Goal: Task Accomplishment & Management: Manage account settings

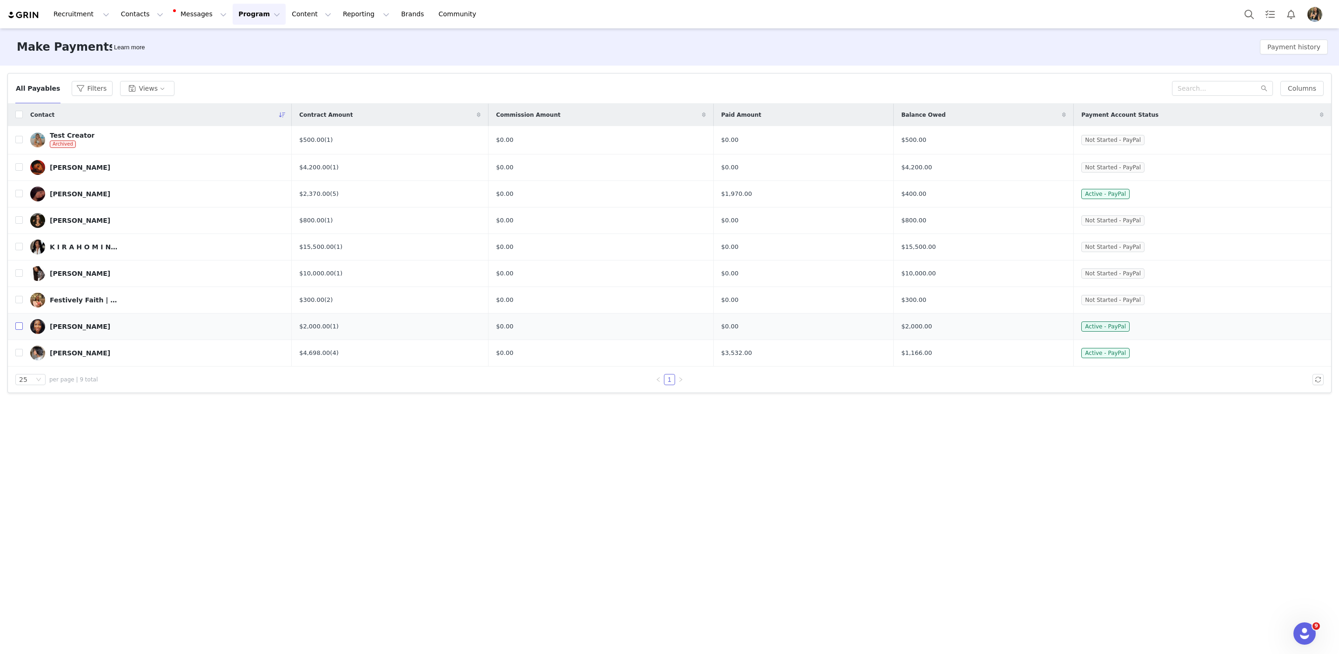
click at [19, 325] on input "checkbox" at bounding box center [18, 325] width 7 height 7
checkbox input "true"
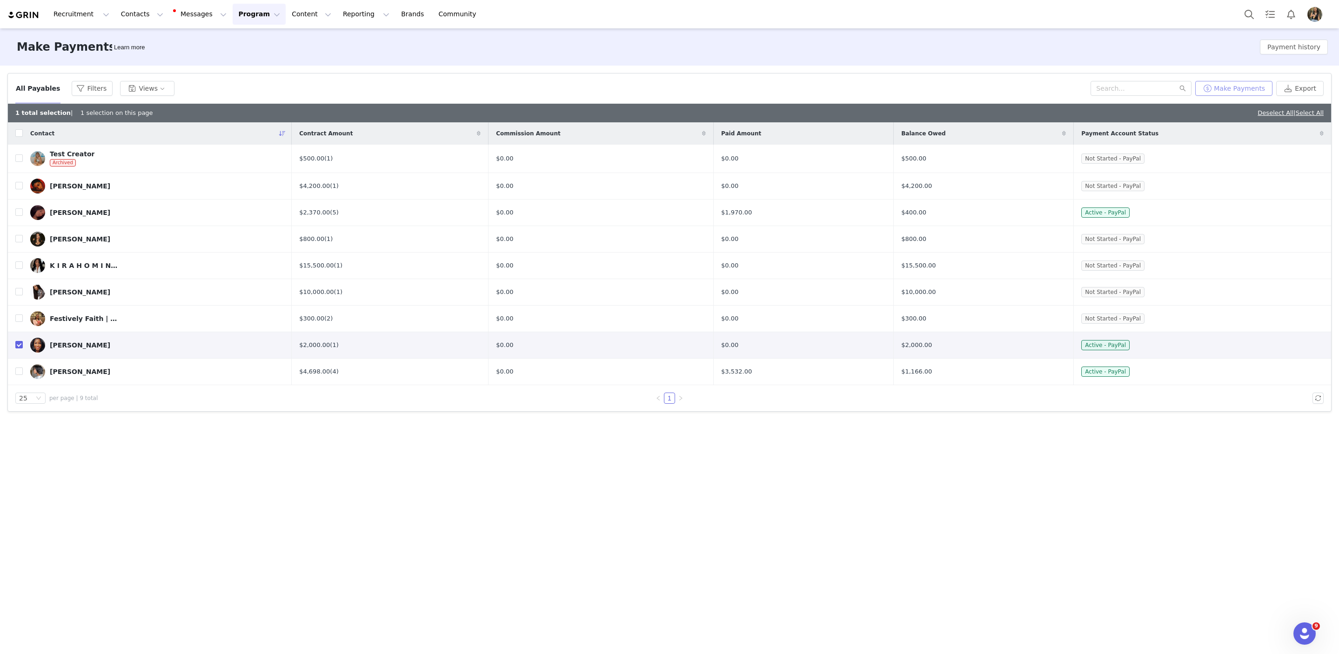
click at [1226, 87] on button "Make Payments" at bounding box center [1233, 88] width 77 height 15
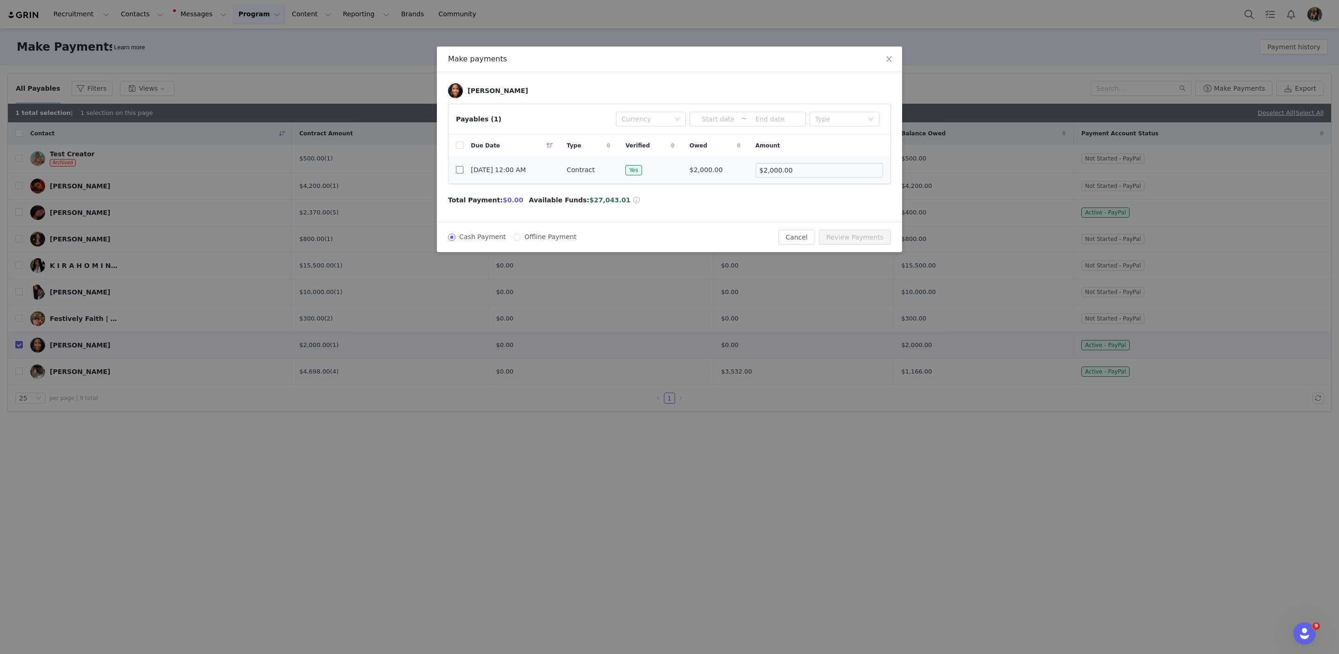
click at [456, 172] on input "checkbox" at bounding box center [459, 169] width 7 height 7
checkbox input "true"
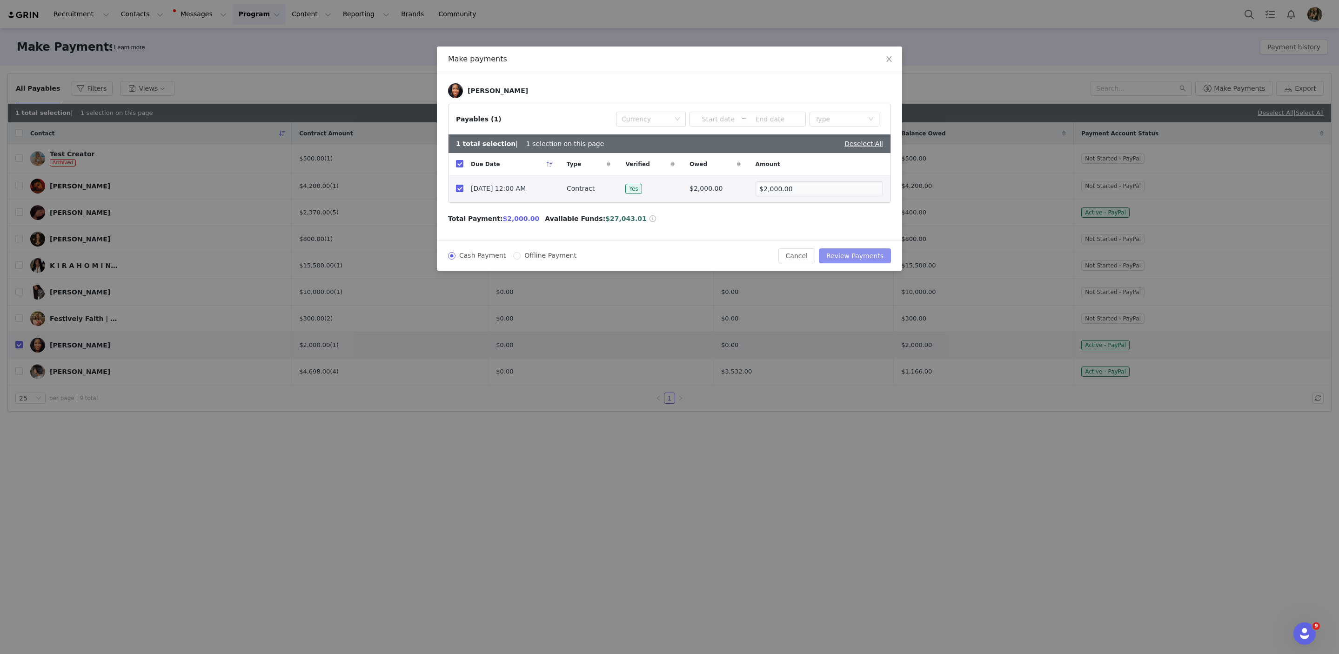
click at [837, 256] on button "Review Payments" at bounding box center [855, 255] width 72 height 15
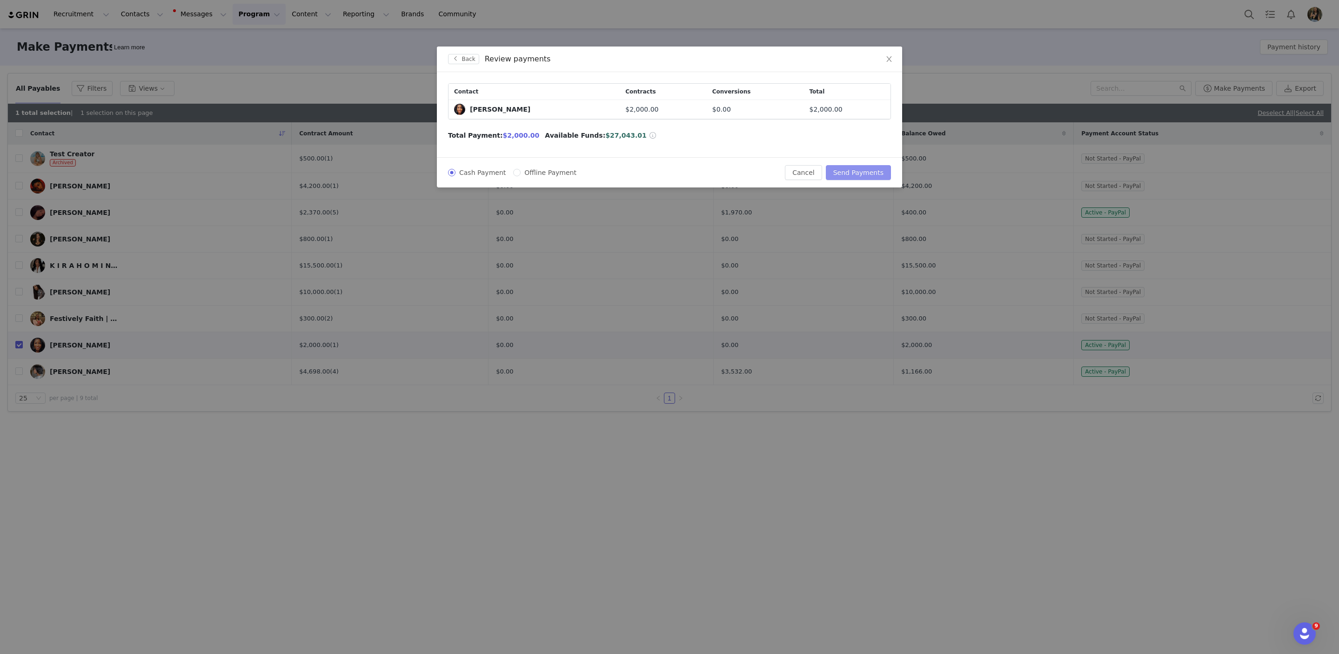
click at [859, 175] on button "Send Payments" at bounding box center [858, 172] width 65 height 15
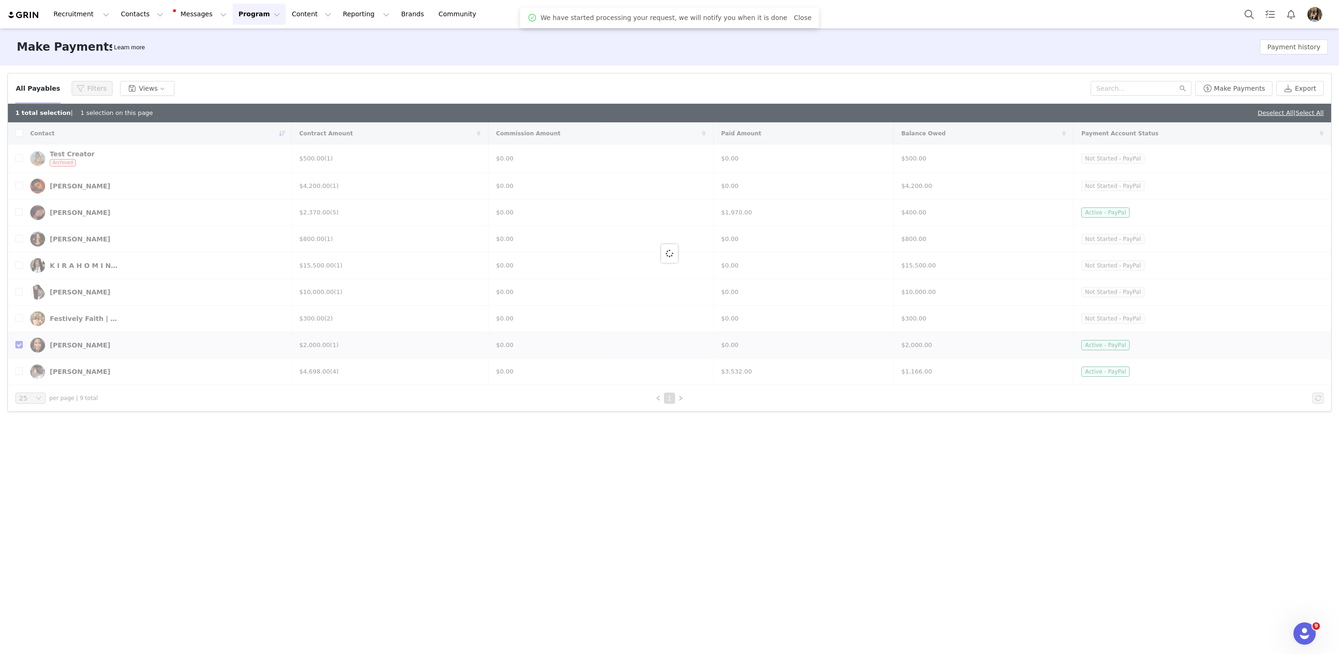
checkbox input "false"
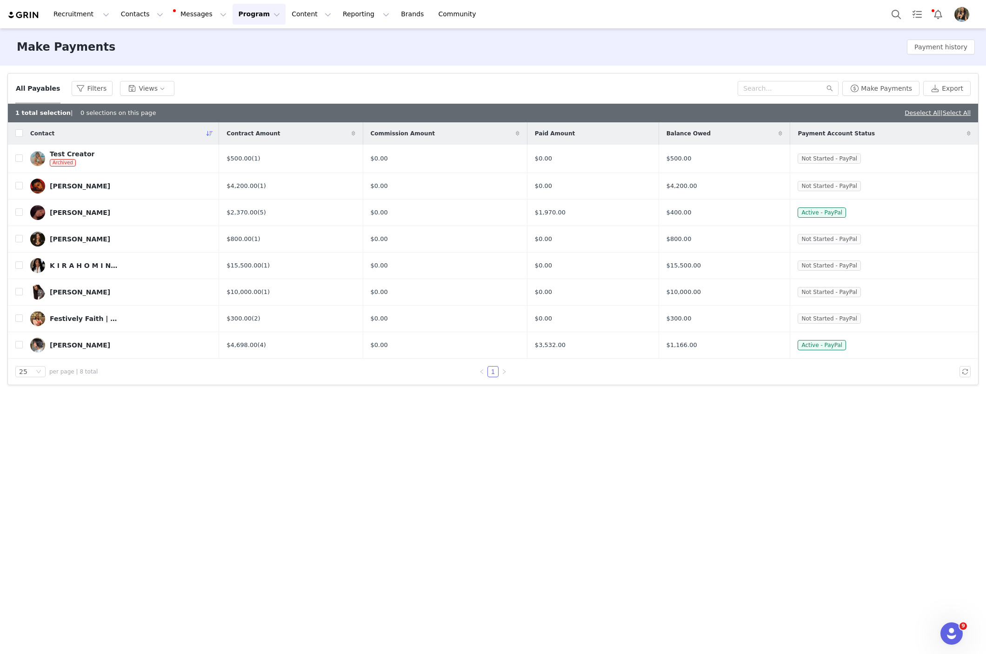
click at [957, 28] on div "Recruitment Recruitment Creator Search Curated Lists Landing Pages Web Extensio…" at bounding box center [493, 14] width 986 height 28
click at [957, 14] on img "Profile" at bounding box center [962, 14] width 15 height 15
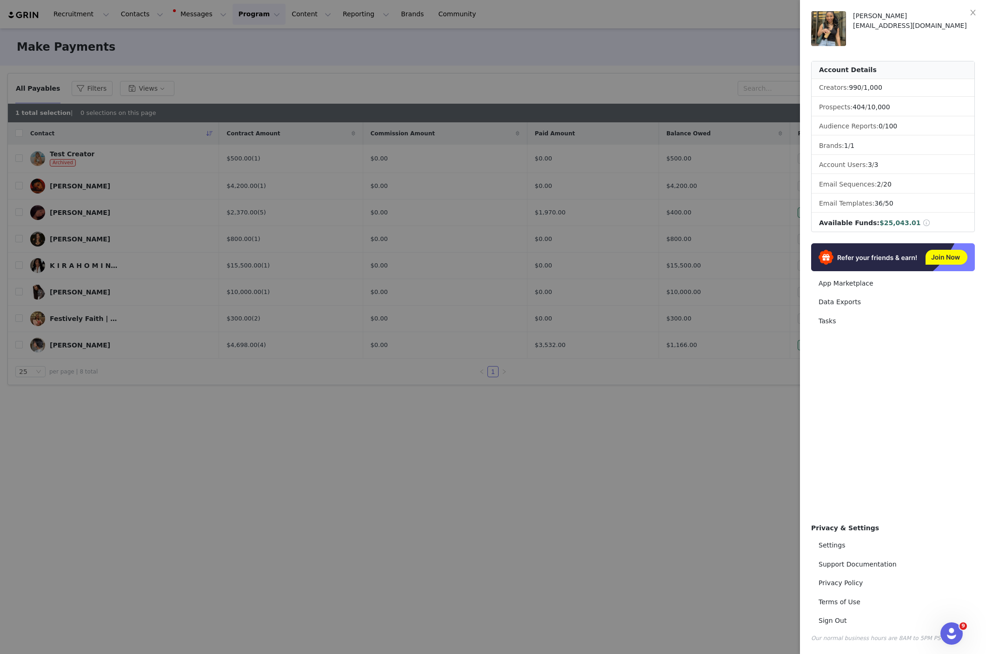
click at [957, 15] on div "[PERSON_NAME]" at bounding box center [914, 16] width 122 height 10
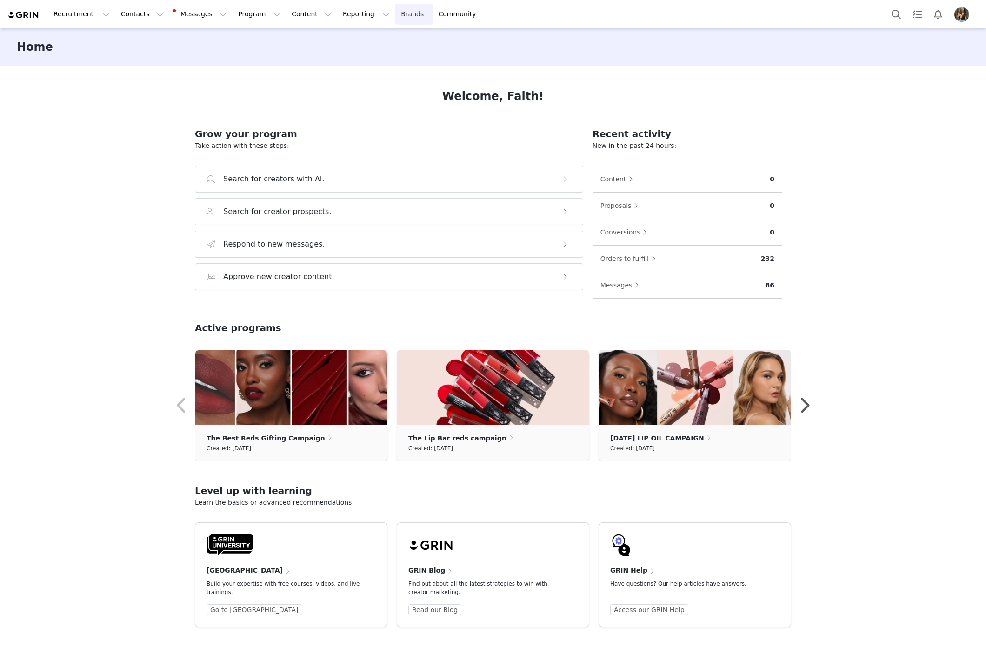
click at [395, 19] on link "Brands Brands" at bounding box center [413, 14] width 37 height 21
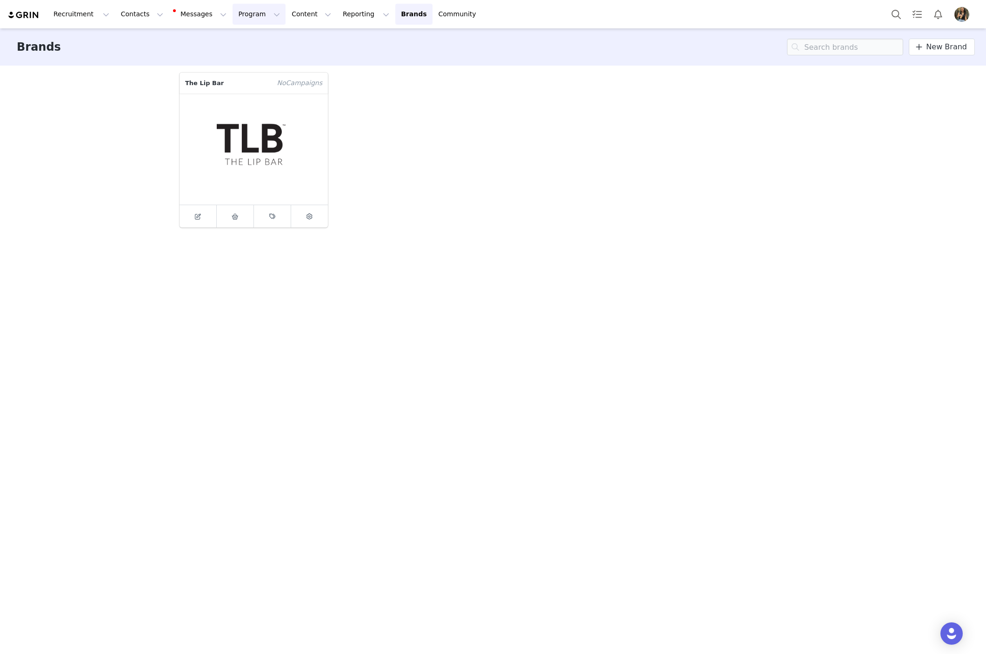
click at [234, 10] on button "Program Program" at bounding box center [259, 14] width 53 height 21
click at [245, 42] on p "Activations" at bounding box center [244, 41] width 36 height 10
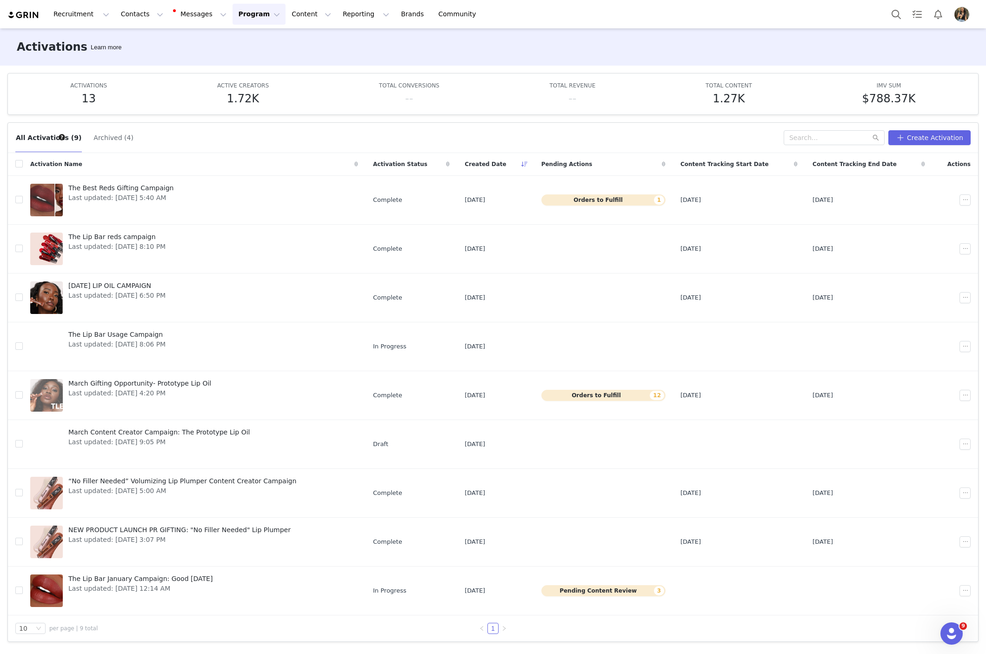
click at [958, 13] on img "Profile" at bounding box center [962, 14] width 15 height 15
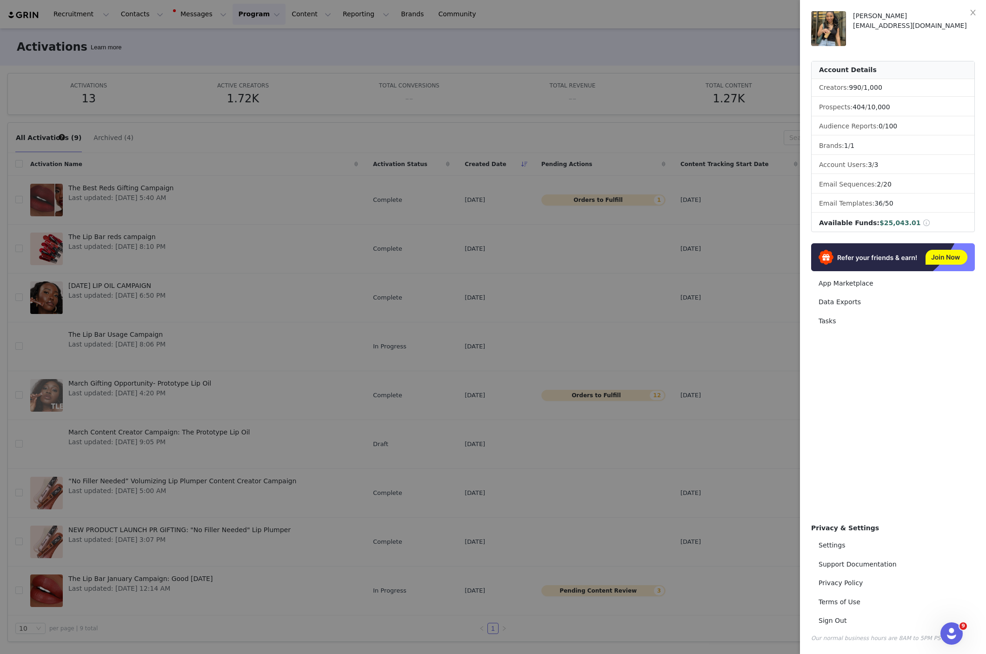
click at [561, 66] on div at bounding box center [493, 327] width 986 height 654
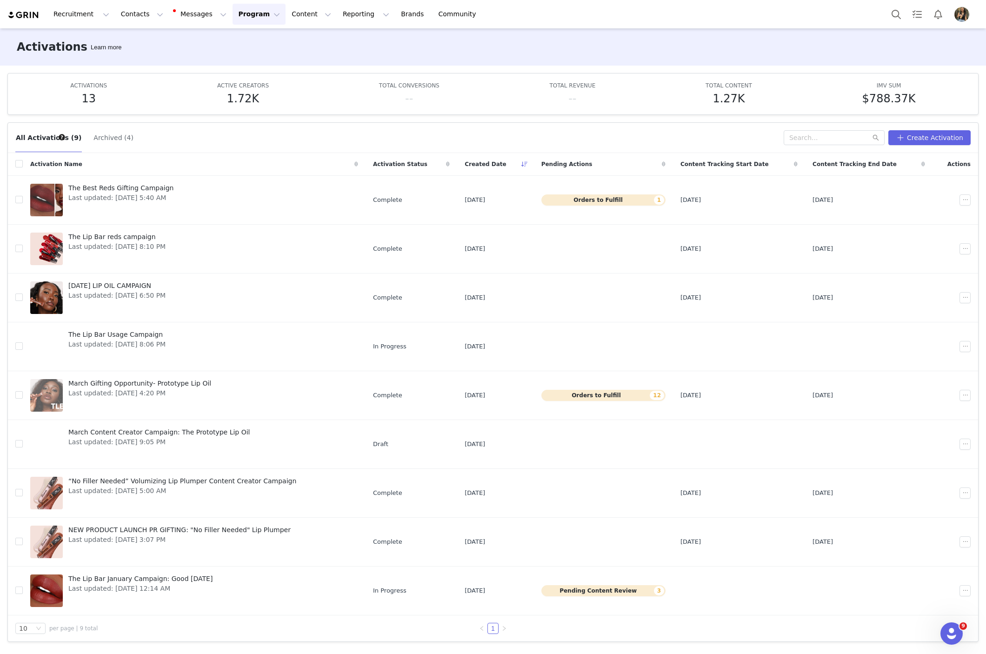
click at [237, 14] on button "Program Program" at bounding box center [259, 14] width 53 height 21
click at [252, 73] on p "Payments" at bounding box center [242, 76] width 32 height 10
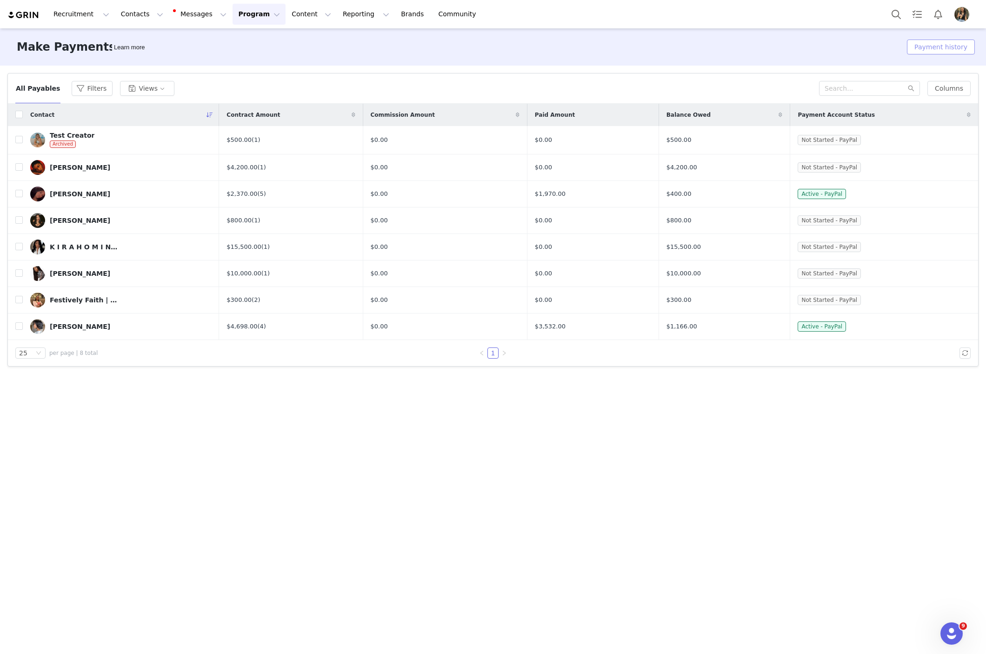
click at [963, 43] on button "Payment history" at bounding box center [941, 47] width 68 height 15
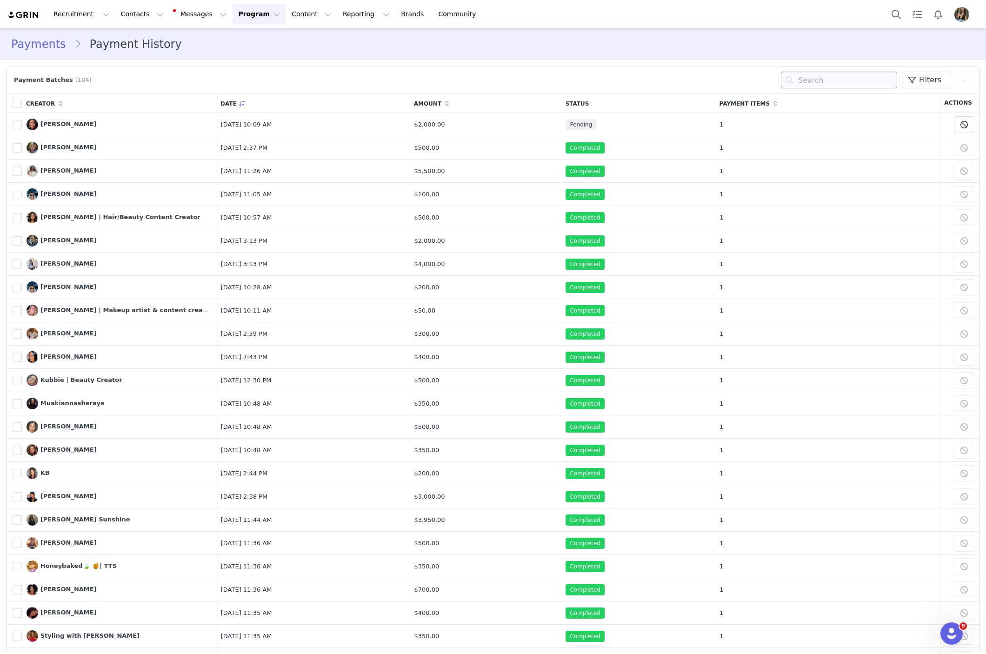
click at [827, 72] on input "text" at bounding box center [839, 80] width 116 height 17
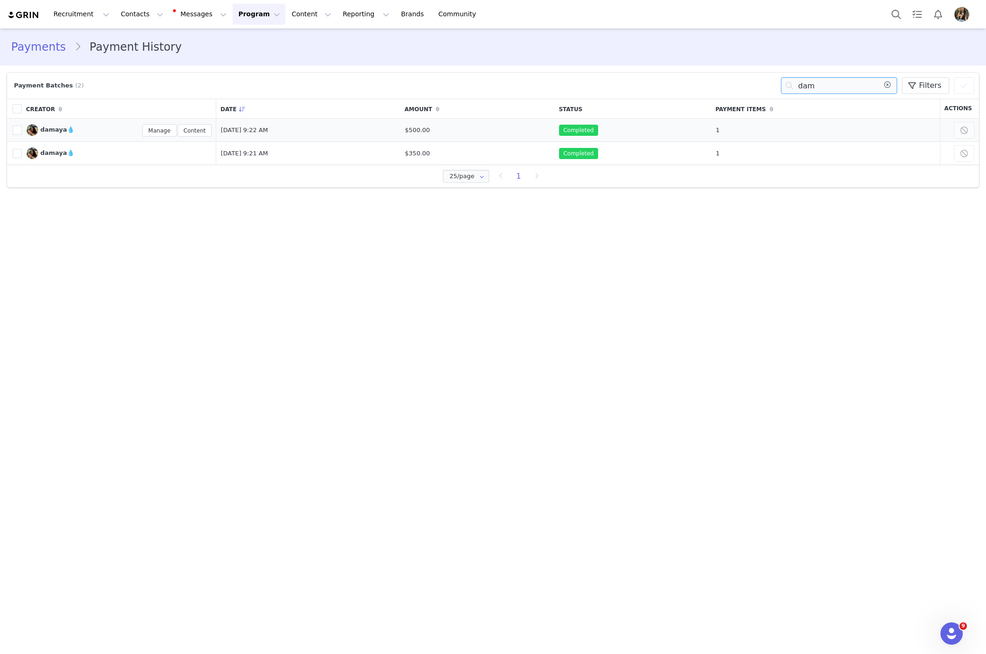
type input "dam"
click at [54, 130] on span "damaya💧" at bounding box center [57, 129] width 34 height 7
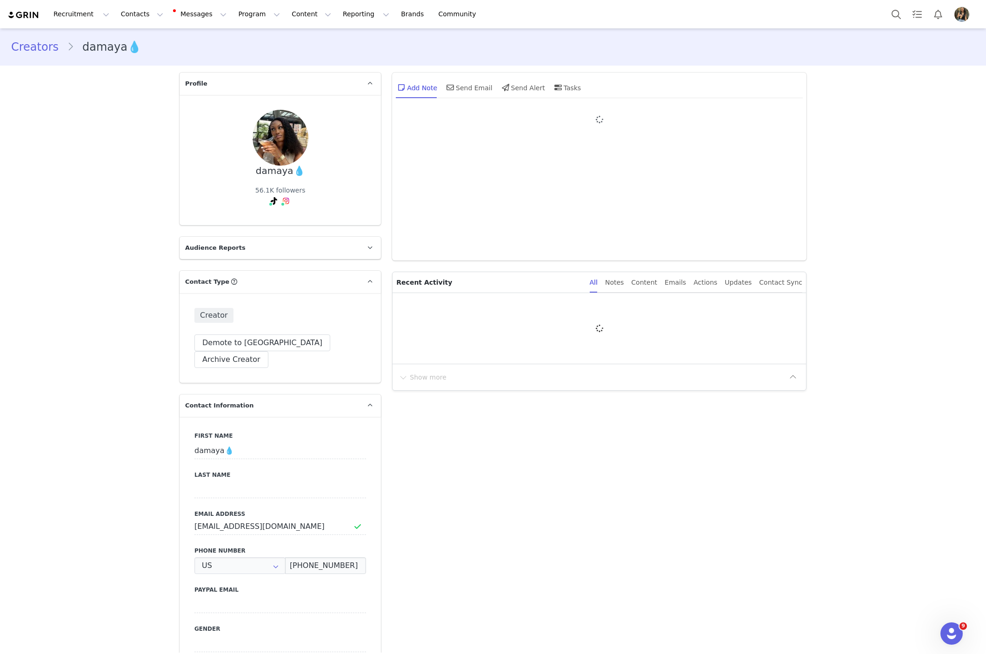
type input "+1 ([GEOGRAPHIC_DATA])"
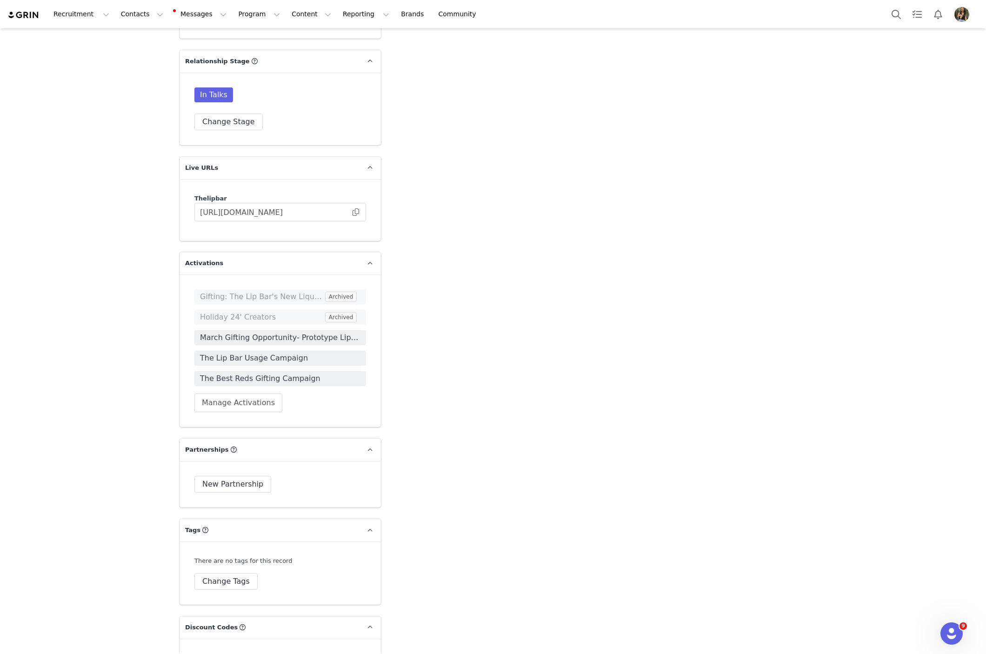
scroll to position [1791, 0]
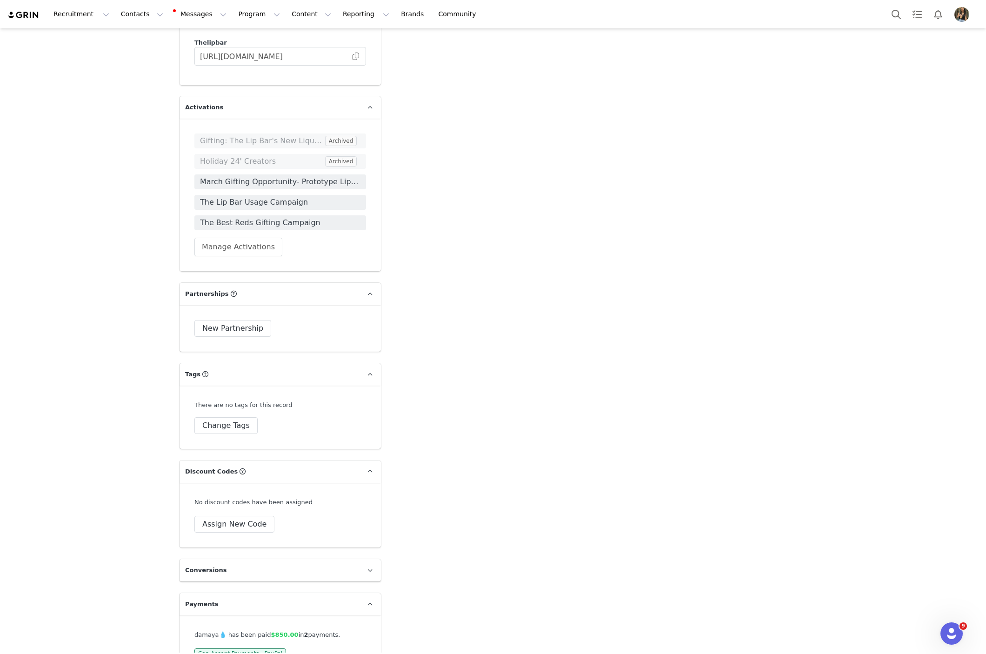
click at [245, 593] on p "Payments" at bounding box center [269, 604] width 179 height 22
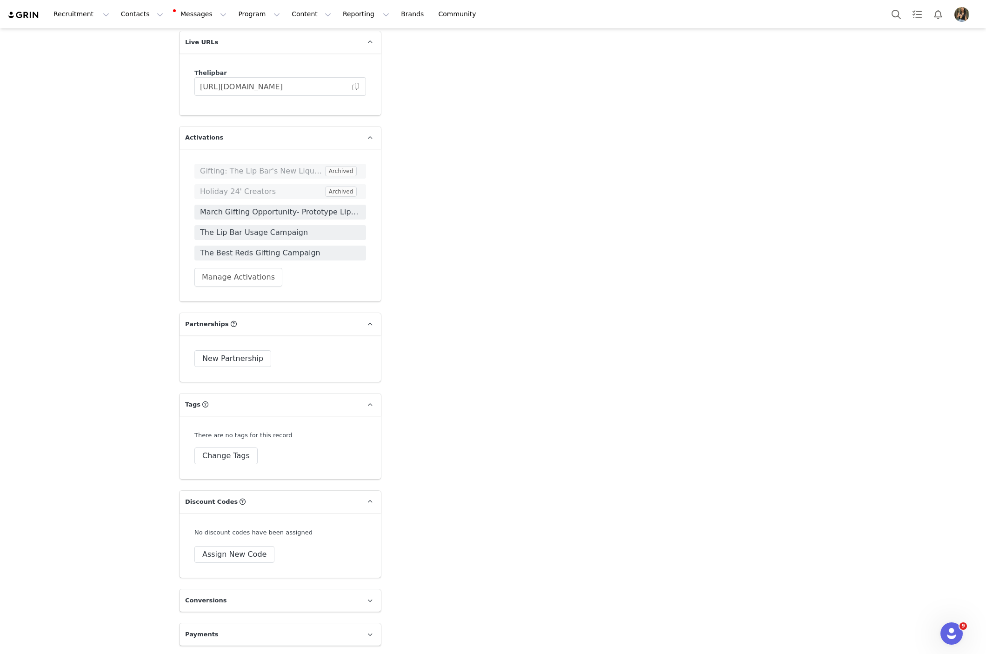
scroll to position [1733, 0]
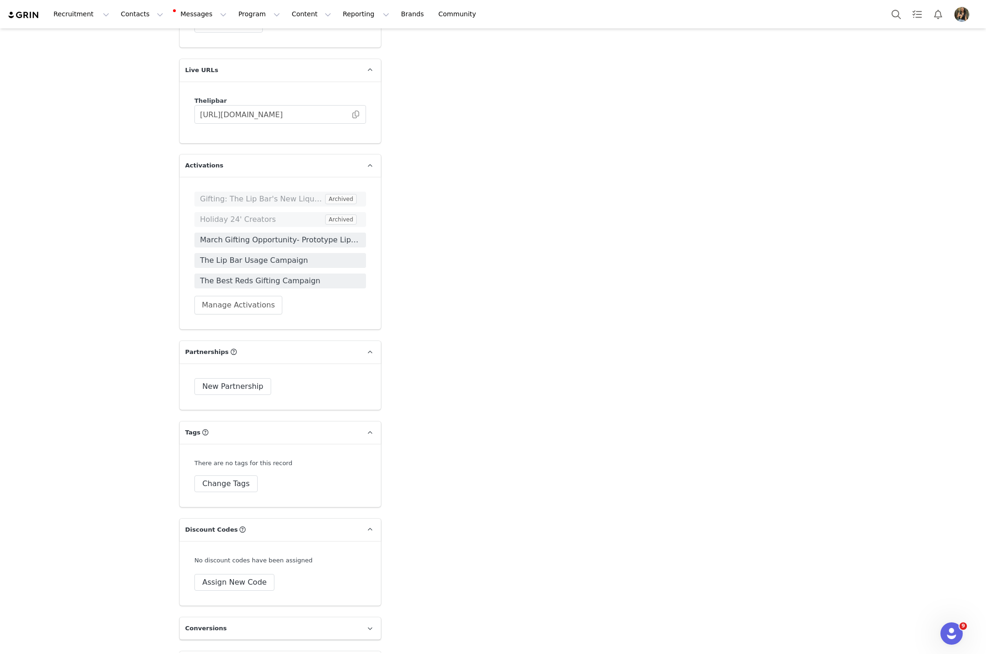
click at [245, 651] on p "Payments" at bounding box center [269, 662] width 179 height 22
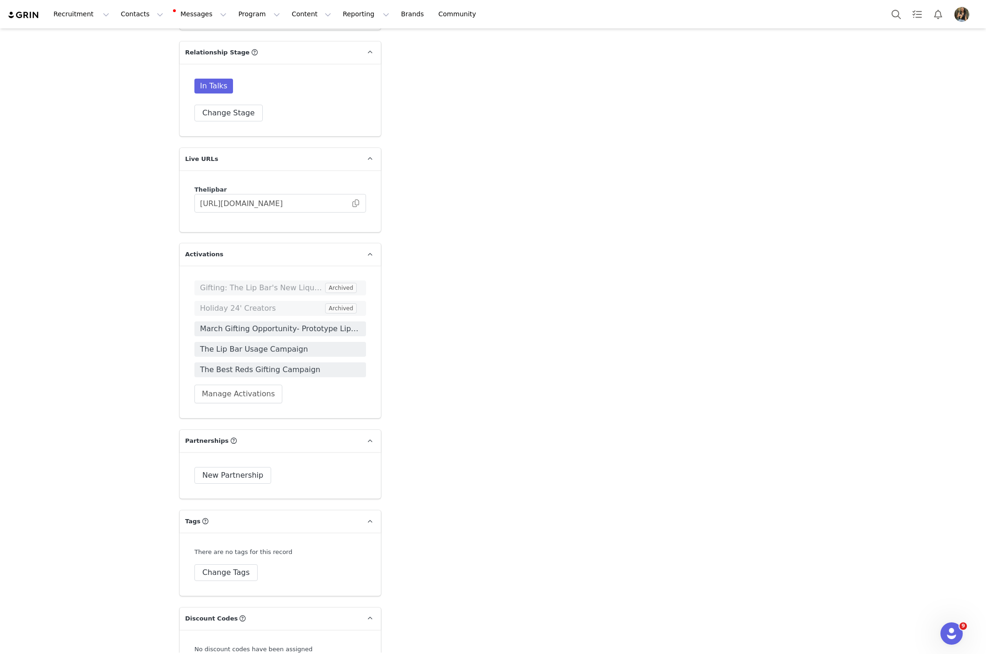
scroll to position [1629, 0]
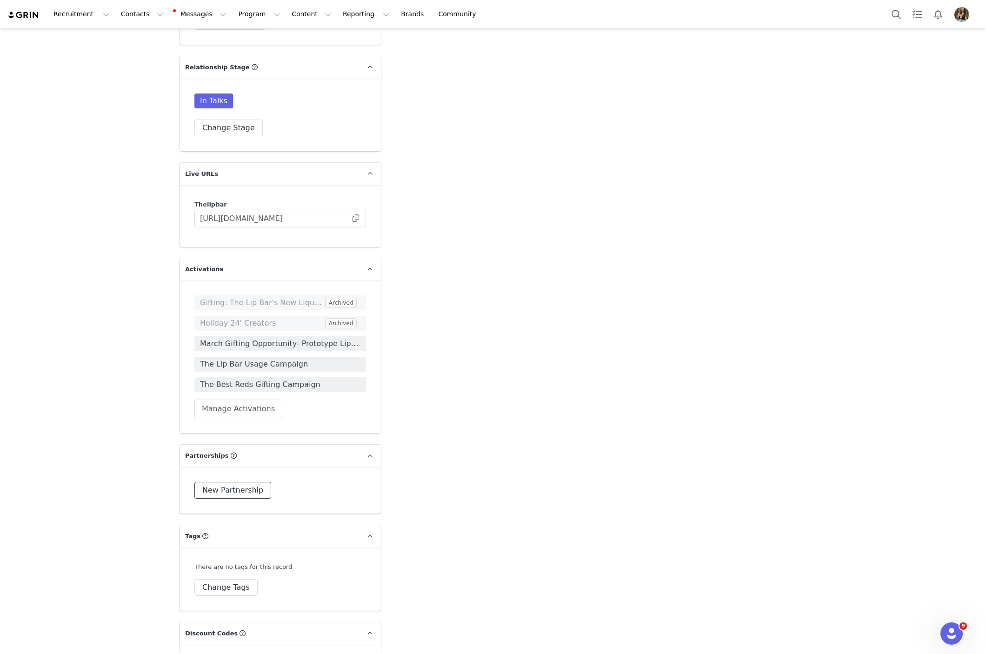
click at [223, 482] on button "New Partnership" at bounding box center [232, 490] width 77 height 17
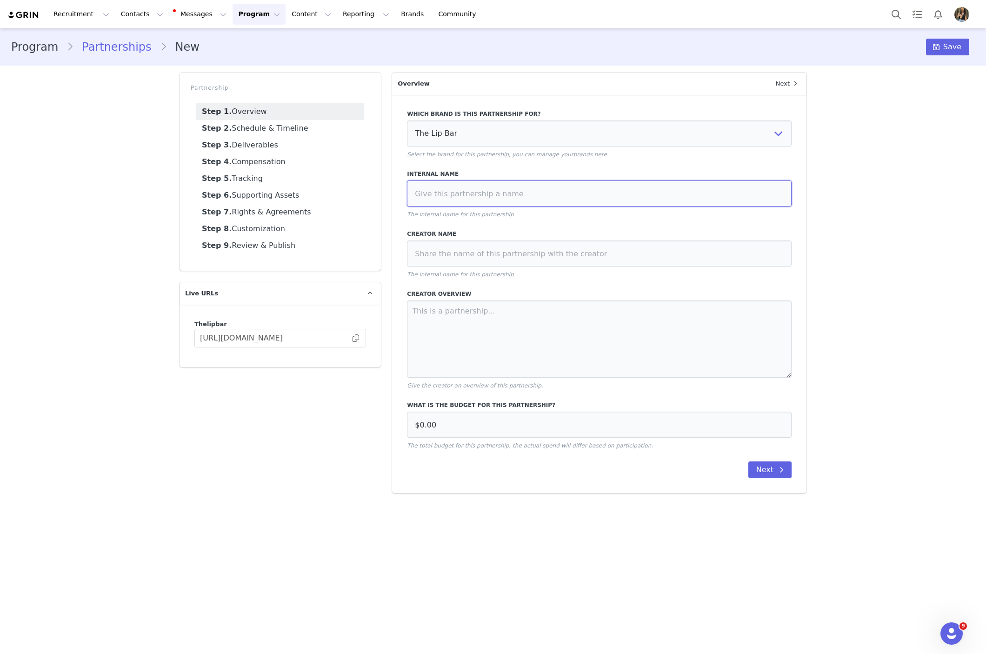
click at [470, 198] on input at bounding box center [599, 194] width 385 height 26
type input "S"
click at [439, 186] on input "Damaya X The Lip Bar [PERSON_NAME] Campaign" at bounding box center [599, 194] width 385 height 26
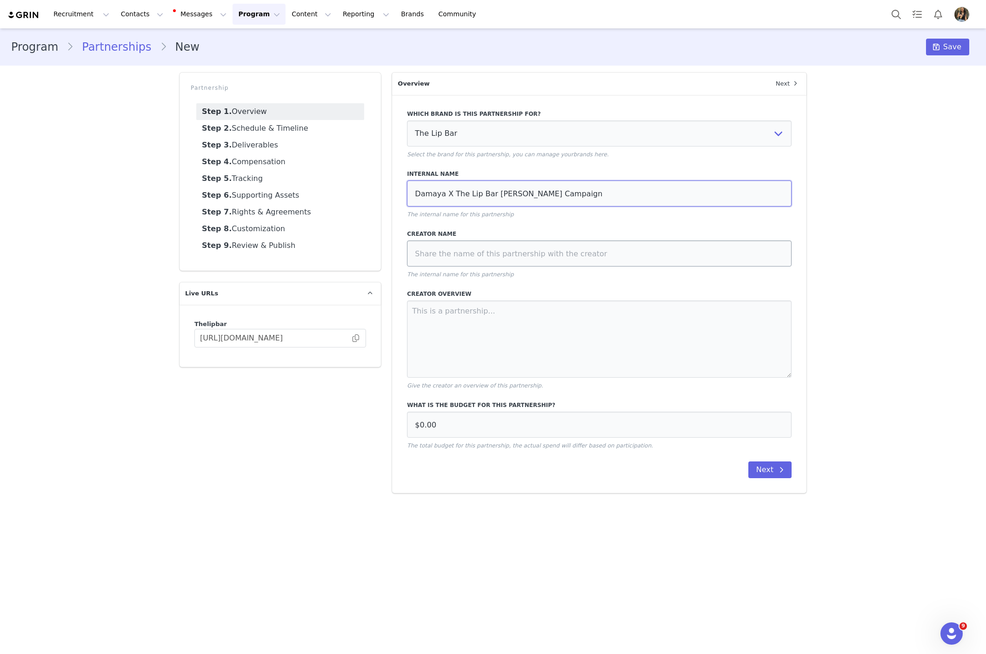
type input "Damaya X The Lip Bar Coco Jones Campaign"
click at [442, 246] on input at bounding box center [599, 254] width 385 height 26
paste input "Damaya X The Lip Bar Coco Jones Campaign"
type input "Damaya X The Lip Bar Coco Jones Campaign"
click at [486, 255] on input "Damaya X The Lip Bar Coco Jones Campaign" at bounding box center [599, 254] width 385 height 26
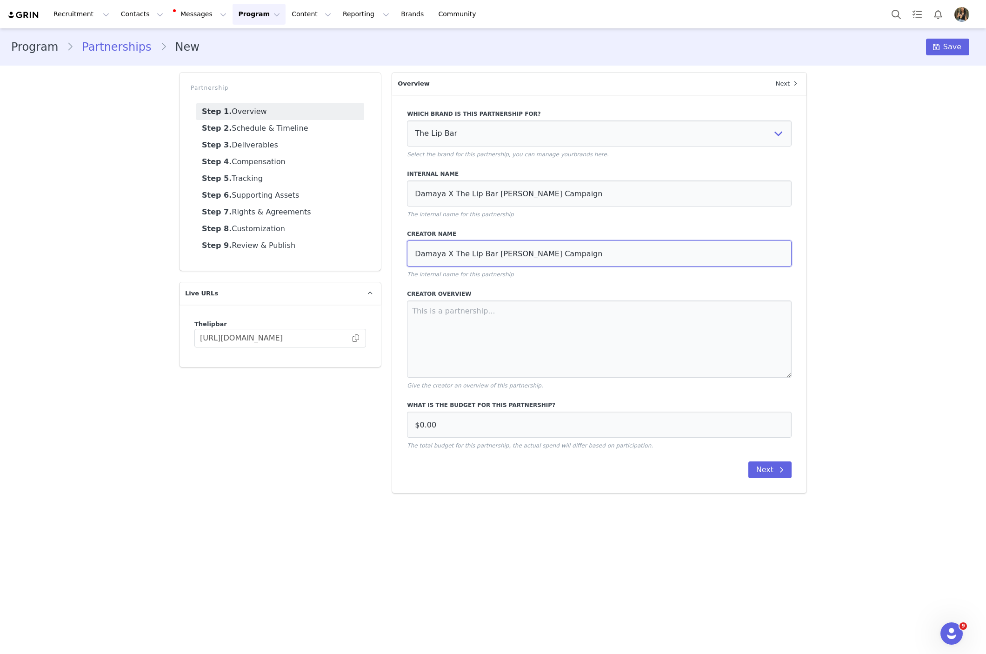
click at [486, 255] on input "Damaya X The Lip Bar Coco Jones Campaign" at bounding box center [599, 254] width 385 height 26
click at [484, 315] on textarea at bounding box center [599, 339] width 385 height 77
drag, startPoint x: 575, startPoint y: 256, endPoint x: 405, endPoint y: 254, distance: 170.3
click at [405, 254] on div "Which brand is this partnership for? The Lip Bar Select the brand for this part…" at bounding box center [599, 294] width 415 height 398
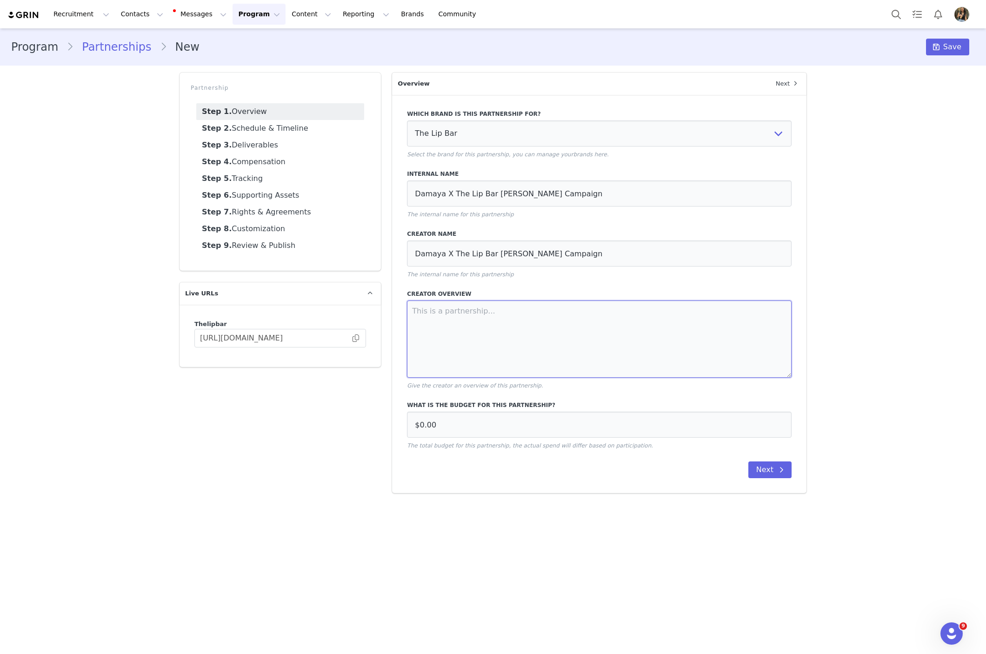
click at [496, 369] on textarea at bounding box center [599, 339] width 385 height 77
paste textarea "Damaya X The Lip Bar Coco Jones Campaign"
click at [590, 308] on textarea "This is a partnership between Damaya X The Lip Bar Coco Jones Campaign" at bounding box center [599, 339] width 385 height 77
type textarea "This is a partnership between Damaya X The Lip Bar for the Coco Jones Campaign"
click at [611, 433] on input "$0.00" at bounding box center [599, 425] width 385 height 26
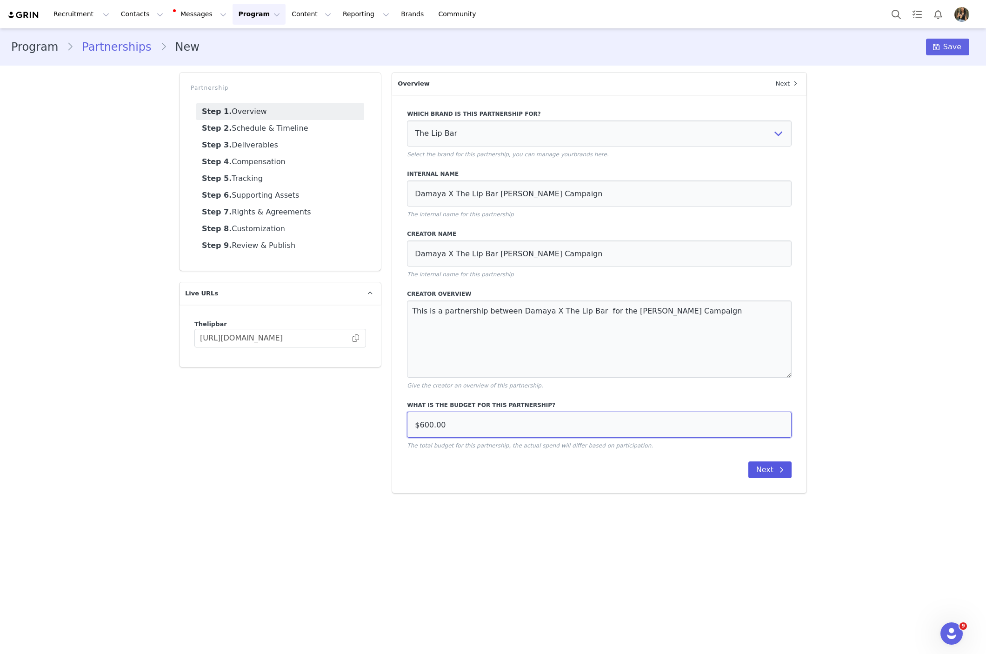
type input "$600.00"
click at [769, 468] on button "Next" at bounding box center [770, 470] width 43 height 17
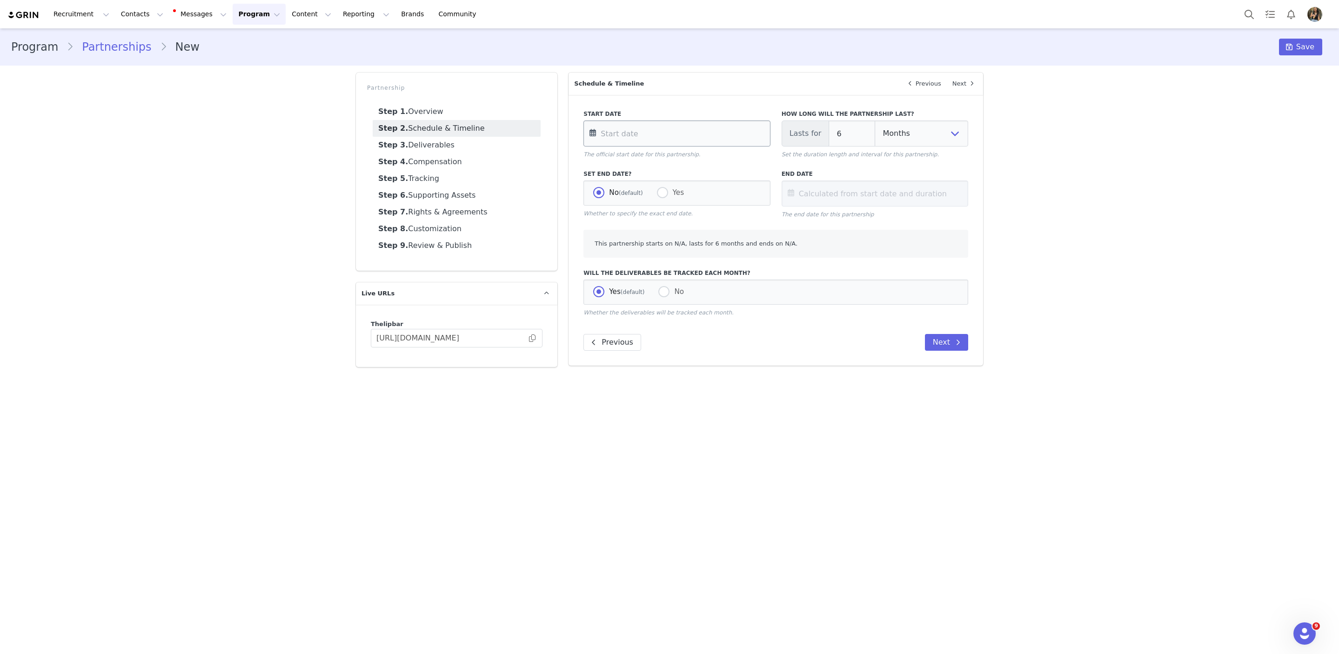
click at [632, 135] on input "text" at bounding box center [676, 134] width 187 height 26
click at [657, 223] on span "10" at bounding box center [658, 224] width 11 height 11
type input "Sep 10 2025"
type input "Mar 10 2026"
click at [857, 131] on input "6" at bounding box center [852, 134] width 47 height 26
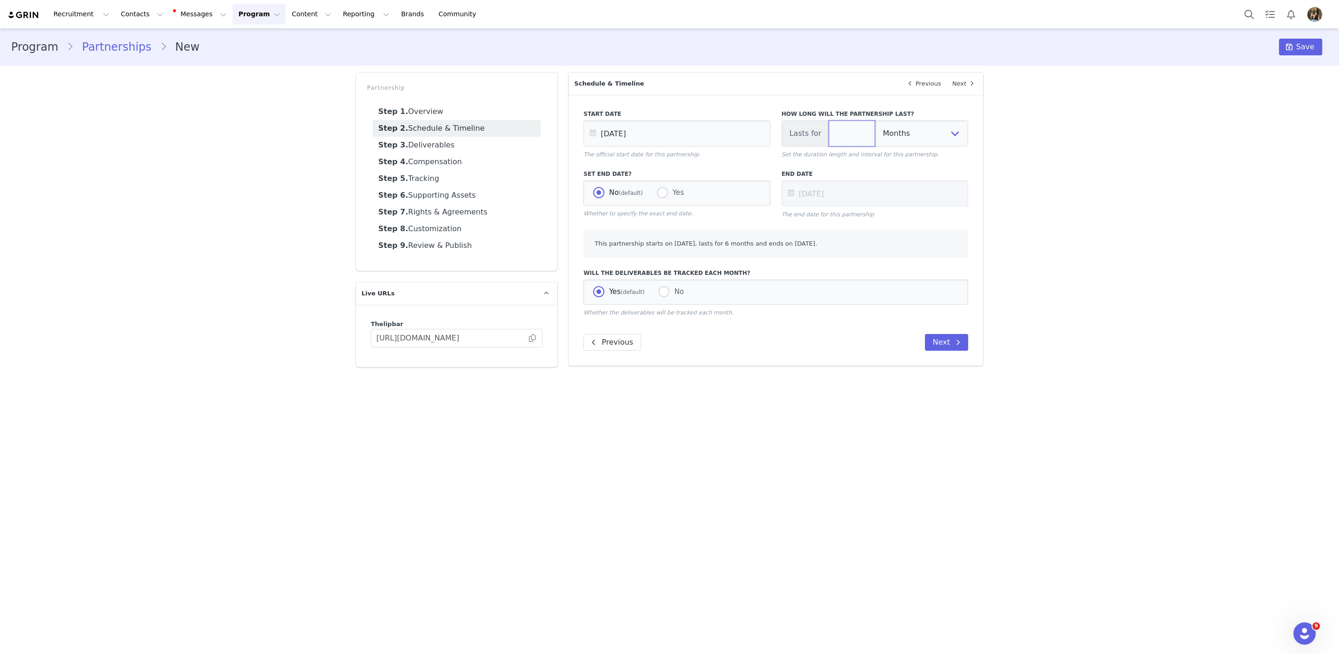
type input "Sep 10 2025"
type input "1"
type input "Oct 10 2025"
type input "1"
click at [977, 216] on div "Start Date Sep 10 2025 The official start date for this partnership. How long w…" at bounding box center [776, 230] width 415 height 271
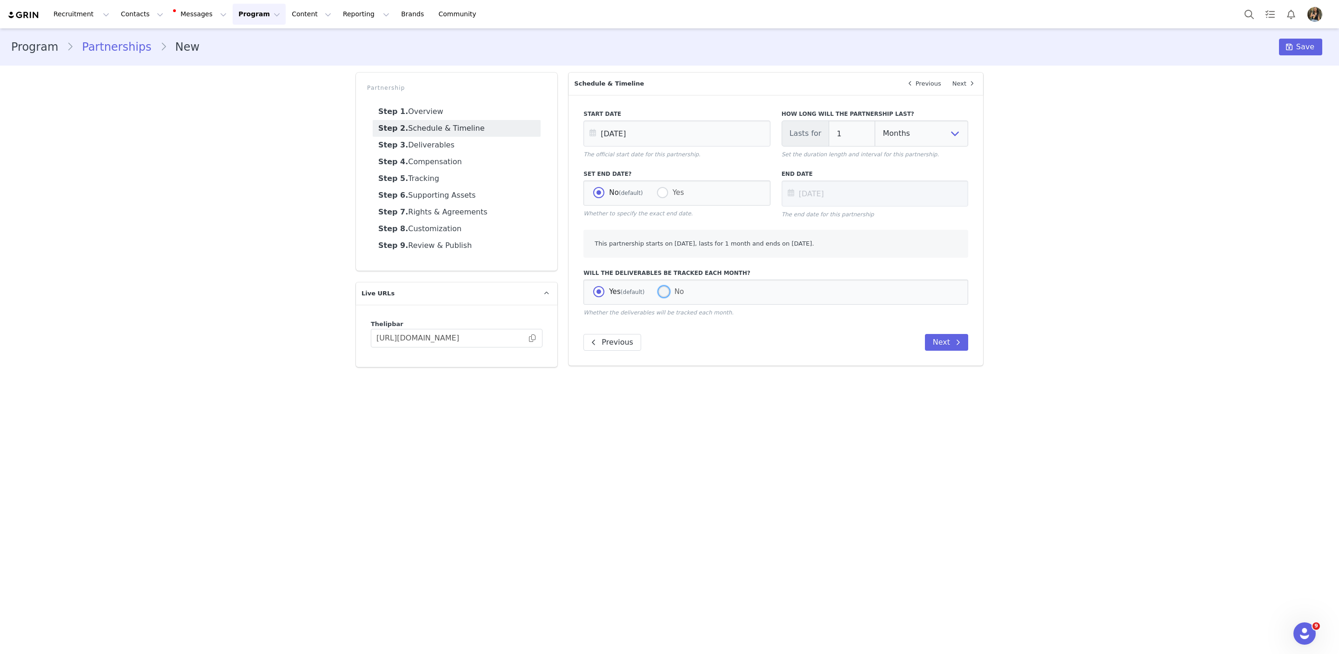
click at [671, 297] on label "No" at bounding box center [671, 292] width 26 height 12
click at [669, 297] on input "No" at bounding box center [663, 292] width 11 height 12
radio input "true"
radio input "false"
radio input "true"
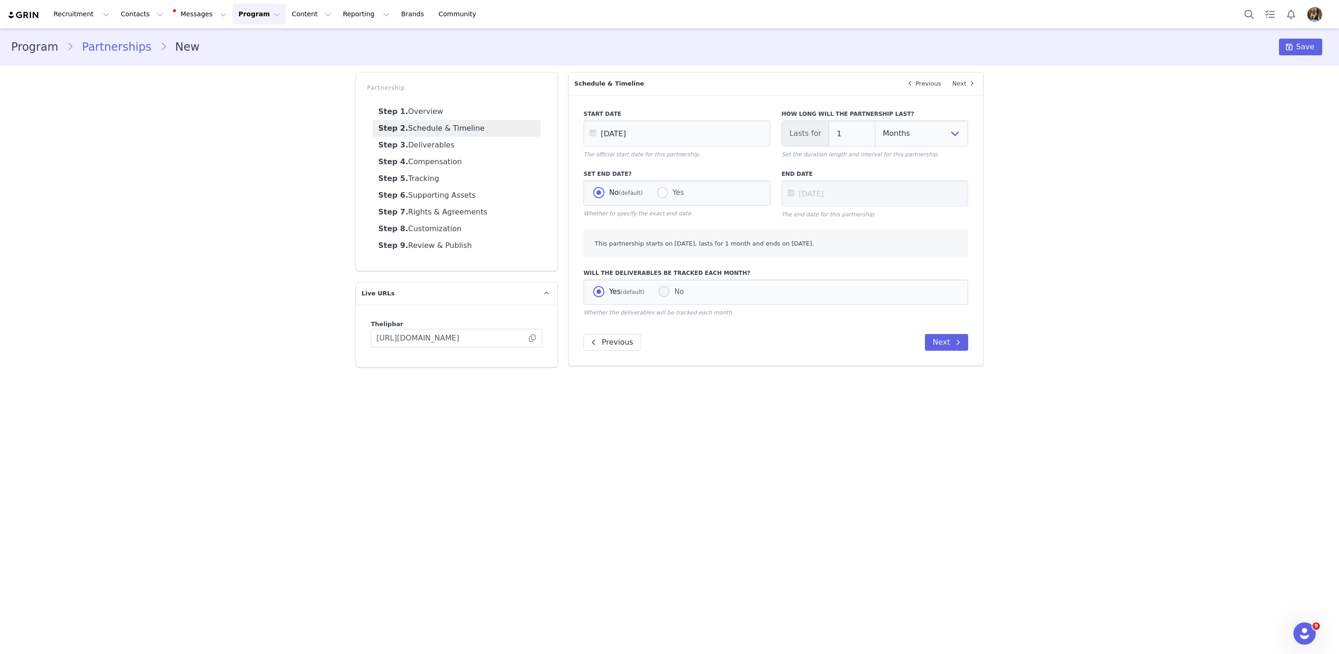
select select "month"
click at [944, 342] on button "Next" at bounding box center [946, 343] width 43 height 17
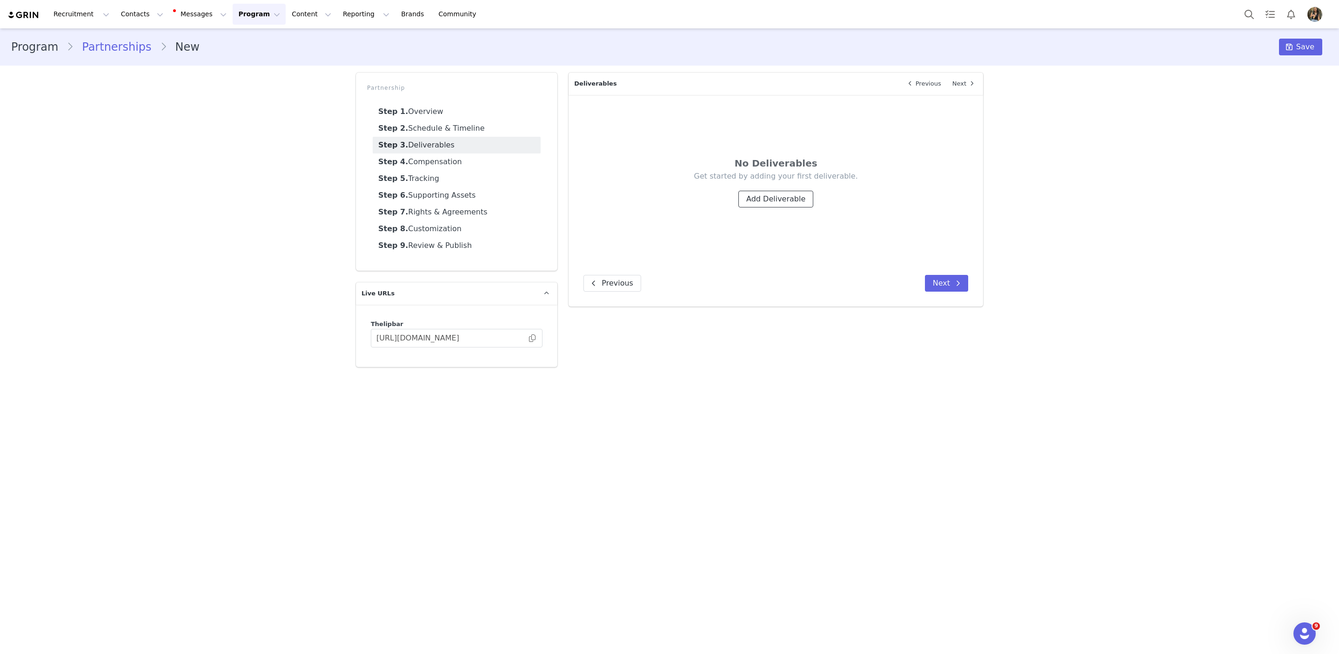
click at [778, 202] on button "Add Deliverable" at bounding box center [775, 199] width 75 height 17
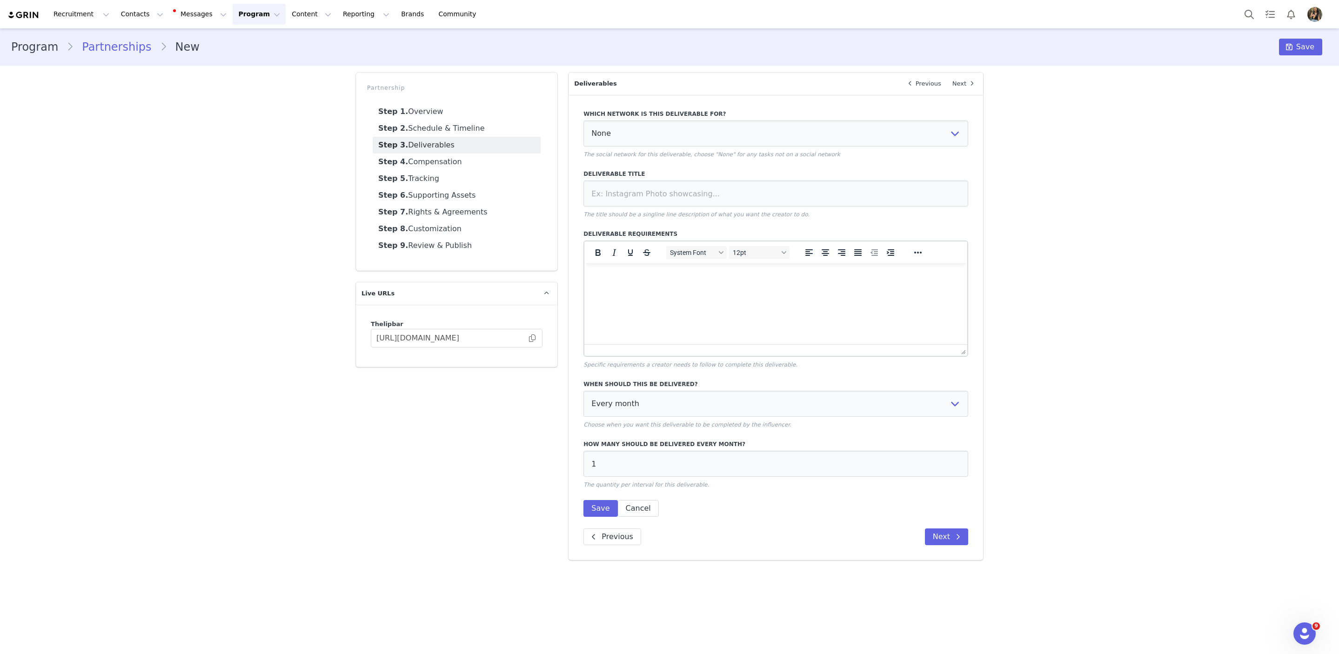
click at [754, 148] on div "Which network is this deliverable for? None YouTube Twitter Instagram Facebook …" at bounding box center [775, 134] width 385 height 49
click at [757, 212] on p "The title should be a singline line description of what you want the creator to…" at bounding box center [775, 214] width 385 height 8
click at [757, 211] on p "The title should be a singline line description of what you want the creator to…" at bounding box center [775, 214] width 385 height 8
click at [757, 208] on div "Deliverable Title The title should be a singline line description of what you w…" at bounding box center [775, 194] width 385 height 49
click at [755, 206] on input at bounding box center [775, 194] width 385 height 26
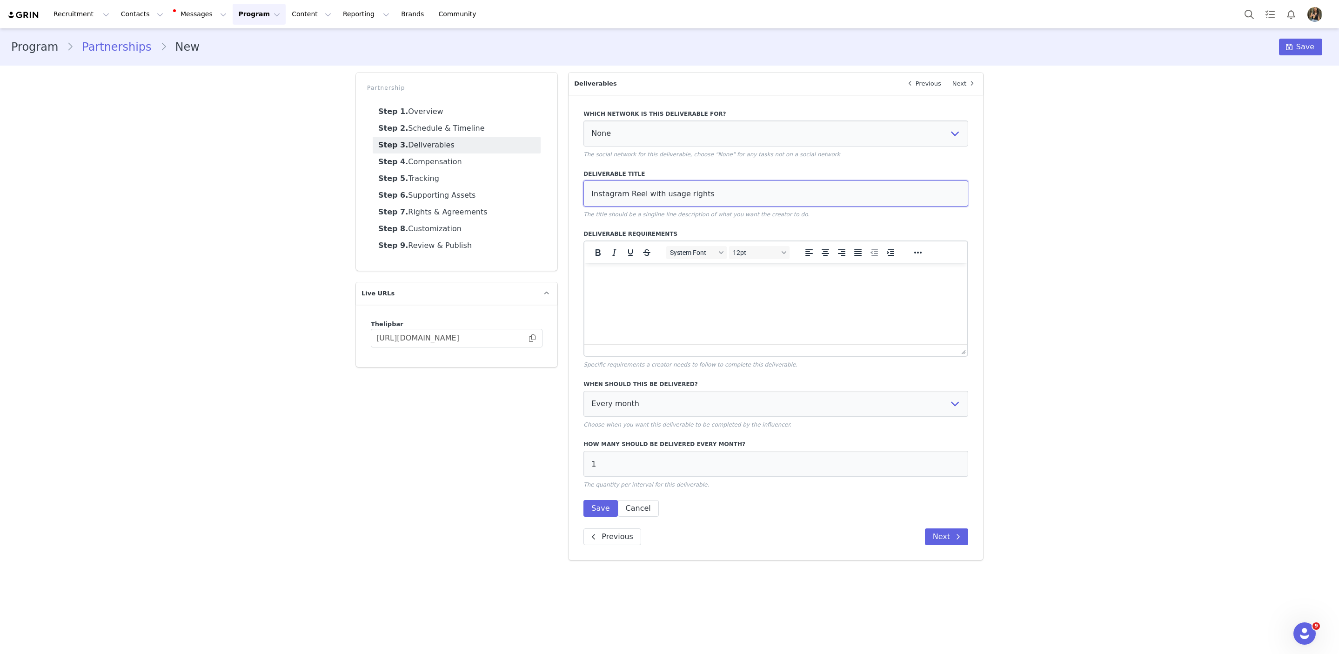
type input "Instagram Reel with usage rights"
click at [626, 288] on html at bounding box center [775, 275] width 383 height 25
click at [622, 195] on input "Instagram Reel with usage rights" at bounding box center [775, 194] width 385 height 26
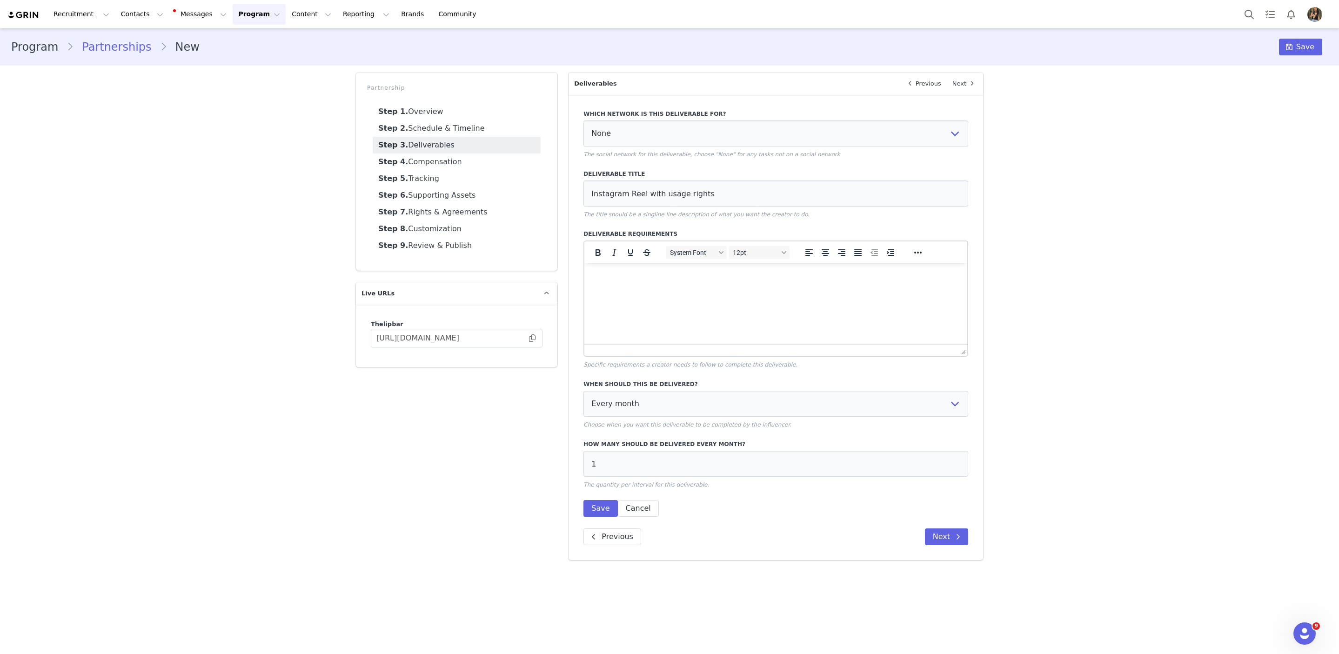
click at [652, 272] on p "Rich Text Area. Press ALT-0 for help." at bounding box center [776, 276] width 368 height 10
paste body "Rich Text Area. Press ALT-0 for help."
click at [716, 464] on input "1" at bounding box center [775, 464] width 385 height 26
click at [947, 540] on button "Next" at bounding box center [946, 537] width 43 height 17
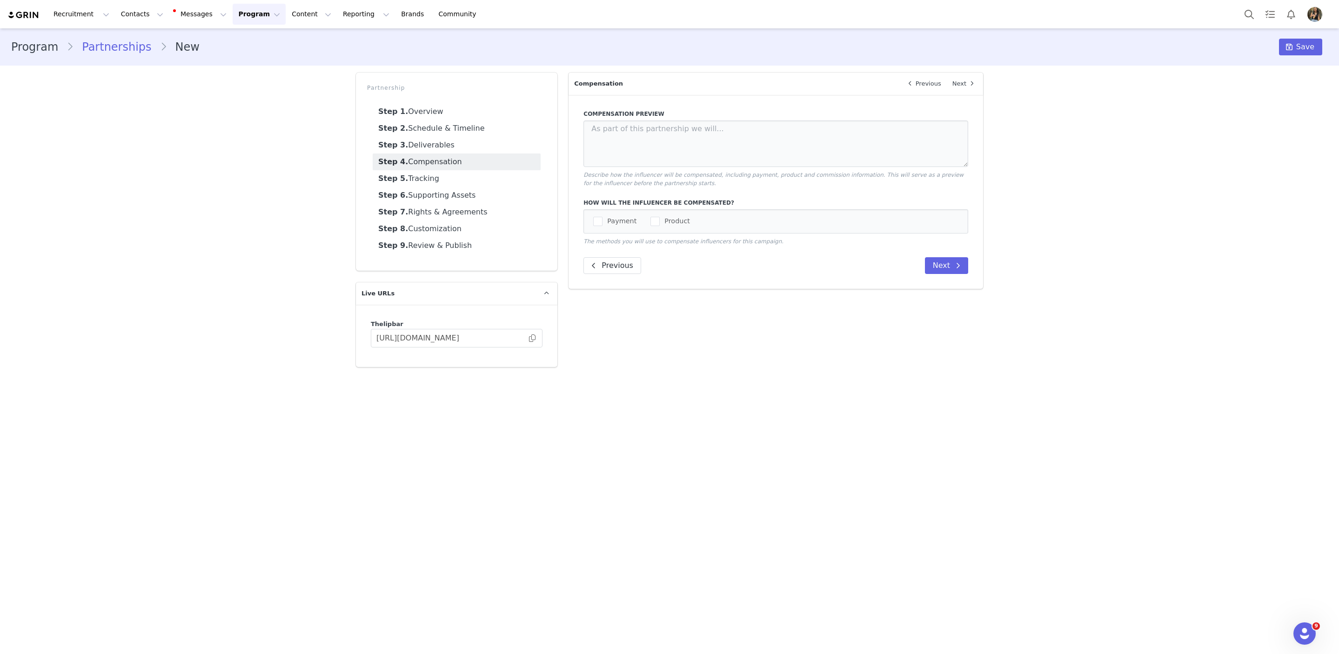
click at [601, 228] on div "Payment Product" at bounding box center [775, 221] width 385 height 24
click at [601, 221] on span "checkbox-group" at bounding box center [597, 221] width 9 height 9
click at [603, 217] on input "Payment" at bounding box center [603, 217] width 0 height 0
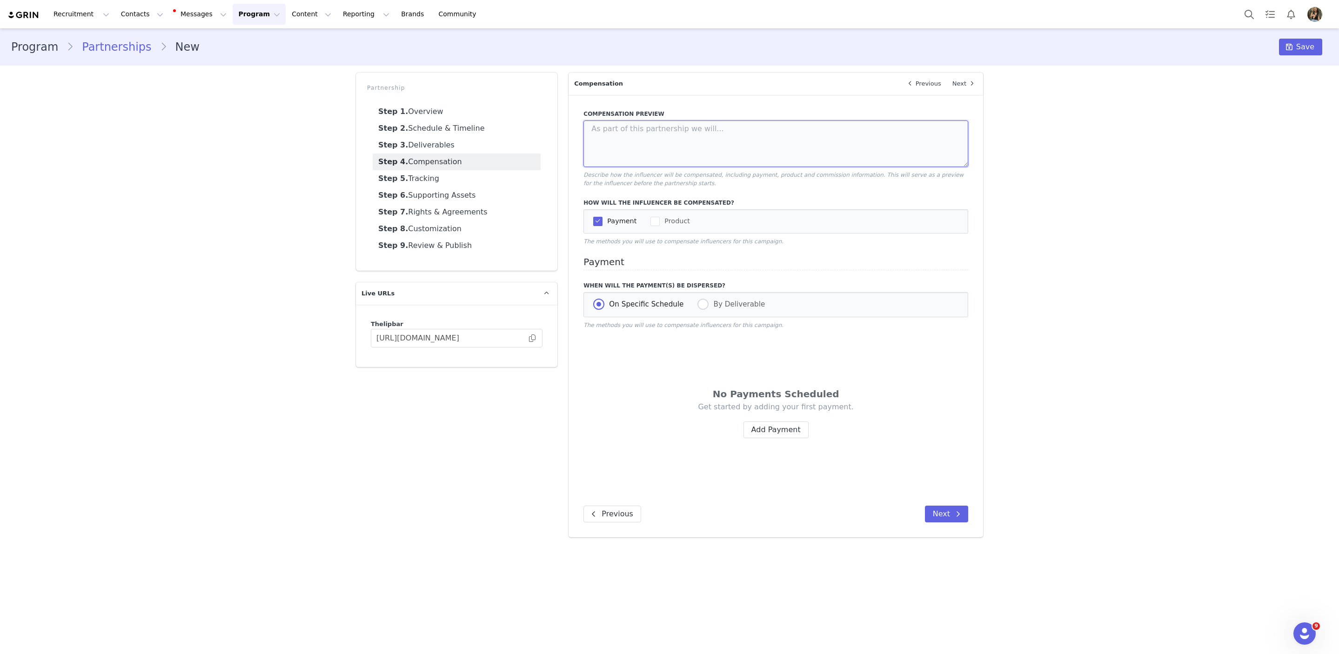
click at [633, 140] on textarea at bounding box center [775, 144] width 385 height 47
type textarea "We will compensate $600"
click at [782, 424] on button "Add Payment" at bounding box center [775, 430] width 65 height 17
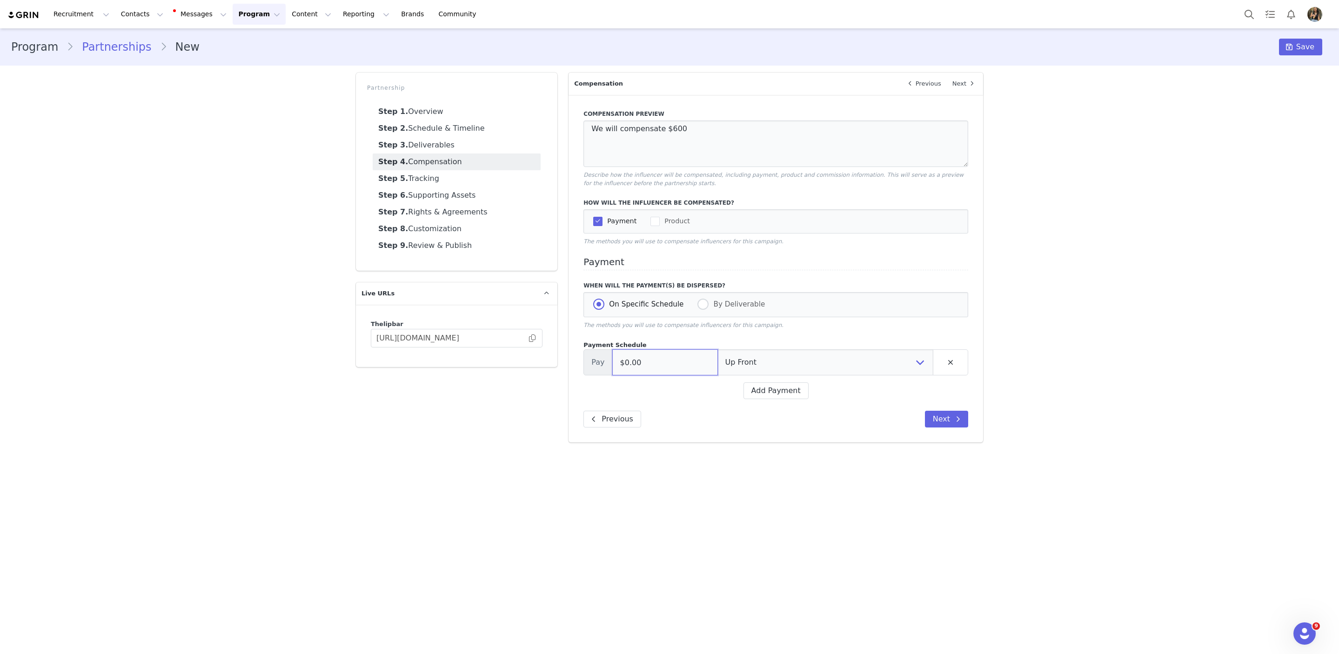
click at [667, 352] on input "$0.00" at bounding box center [665, 362] width 106 height 26
type input "$600.00"
click at [954, 416] on span at bounding box center [957, 419] width 11 height 11
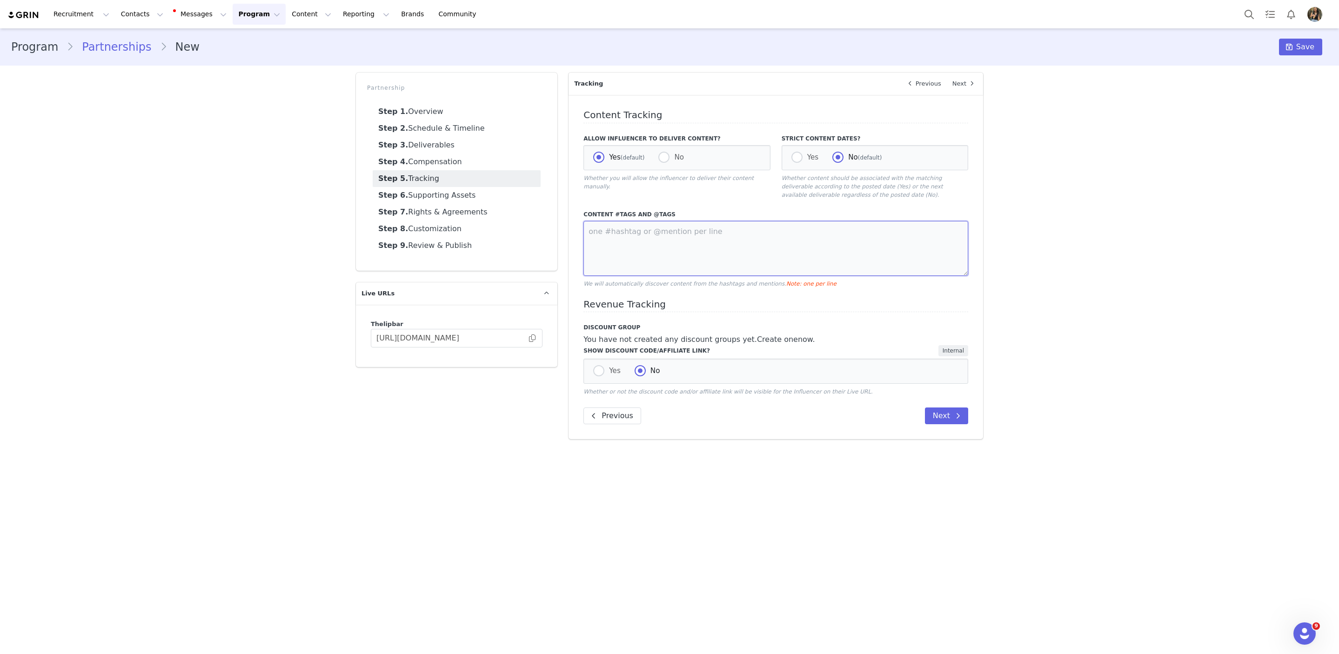
click at [636, 247] on textarea at bounding box center [775, 248] width 385 height 55
type textarea "#theliipbar #thelipbarpartner"
click at [666, 161] on span at bounding box center [663, 157] width 11 height 11
click at [666, 161] on input "No" at bounding box center [663, 158] width 11 height 12
radio input "true"
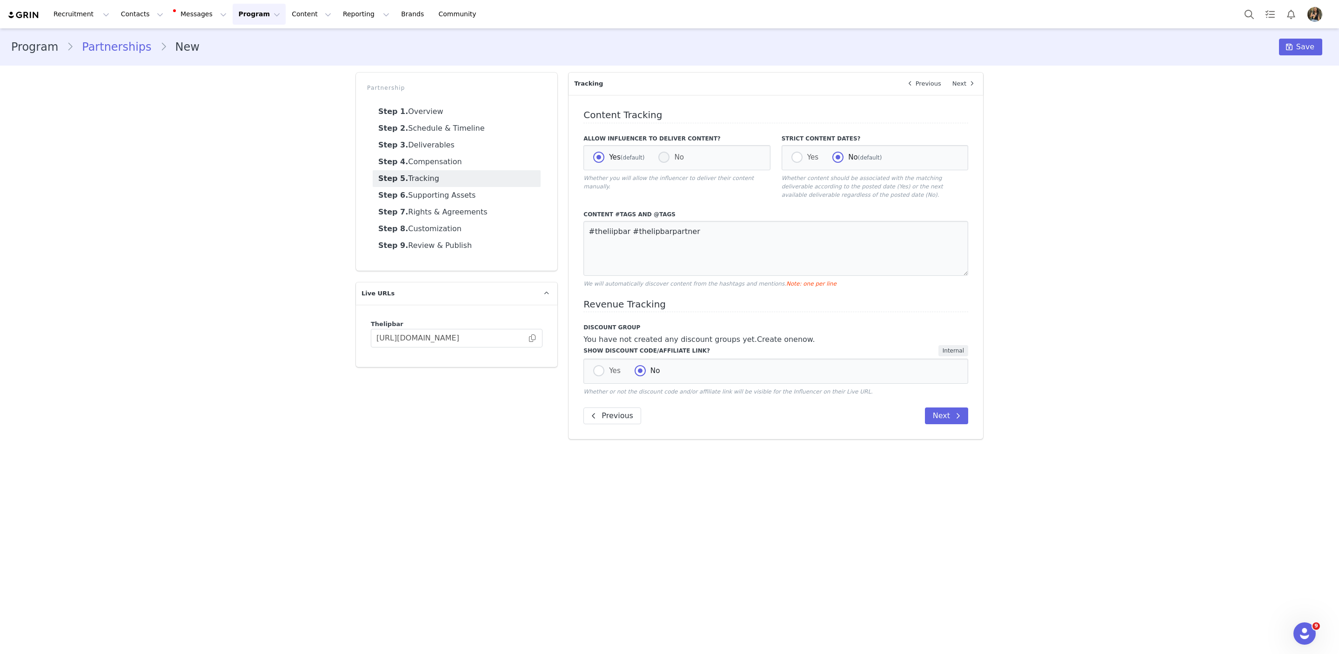
radio input "false"
radio input "true"
click at [953, 422] on span at bounding box center [957, 415] width 11 height 11
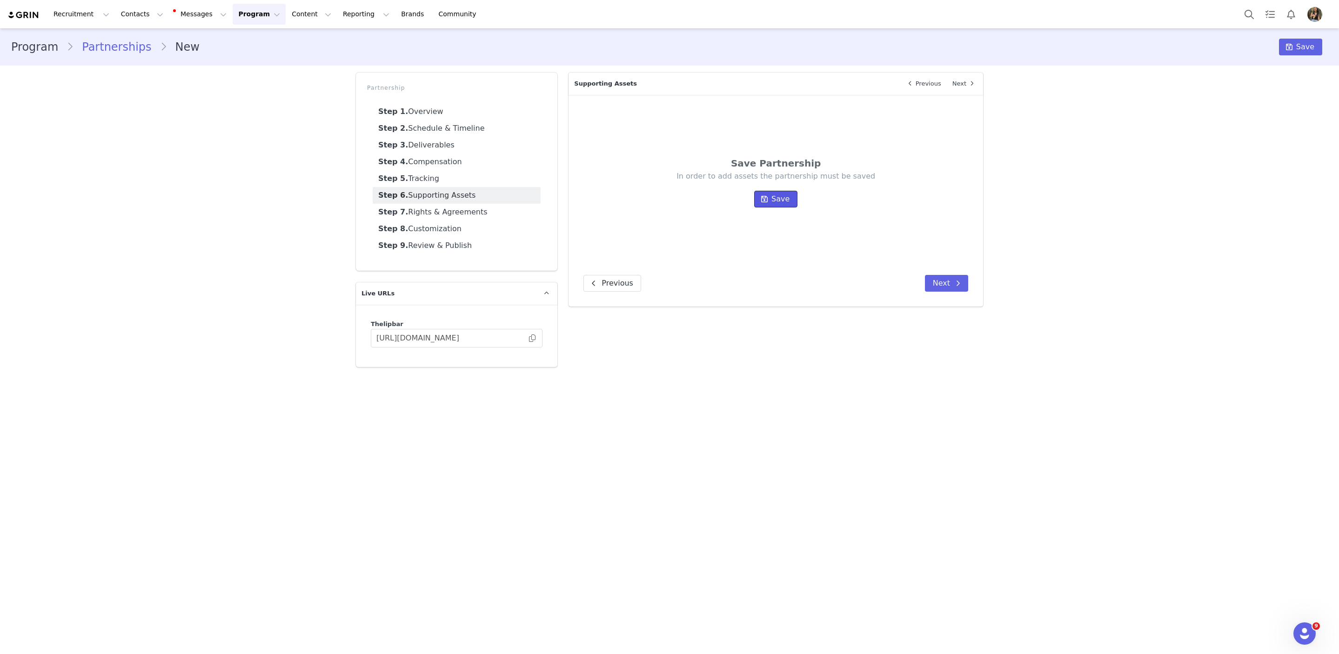
click at [783, 201] on span "Save" at bounding box center [780, 199] width 18 height 11
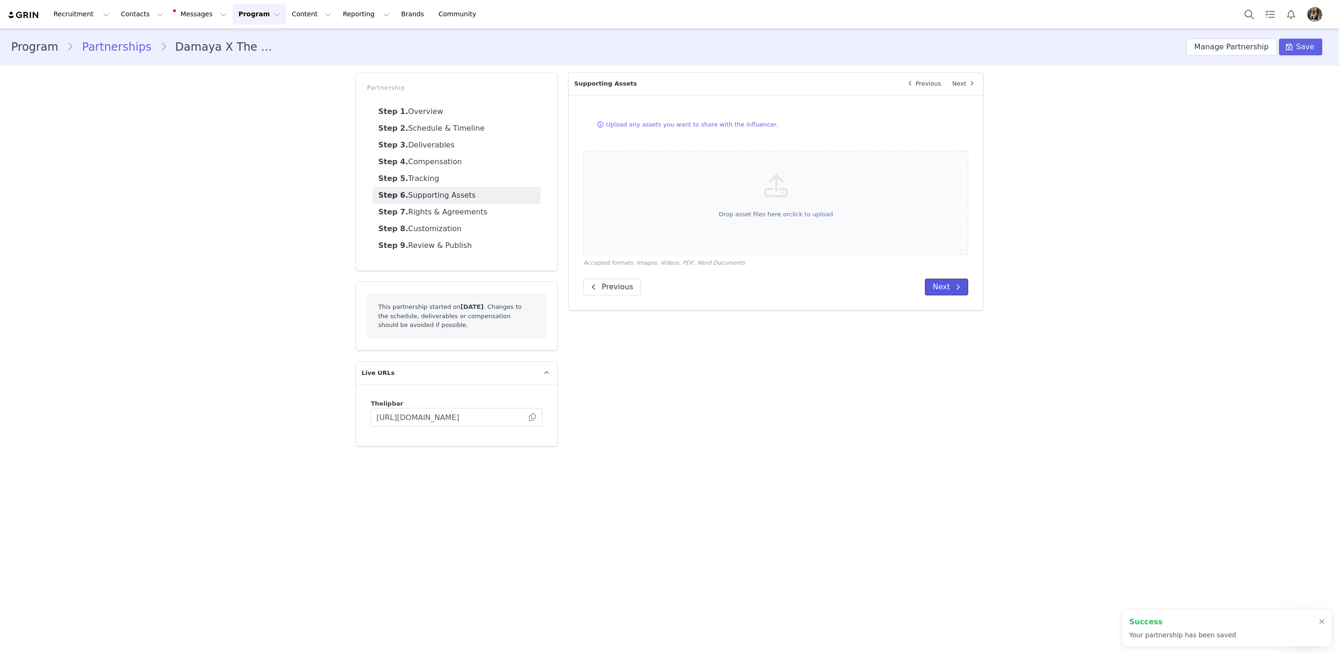
click at [951, 291] on button "Next" at bounding box center [946, 287] width 43 height 17
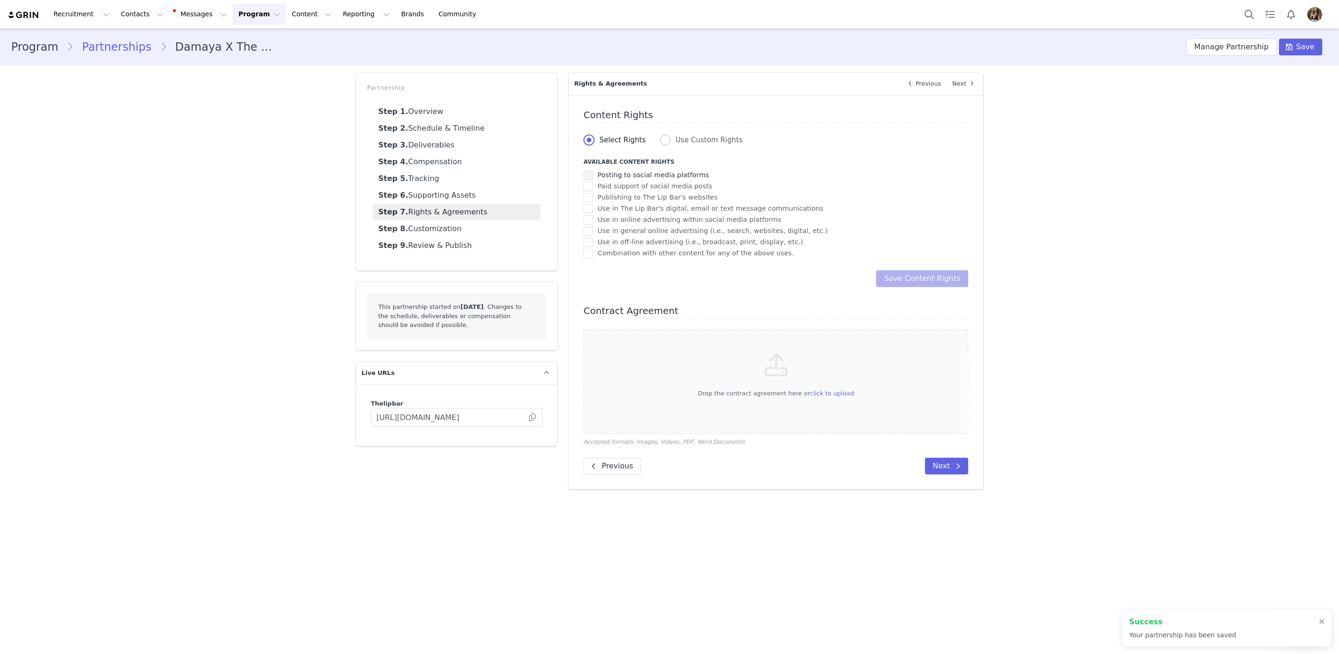
click at [588, 178] on span "checkbox-group" at bounding box center [587, 175] width 9 height 9
click at [593, 171] on input "Posting to social media platforms" at bounding box center [593, 171] width 0 height 0
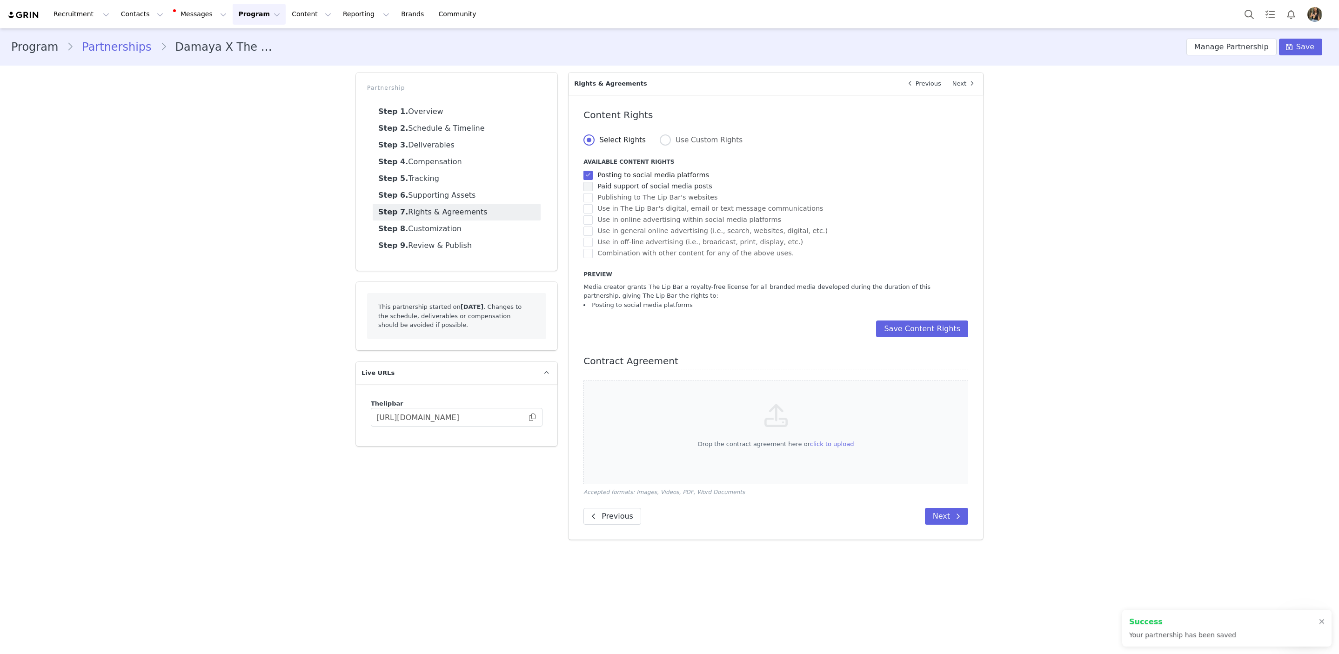
click at [588, 191] on span "checkbox-group" at bounding box center [587, 186] width 9 height 9
click at [593, 182] on input "Paid support of social media posts" at bounding box center [593, 182] width 0 height 0
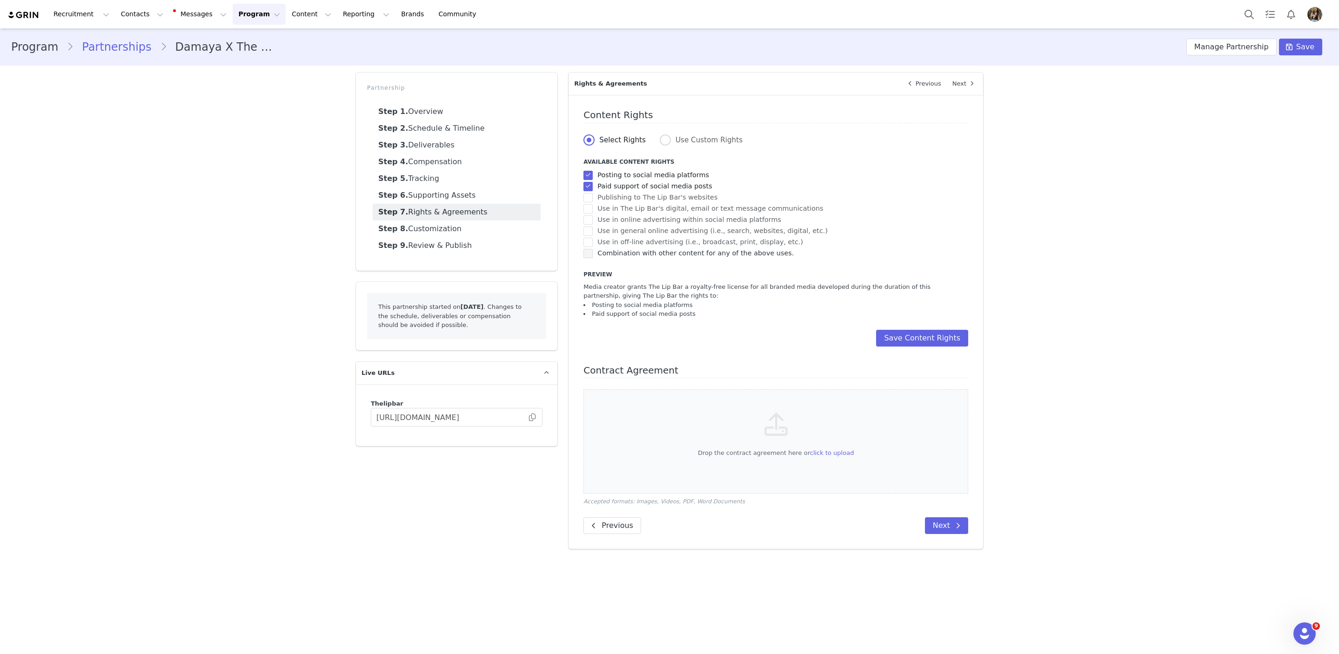
click at [584, 254] on span "checkbox-group" at bounding box center [587, 253] width 9 height 9
click at [593, 249] on input "Combination with other content for any of the above uses." at bounding box center [593, 249] width 0 height 0
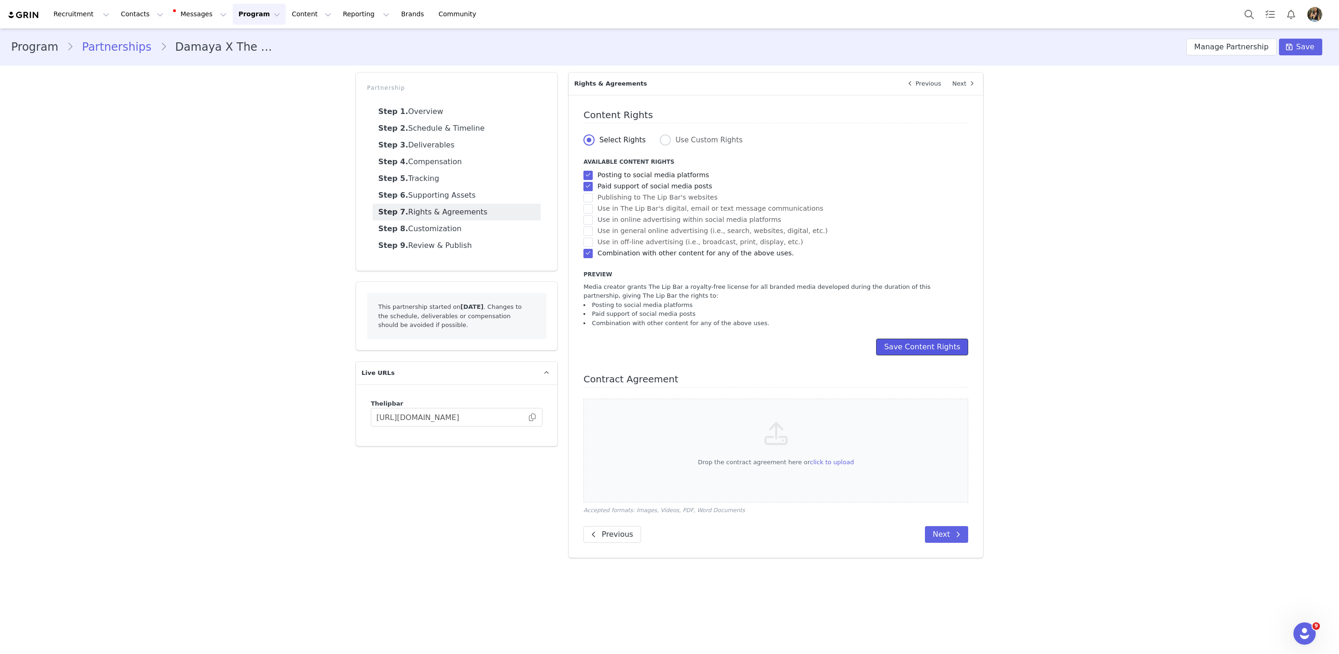
click at [916, 352] on button "Save Content Rights" at bounding box center [922, 347] width 92 height 17
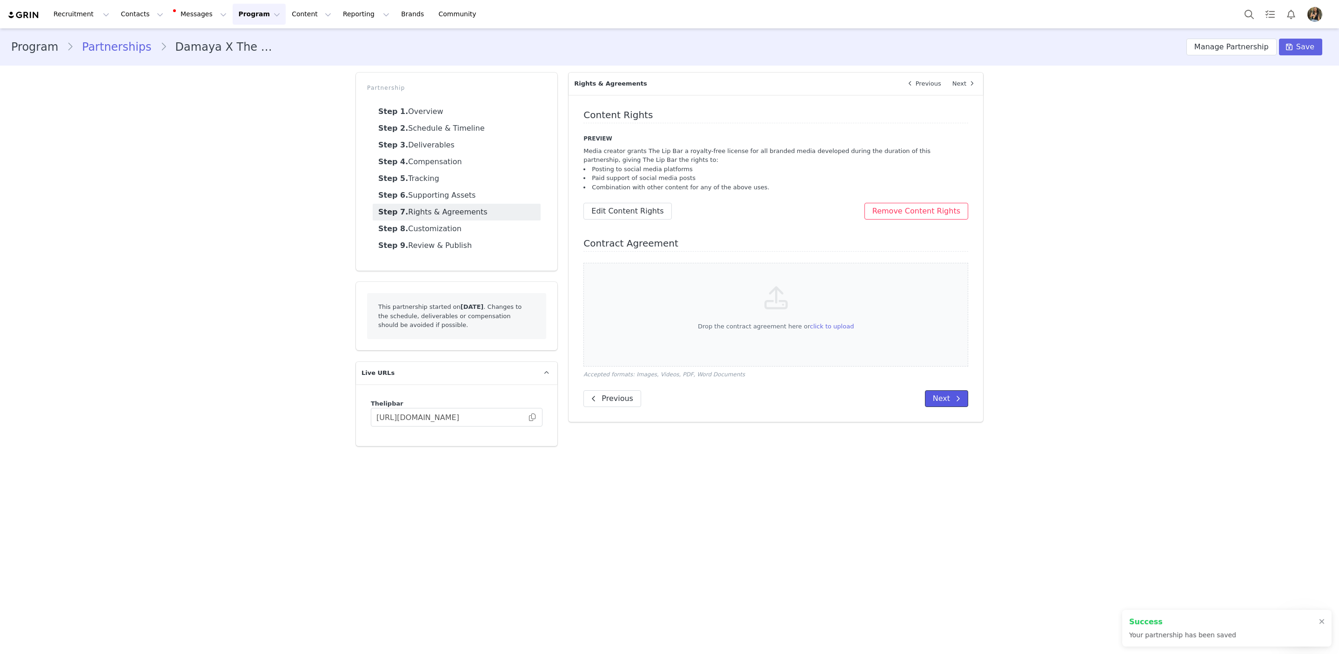
click at [959, 401] on icon at bounding box center [958, 398] width 5 height 7
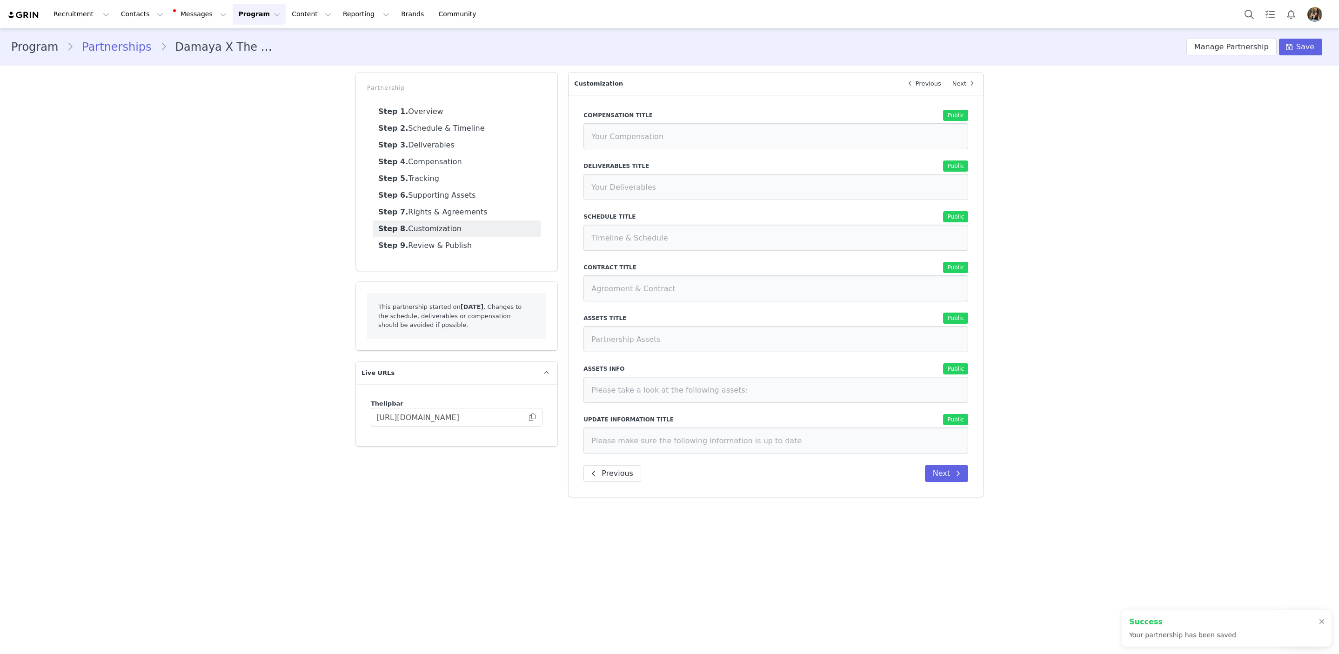
click at [956, 489] on div "Compensation Title Public Deliverables Title Public Schedule Title Public Contr…" at bounding box center [776, 296] width 415 height 402
click at [943, 474] on button "Next" at bounding box center [946, 473] width 43 height 17
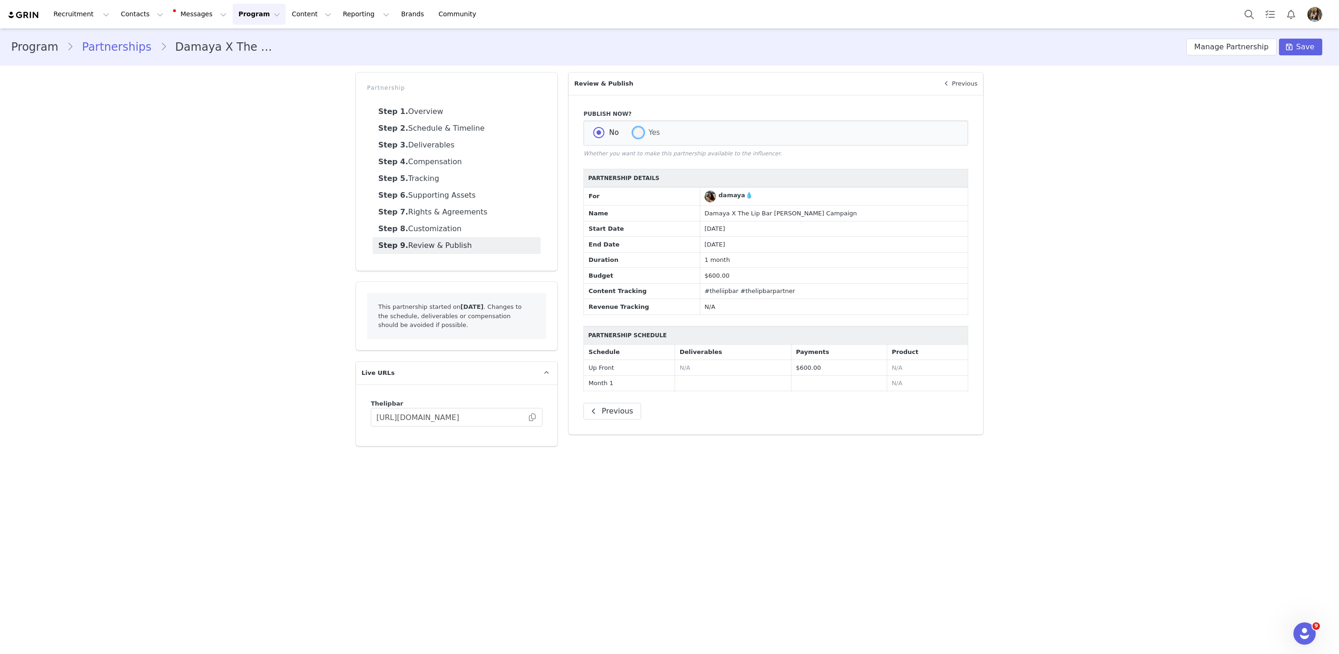
click at [642, 133] on span at bounding box center [638, 132] width 11 height 11
click at [642, 133] on input "Yes" at bounding box center [638, 133] width 11 height 12
radio input "true"
radio input "false"
radio input "true"
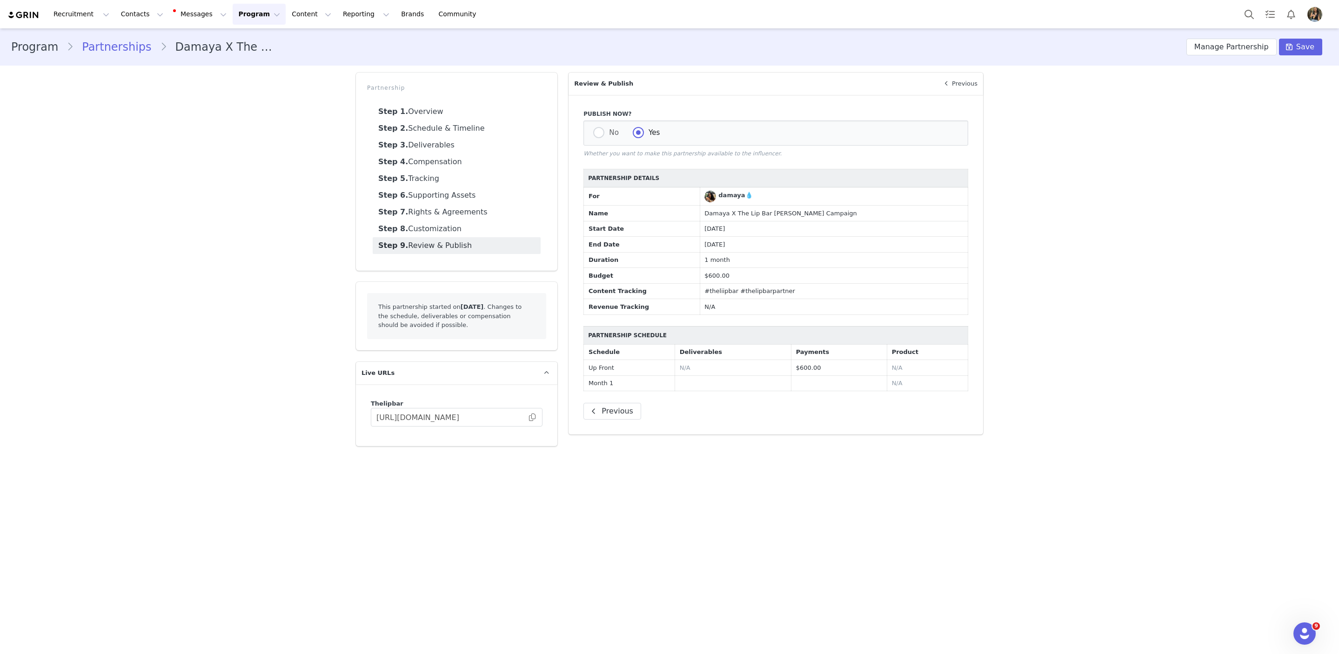
click at [986, 267] on div "Program Partnerships Damaya X The Lip Bar Coco Jones Campaign Manage Partnershi…" at bounding box center [669, 240] width 1339 height 425
click at [986, 47] on span "Save" at bounding box center [1305, 46] width 18 height 11
click at [255, 20] on button "Program Program" at bounding box center [259, 14] width 53 height 21
click at [260, 78] on div "Payments" at bounding box center [255, 76] width 62 height 10
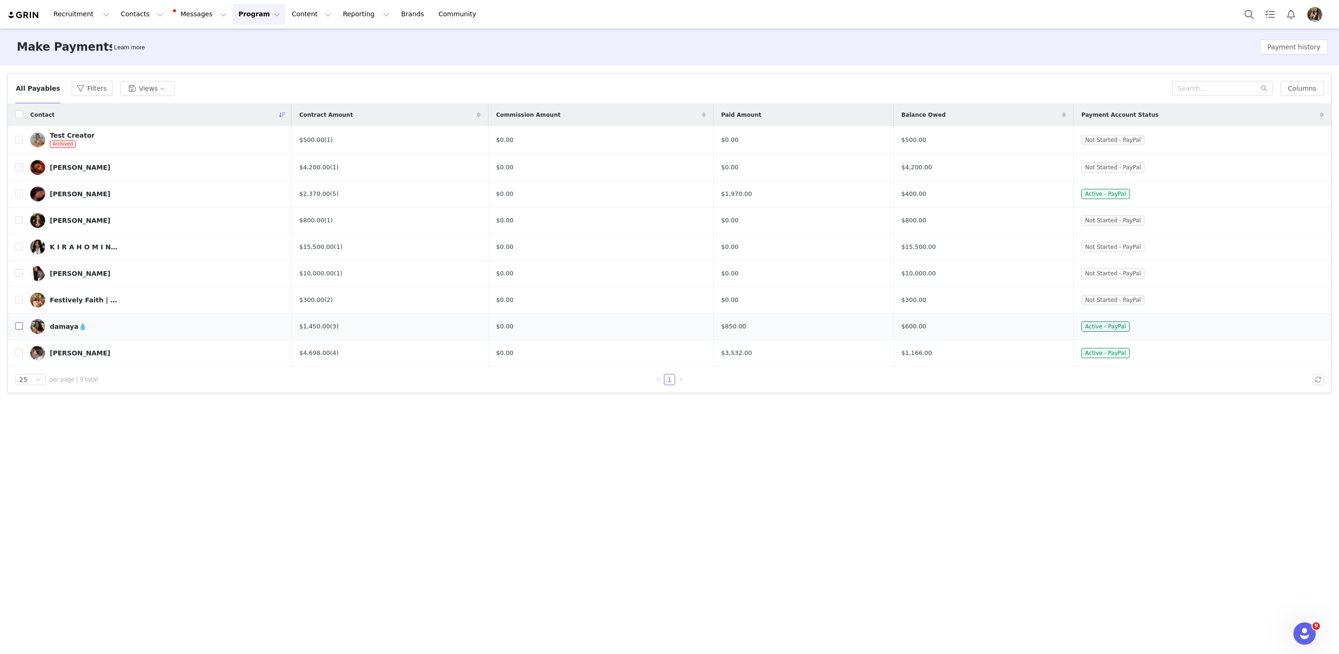
click at [17, 330] on label at bounding box center [18, 326] width 7 height 10
click at [17, 330] on input "checkbox" at bounding box center [18, 325] width 7 height 7
checkbox input "true"
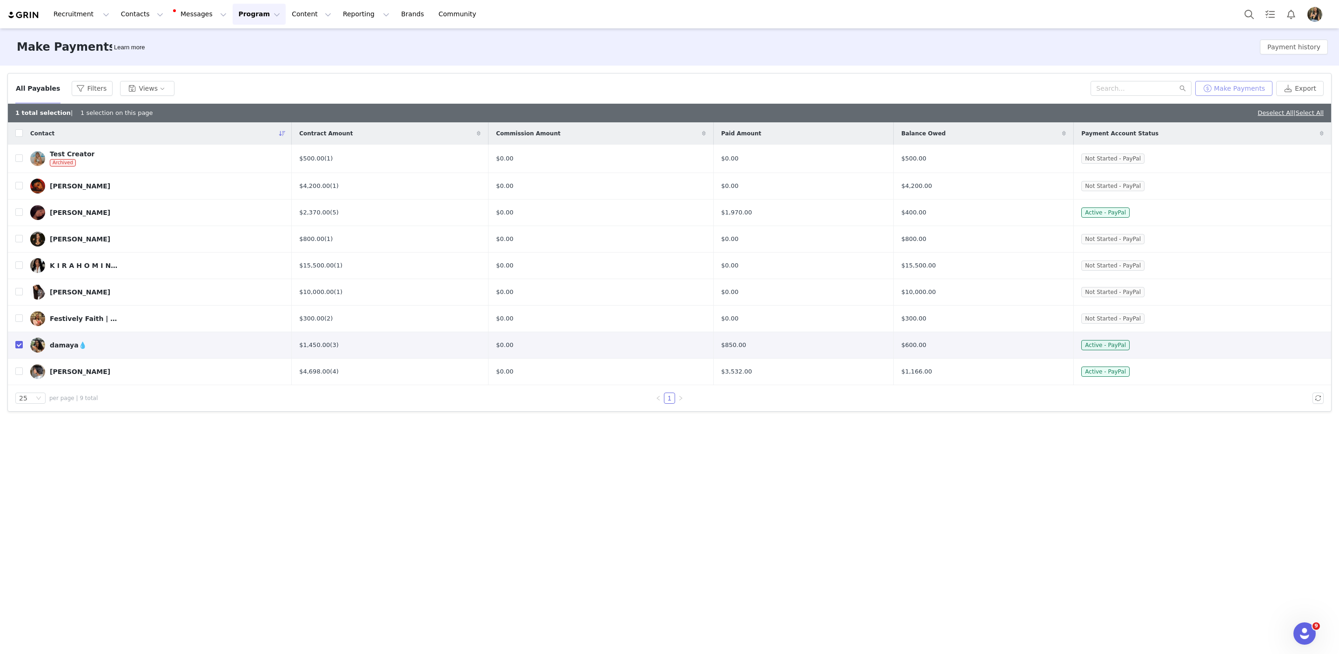
click at [986, 92] on button "Make Payments" at bounding box center [1233, 88] width 77 height 15
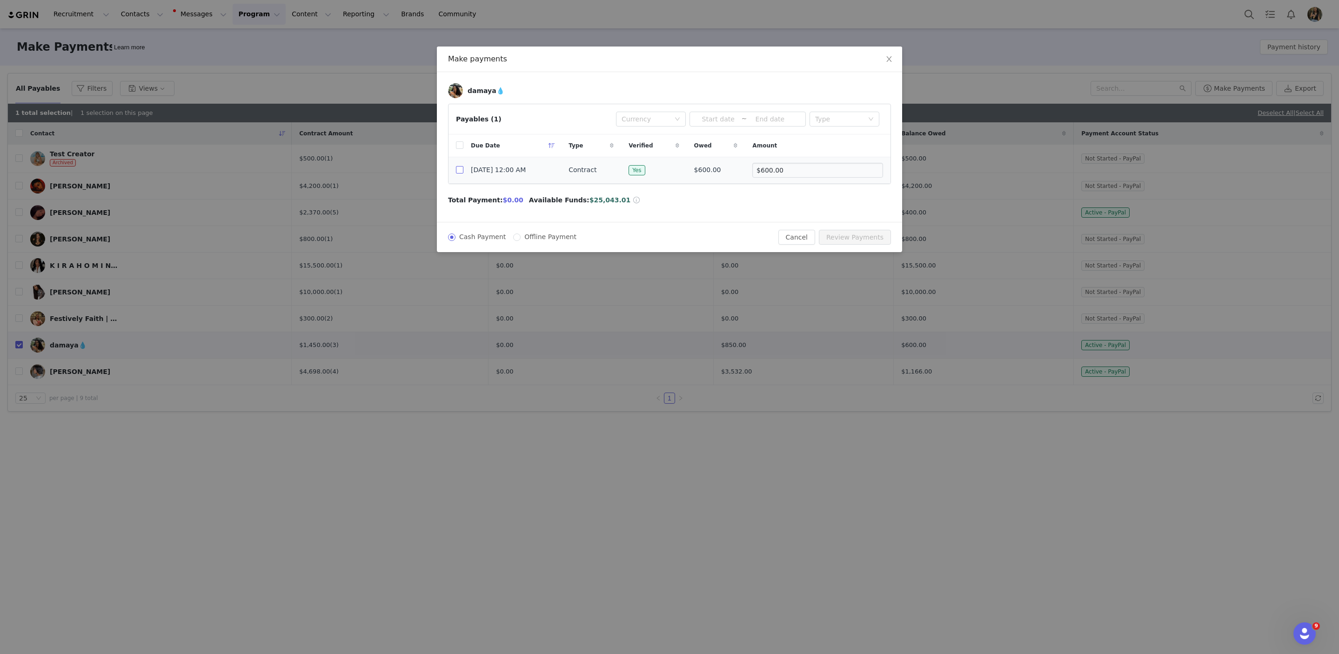
click at [461, 169] on input "checkbox" at bounding box center [459, 169] width 7 height 7
checkbox input "true"
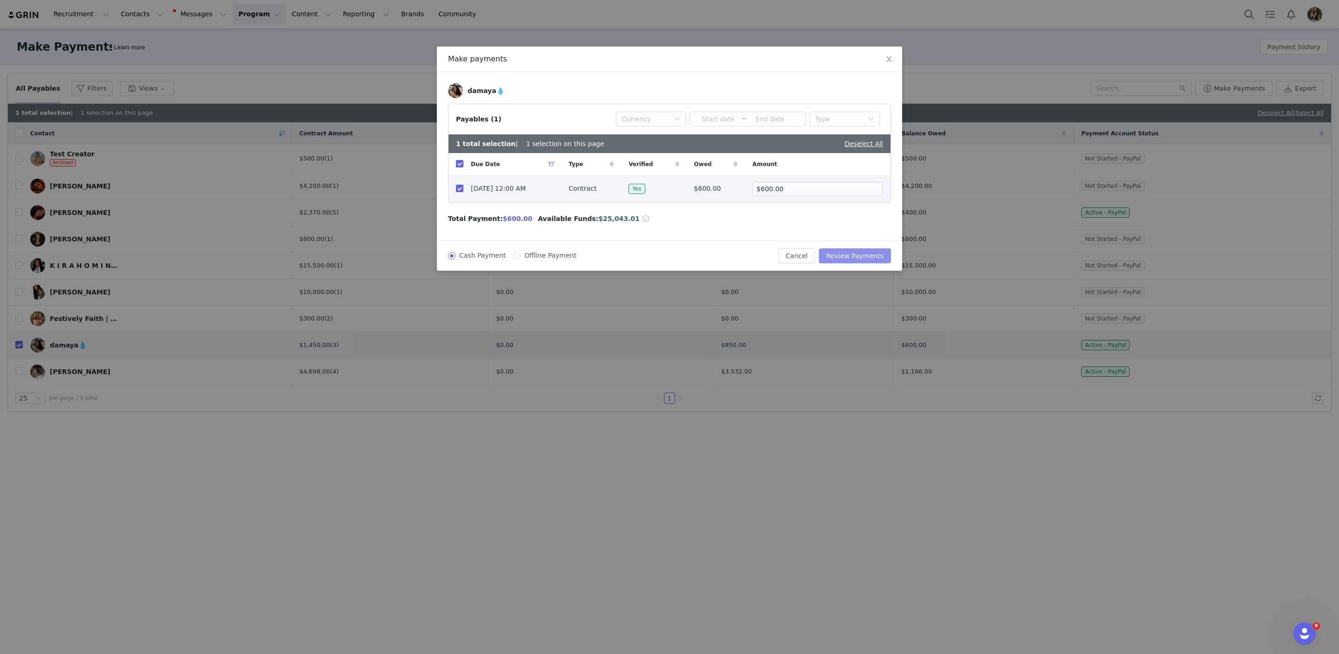
click at [844, 258] on button "Review Payments" at bounding box center [855, 255] width 72 height 15
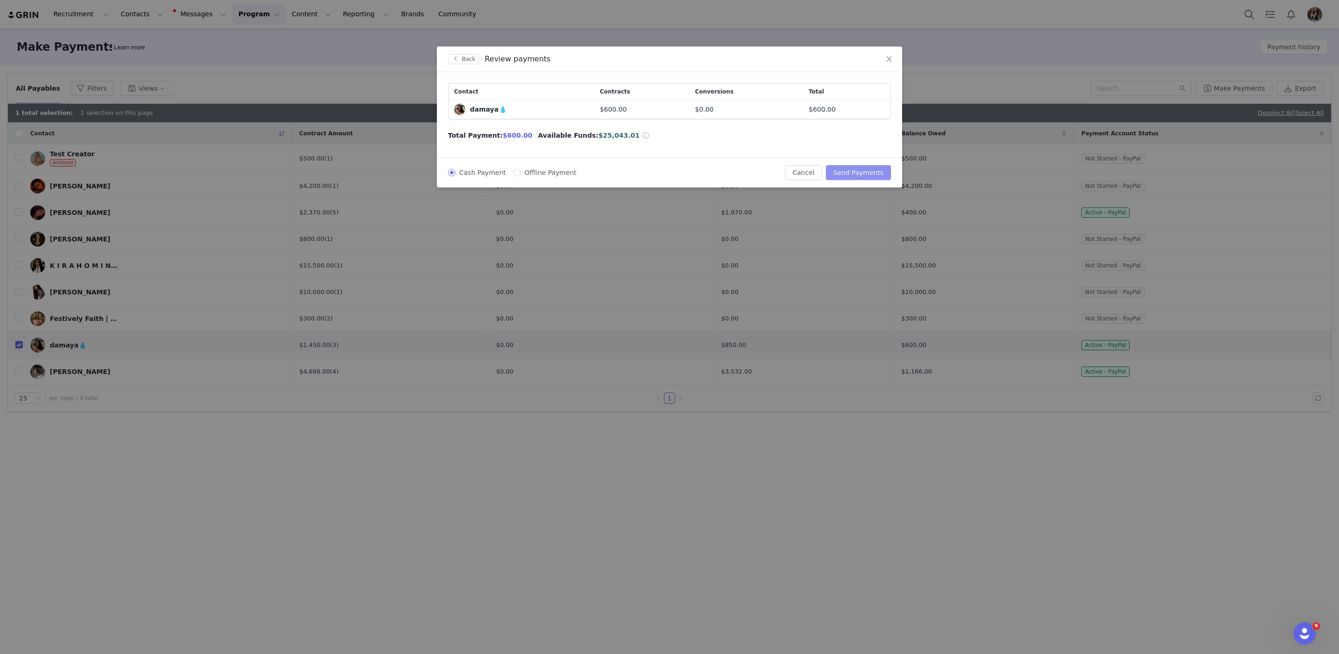
click at [858, 171] on button "Send Payments" at bounding box center [858, 172] width 65 height 15
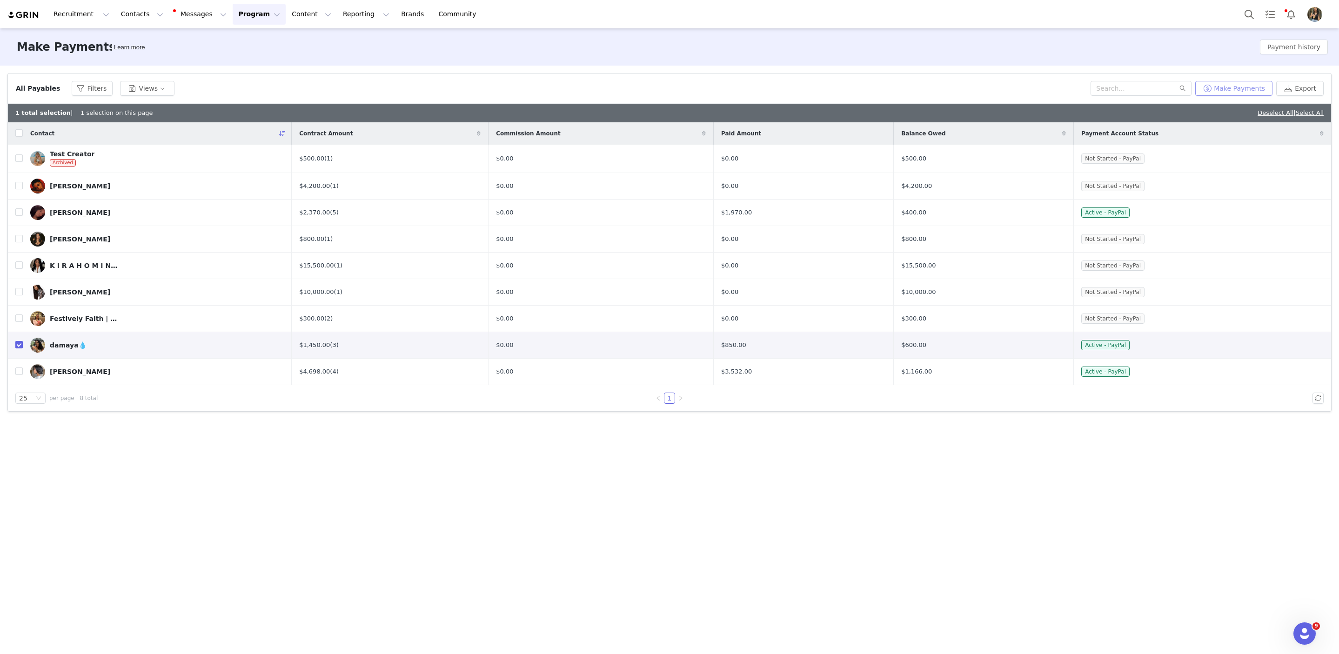
click at [986, 88] on button "Make Payments" at bounding box center [1233, 88] width 77 height 15
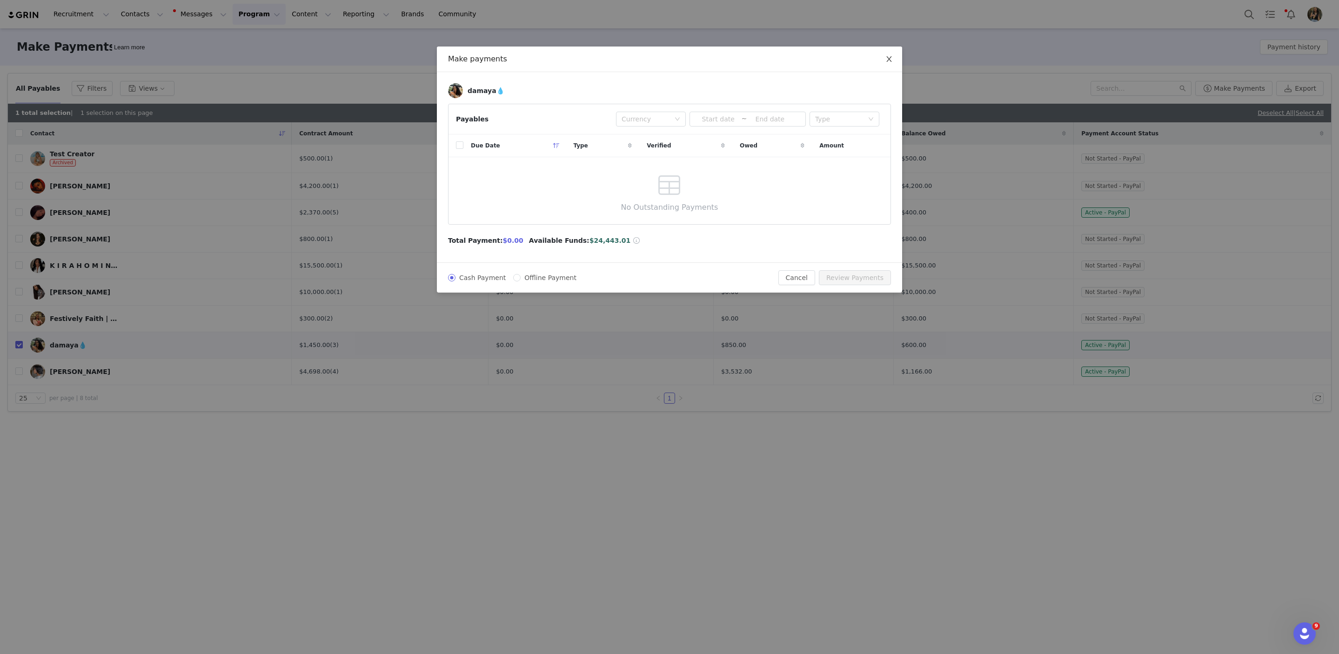
click at [893, 59] on span "Close" at bounding box center [889, 60] width 26 height 26
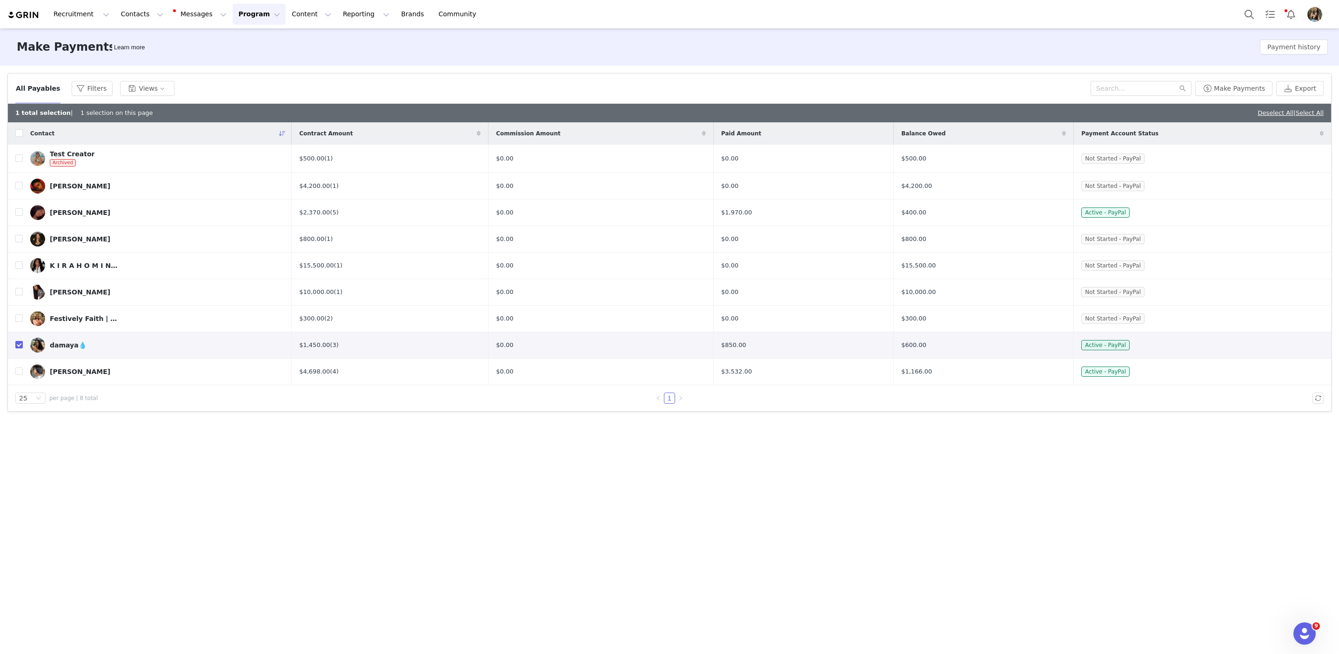
click at [986, 11] on img "Profile" at bounding box center [1314, 14] width 15 height 15
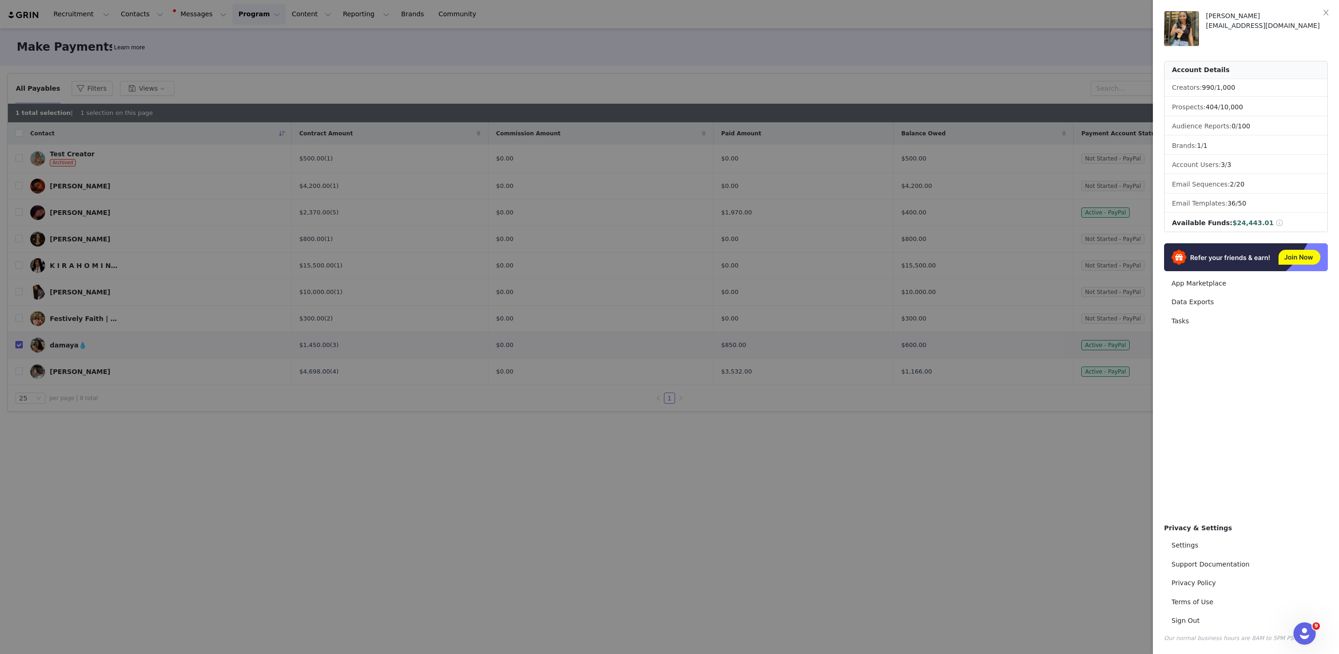
click at [986, 11] on div "[PERSON_NAME]" at bounding box center [1267, 16] width 122 height 10
click at [94, 504] on div at bounding box center [669, 327] width 1339 height 654
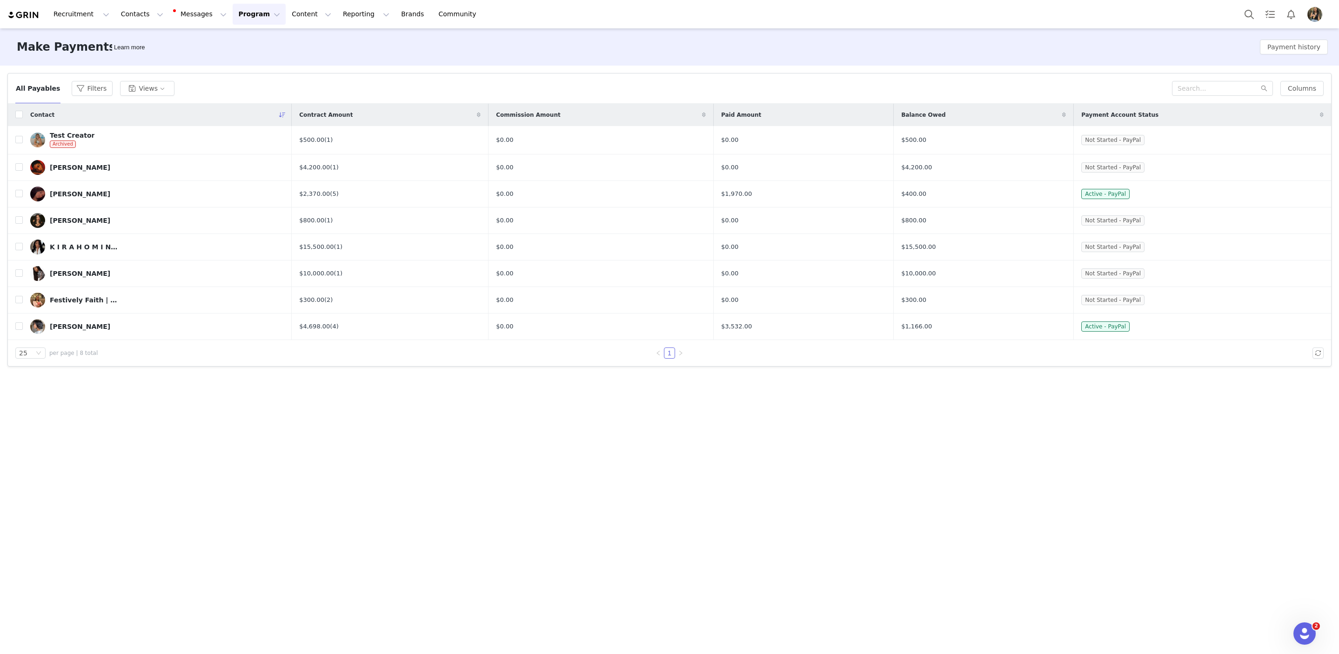
click at [1284, 57] on div "Make Payments Learn more Payment history" at bounding box center [669, 46] width 1339 height 37
click at [1285, 50] on button "Payment history" at bounding box center [1294, 47] width 68 height 15
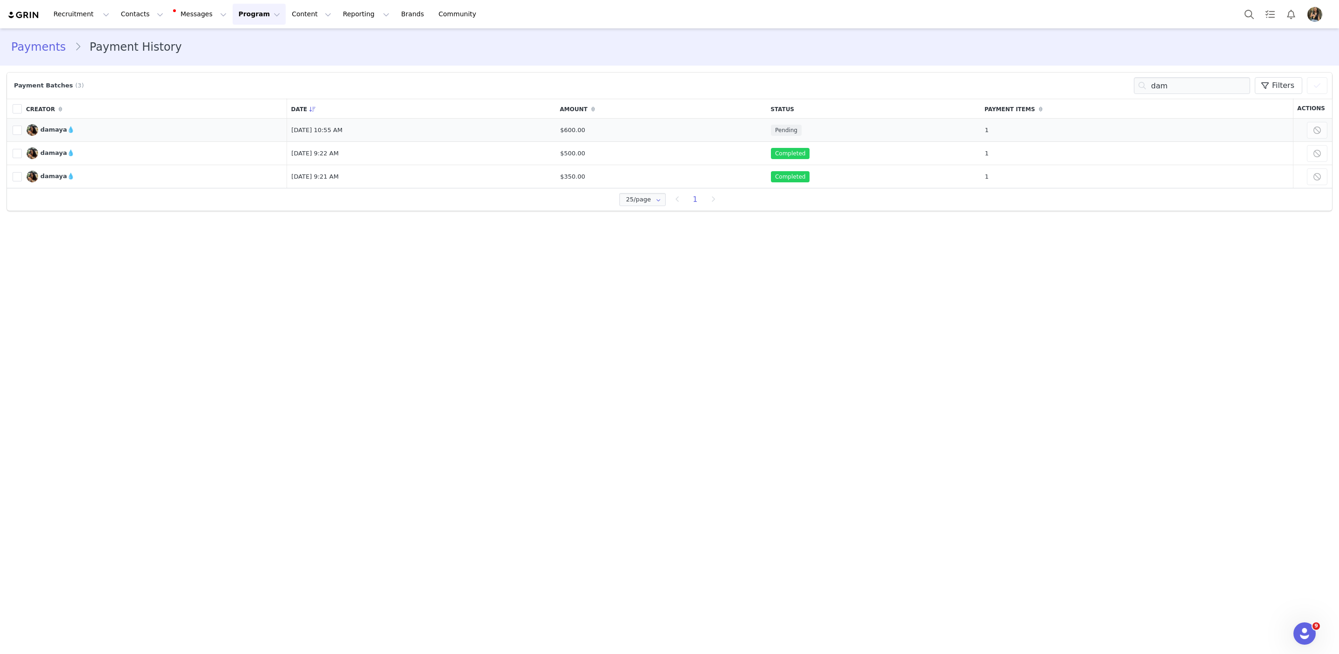
click at [802, 129] on span "Pending" at bounding box center [786, 130] width 31 height 11
click at [1177, 89] on input "dam" at bounding box center [1192, 85] width 116 height 17
type input "d"
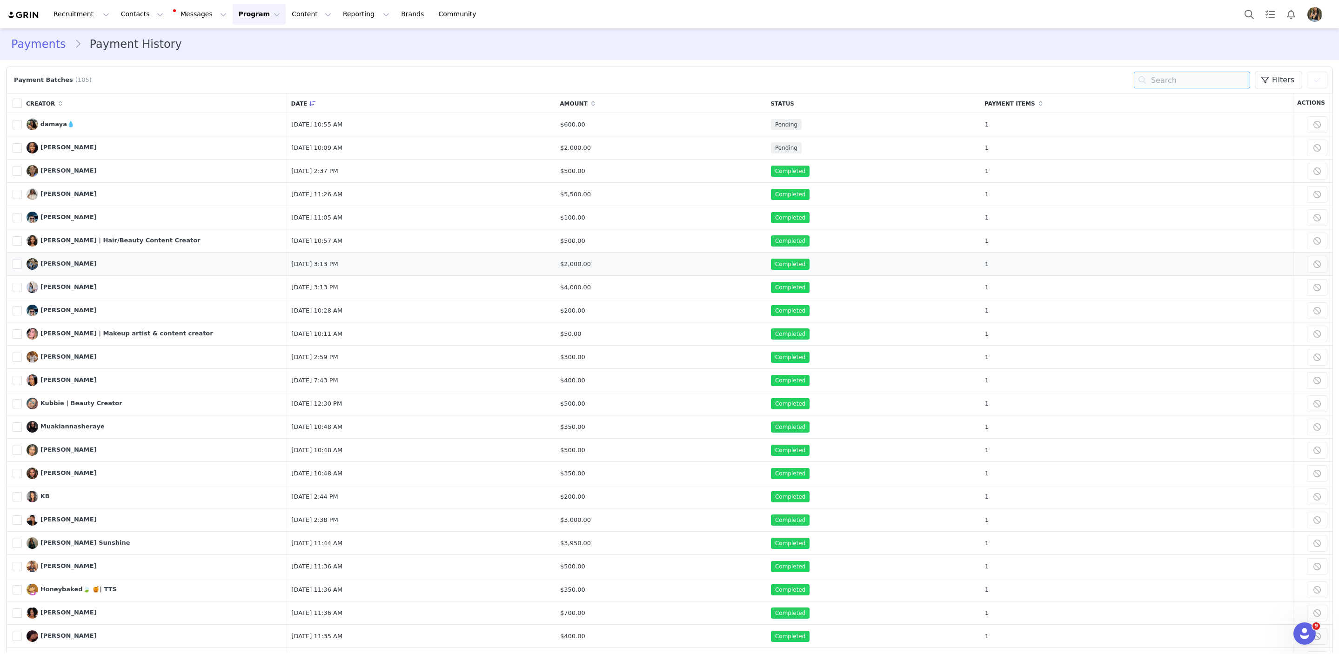
scroll to position [78, 0]
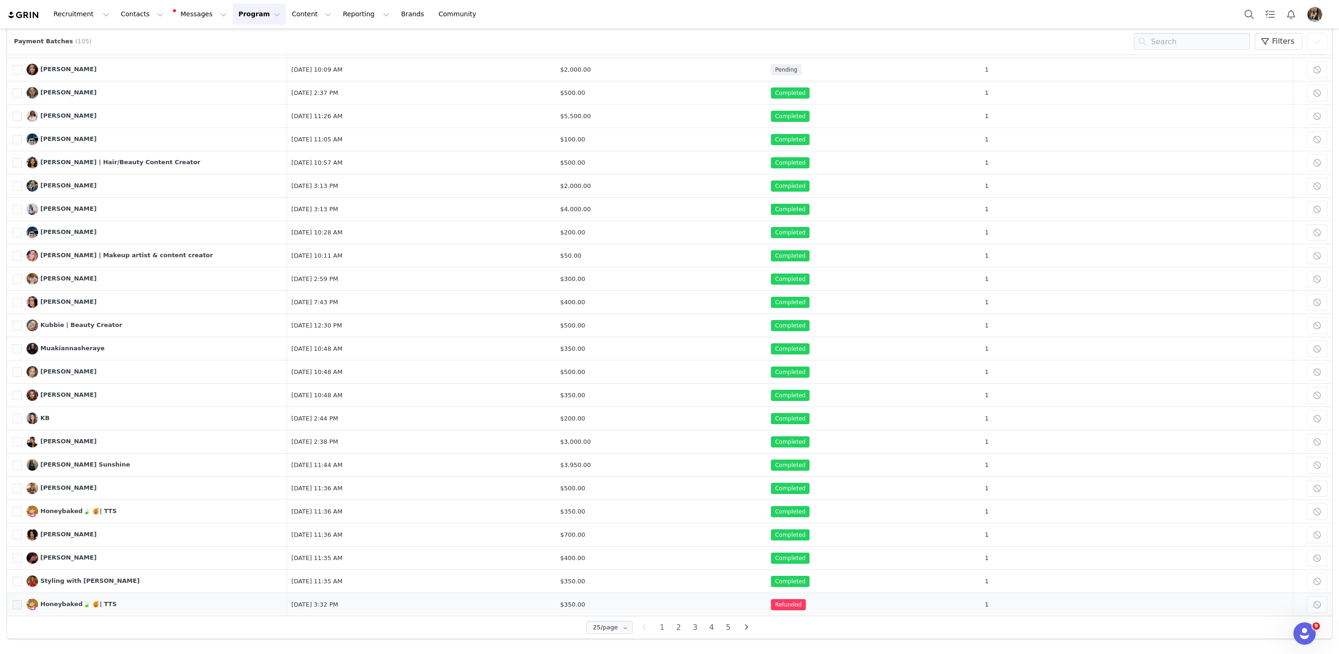
click at [16, 605] on span at bounding box center [17, 604] width 9 height 9
click at [22, 600] on input "785086" at bounding box center [22, 600] width 0 height 0
click at [16, 605] on span at bounding box center [17, 604] width 9 height 9
click at [22, 600] on input "785086" at bounding box center [22, 600] width 0 height 0
click at [806, 609] on span "Refunded" at bounding box center [788, 604] width 35 height 11
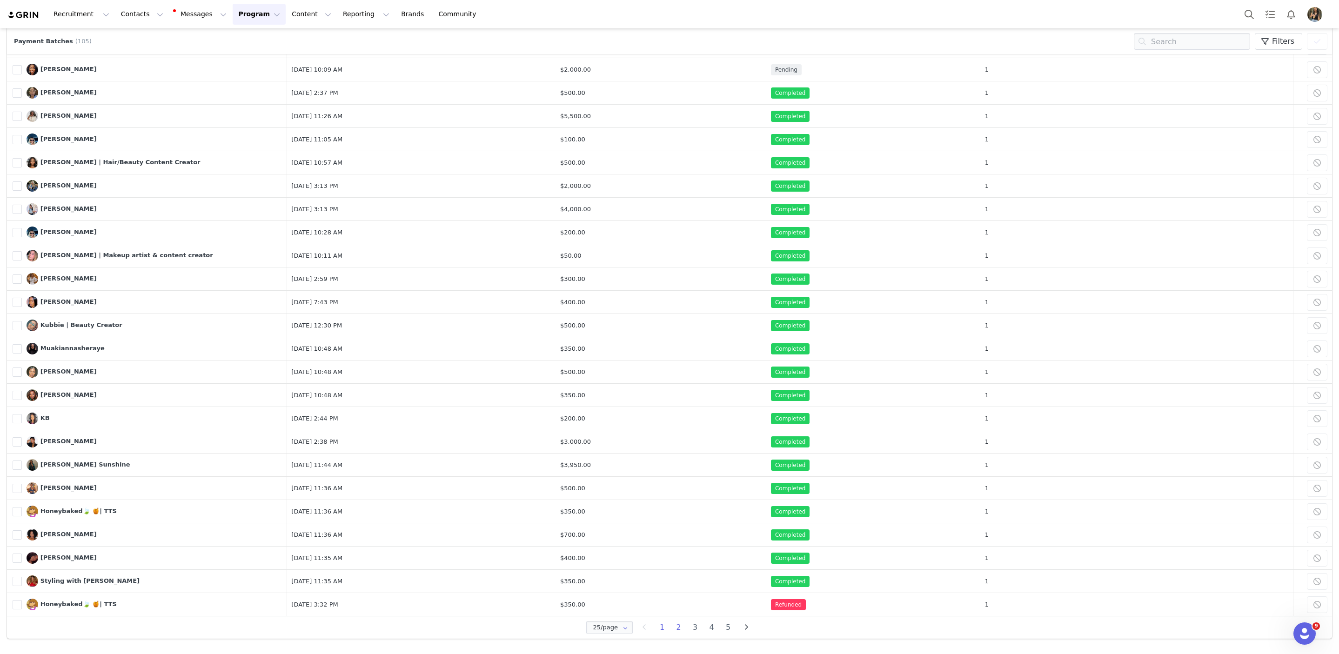
click at [679, 626] on li "2" at bounding box center [678, 627] width 17 height 13
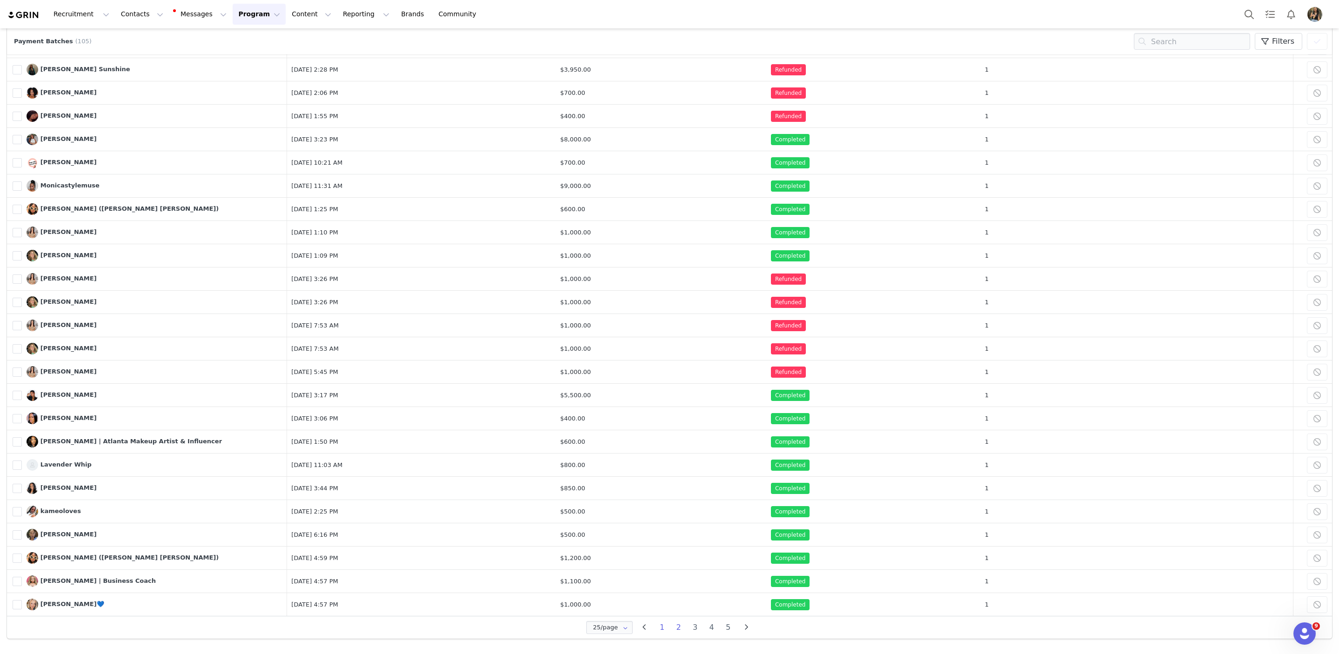
click at [662, 629] on li "1" at bounding box center [662, 627] width 17 height 13
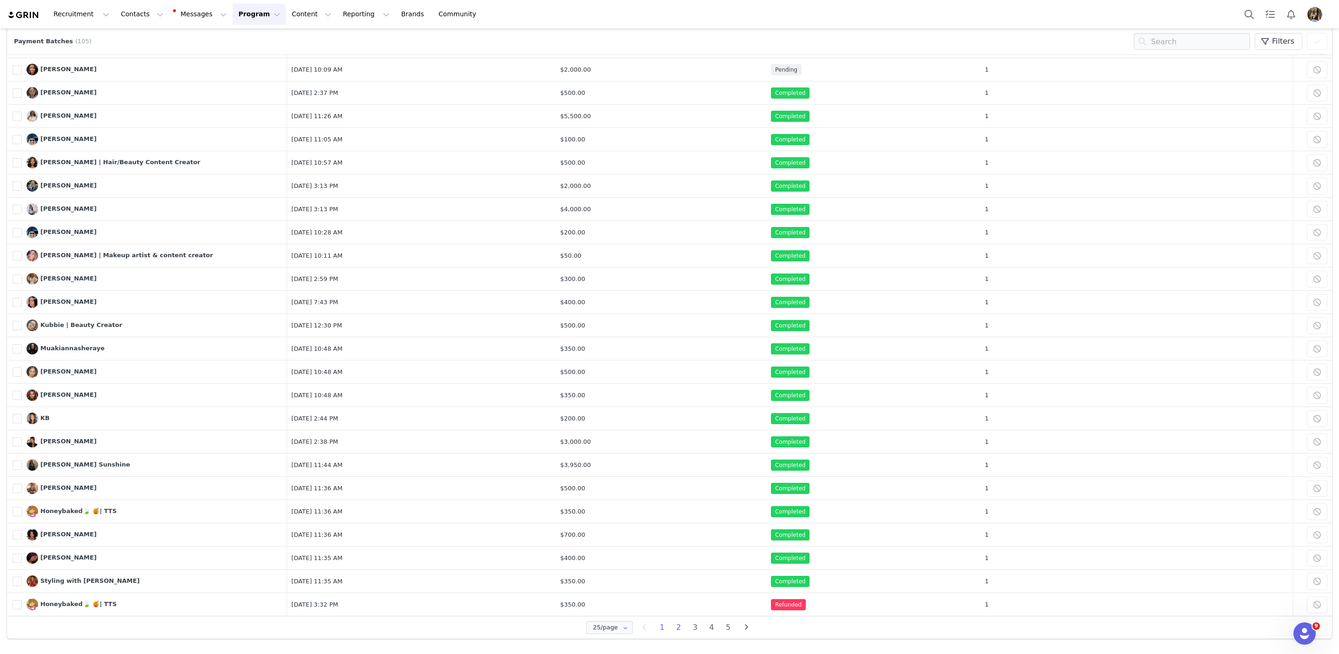
click at [676, 629] on li "2" at bounding box center [678, 627] width 17 height 13
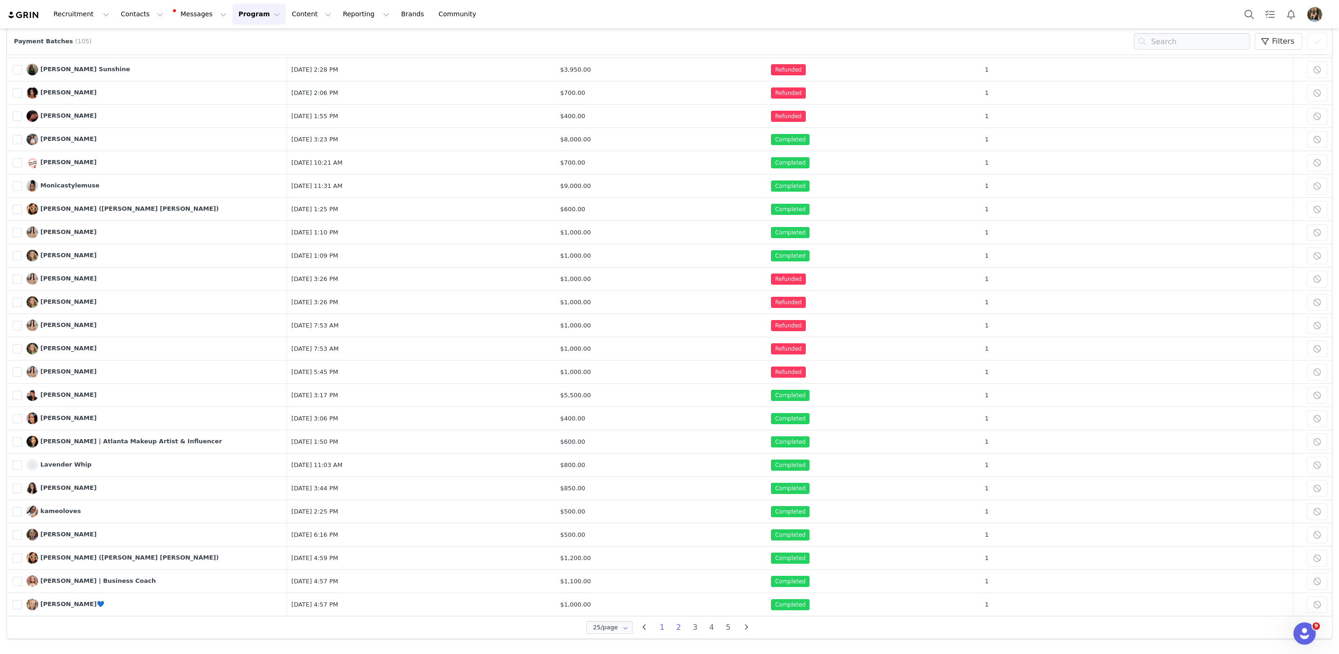
click at [661, 623] on li "1" at bounding box center [662, 627] width 17 height 13
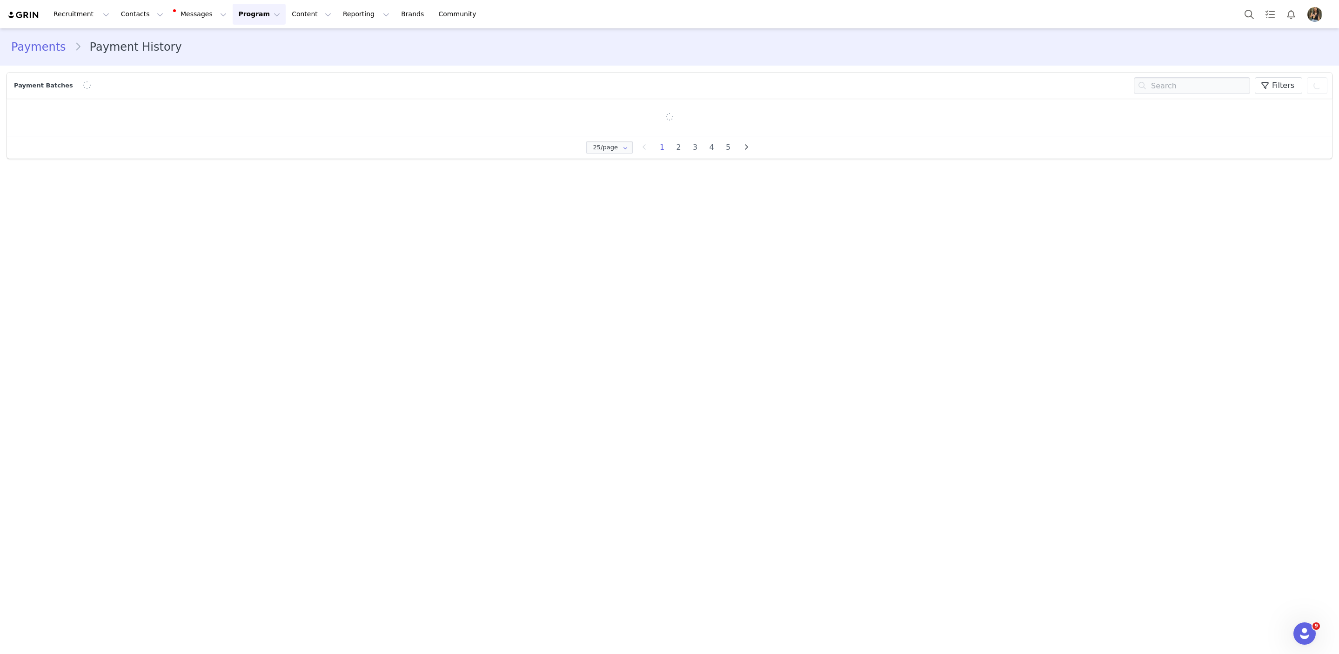
scroll to position [0, 0]
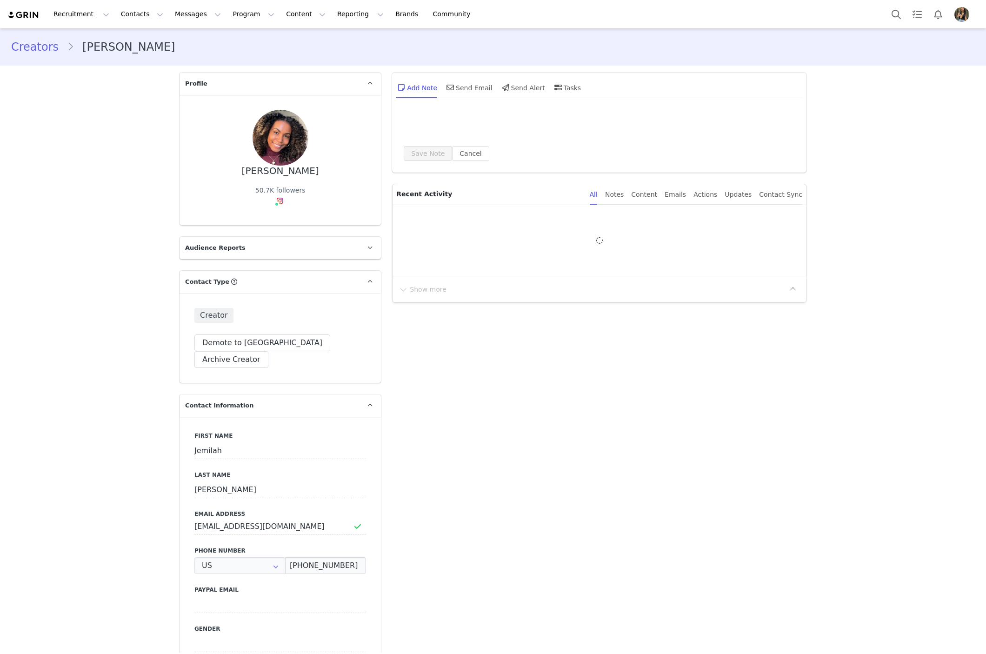
type input "+1 ([GEOGRAPHIC_DATA])"
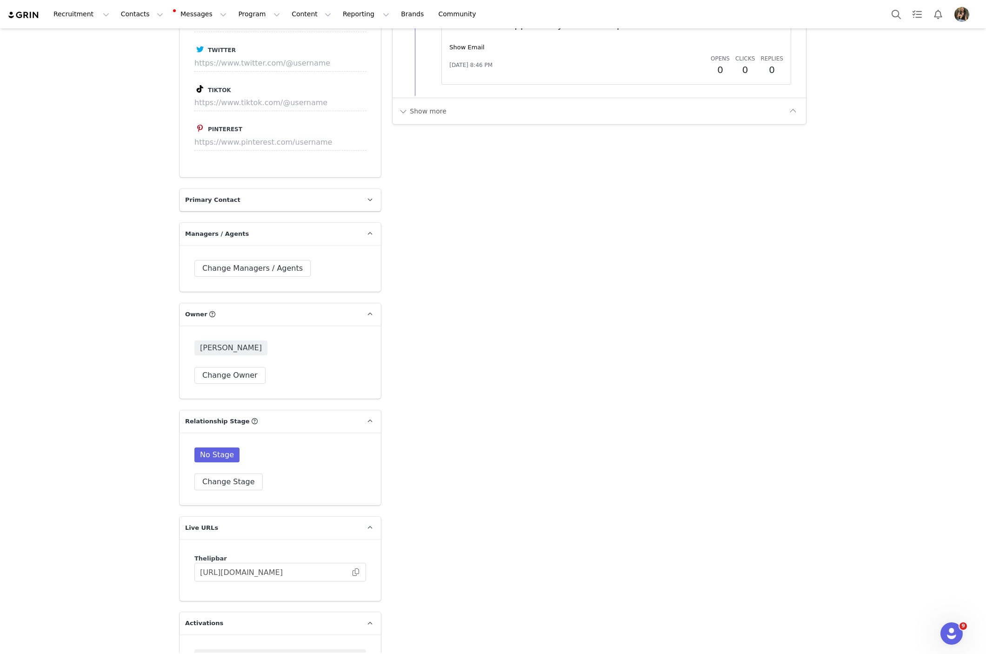
scroll to position [1693, 0]
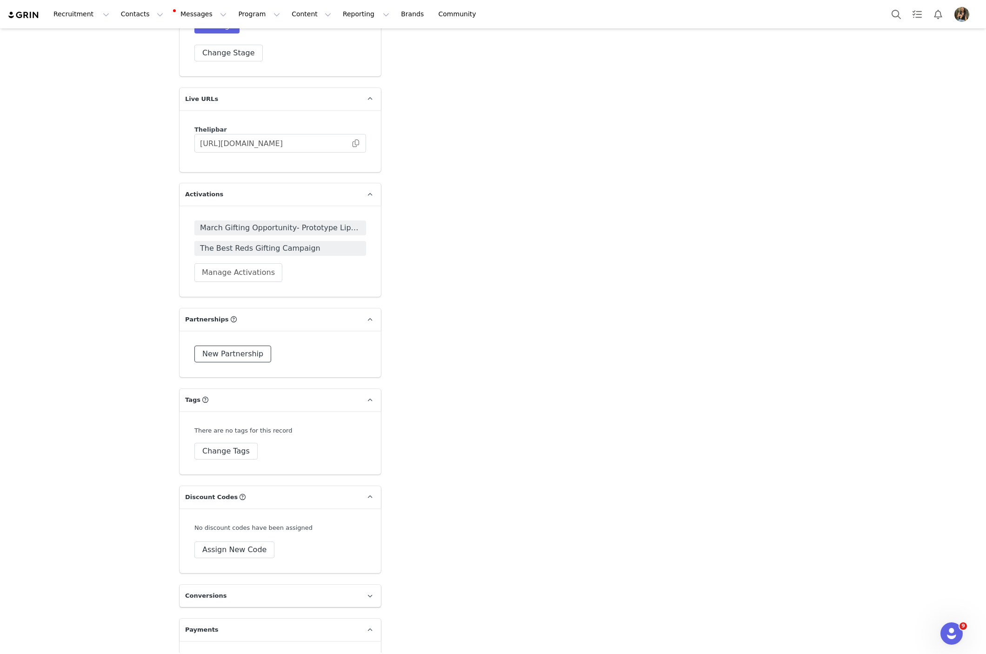
click at [220, 346] on button "New Partnership" at bounding box center [232, 354] width 77 height 17
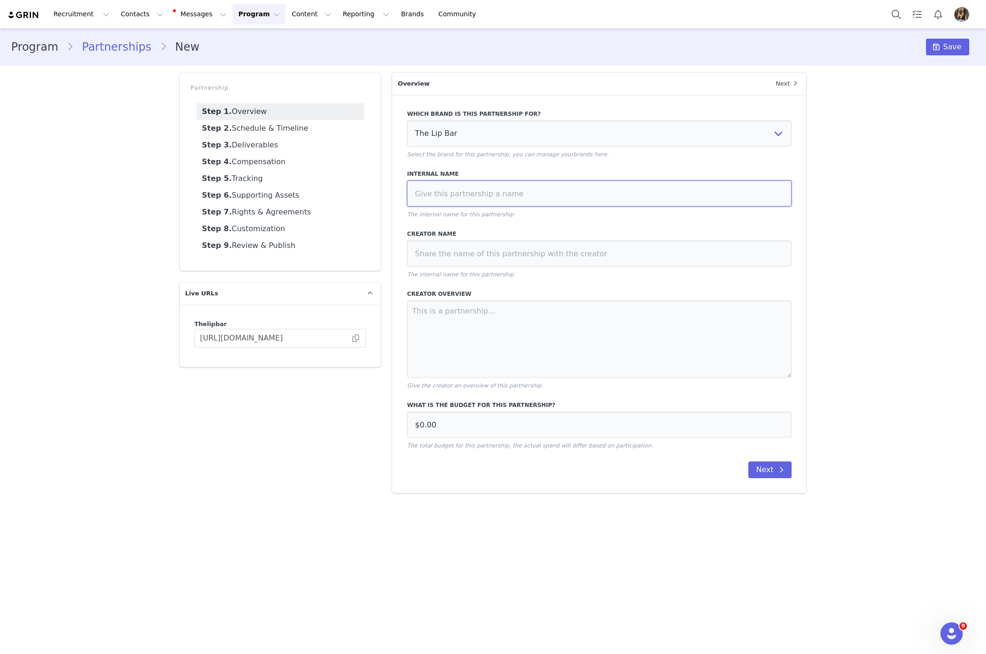
click at [457, 202] on input at bounding box center [599, 194] width 385 height 26
drag, startPoint x: 624, startPoint y: 188, endPoint x: 490, endPoint y: 187, distance: 133.5
click at [490, 187] on input "The Lip Bar X Jemilan" at bounding box center [599, 194] width 385 height 26
click at [500, 193] on input "The Lip Bar X Jemilan" at bounding box center [599, 194] width 385 height 26
paste input "jemilah_ali"
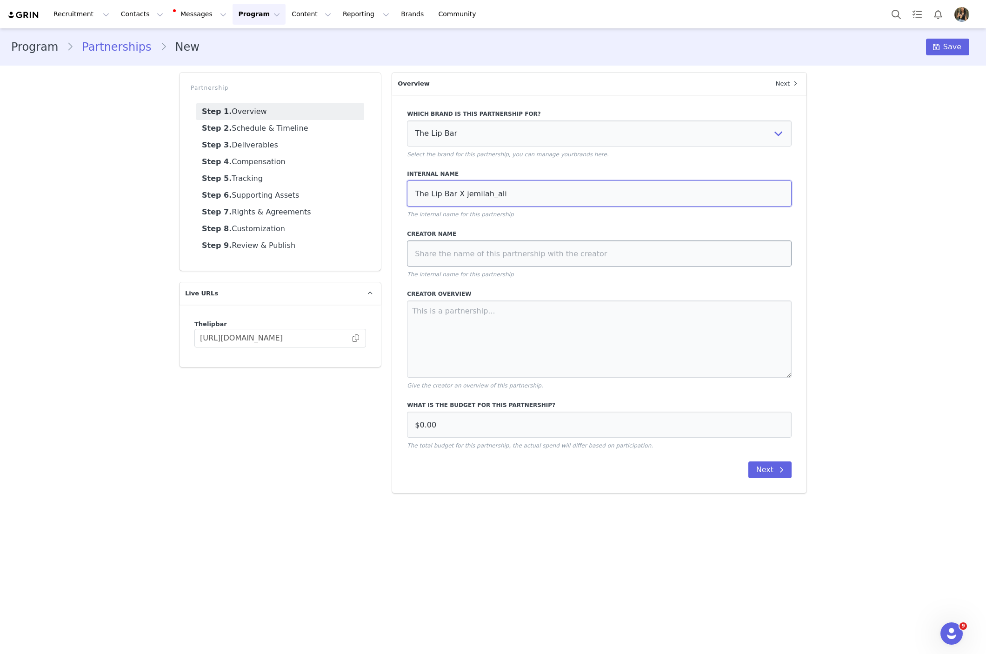
type input "The Lip Bar X jemilah_ali"
click at [522, 246] on input at bounding box center [599, 254] width 385 height 26
click at [473, 196] on input "The Lip Bar X jemilah_ali" at bounding box center [599, 194] width 385 height 26
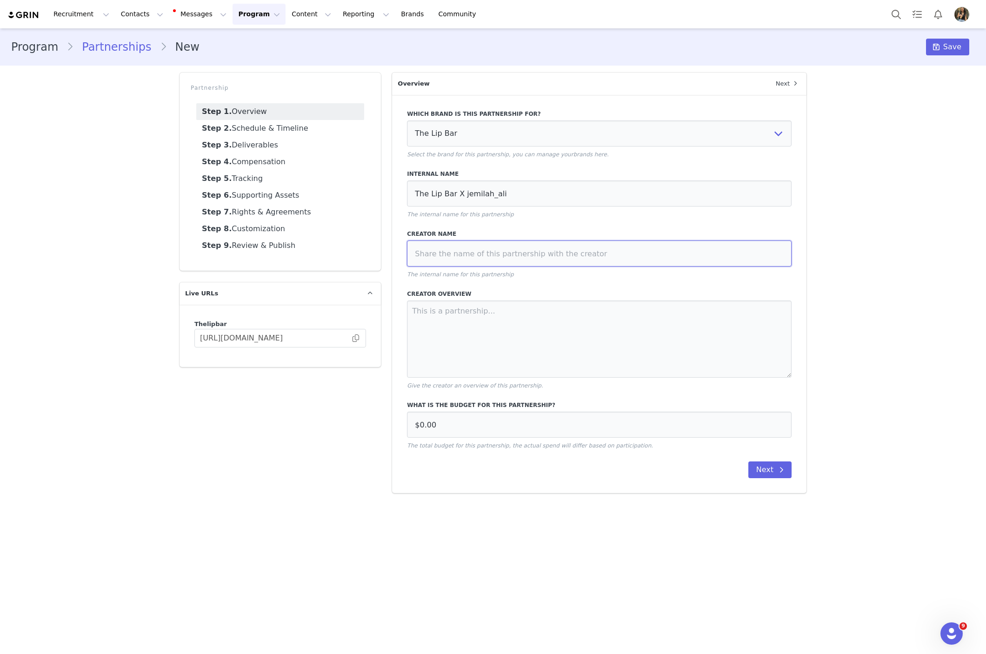
click at [504, 255] on input at bounding box center [599, 254] width 385 height 26
paste input "The Lip Bar X jemilah_ali"
type input "The Lip Bar X jemilah_ali"
click at [536, 342] on textarea at bounding box center [599, 339] width 385 height 77
drag, startPoint x: 521, startPoint y: 253, endPoint x: 457, endPoint y: 253, distance: 63.3
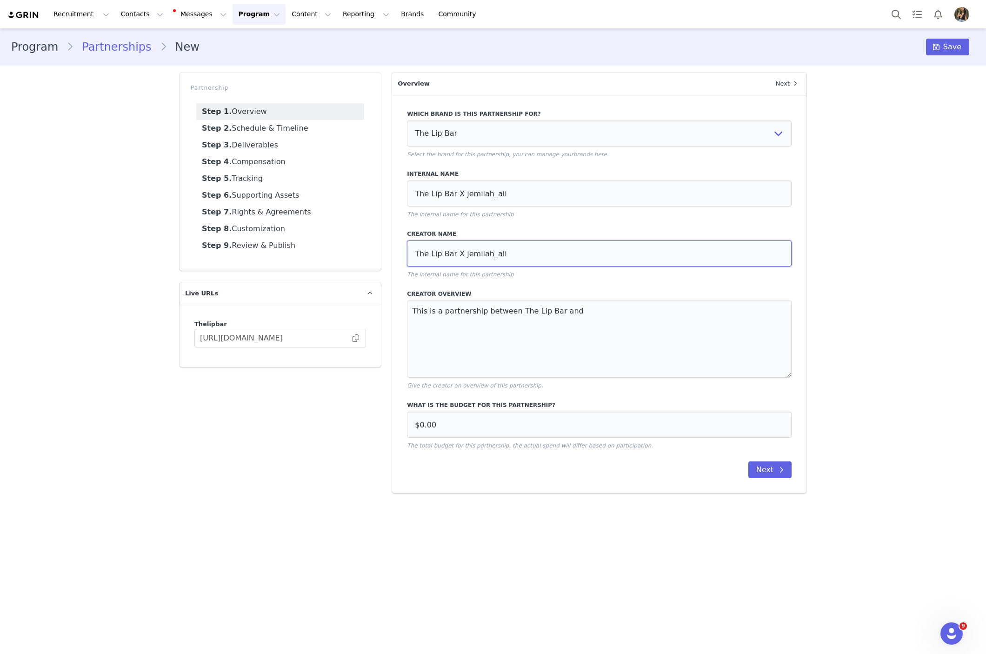
click at [457, 254] on input "The Lip Bar X jemilah_ali" at bounding box center [599, 254] width 385 height 26
click at [630, 306] on textarea "This is a partnership between The Lip Bar and" at bounding box center [599, 339] width 385 height 77
click at [630, 309] on textarea "This is a partnership between The Lip Bar and" at bounding box center [599, 339] width 385 height 77
paste textarea "X jemilah_ali"
click at [574, 310] on textarea "This is a partnership between The Lip Bar and X jemilah_ali" at bounding box center [599, 339] width 385 height 77
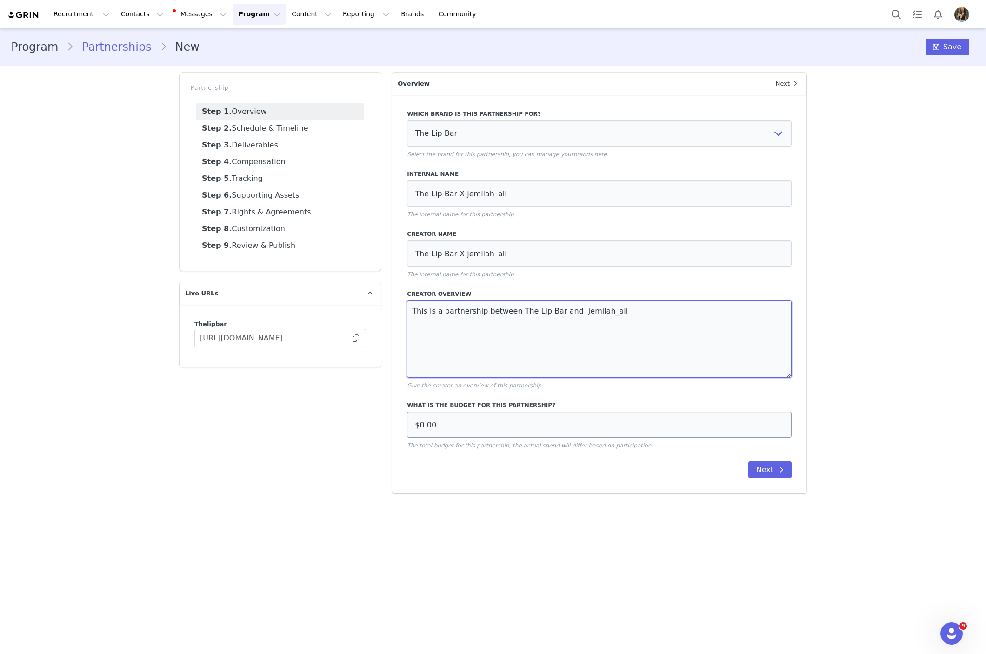
type textarea "This is a partnership between The Lip Bar and jemilah_ali"
click at [550, 425] on input "$0.00" at bounding box center [599, 425] width 385 height 26
type input "$1,000.00"
click at [758, 469] on button "Next" at bounding box center [770, 470] width 43 height 17
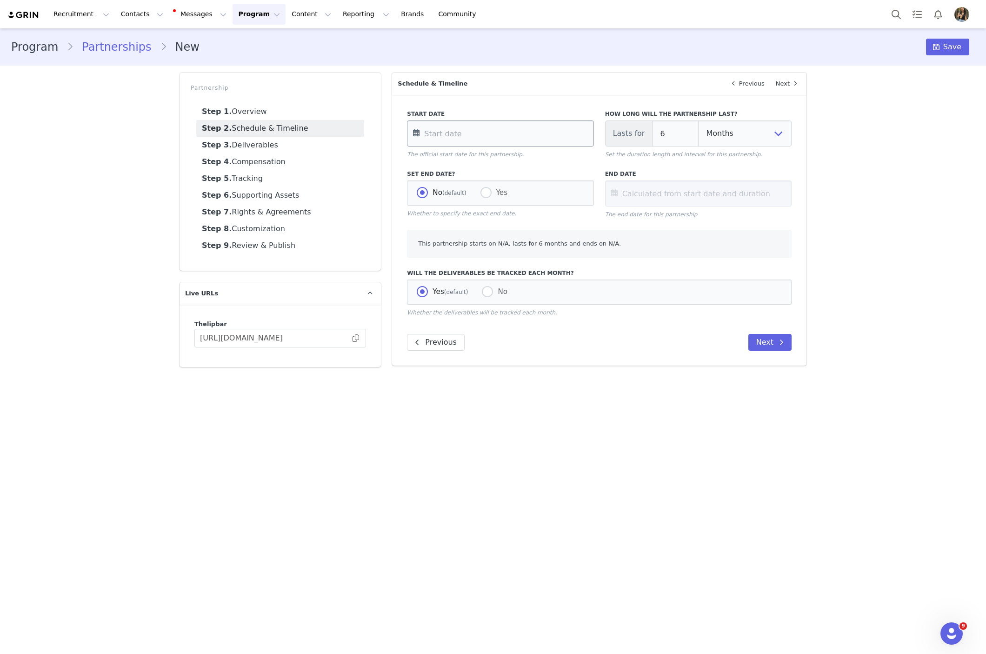
click at [539, 134] on input "text" at bounding box center [500, 134] width 187 height 26
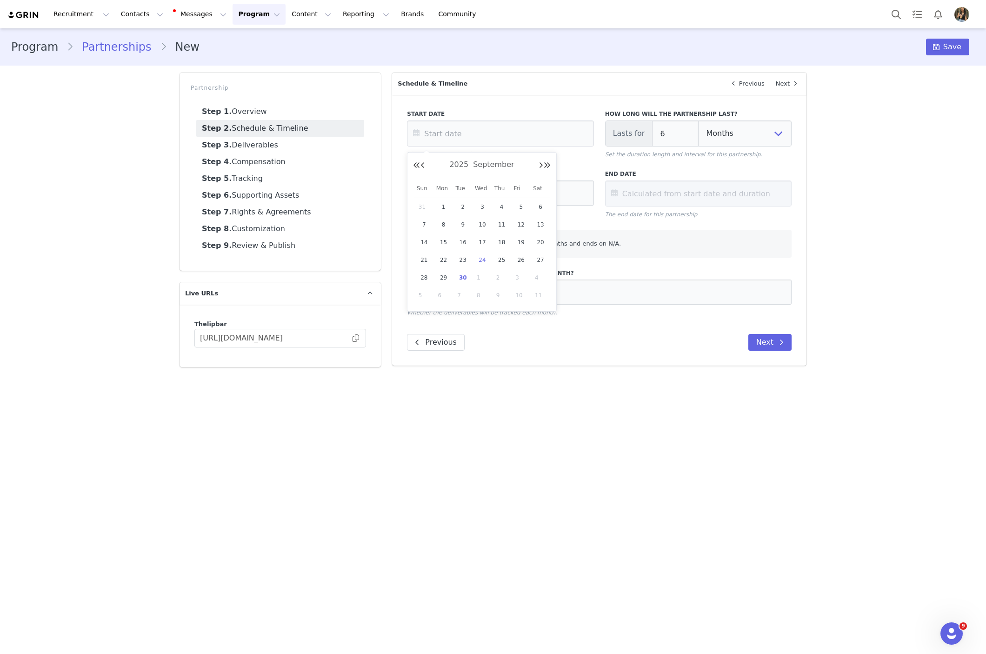
click at [478, 260] on span "24" at bounding box center [482, 259] width 11 height 11
type input "Sep 24 2025"
type input "Mar 24 2026"
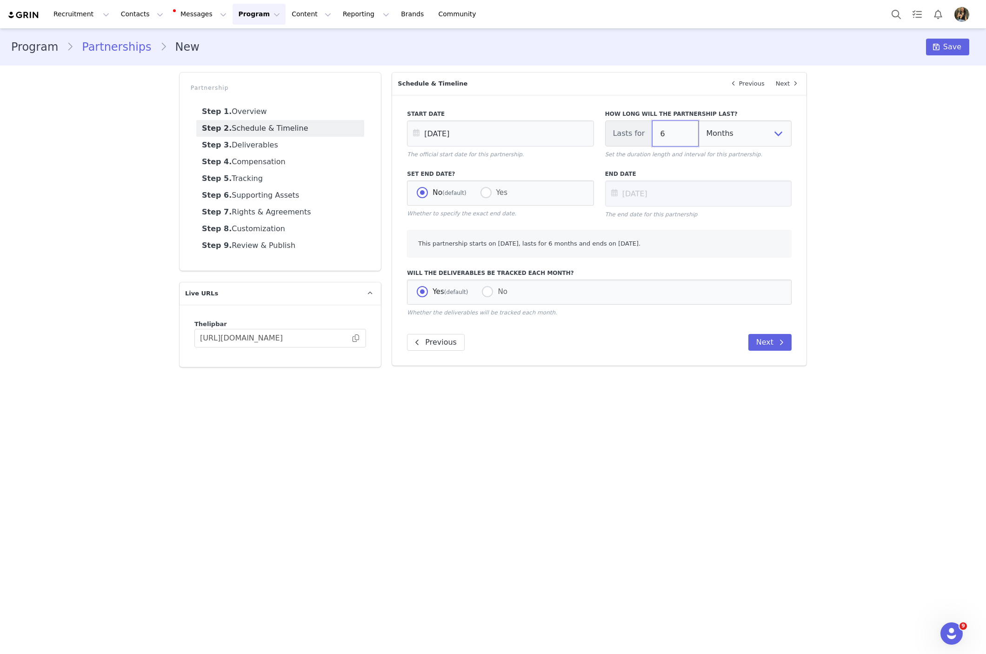
click at [671, 132] on input "6" at bounding box center [675, 134] width 47 height 26
type input "Sep 24 2025"
type input "1"
type input "Oct 24 2025"
type input "1"
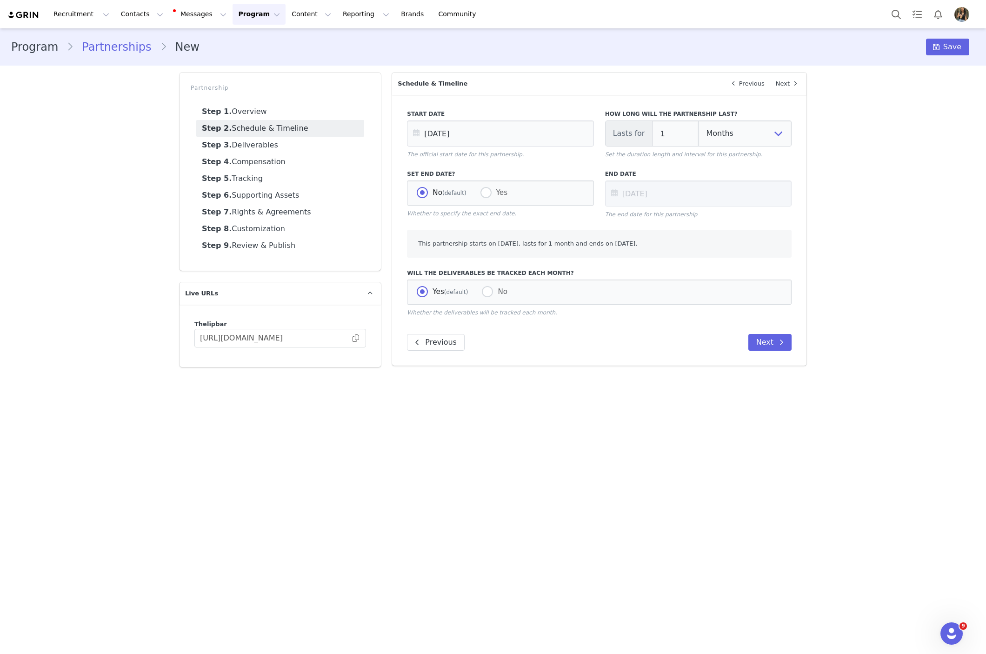
click at [493, 300] on div "Yes (default) No" at bounding box center [599, 292] width 385 height 25
click at [493, 293] on span at bounding box center [487, 291] width 11 height 11
click at [493, 293] on input "No" at bounding box center [487, 292] width 11 height 12
radio input "true"
radio input "false"
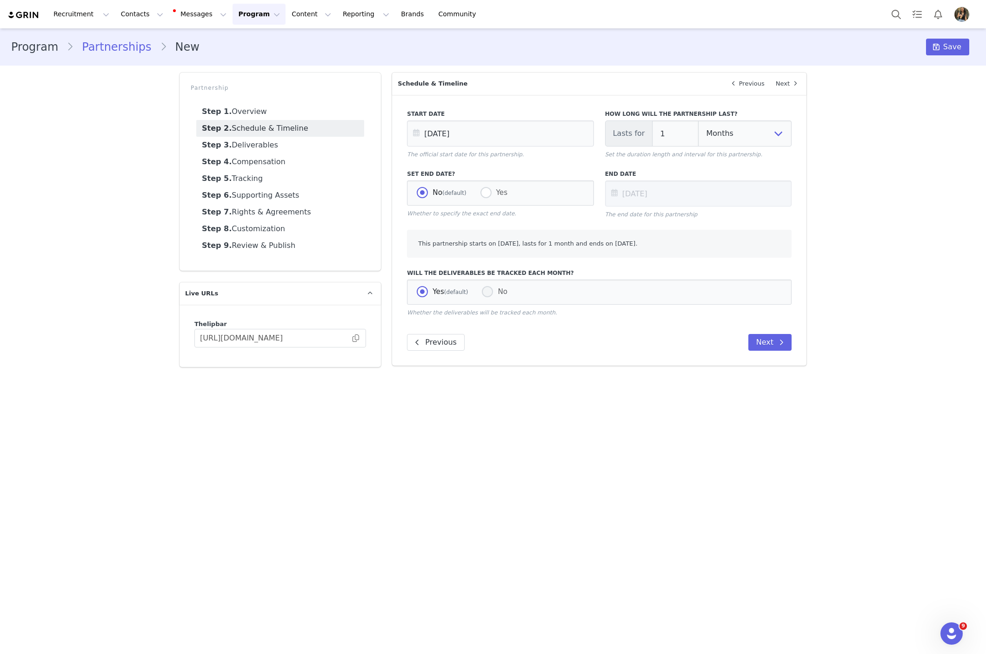
radio input "true"
select select "month"
click at [770, 333] on div "Start Date Sep 24 2025 The official start date for this partnership. How long w…" at bounding box center [599, 231] width 415 height 272
click at [772, 340] on button "Next" at bounding box center [770, 343] width 43 height 17
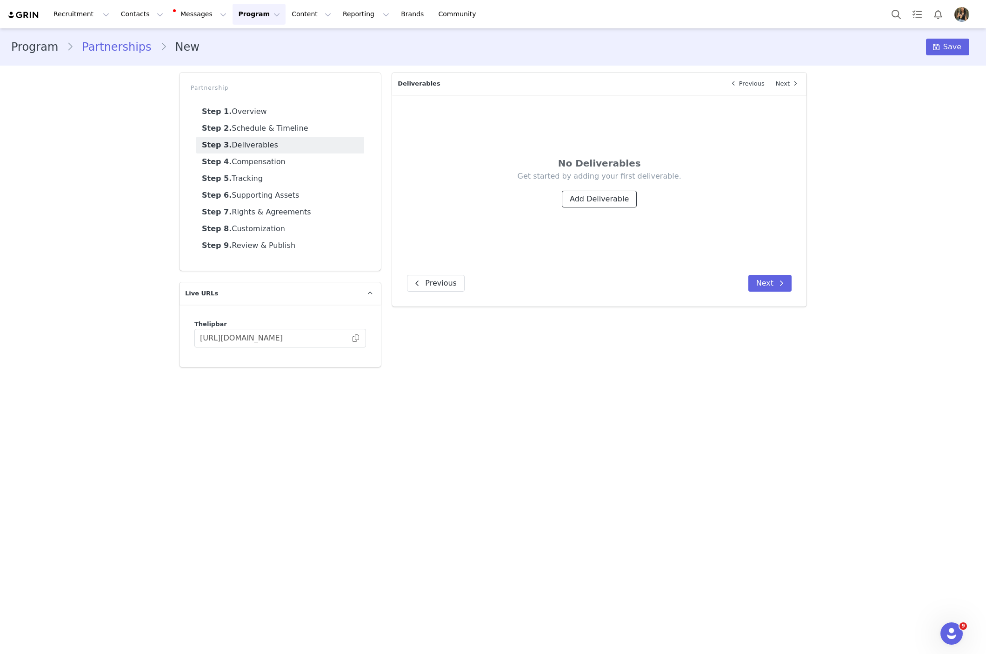
click at [605, 191] on button "Add Deliverable" at bounding box center [599, 199] width 75 height 17
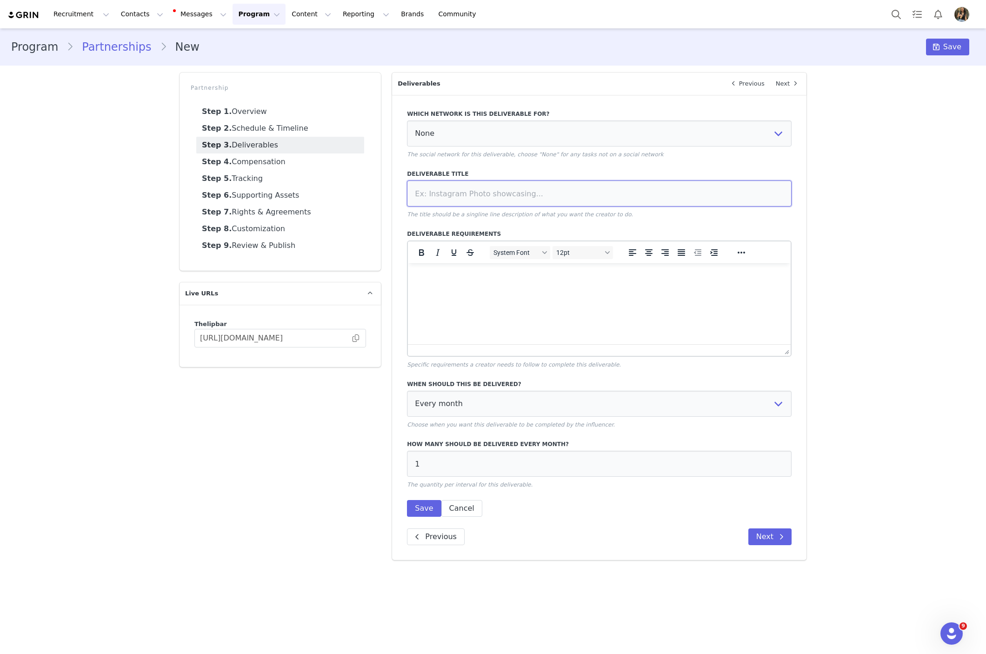
click at [532, 183] on input at bounding box center [599, 194] width 385 height 26
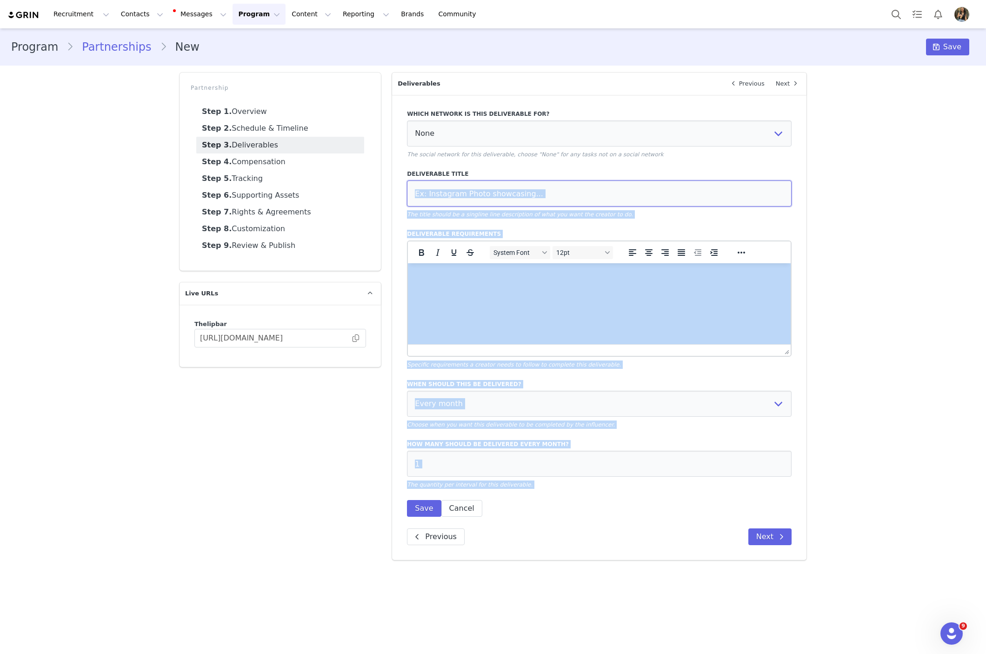
click at [534, 187] on input at bounding box center [599, 194] width 385 height 26
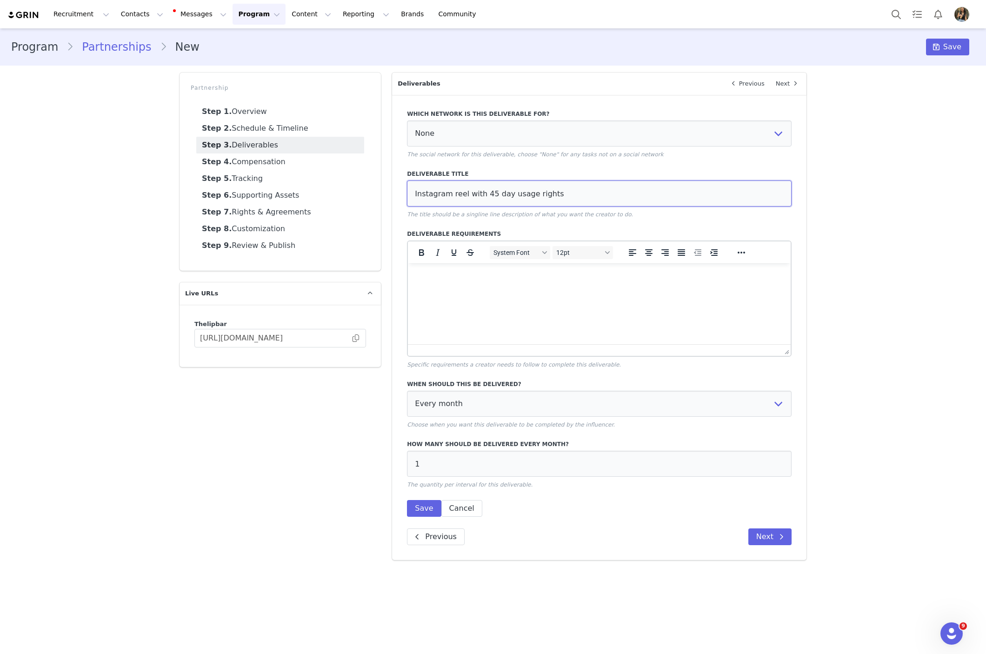
type input "Instagram reel with 45 day usage rights"
click at [596, 271] on p "Rich Text Area. Press ALT-0 for help." at bounding box center [599, 276] width 368 height 10
click at [489, 194] on input "Instagram reel with 45 day usage rights" at bounding box center [599, 194] width 385 height 26
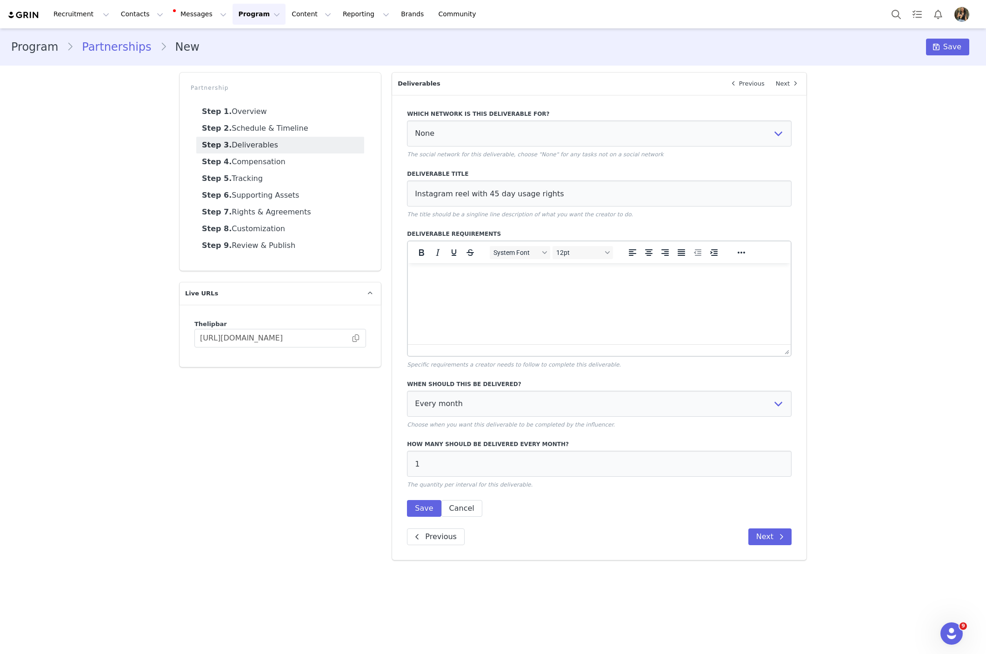
click at [554, 288] on html at bounding box center [599, 275] width 383 height 25
paste body "Rich Text Area. Press ALT-0 for help."
click at [507, 408] on select "Every month Every other month In specific months Throughout partnership" at bounding box center [599, 404] width 385 height 26
click at [779, 542] on span at bounding box center [781, 536] width 11 height 11
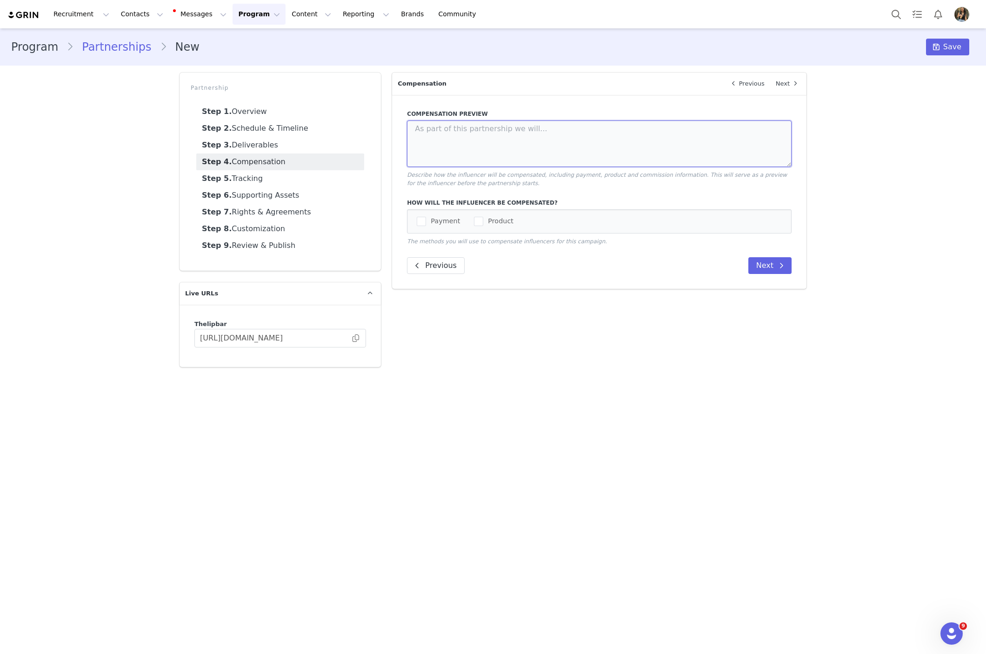
click at [616, 147] on textarea at bounding box center [599, 144] width 385 height 47
type textarea "S"
type textarea "As part of this partnership we will compensate $1000"
click at [419, 220] on span "checkbox-group" at bounding box center [421, 221] width 9 height 9
click at [426, 217] on input "Payment" at bounding box center [426, 217] width 0 height 0
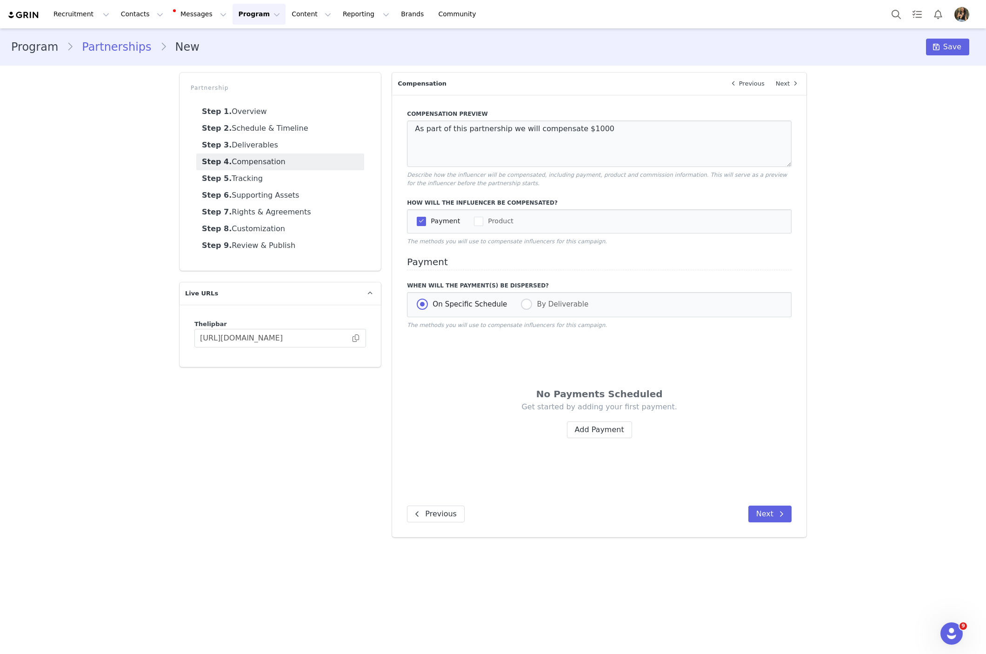
click at [668, 361] on div "No Payments Scheduled Get started by adding your first payment. Add Payment" at bounding box center [599, 418] width 385 height 154
click at [593, 435] on button "Add Payment" at bounding box center [599, 430] width 65 height 17
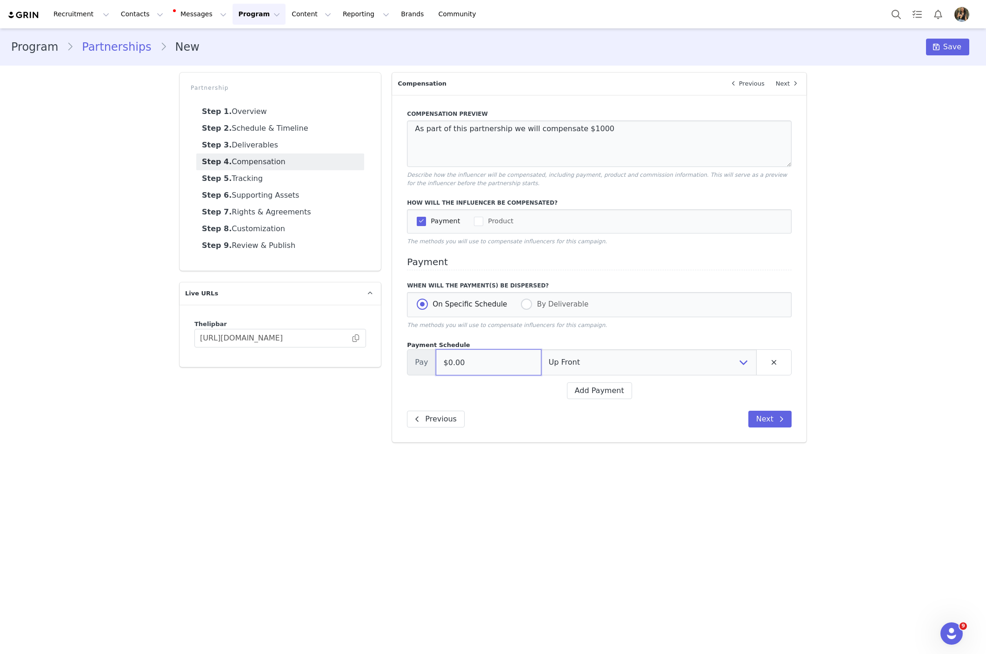
click at [480, 360] on input "$0.00" at bounding box center [489, 362] width 106 height 26
type input "$1,000.00"
click at [774, 419] on button "Next" at bounding box center [770, 419] width 43 height 17
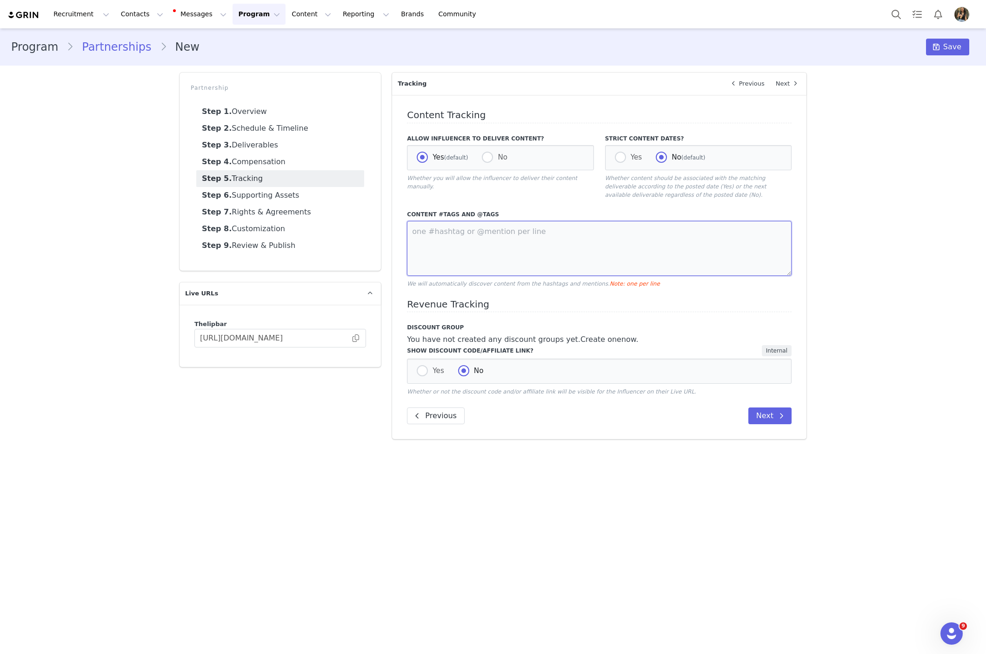
click at [574, 240] on textarea at bounding box center [599, 248] width 385 height 55
type textarea "#thelipbar #thelipbarpartner"
click at [767, 415] on button "Next" at bounding box center [770, 416] width 43 height 17
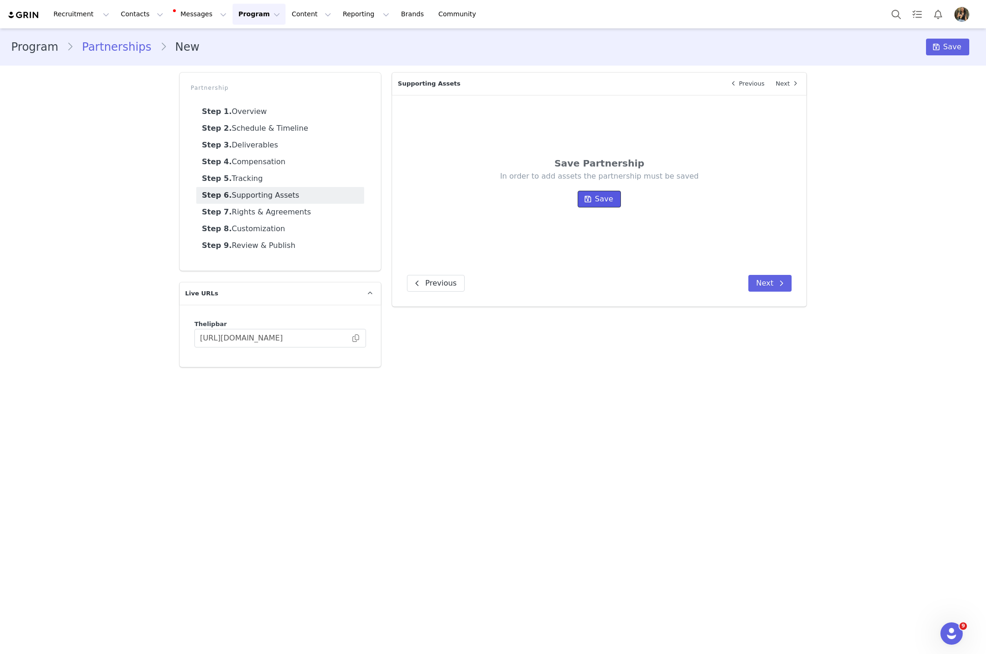
click at [589, 201] on icon at bounding box center [588, 198] width 7 height 7
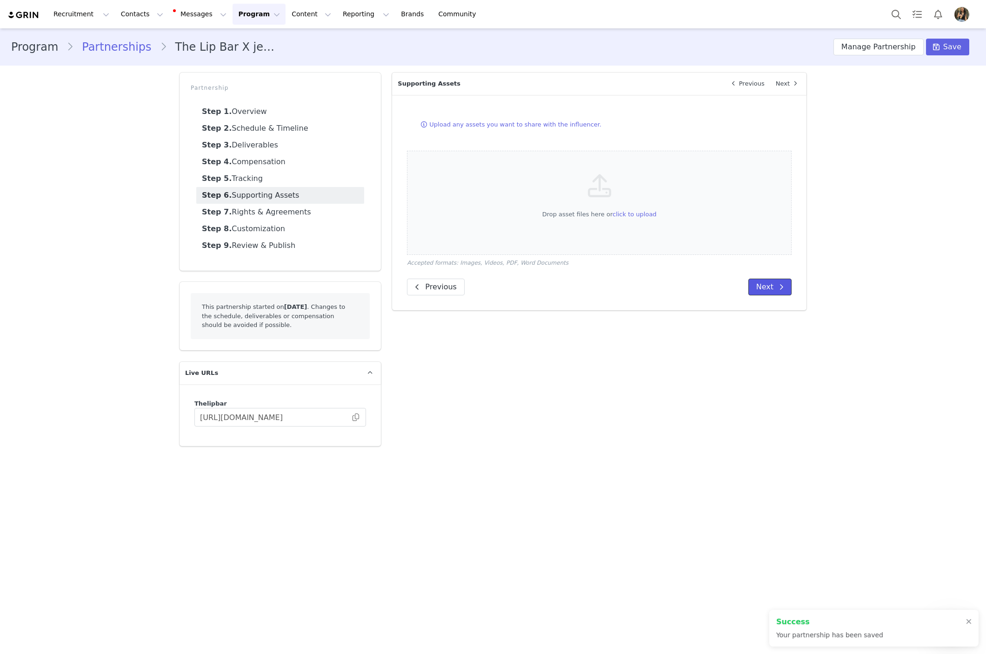
click at [768, 285] on button "Next" at bounding box center [770, 287] width 43 height 17
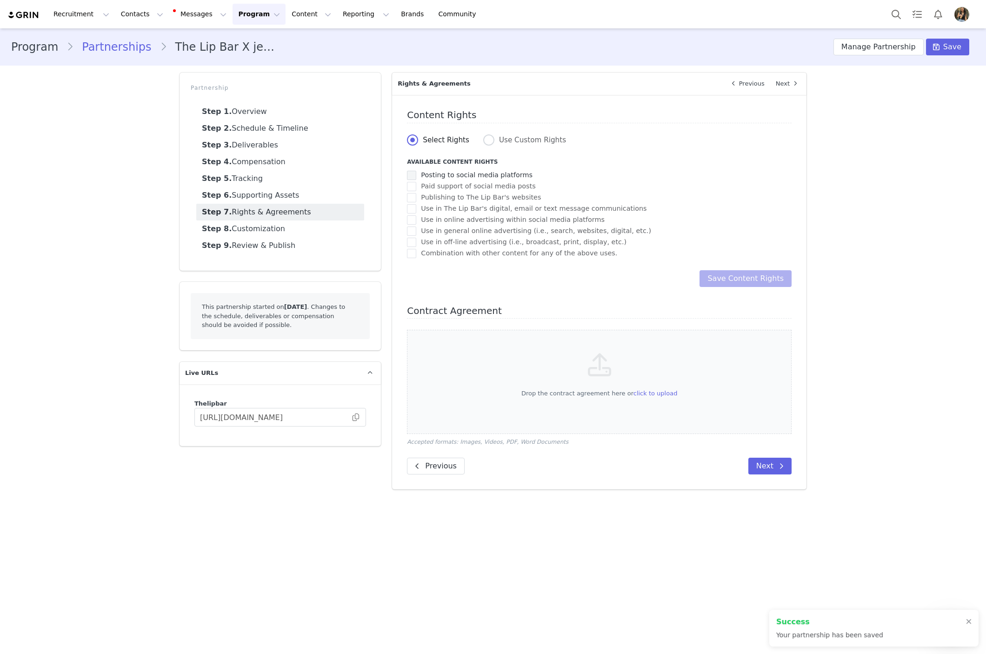
click at [410, 171] on span "checkbox-group" at bounding box center [411, 175] width 9 height 9
click at [416, 171] on input "Posting to social media platforms" at bounding box center [416, 171] width 0 height 0
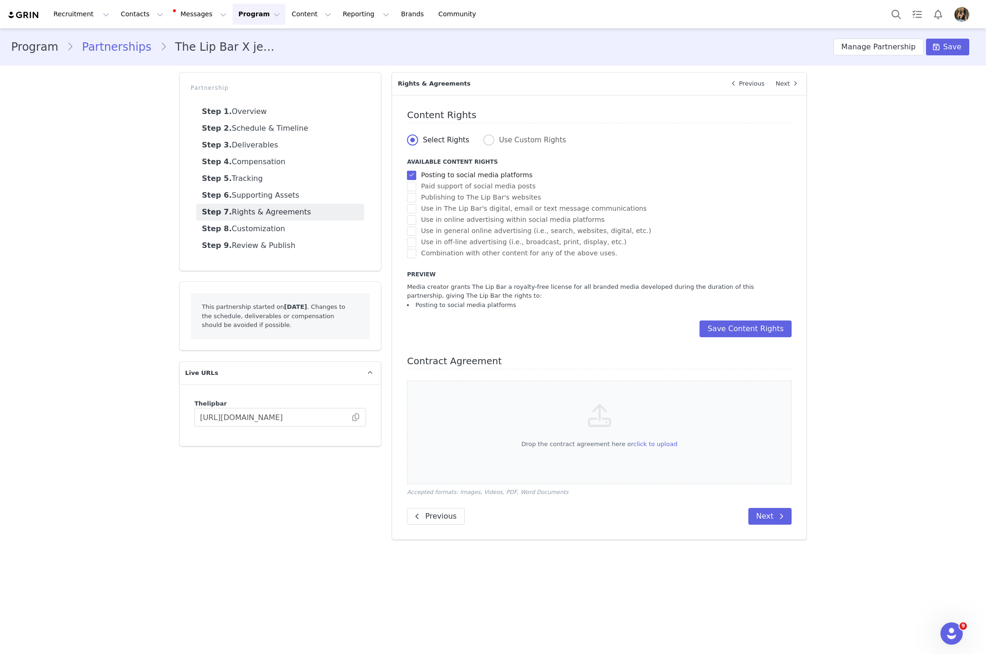
click at [410, 178] on span "checkbox-group" at bounding box center [411, 175] width 9 height 9
click at [416, 171] on input "Posting to social media platforms" at bounding box center [416, 171] width 0 height 0
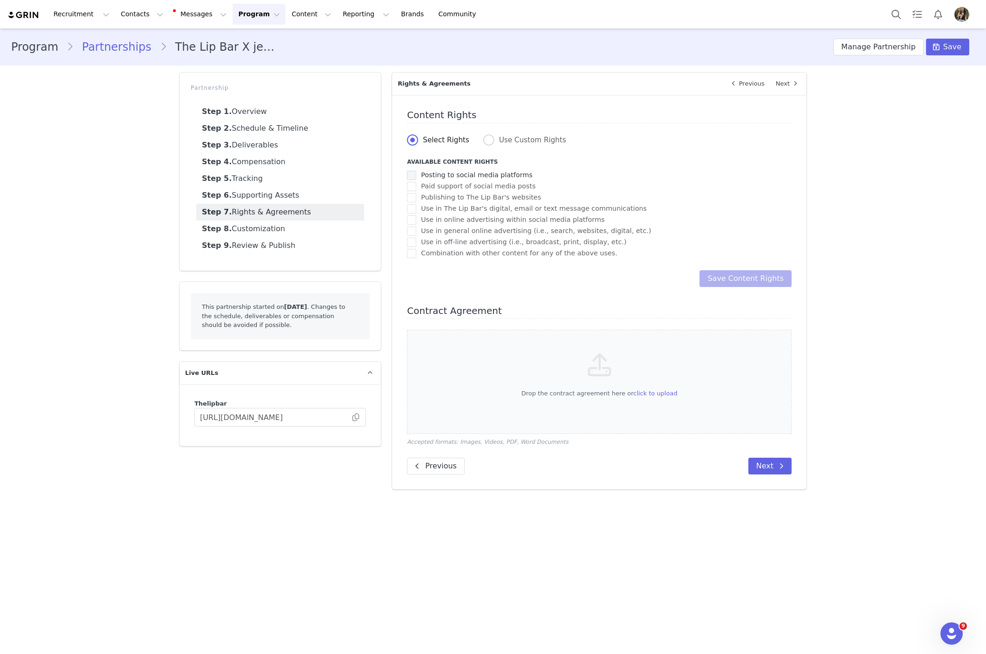
click at [412, 171] on span "checkbox-group" at bounding box center [411, 175] width 9 height 9
click at [416, 171] on input "Posting to social media platforms" at bounding box center [416, 171] width 0 height 0
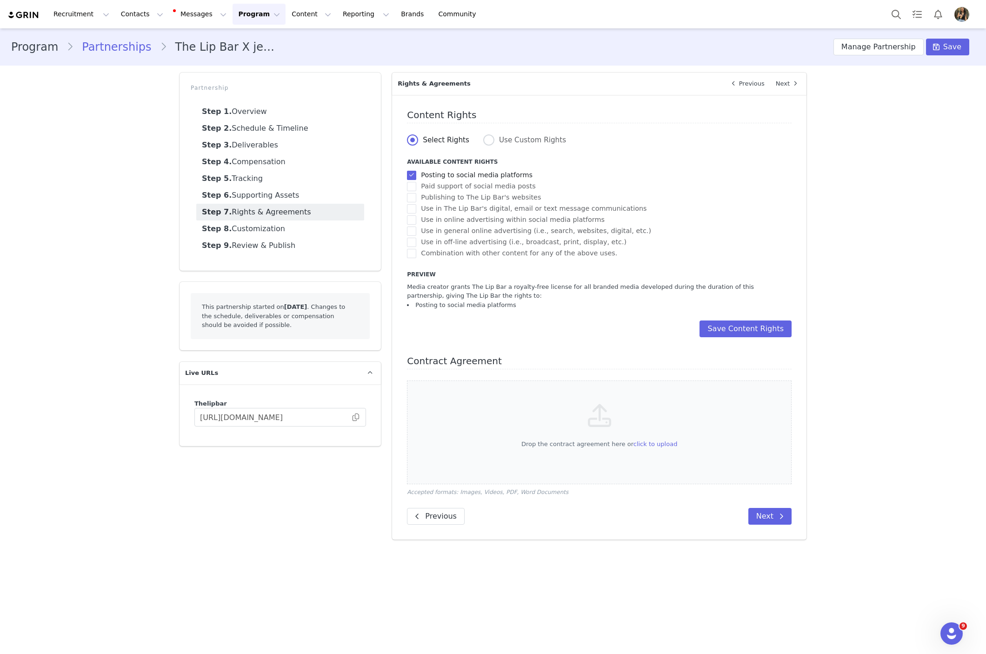
click at [412, 178] on span "checkbox-group" at bounding box center [411, 175] width 9 height 9
click at [416, 171] on input "Posting to social media platforms" at bounding box center [416, 171] width 0 height 0
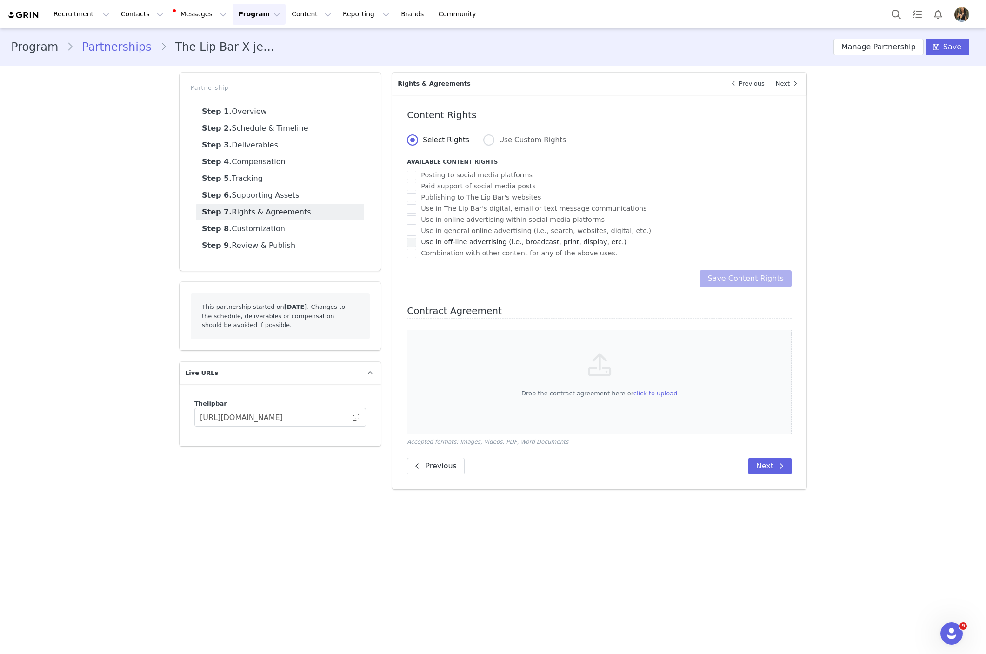
click at [408, 248] on span "checkbox-group" at bounding box center [411, 243] width 9 height 10
click at [416, 238] on input "Use in off-line advertising (i.e., broadcast, print, display, etc.)" at bounding box center [416, 238] width 0 height 0
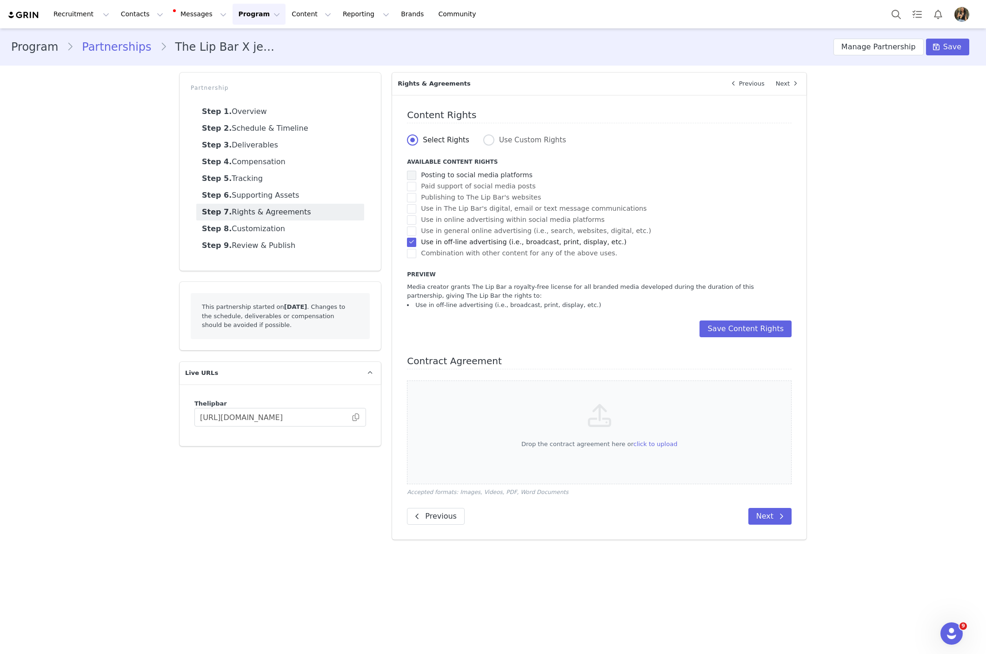
click at [413, 178] on span "checkbox-group" at bounding box center [411, 175] width 9 height 9
click at [416, 171] on input "Posting to social media platforms" at bounding box center [416, 171] width 0 height 0
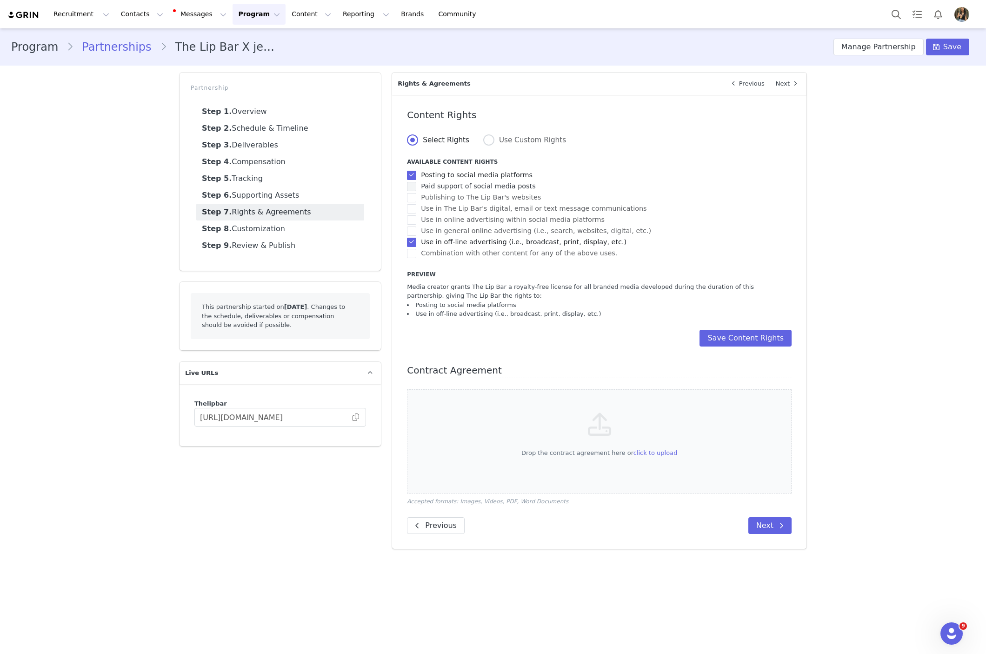
click at [413, 187] on span "checkbox-group" at bounding box center [411, 186] width 9 height 9
click at [416, 182] on input "Paid support of social media posts" at bounding box center [416, 182] width 0 height 0
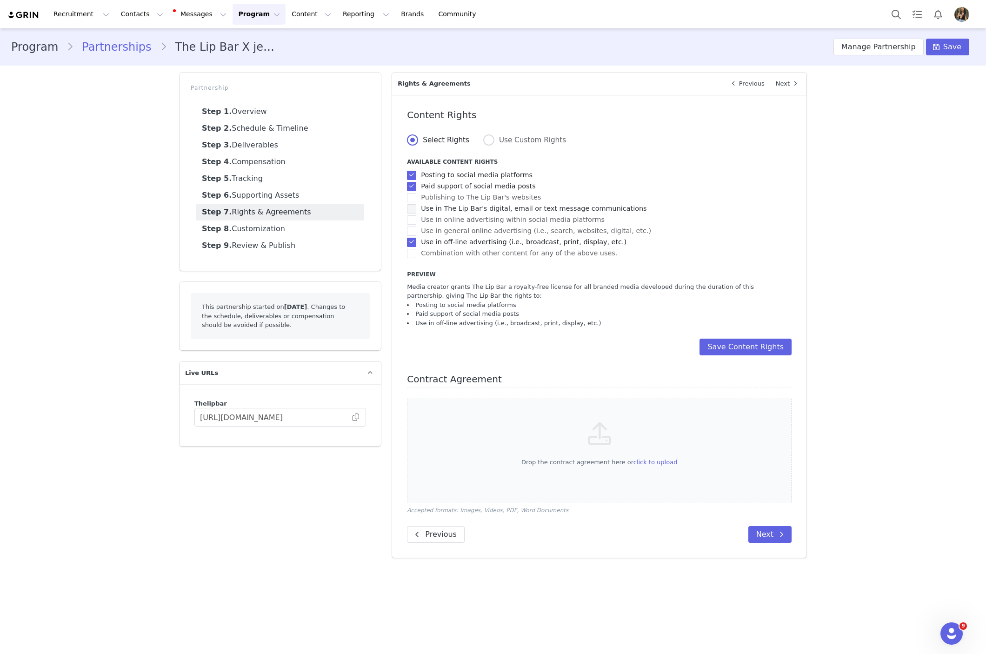
click at [414, 208] on span "checkbox-group" at bounding box center [411, 208] width 9 height 9
click at [416, 204] on input "Use in The Lip Bar's digital, email or text message communications" at bounding box center [416, 204] width 0 height 0
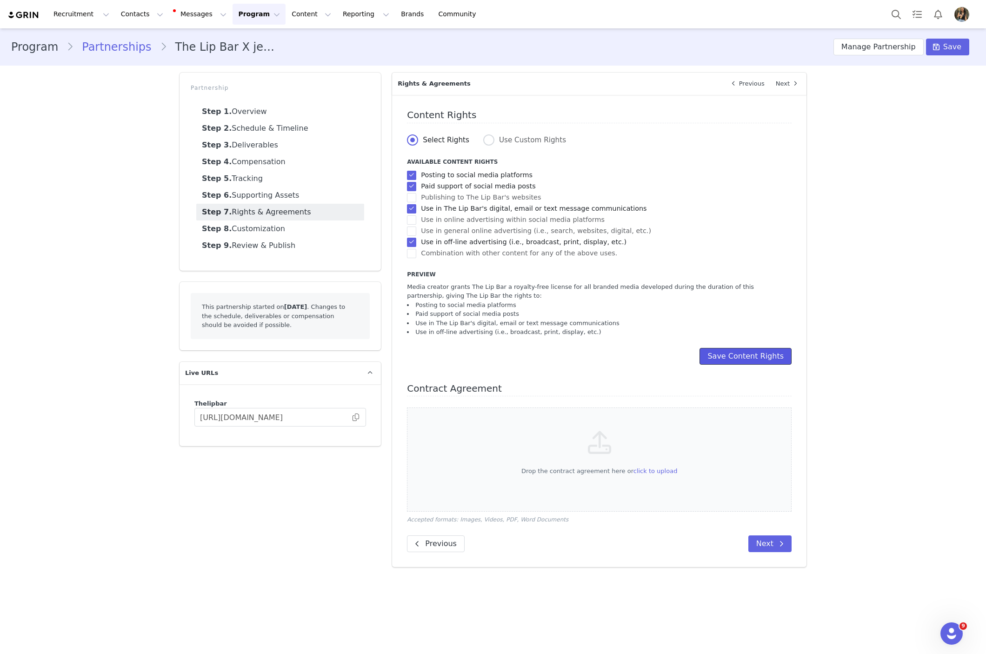
click at [738, 356] on button "Save Content Rights" at bounding box center [746, 356] width 92 height 17
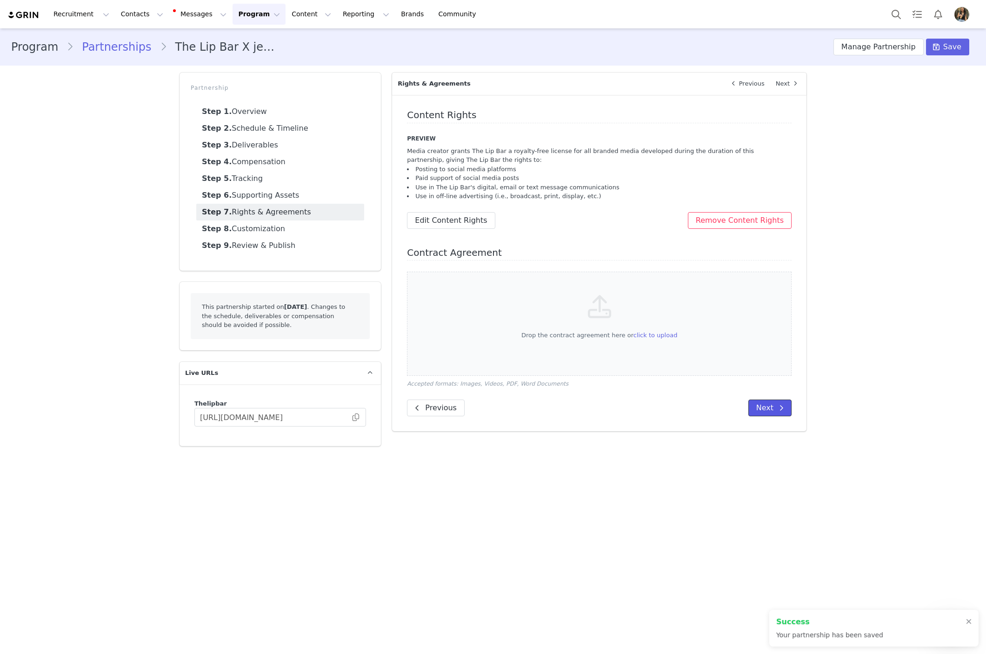
click at [767, 408] on button "Next" at bounding box center [770, 408] width 43 height 17
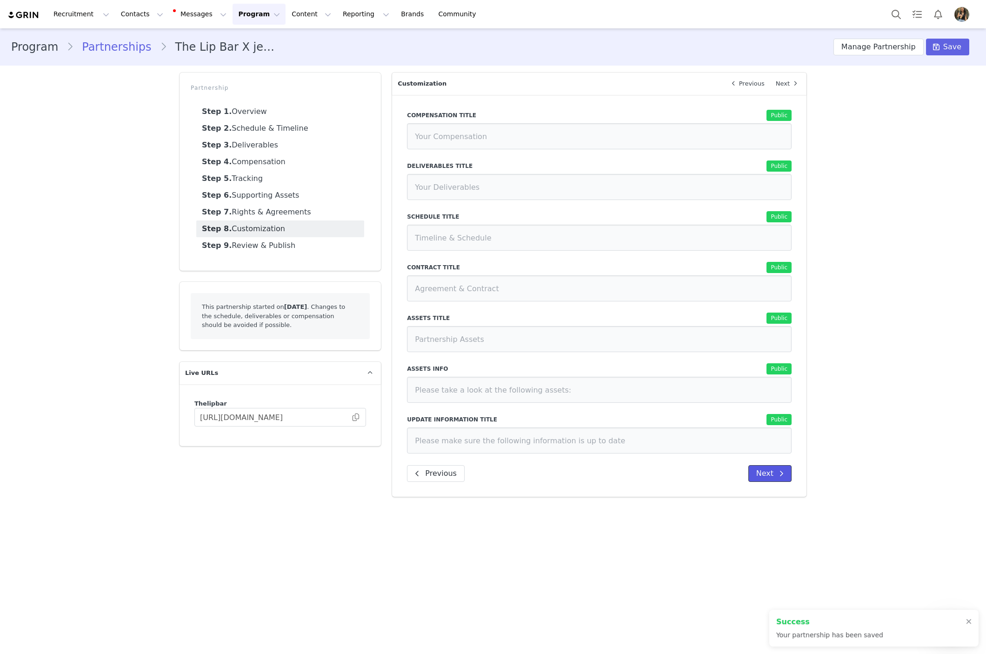
click at [760, 472] on button "Next" at bounding box center [770, 473] width 43 height 17
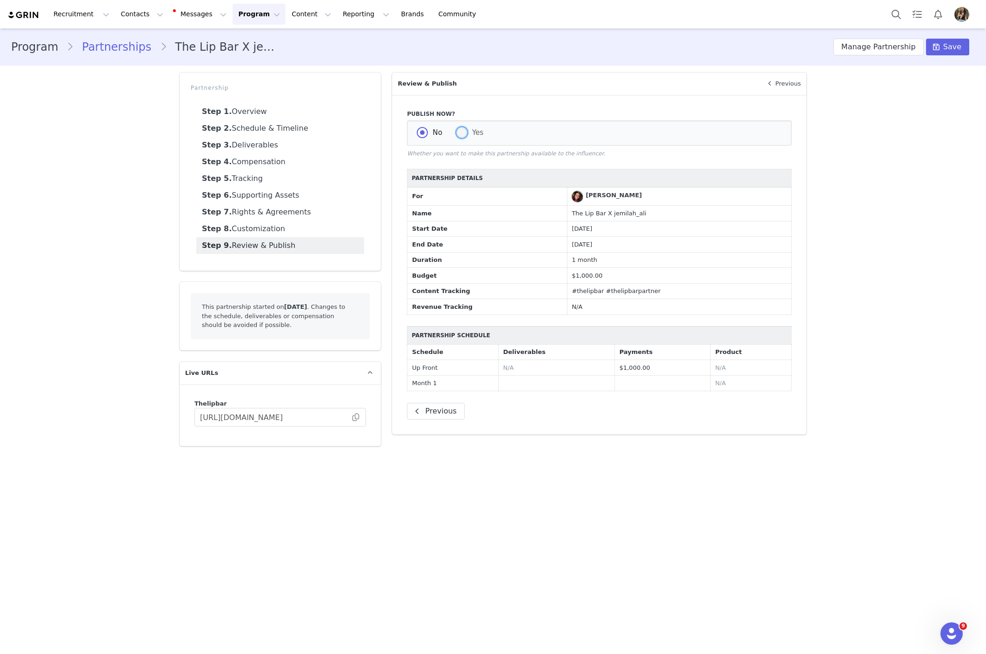
click at [469, 134] on span "Yes" at bounding box center [476, 132] width 16 height 8
click at [468, 134] on input "Yes" at bounding box center [461, 133] width 11 height 12
radio input "true"
radio input "false"
radio input "true"
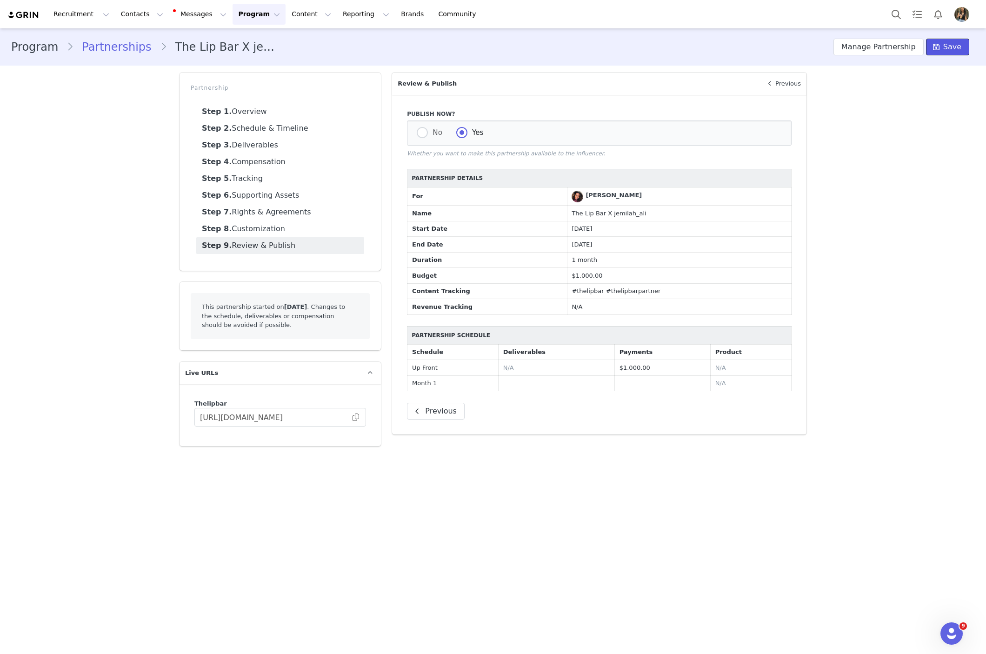
click at [959, 51] on span "Save" at bounding box center [953, 46] width 18 height 11
click at [355, 417] on span at bounding box center [355, 417] width 9 height 0
click at [357, 417] on span at bounding box center [355, 417] width 9 height 0
click at [955, 46] on span "Save" at bounding box center [953, 46] width 18 height 11
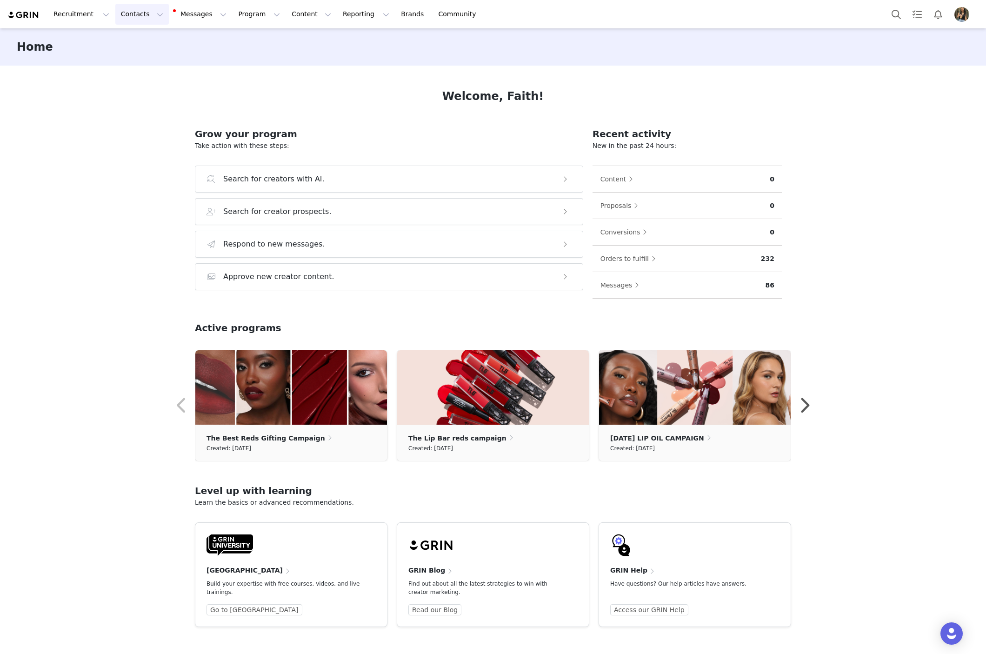
click at [129, 12] on button "Contacts Contacts" at bounding box center [142, 14] width 54 height 21
click at [134, 39] on p "Creators" at bounding box center [130, 41] width 28 height 10
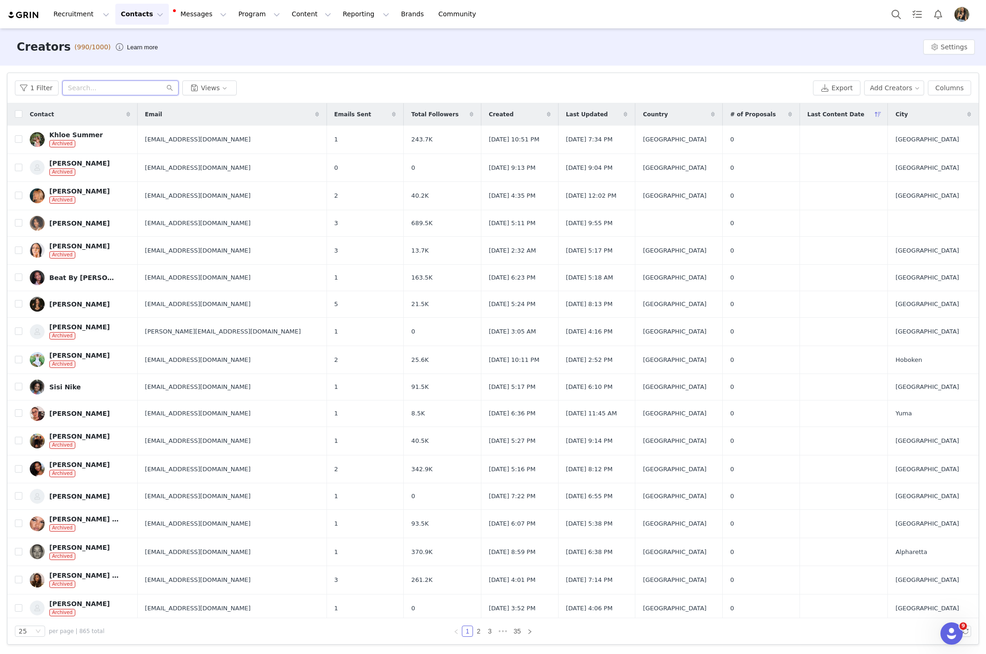
click at [111, 88] on input "text" at bounding box center [120, 87] width 116 height 15
paste input "[EMAIL_ADDRESS][DOMAIN_NAME]."
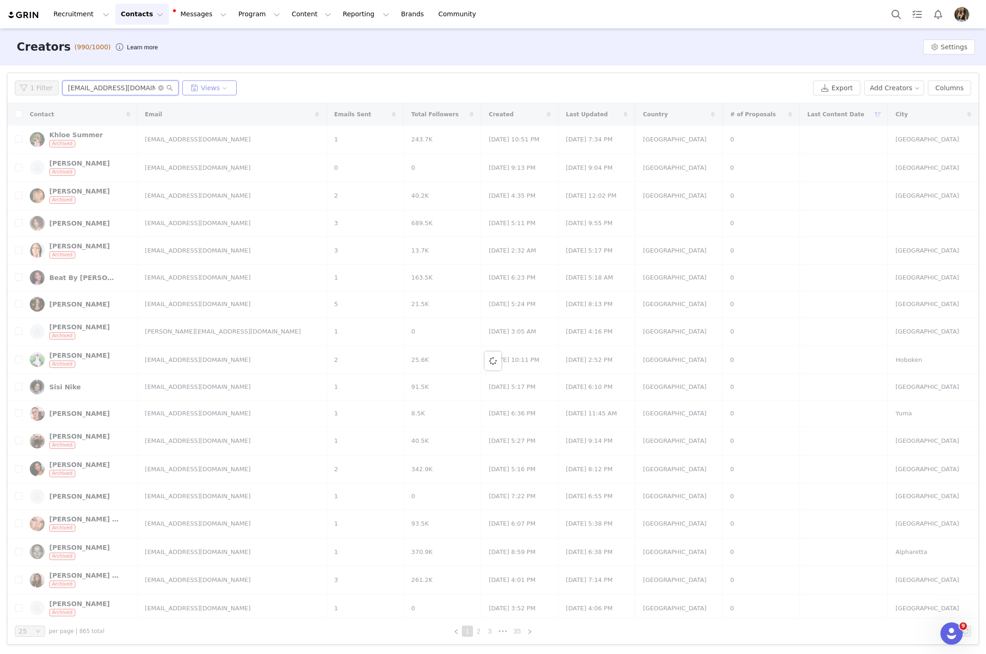
type input "[EMAIL_ADDRESS][DOMAIN_NAME]."
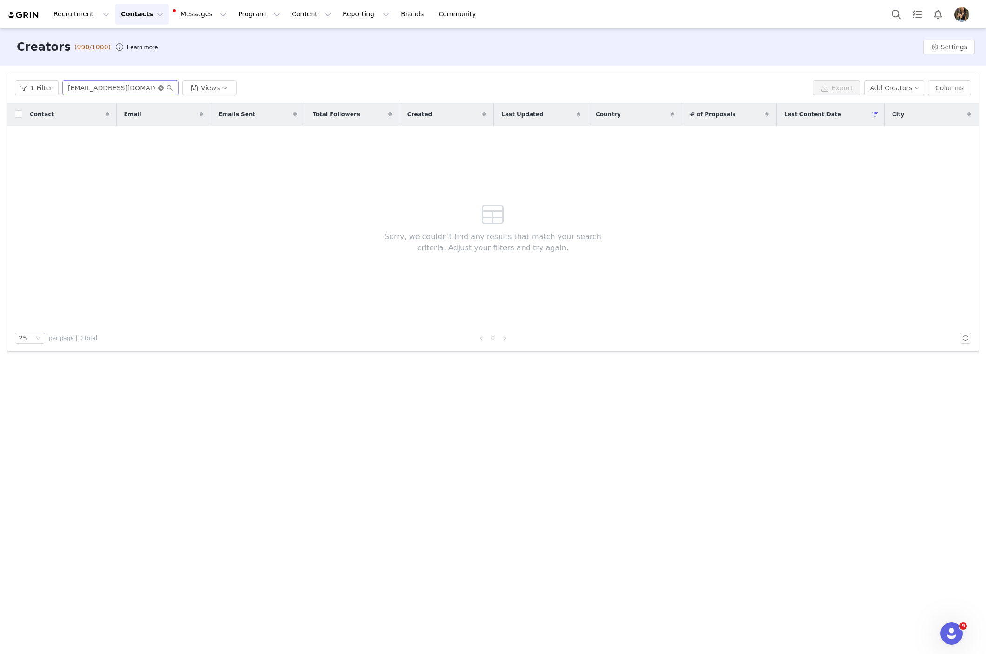
click at [159, 88] on icon "icon: close-circle" at bounding box center [161, 88] width 6 height 6
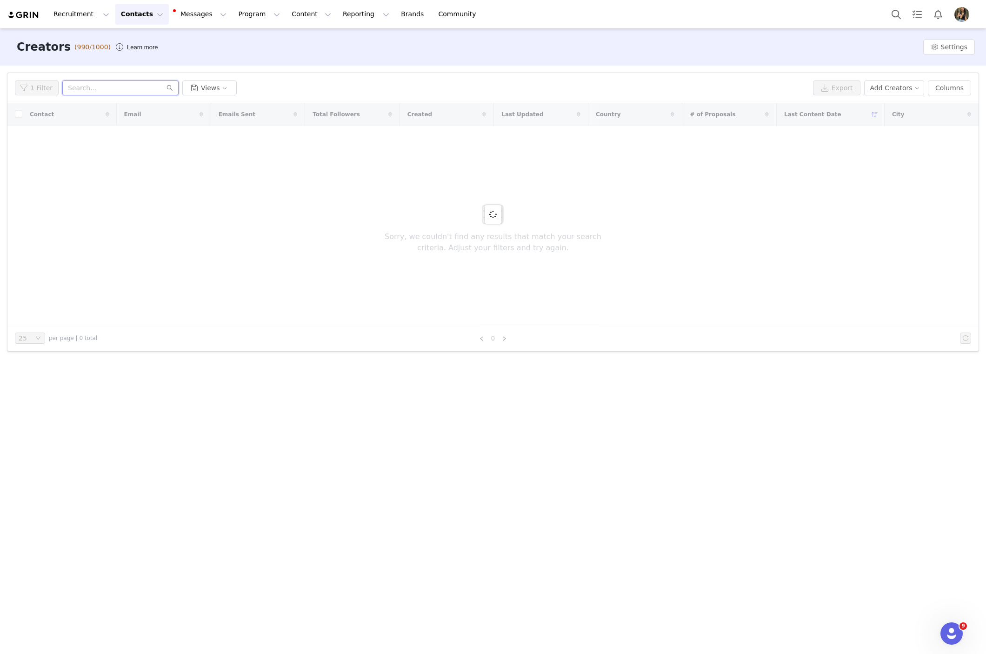
click at [158, 88] on input "text" at bounding box center [120, 87] width 116 height 15
paste input "[EMAIL_ADDRESS][DOMAIN_NAME]."
type input "[EMAIL_ADDRESS][DOMAIN_NAME]."
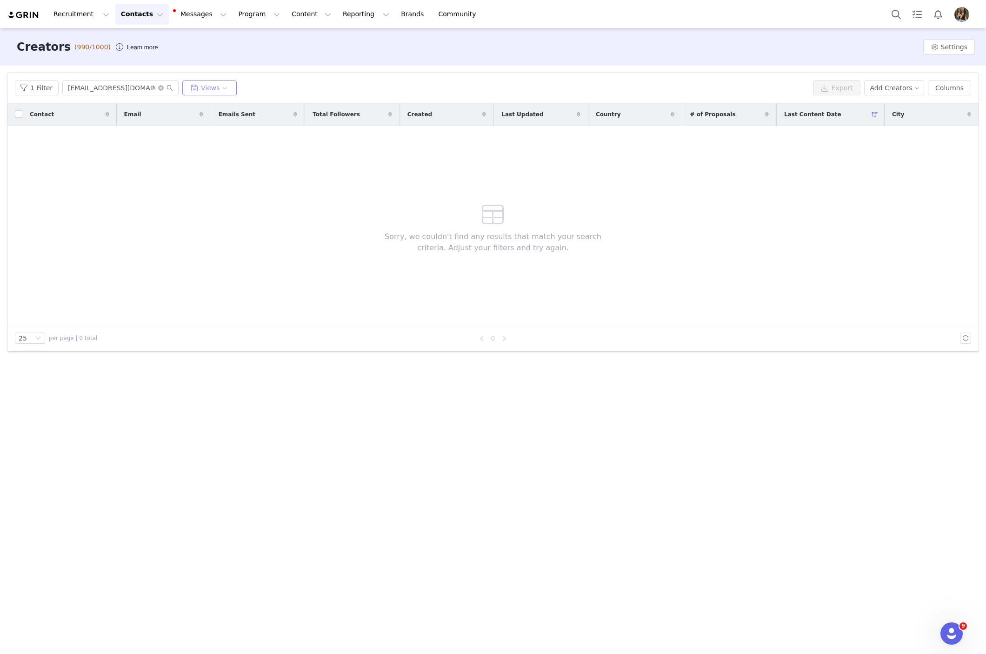
click at [205, 86] on button "Views" at bounding box center [209, 87] width 54 height 15
click at [138, 7] on button "Contacts Contacts" at bounding box center [142, 14] width 54 height 21
click at [406, 45] on div "Creators (990/1000) Learn more Settings" at bounding box center [493, 46] width 986 height 37
click at [898, 20] on button "Search" at bounding box center [896, 14] width 20 height 21
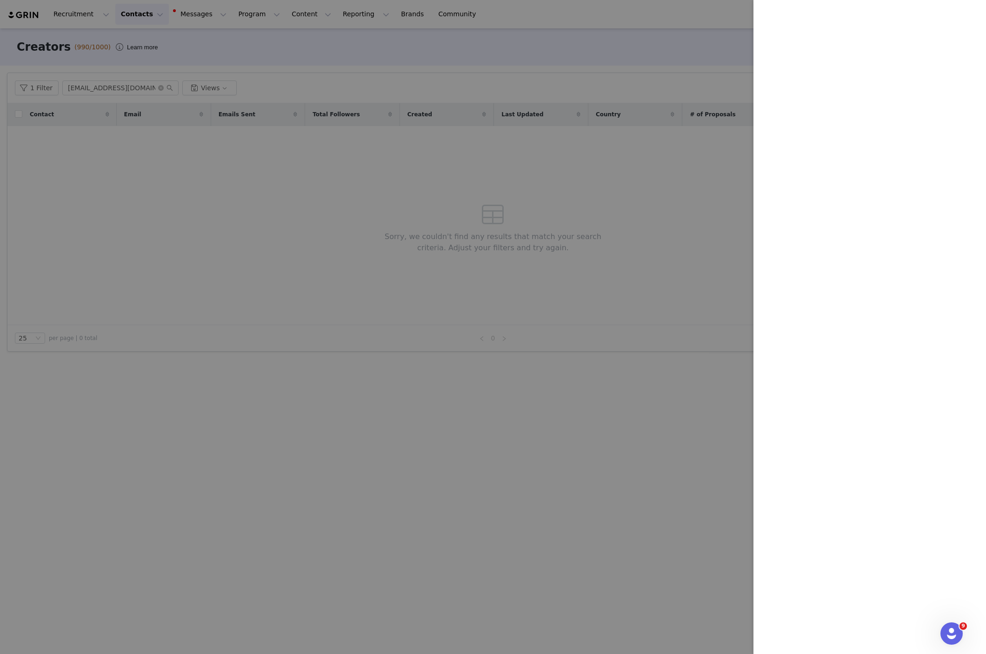
click at [285, 69] on div at bounding box center [493, 327] width 986 height 654
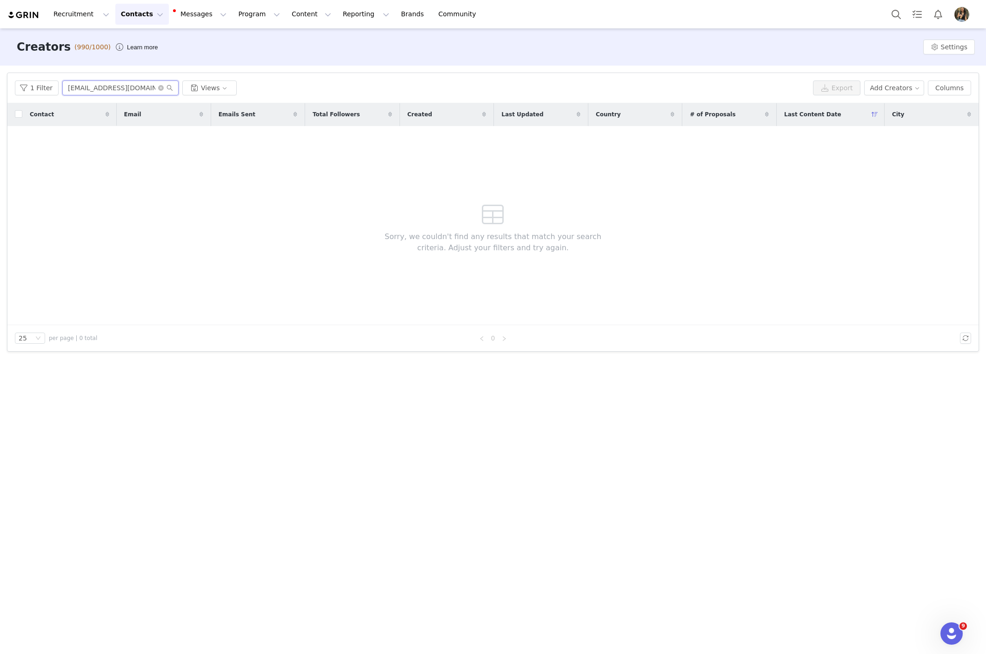
click at [121, 94] on input "[EMAIL_ADDRESS][DOMAIN_NAME]." at bounding box center [120, 87] width 116 height 15
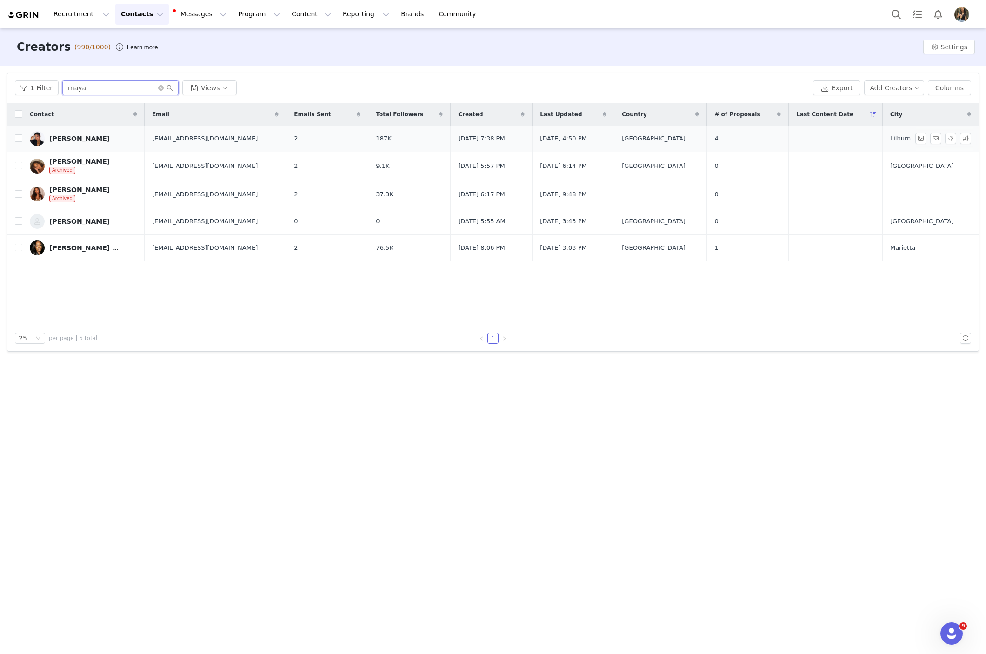
type input "maya"
click at [74, 139] on div "[PERSON_NAME]" at bounding box center [79, 138] width 60 height 7
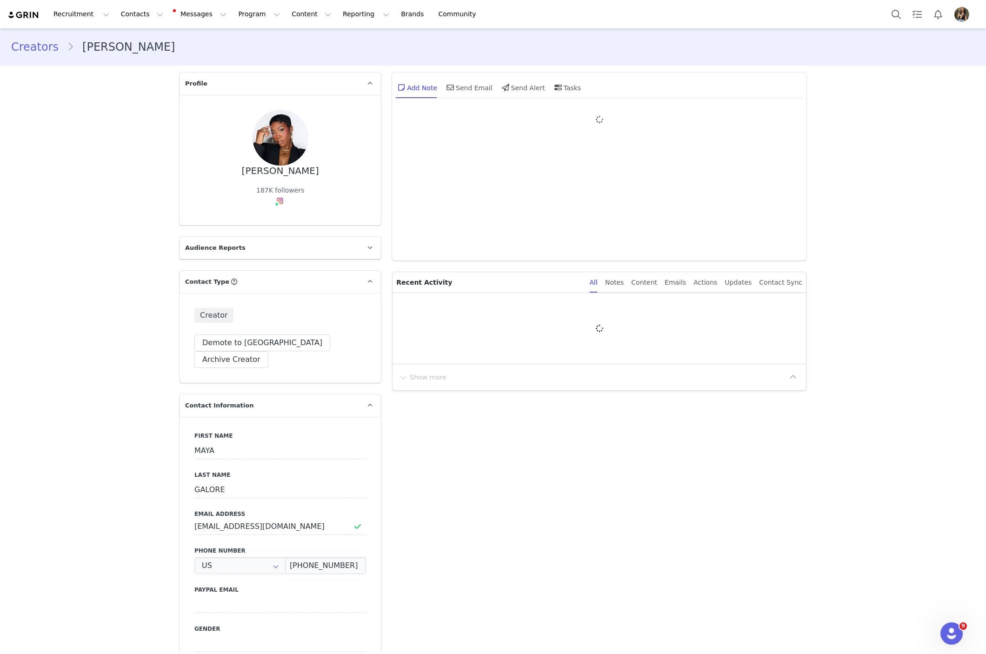
type input "+1 ([GEOGRAPHIC_DATA])"
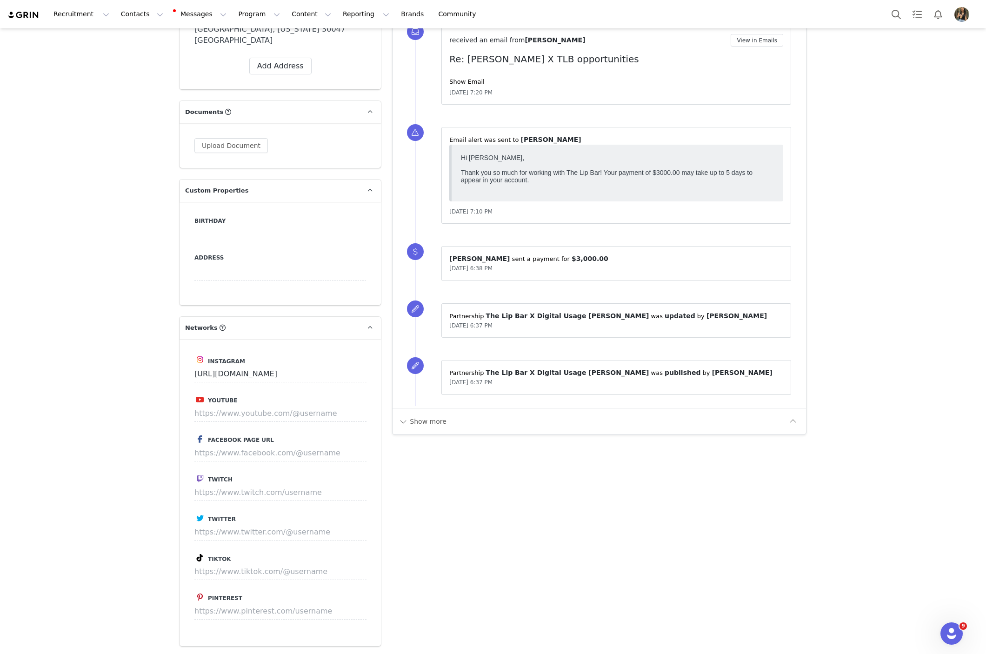
scroll to position [1153, 0]
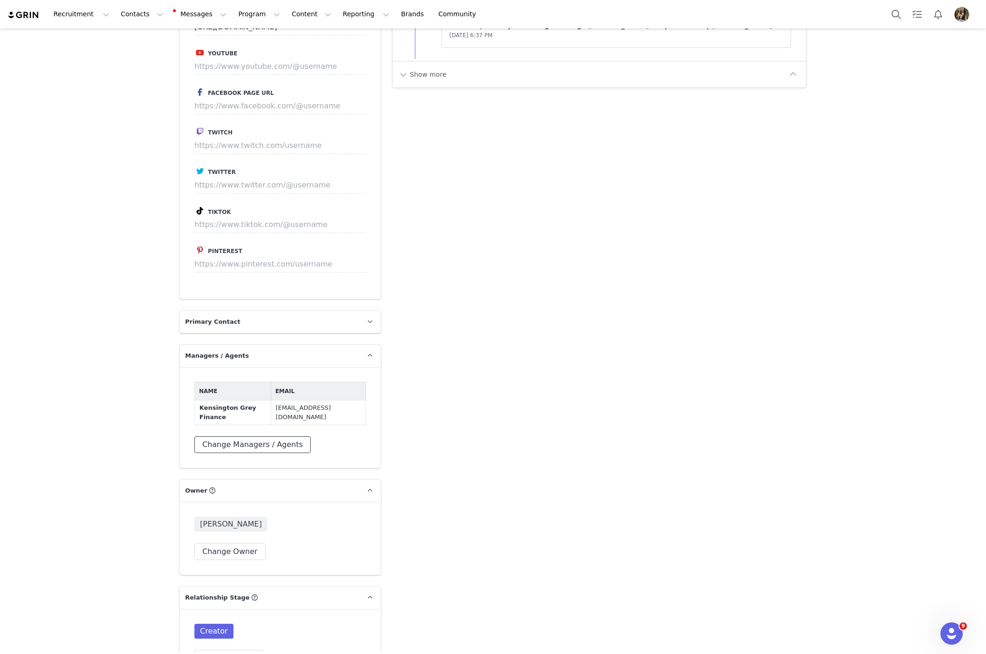
click at [285, 436] on button "Change Managers / Agents" at bounding box center [252, 444] width 116 height 17
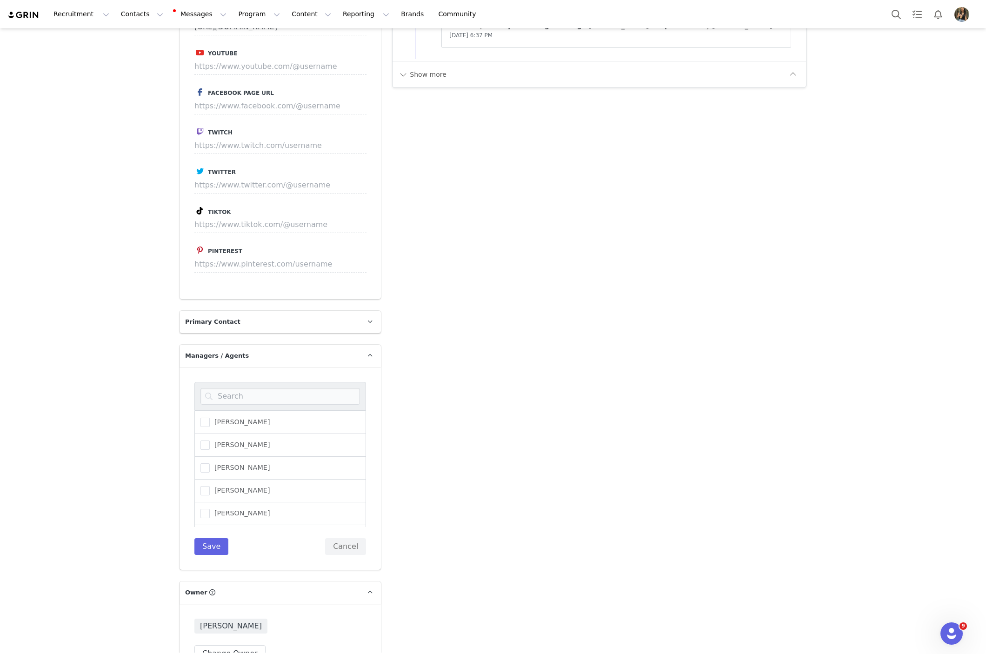
scroll to position [113, 0]
click at [207, 420] on span at bounding box center [205, 424] width 9 height 9
click at [210, 420] on input "Kensington Grey Finance" at bounding box center [210, 420] width 0 height 0
click at [207, 538] on button "Save" at bounding box center [211, 546] width 34 height 17
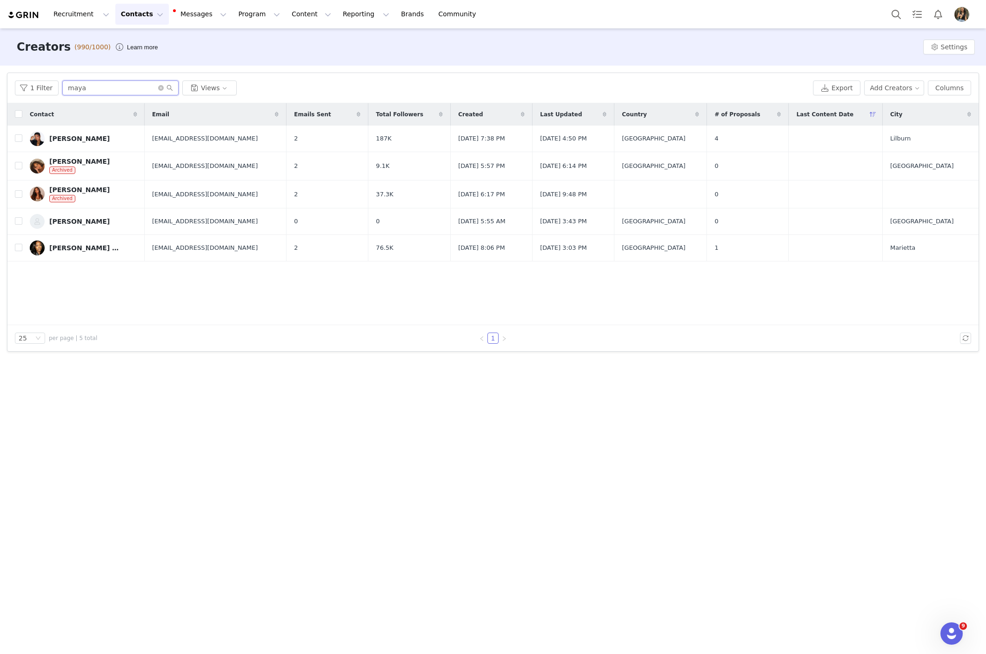
click at [128, 88] on input "maya" at bounding box center [120, 87] width 116 height 15
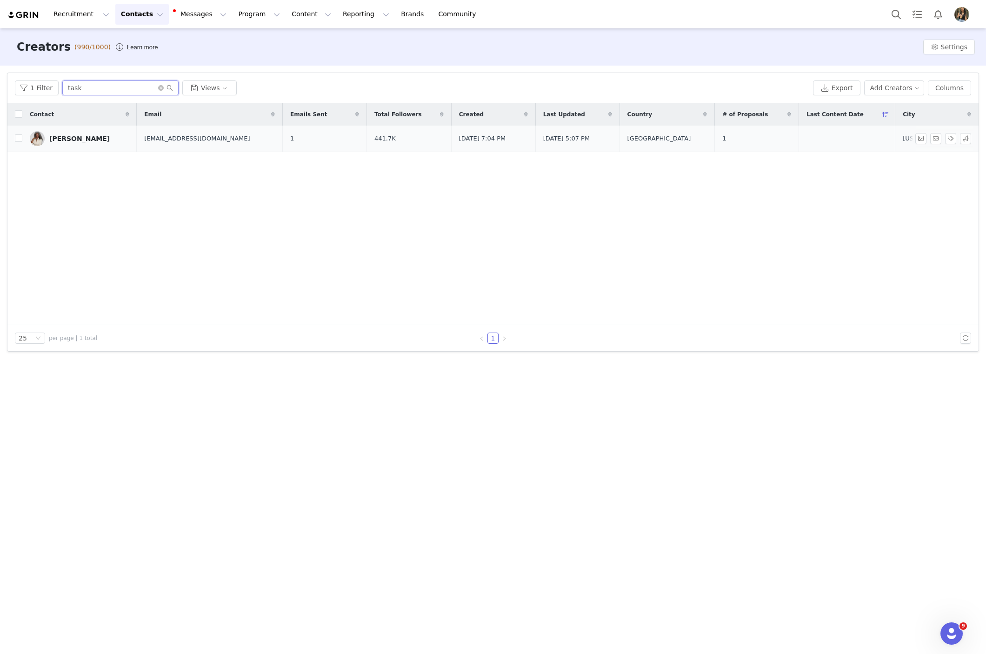
type input "task"
click at [83, 135] on div "[PERSON_NAME]" at bounding box center [79, 138] width 60 height 7
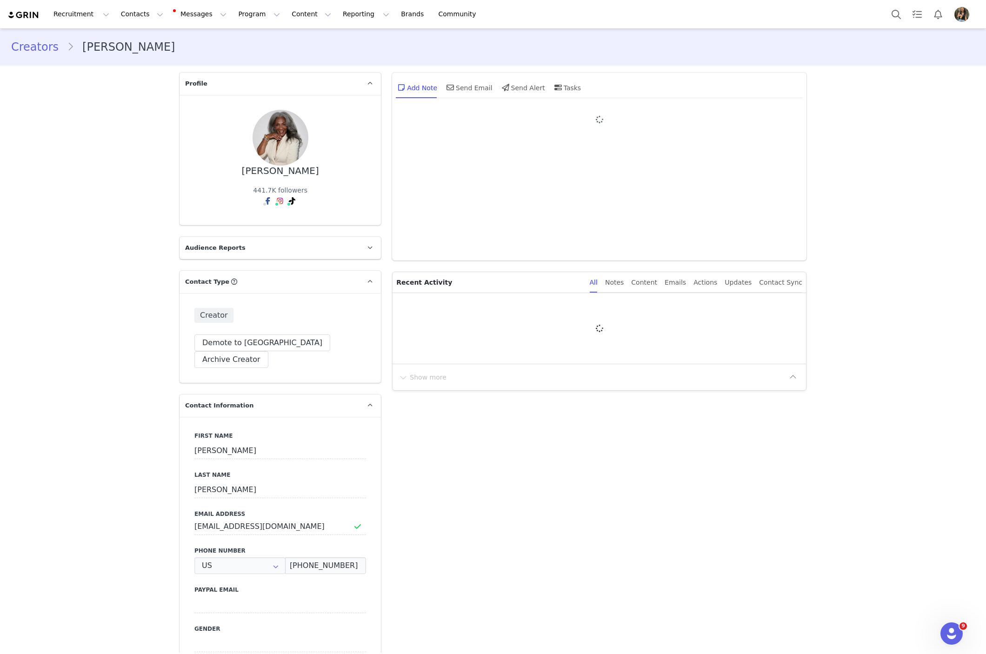
type input "+1 ([GEOGRAPHIC_DATA])"
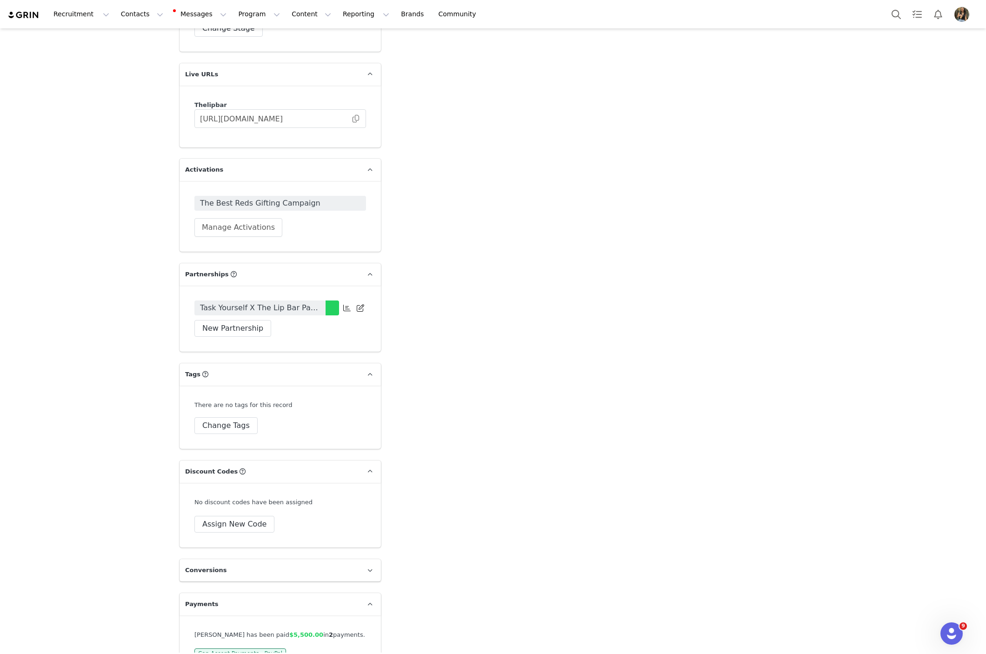
click at [261, 593] on p "Payments" at bounding box center [269, 604] width 179 height 22
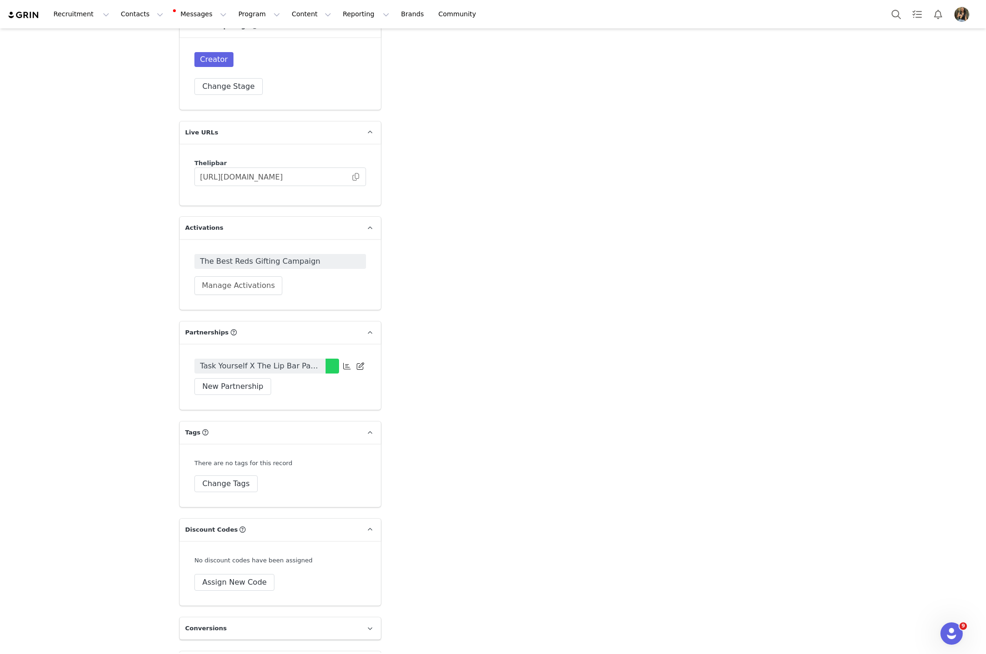
click at [240, 651] on p "Payments" at bounding box center [269, 662] width 179 height 22
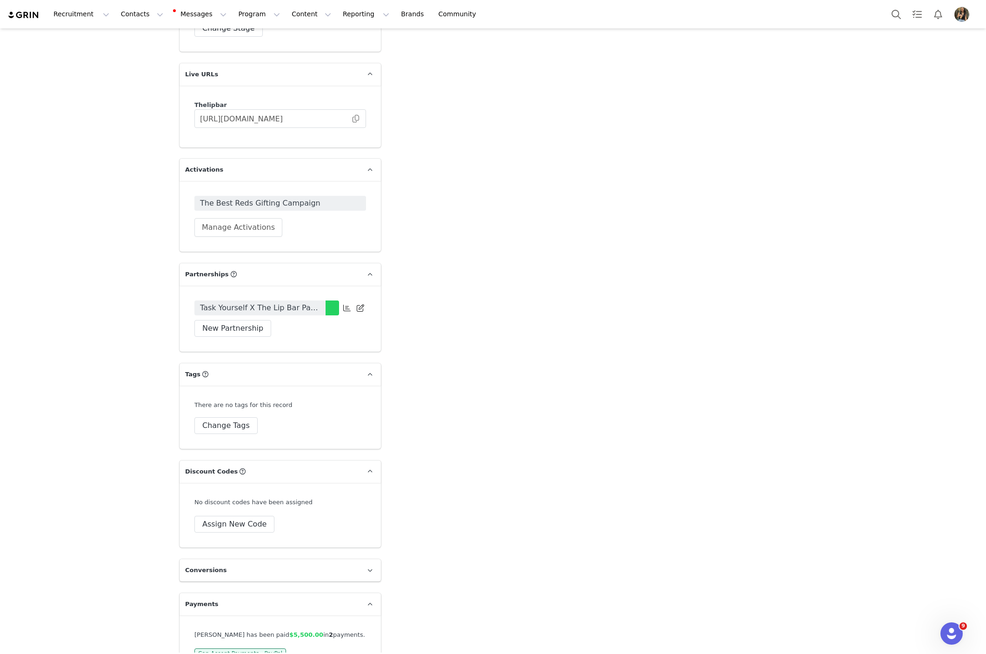
click at [219, 630] on div "Patti Roberts has been paid $5,500.00 in 2 payments. Can Accept Payments - PayP…" at bounding box center [280, 644] width 172 height 28
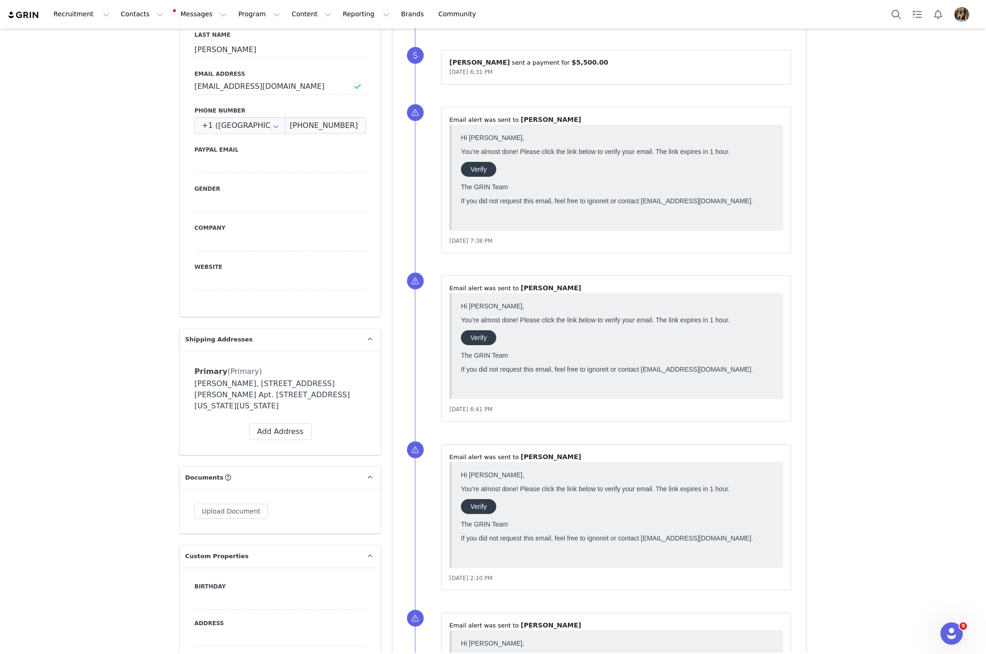
scroll to position [287, 0]
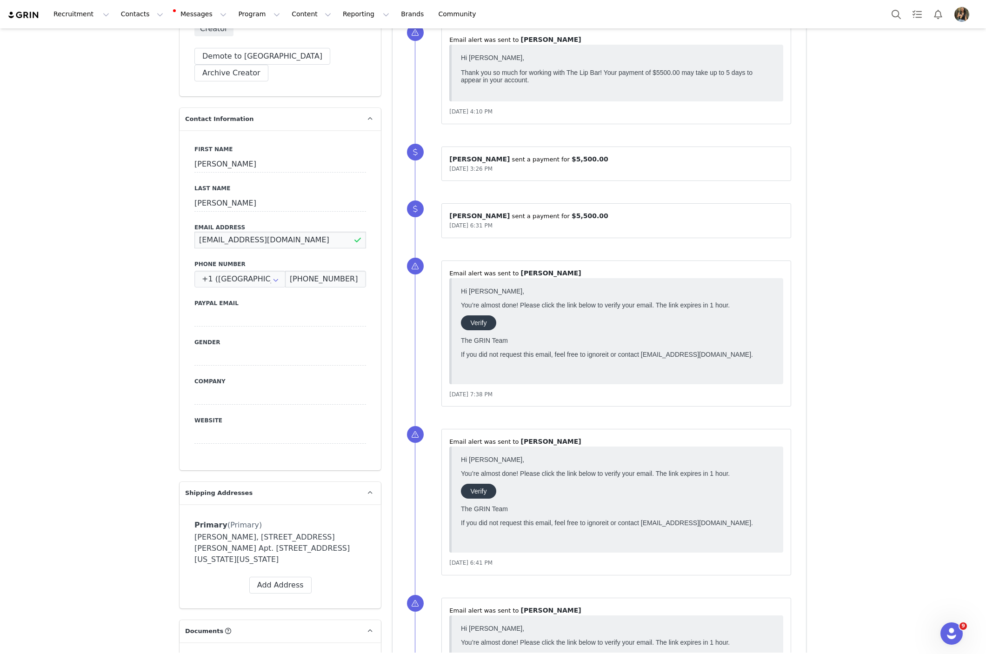
click at [267, 232] on input "taskyourself@kensingtongrey.co" at bounding box center [280, 240] width 172 height 17
click at [246, 310] on input at bounding box center [280, 318] width 172 height 17
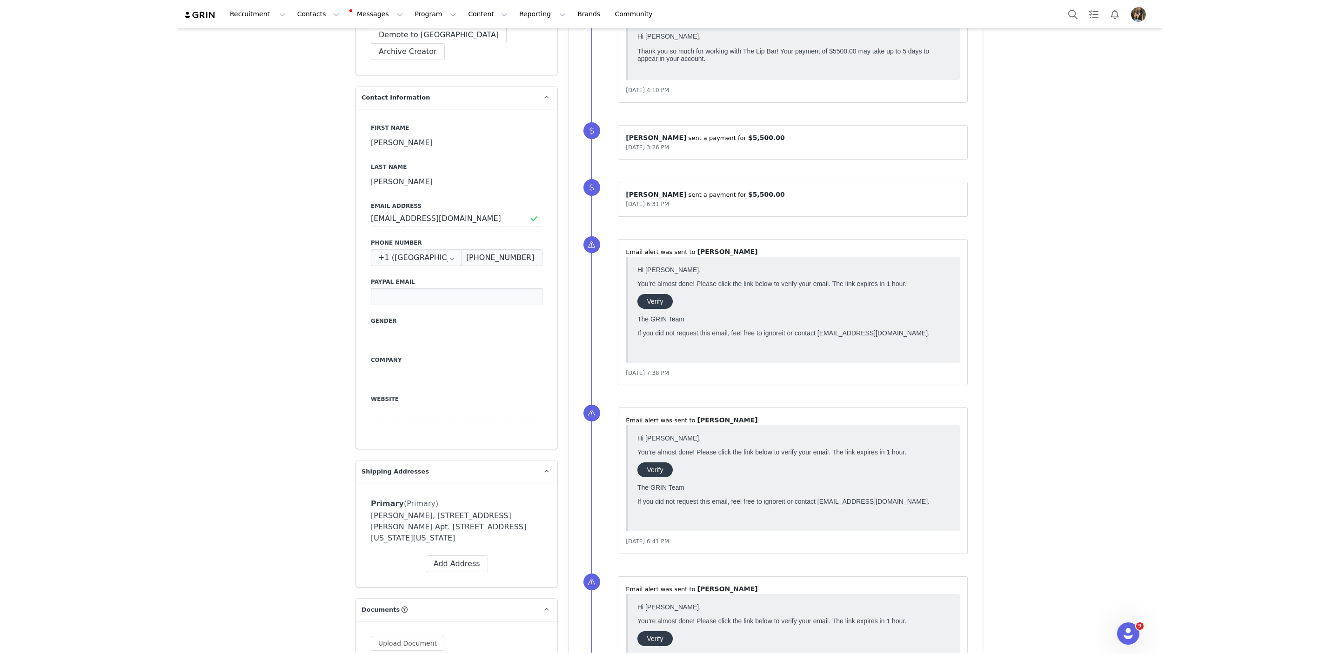
scroll to position [0, 0]
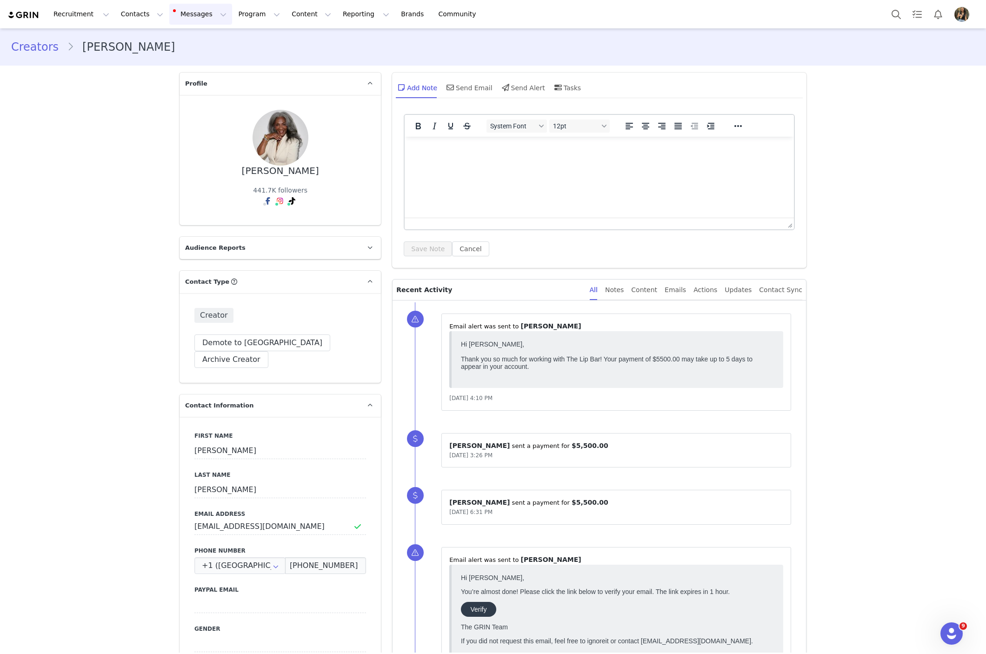
click at [174, 12] on button "Messages Messages" at bounding box center [200, 14] width 63 height 21
click at [137, 12] on button "Contacts Contacts" at bounding box center [142, 14] width 54 height 21
click at [137, 43] on p "Creators" at bounding box center [130, 41] width 28 height 10
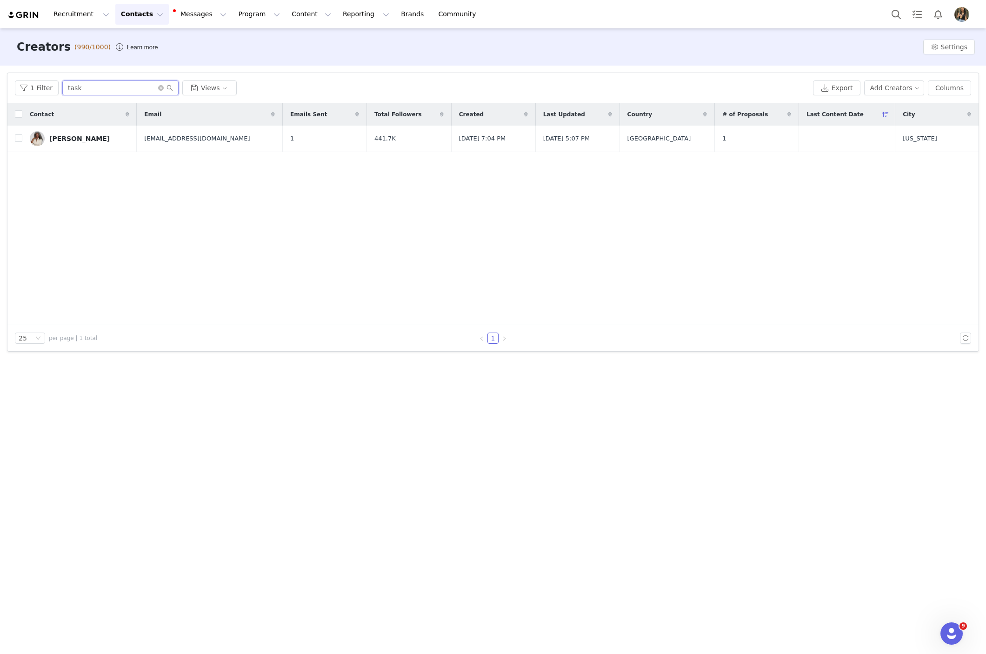
click at [85, 86] on input "task" at bounding box center [120, 87] width 116 height 15
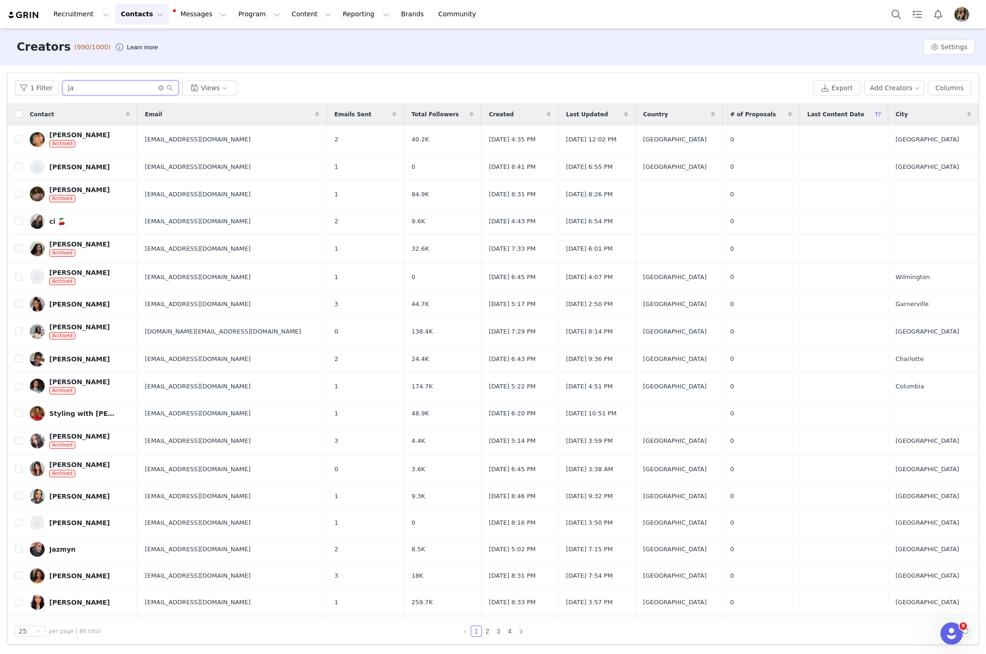
type input "ja"
click at [29, 21] on div "Recruitment Recruitment Creator Search Curated Lists Landing Pages Web Extensio…" at bounding box center [246, 14] width 478 height 21
click at [27, 13] on img at bounding box center [23, 15] width 33 height 9
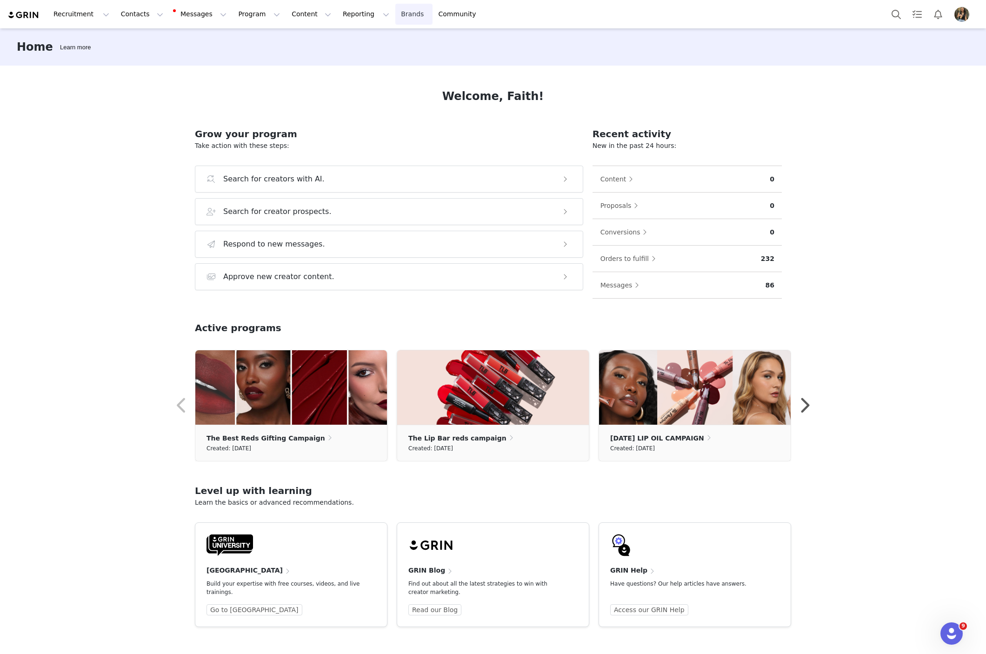
click at [395, 20] on link "Brands Brands" at bounding box center [413, 14] width 37 height 21
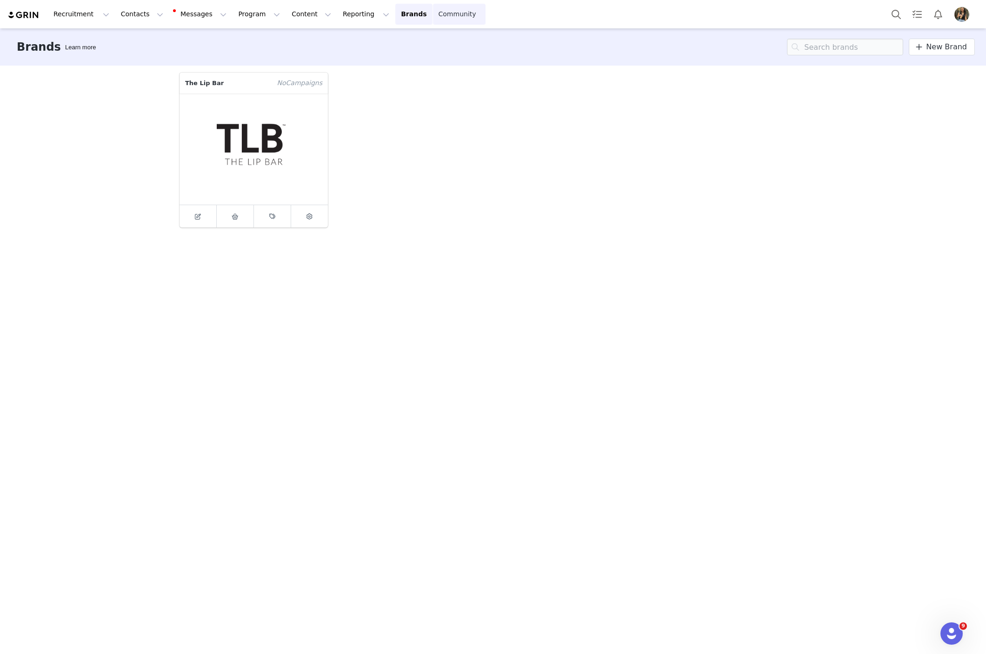
click at [433, 16] on link "Community Community" at bounding box center [459, 14] width 53 height 21
click at [803, 330] on div "The Lip Bar No Campaign s" at bounding box center [493, 359] width 641 height 587
click at [969, 19] on span "Profile" at bounding box center [962, 14] width 15 height 15
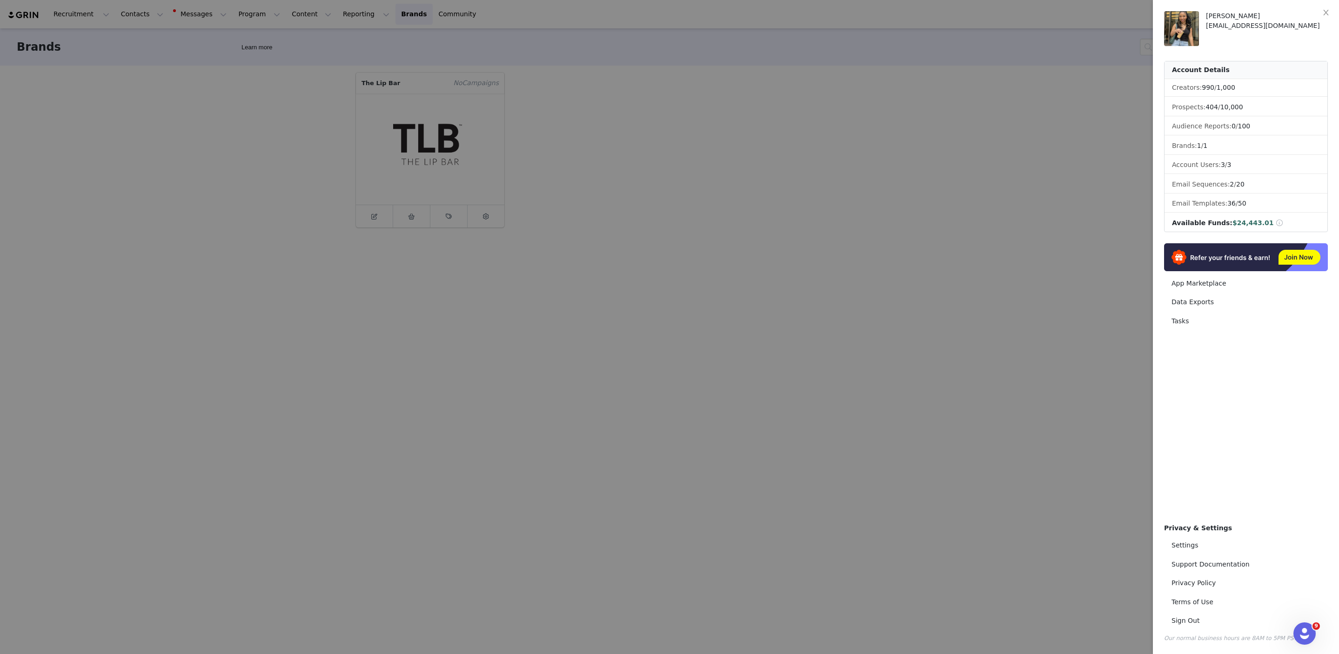
click at [986, 164] on div at bounding box center [669, 327] width 1339 height 654
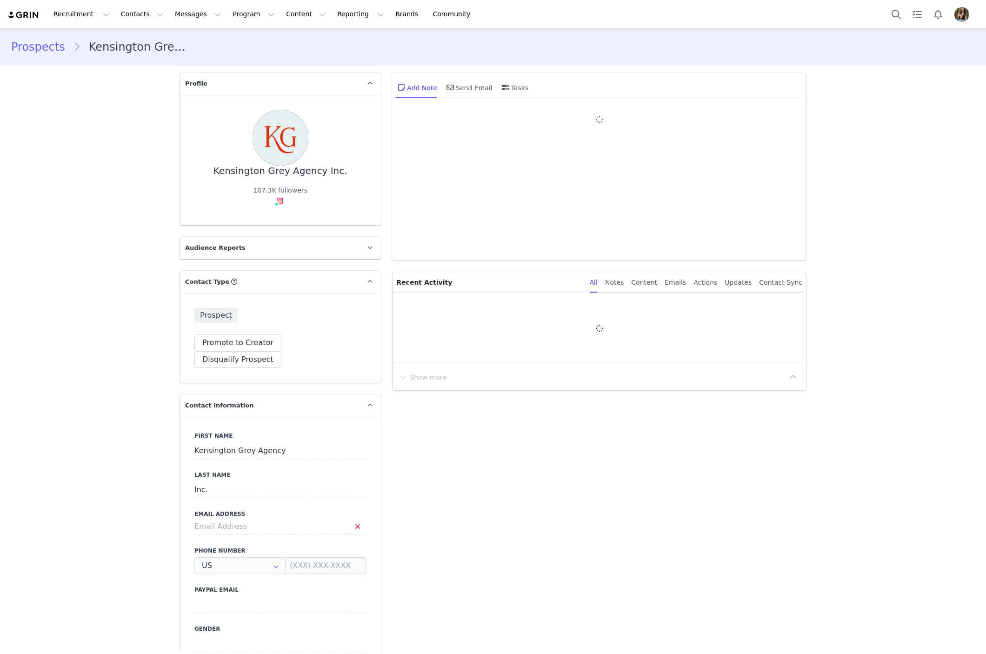
type input "+1 ([GEOGRAPHIC_DATA])"
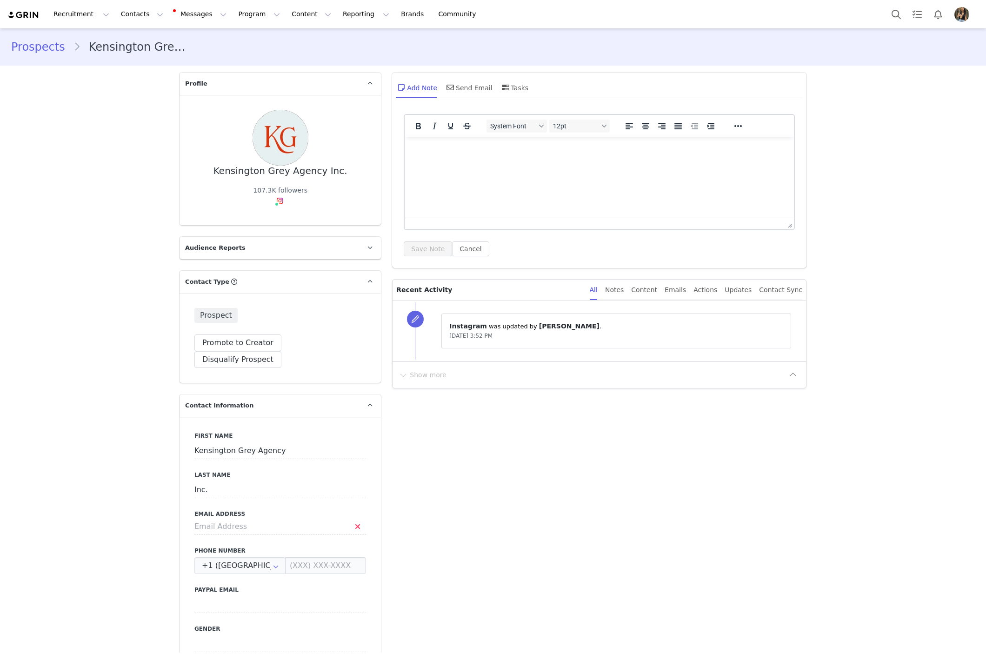
scroll to position [22, 0]
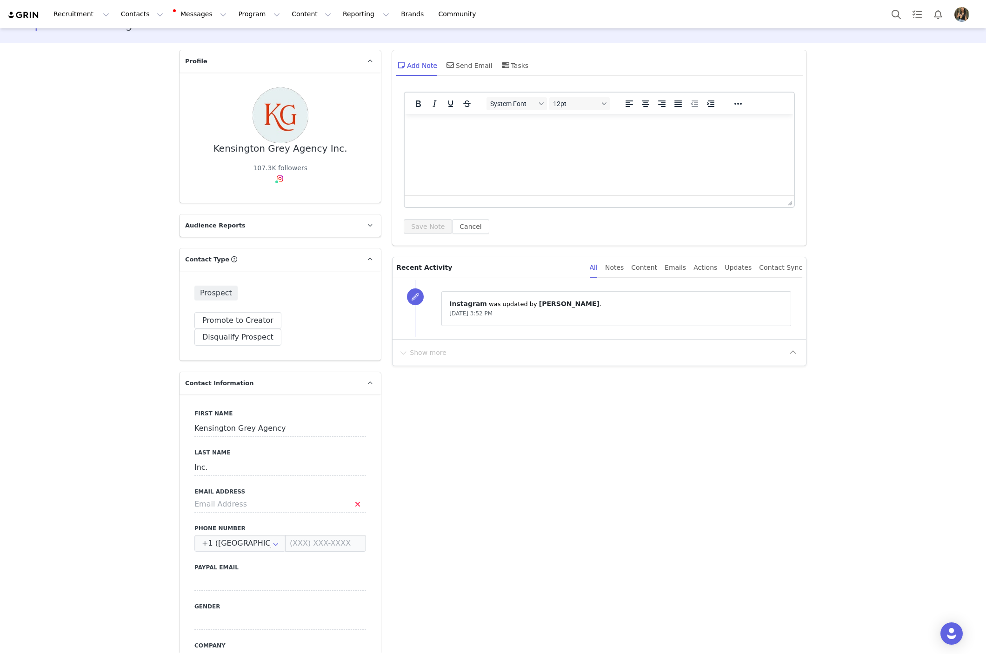
click at [313, 502] on div "First Name Kensington Grey Agency Last Name Inc. Email Address Phone Number +1 …" at bounding box center [280, 565] width 201 height 340
click at [313, 496] on input at bounding box center [280, 504] width 172 height 17
paste input "Finance@kensingtongrey.co."
click at [32, 636] on button "Save" at bounding box center [45, 633] width 49 height 26
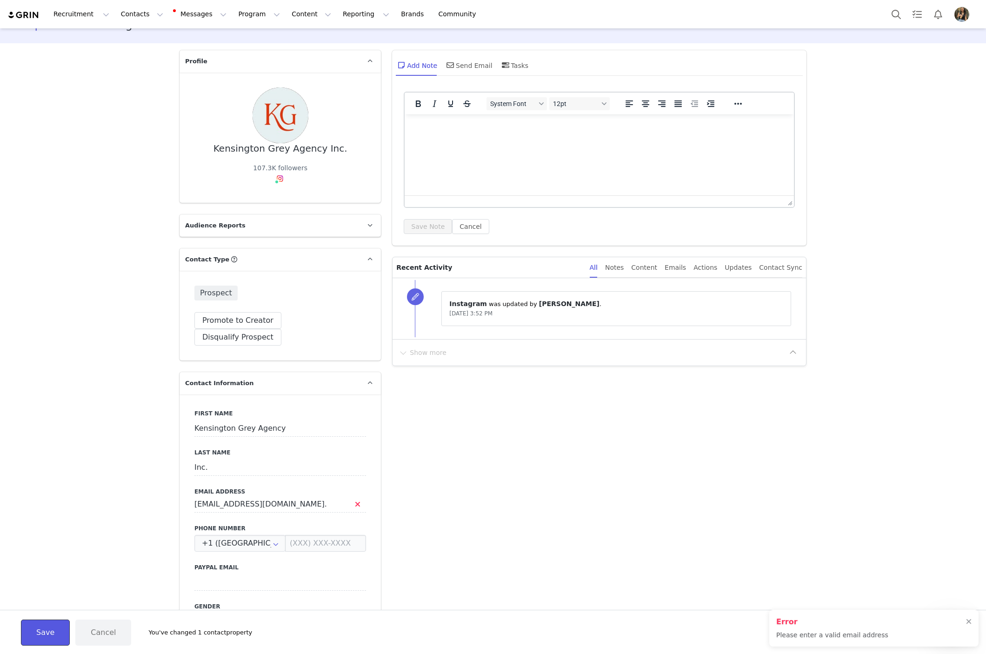
click at [47, 626] on button "Save" at bounding box center [45, 633] width 49 height 26
click at [317, 496] on input "[EMAIL_ADDRESS][DOMAIN_NAME]." at bounding box center [280, 504] width 172 height 17
type input "[EMAIL_ADDRESS][DOMAIN_NAME]"
click at [47, 635] on button "Save" at bounding box center [45, 633] width 49 height 26
click at [861, 574] on h2 "Error" at bounding box center [871, 567] width 189 height 11
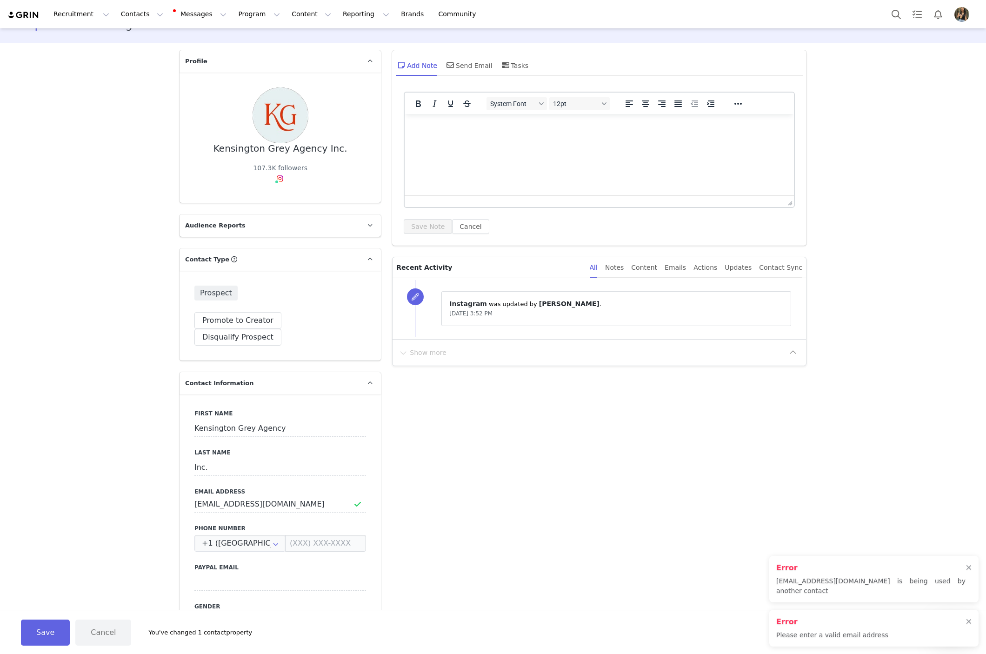
click at [857, 594] on p "[EMAIL_ADDRESS][DOMAIN_NAME] is being used by another contact" at bounding box center [871, 586] width 189 height 20
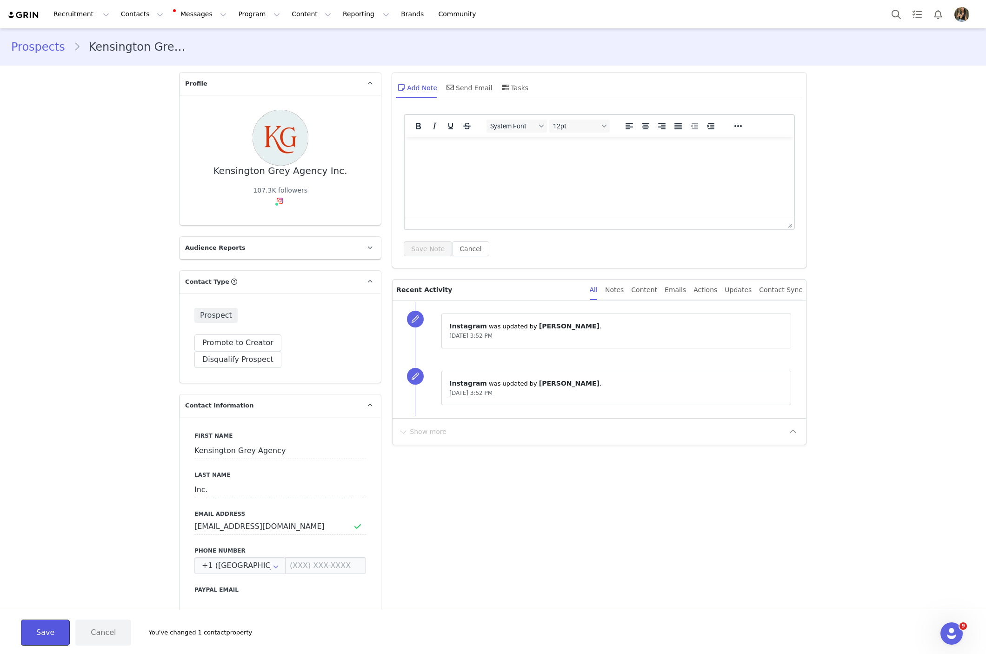
click at [43, 635] on button "Save" at bounding box center [45, 633] width 49 height 26
click at [40, 632] on button "Save" at bounding box center [45, 633] width 49 height 26
click at [40, 632] on div "Save" at bounding box center [45, 633] width 49 height 26
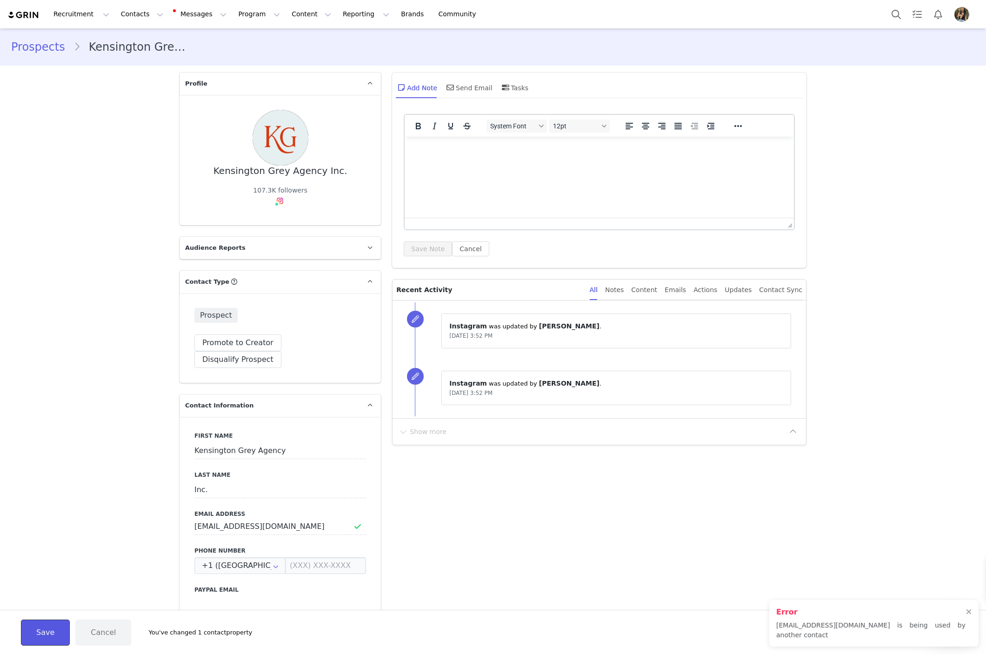
click at [40, 632] on button "Save" at bounding box center [45, 633] width 49 height 26
click at [40, 632] on div "Save" at bounding box center [45, 633] width 49 height 26
click at [40, 632] on button "Save" at bounding box center [45, 633] width 49 height 26
click at [40, 632] on div "Save" at bounding box center [45, 633] width 49 height 26
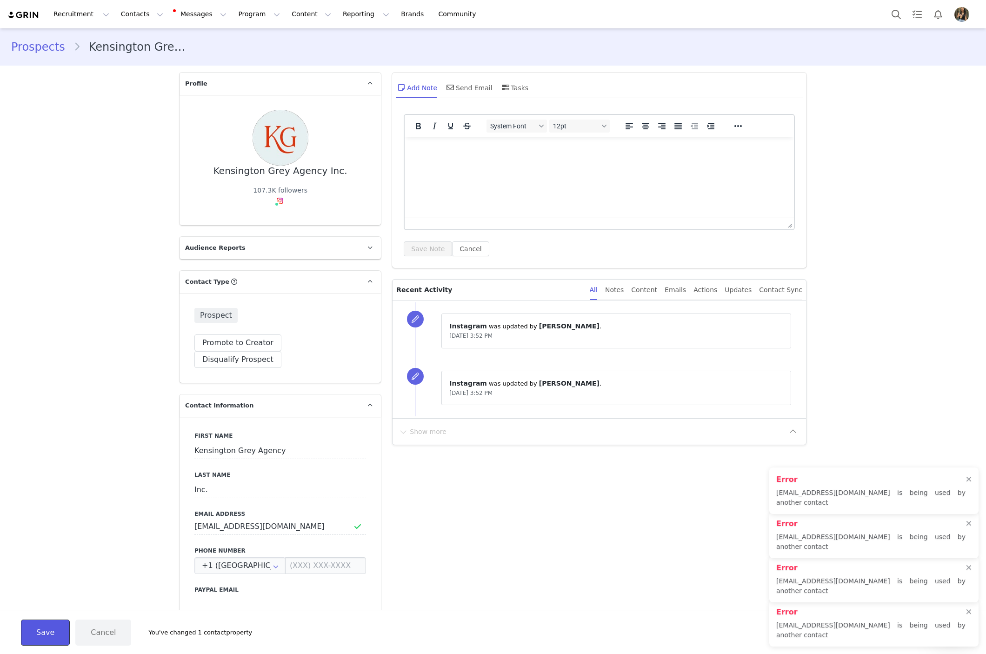
click at [40, 632] on button "Save" at bounding box center [45, 633] width 49 height 26
click at [40, 632] on div "Save" at bounding box center [45, 633] width 49 height 26
click at [40, 632] on button "Save" at bounding box center [45, 633] width 49 height 26
click at [40, 632] on div "Save" at bounding box center [45, 633] width 49 height 26
click at [40, 632] on button "Save" at bounding box center [45, 633] width 49 height 26
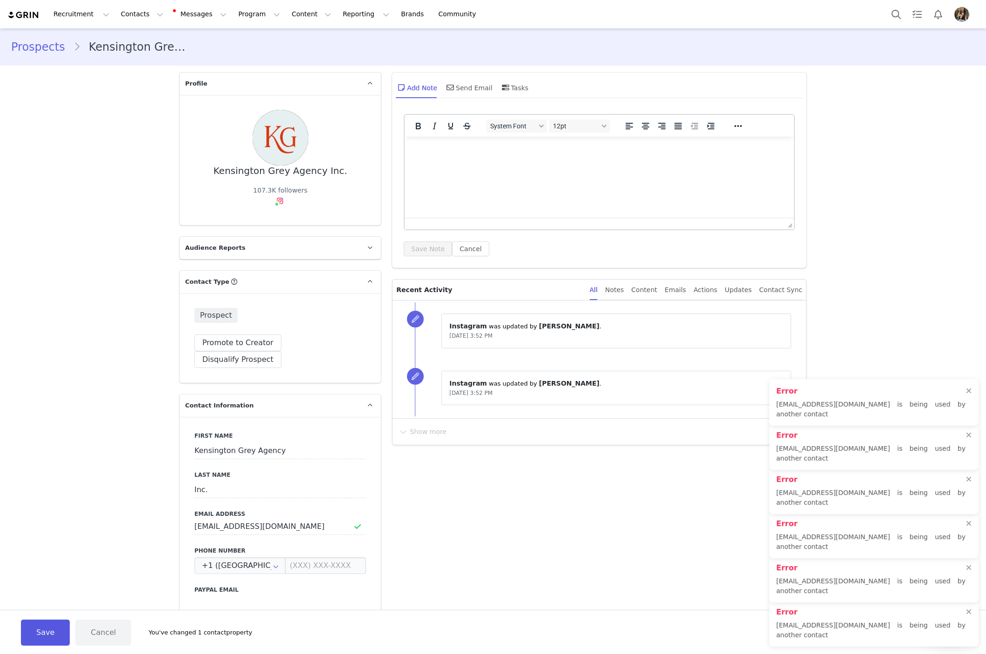
click at [40, 632] on div "Save" at bounding box center [45, 633] width 49 height 26
click at [40, 632] on button "Save" at bounding box center [45, 633] width 49 height 26
click at [40, 632] on div "Save" at bounding box center [45, 633] width 49 height 26
click at [40, 632] on button "Save" at bounding box center [45, 633] width 49 height 26
click at [40, 632] on div "Save" at bounding box center [45, 633] width 49 height 26
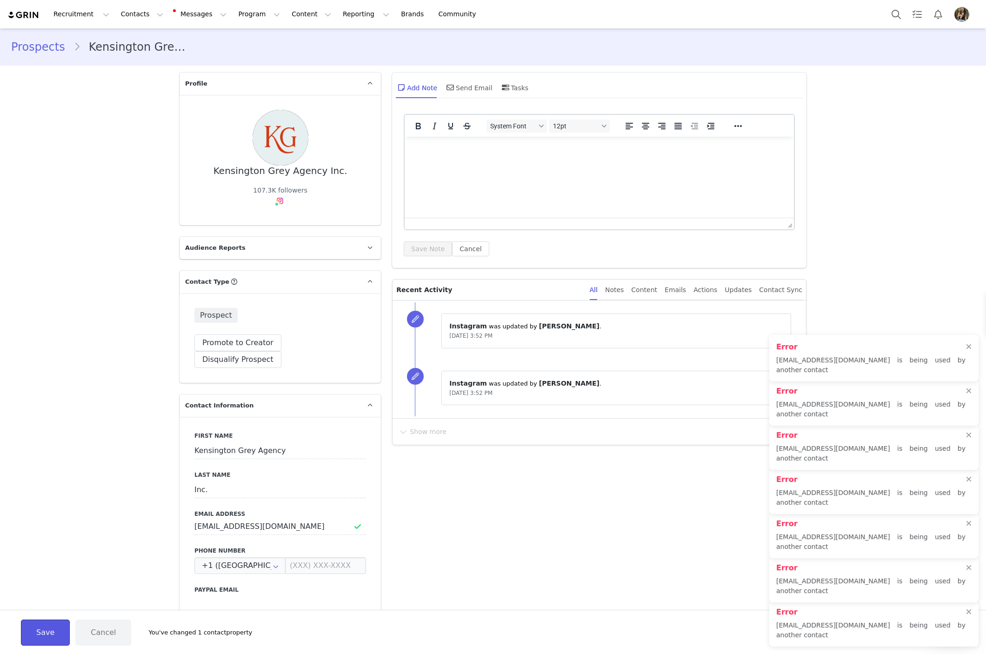
click at [40, 632] on button "Save" at bounding box center [45, 633] width 49 height 26
click at [40, 632] on div "Save" at bounding box center [45, 633] width 49 height 26
click at [40, 632] on button "Save" at bounding box center [45, 633] width 49 height 26
click at [40, 632] on div "Save" at bounding box center [45, 633] width 49 height 26
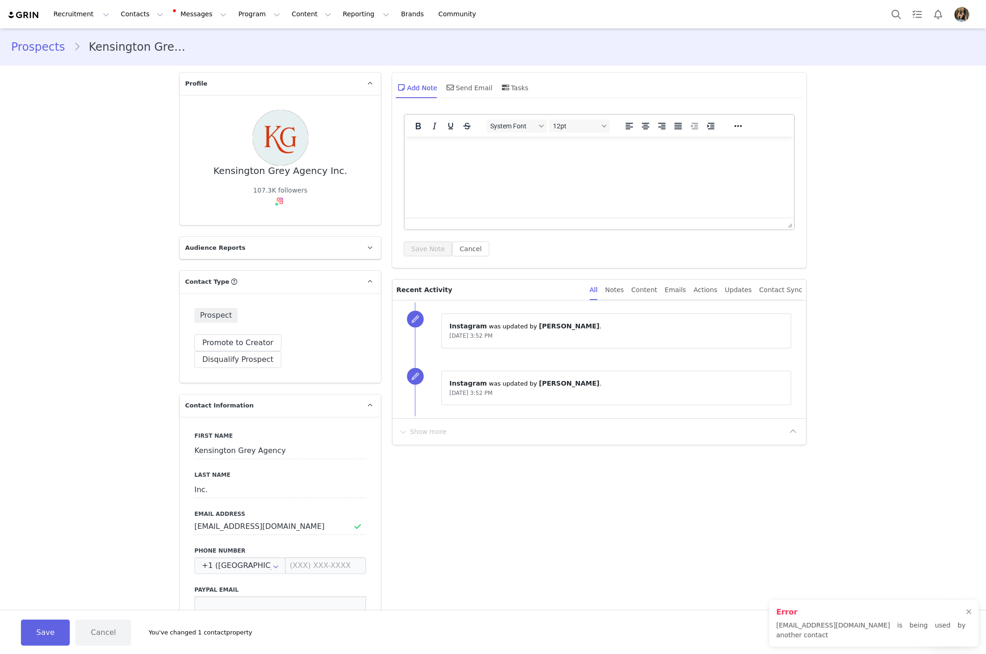
click at [270, 596] on input at bounding box center [280, 604] width 172 height 17
paste input "[EMAIL_ADDRESS][DOMAIN_NAME]"
type input "[EMAIL_ADDRESS][DOMAIN_NAME]"
click at [13, 642] on div "Save Cancel You've changed 2 contact properties" at bounding box center [493, 633] width 968 height 26
click at [38, 637] on button "Save" at bounding box center [45, 633] width 49 height 26
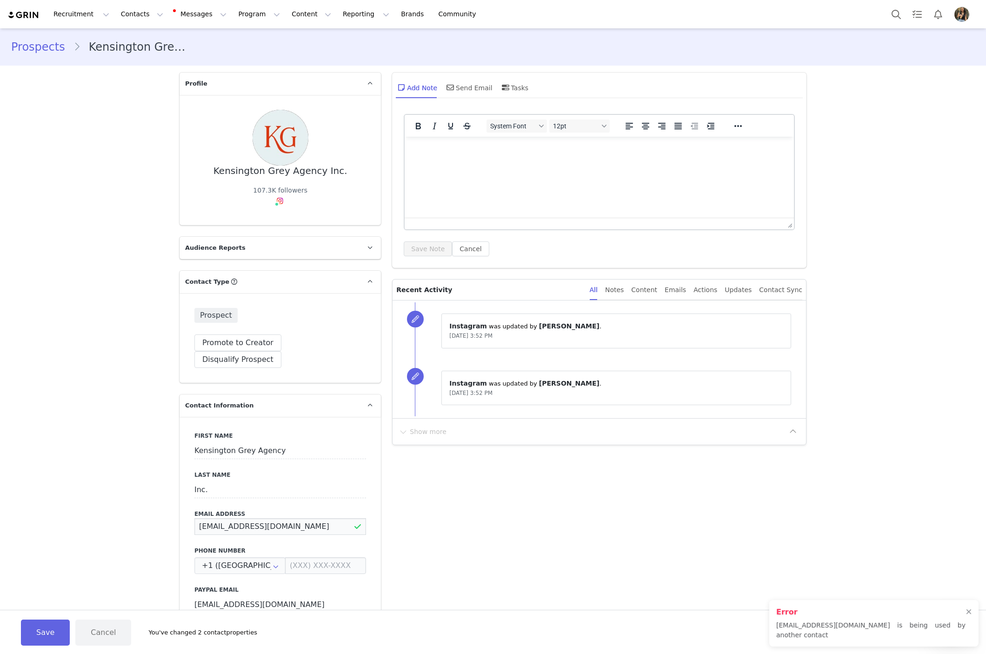
click at [307, 518] on input "[EMAIL_ADDRESS][DOMAIN_NAME]" at bounding box center [280, 526] width 172 height 17
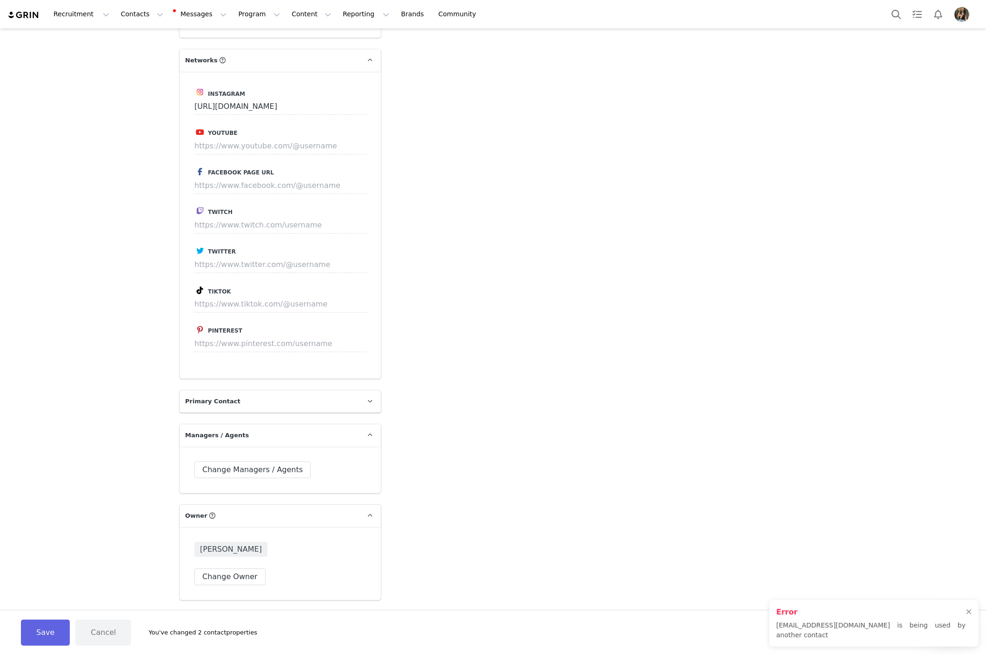
scroll to position [1369, 0]
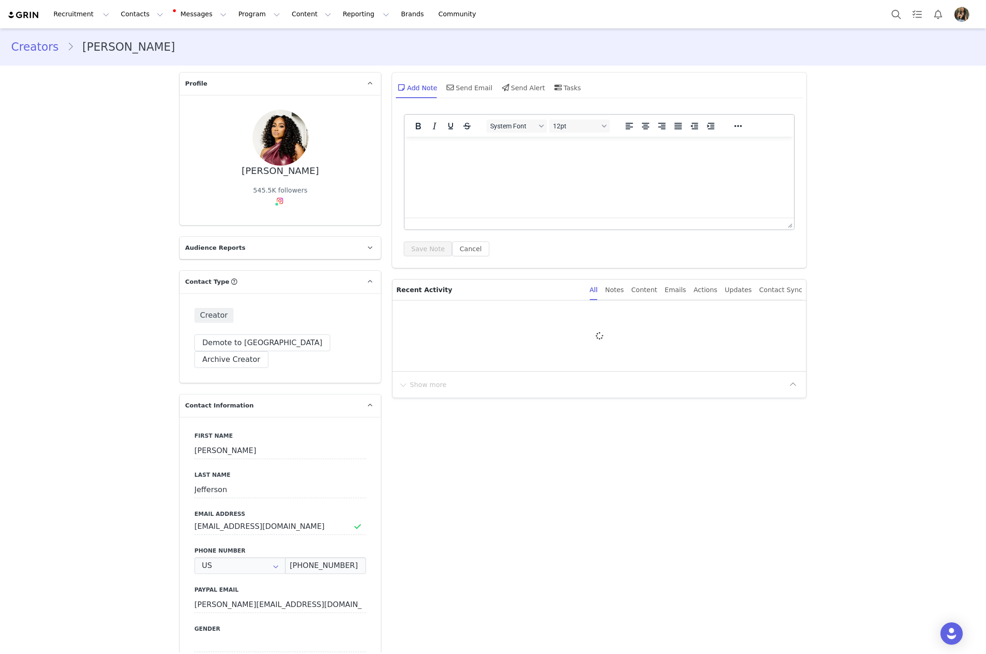
type input "+1 ([GEOGRAPHIC_DATA])"
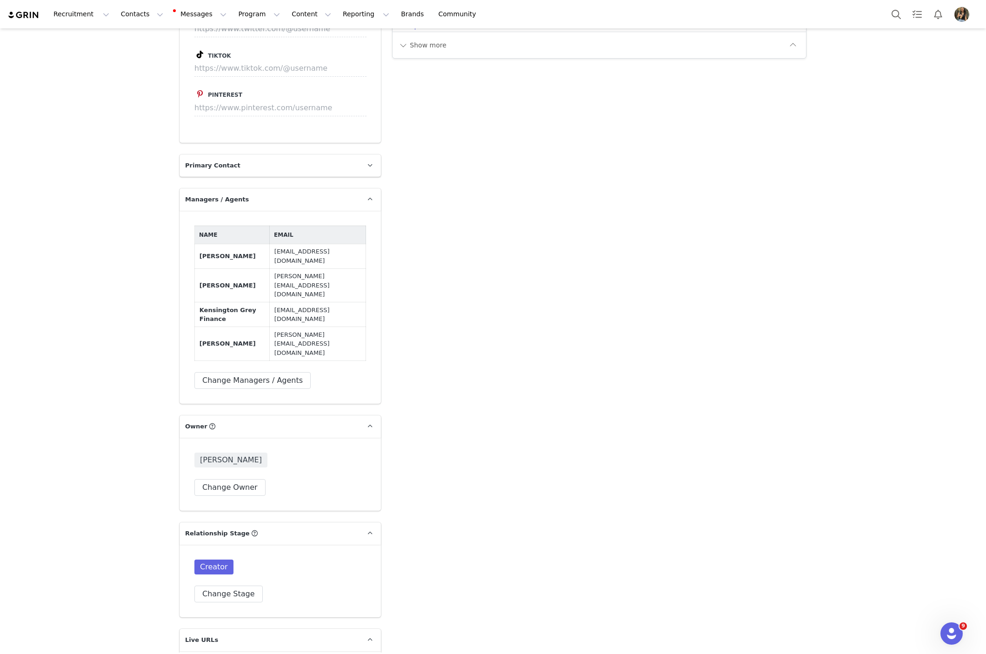
scroll to position [1307, 0]
click at [279, 374] on button "Change Managers / Agents" at bounding box center [252, 382] width 116 height 17
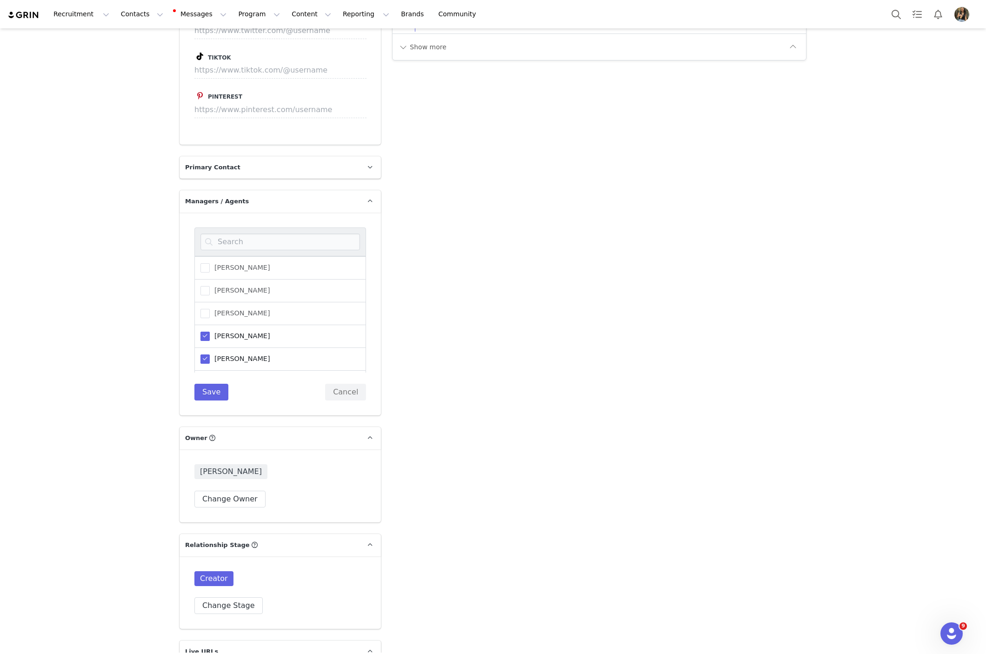
click at [202, 332] on span at bounding box center [205, 336] width 9 height 9
click at [210, 332] on input "[PERSON_NAME]" at bounding box center [210, 332] width 0 height 0
click at [202, 355] on span at bounding box center [205, 360] width 9 height 10
click at [210, 355] on input "[PERSON_NAME]" at bounding box center [210, 355] width 0 height 0
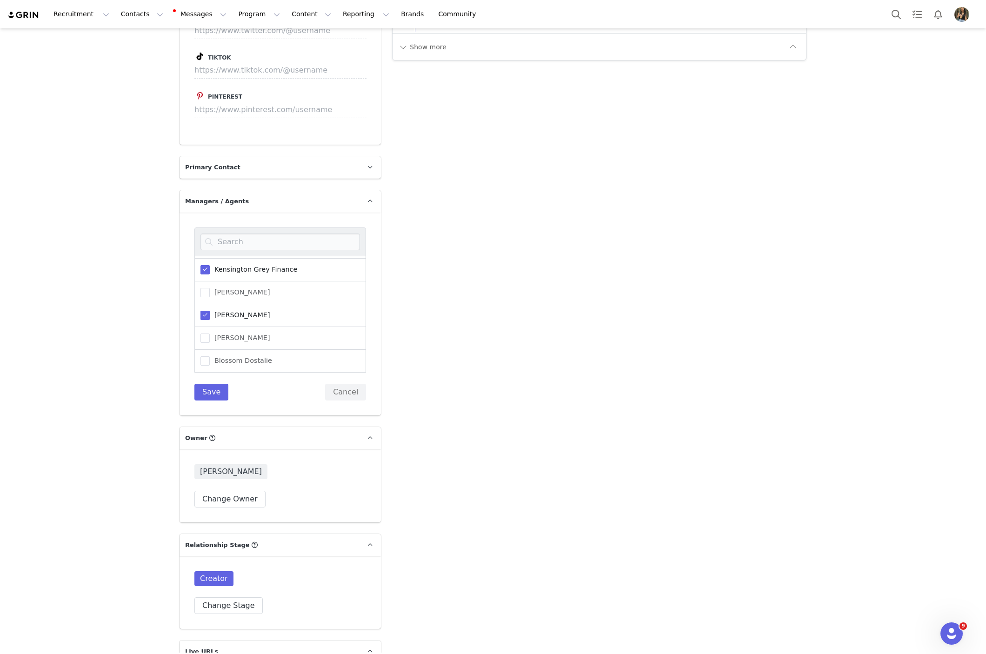
click at [205, 304] on div "[PERSON_NAME]" at bounding box center [280, 315] width 172 height 23
click at [205, 265] on span at bounding box center [205, 269] width 9 height 9
click at [210, 265] on input "Kensington Grey Finance" at bounding box center [210, 265] width 0 height 0
click at [213, 355] on div "[PERSON_NAME] [PERSON_NAME] [PERSON_NAME] Savannah [PERSON_NAME] Kensington Gre…" at bounding box center [280, 314] width 172 height 173
click at [213, 384] on button "Save" at bounding box center [211, 392] width 34 height 17
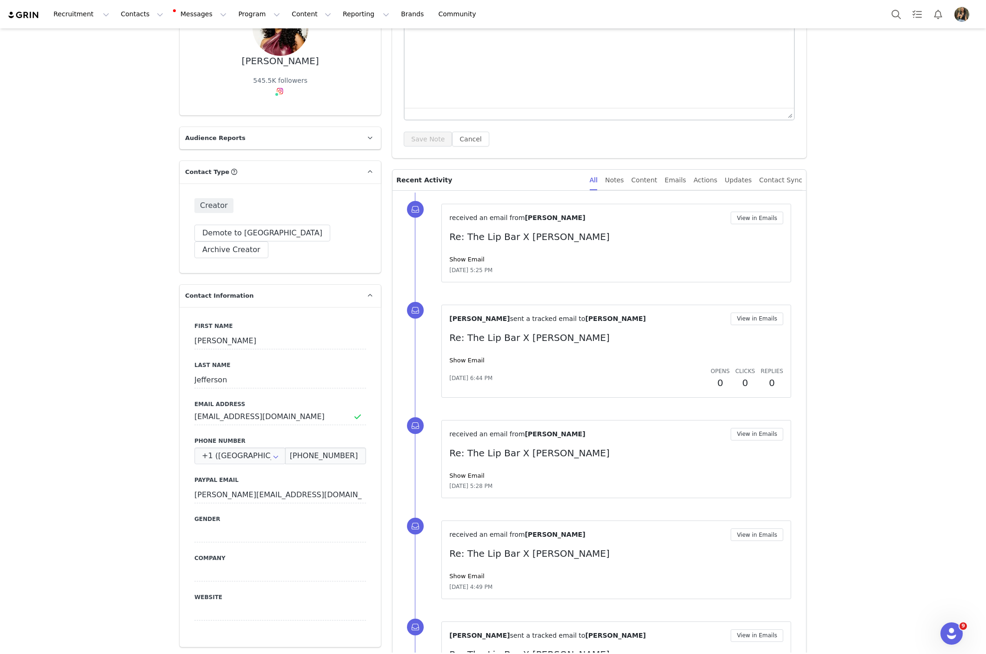
scroll to position [0, 0]
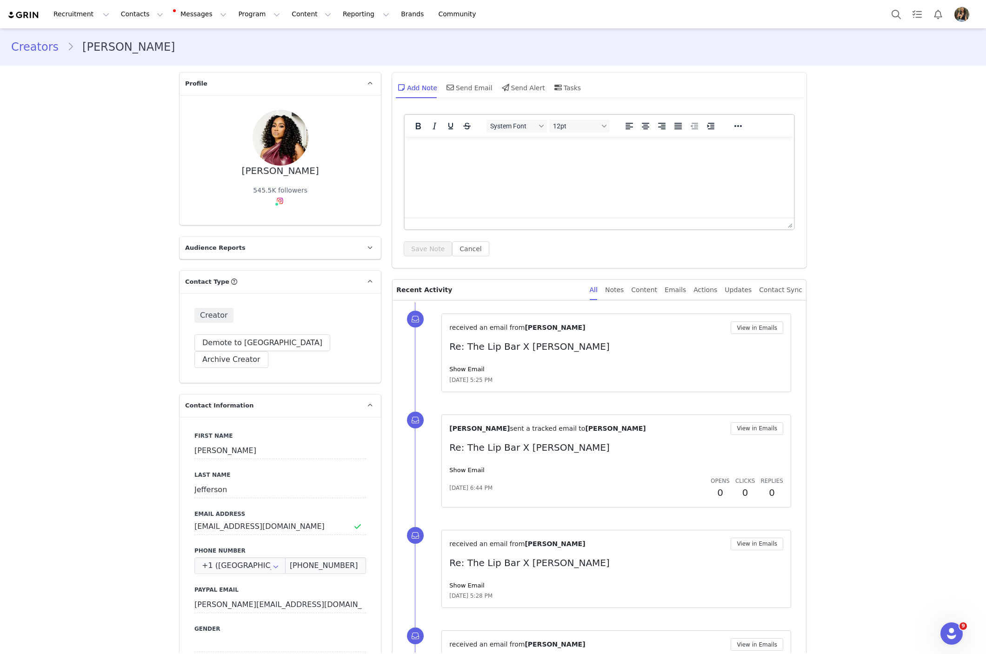
click at [25, 11] on img at bounding box center [23, 15] width 33 height 9
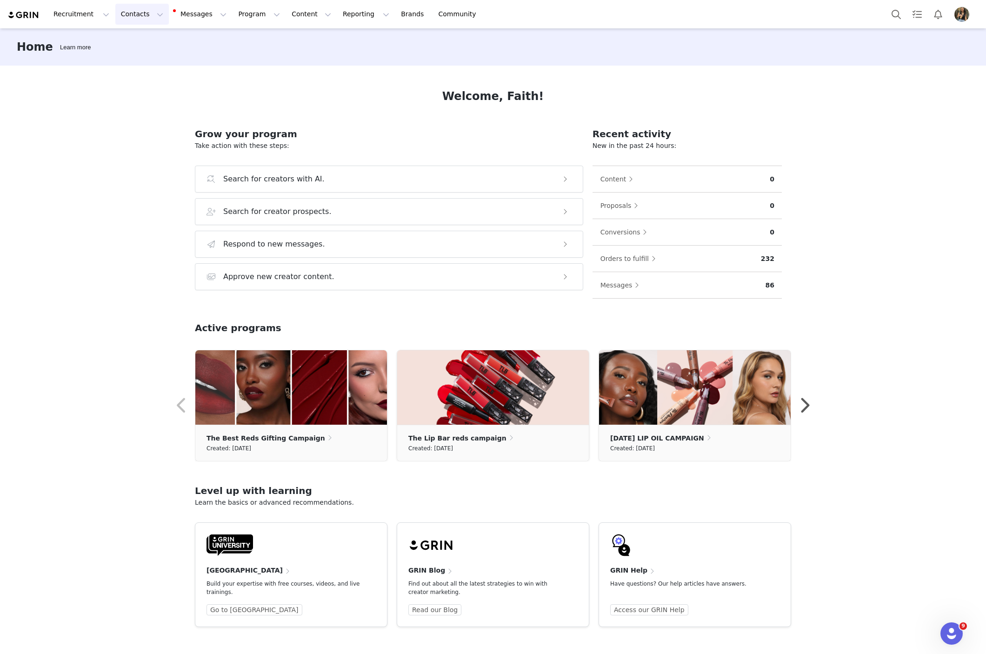
click at [128, 18] on button "Contacts Contacts" at bounding box center [142, 14] width 54 height 21
click at [155, 39] on div "Creators" at bounding box center [145, 41] width 62 height 10
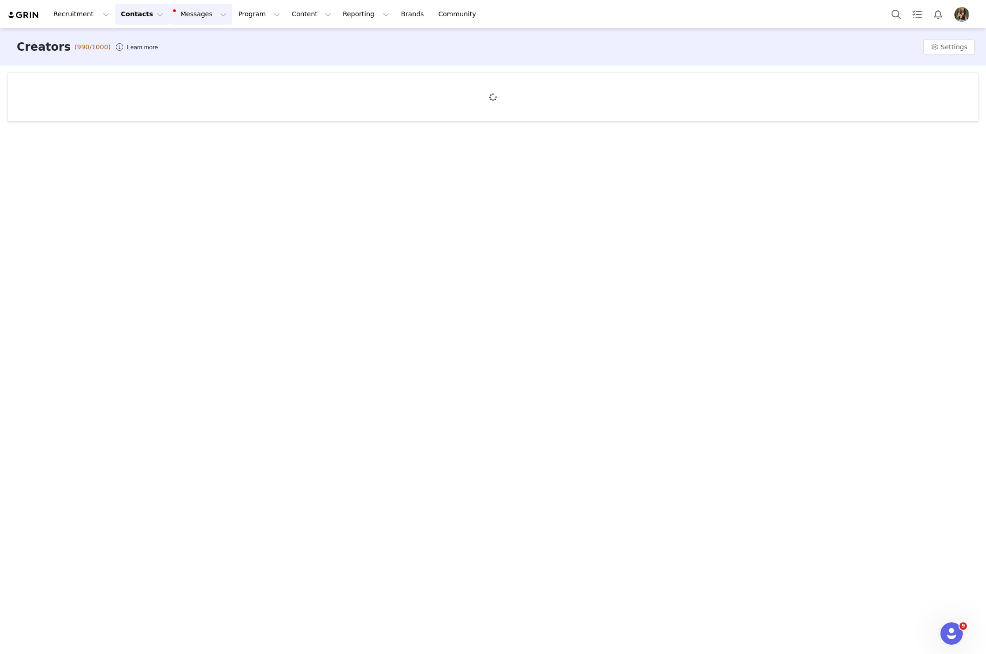
click at [179, 13] on button "Messages Messages" at bounding box center [200, 14] width 63 height 21
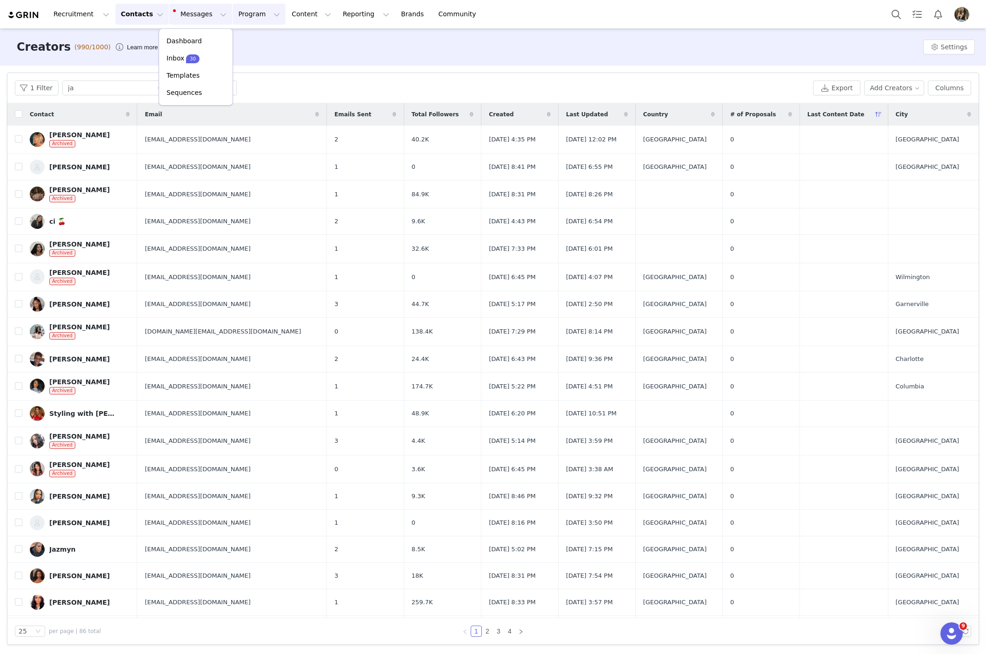
click at [233, 13] on button "Program Program" at bounding box center [259, 14] width 53 height 21
click at [134, 13] on button "Contacts Contacts" at bounding box center [142, 14] width 54 height 21
click at [205, 31] on div "Creators (990/1000) Learn more Settings" at bounding box center [493, 46] width 986 height 37
click at [204, 18] on button "Messages Messages" at bounding box center [200, 14] width 63 height 21
click at [238, 18] on button "Program Program" at bounding box center [259, 14] width 53 height 21
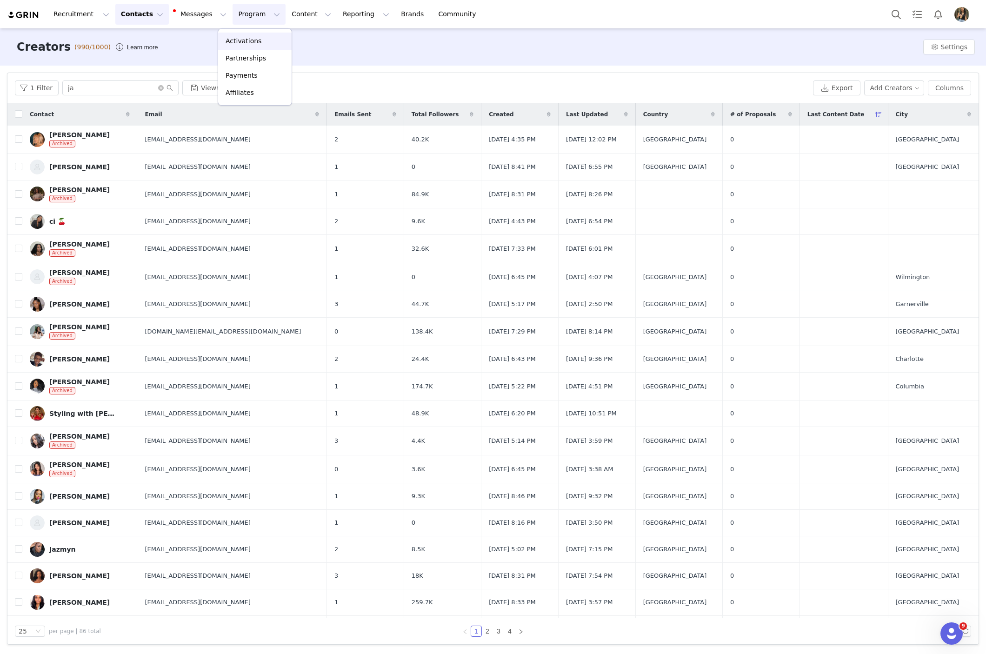
click at [239, 41] on p "Activations" at bounding box center [244, 41] width 36 height 10
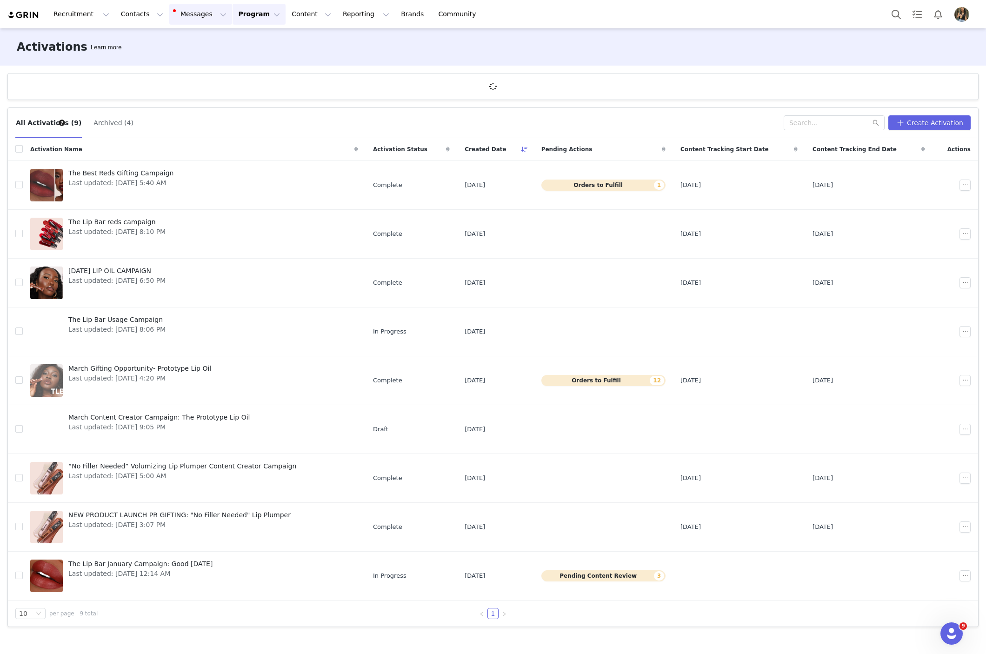
click at [189, 14] on button "Messages Messages" at bounding box center [200, 14] width 63 height 21
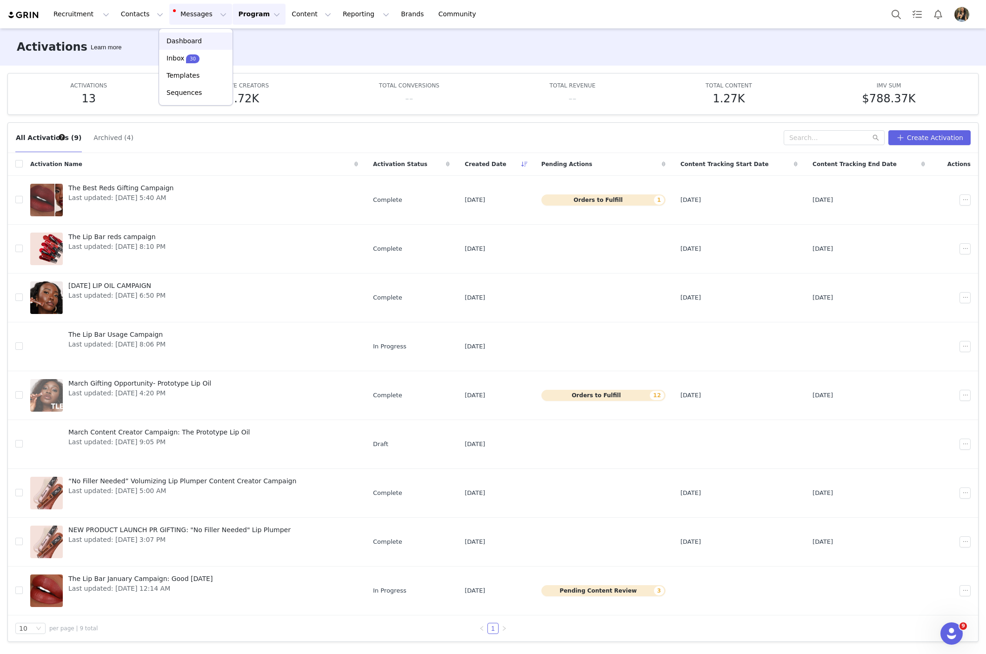
click at [191, 48] on link "Dashboard" at bounding box center [196, 41] width 74 height 17
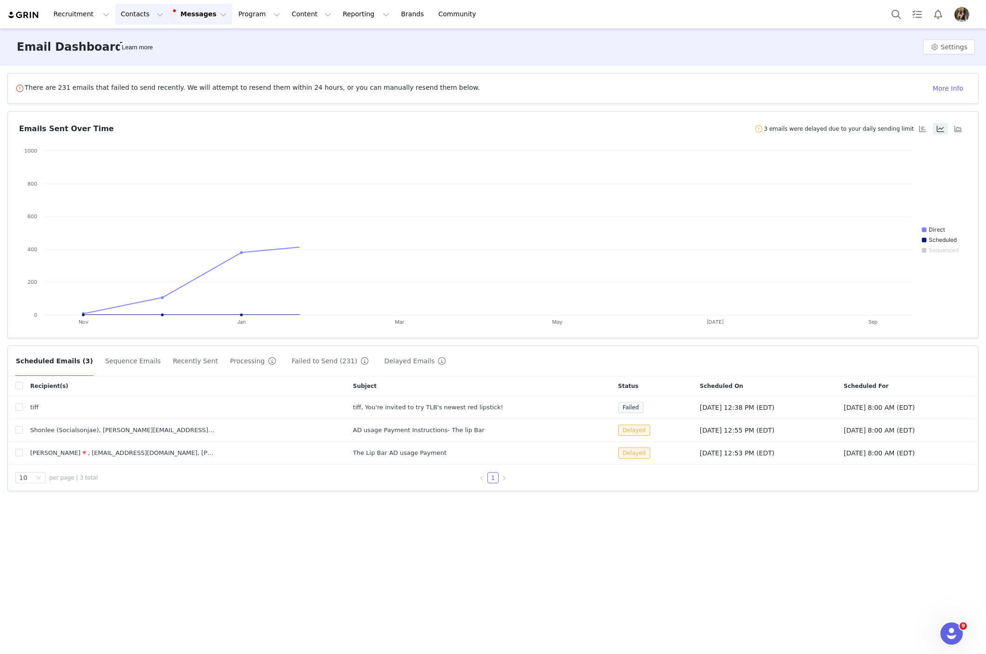
click at [129, 19] on button "Contacts Contacts" at bounding box center [142, 14] width 54 height 21
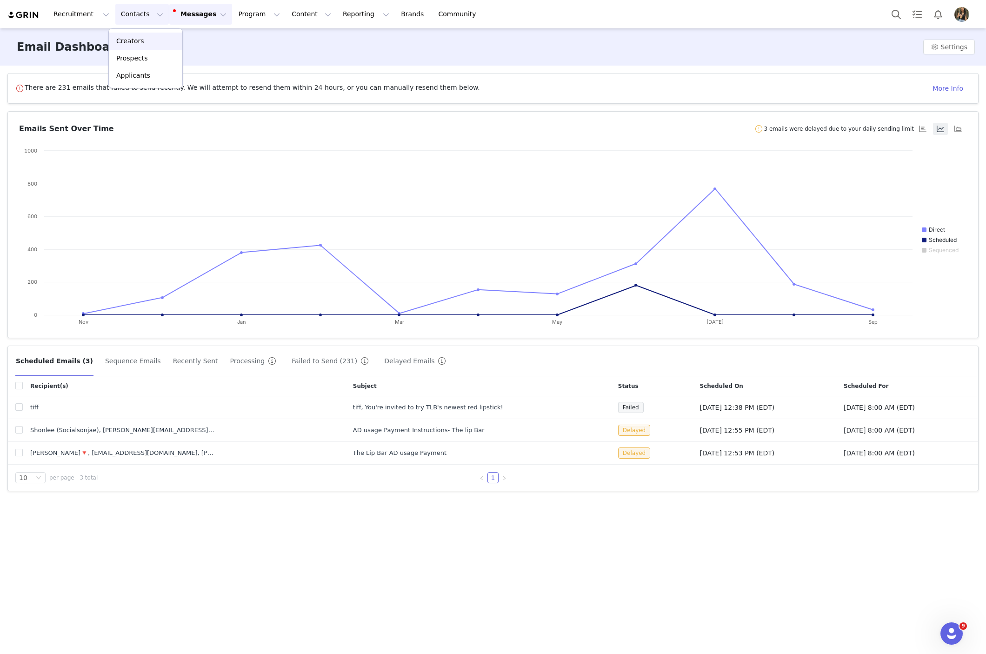
click at [129, 40] on p "Creators" at bounding box center [130, 41] width 28 height 10
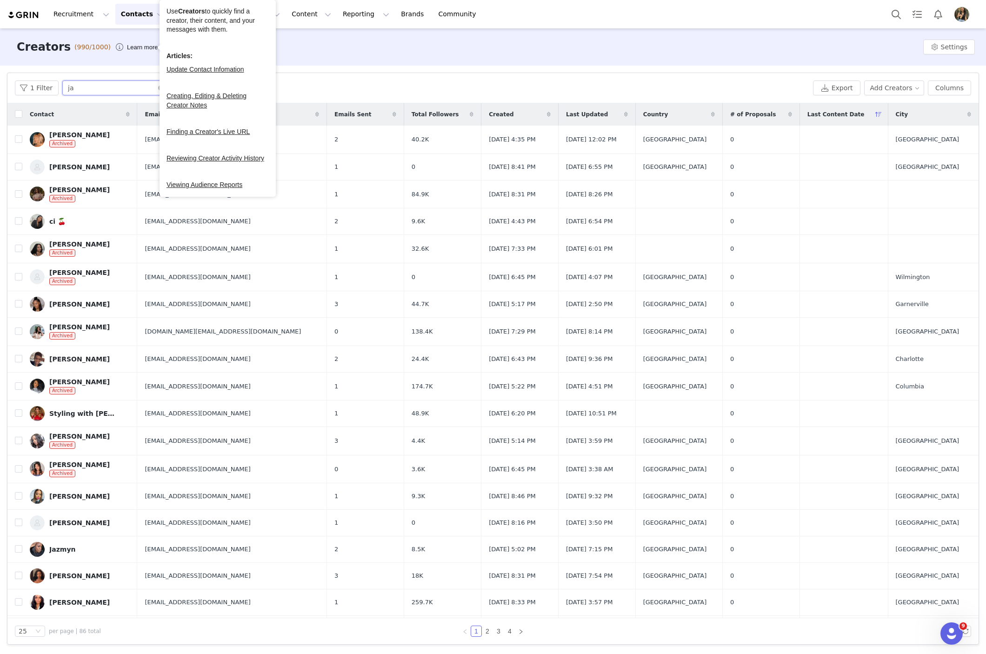
click at [109, 90] on input "ja" at bounding box center [120, 87] width 116 height 15
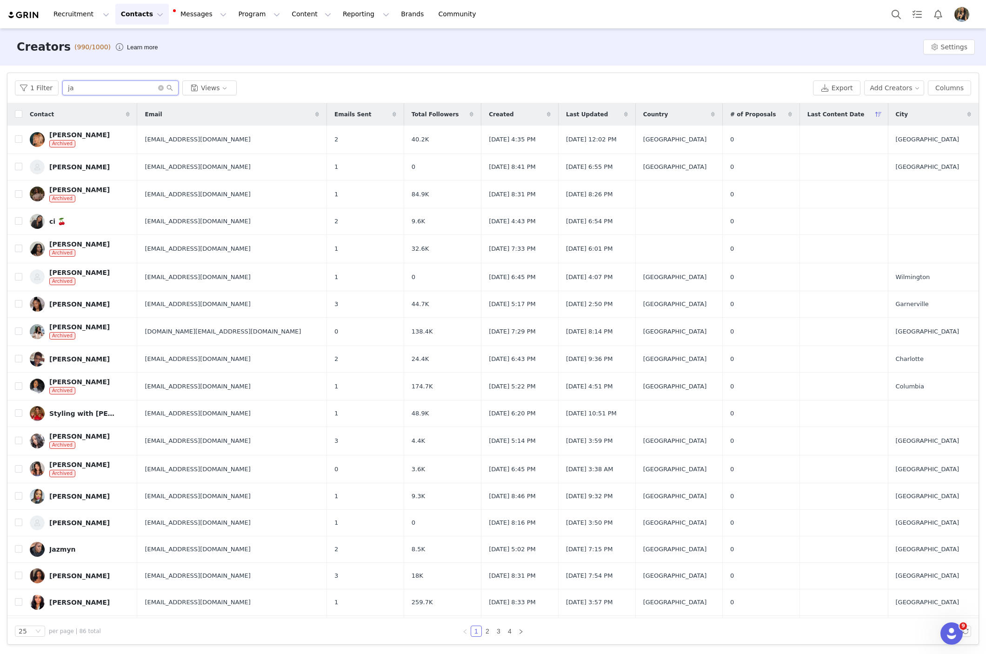
type input "j"
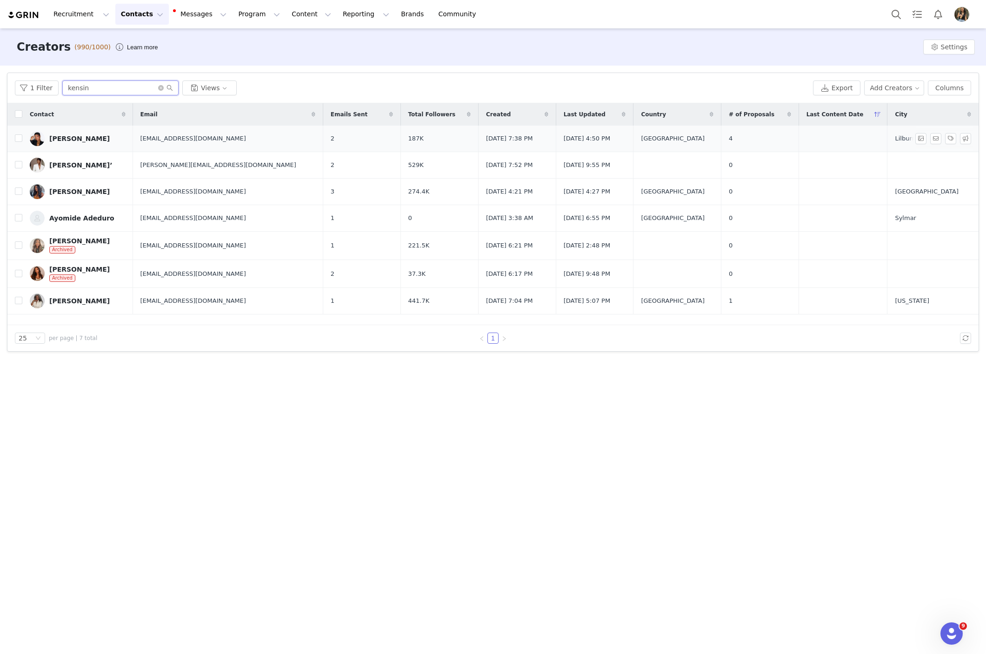
type input "kensin"
click at [66, 139] on div "MAYA GALORE" at bounding box center [79, 138] width 60 height 7
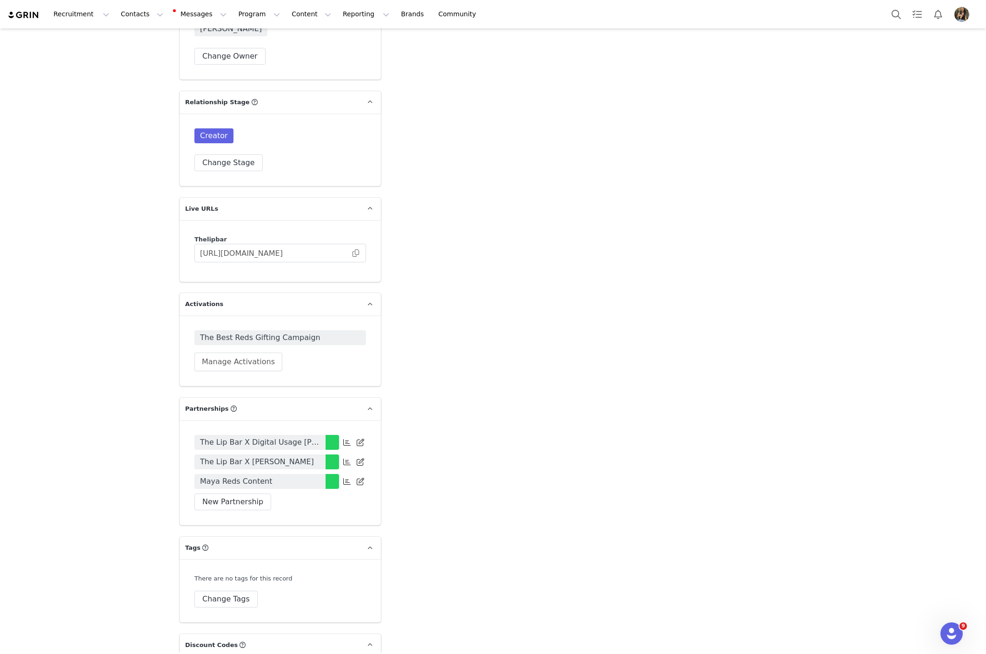
scroll to position [1767, 0]
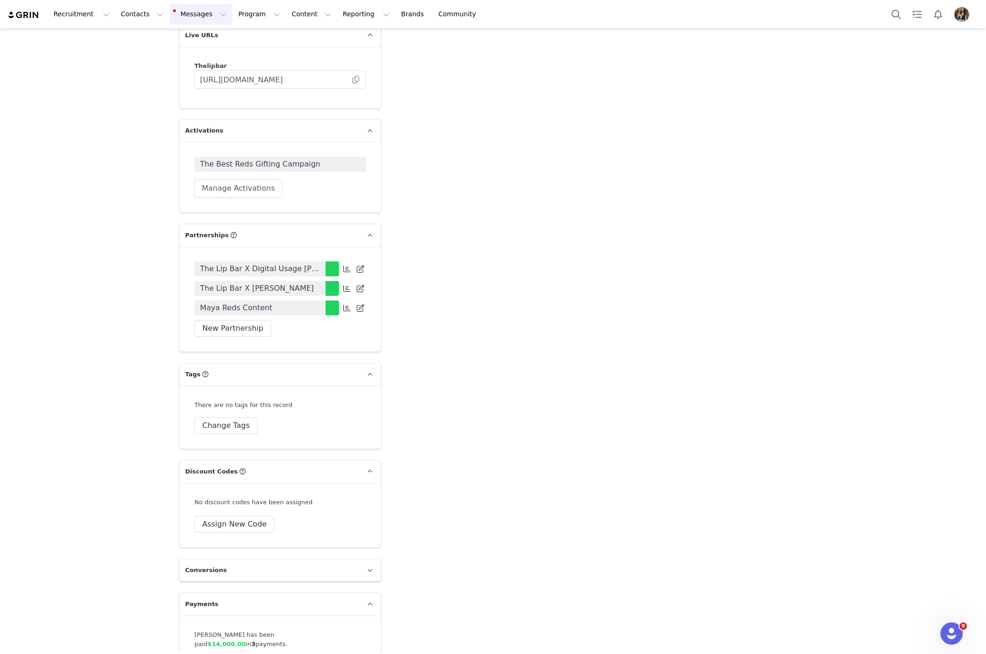
click at [211, 18] on button "Messages Messages" at bounding box center [200, 14] width 63 height 21
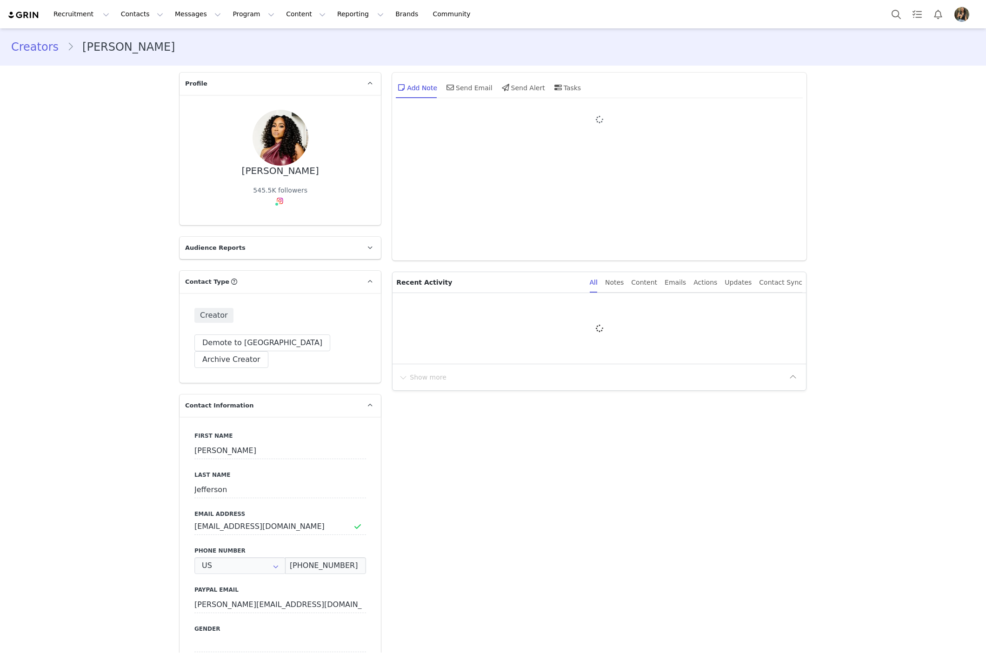
type input "+1 ([GEOGRAPHIC_DATA])"
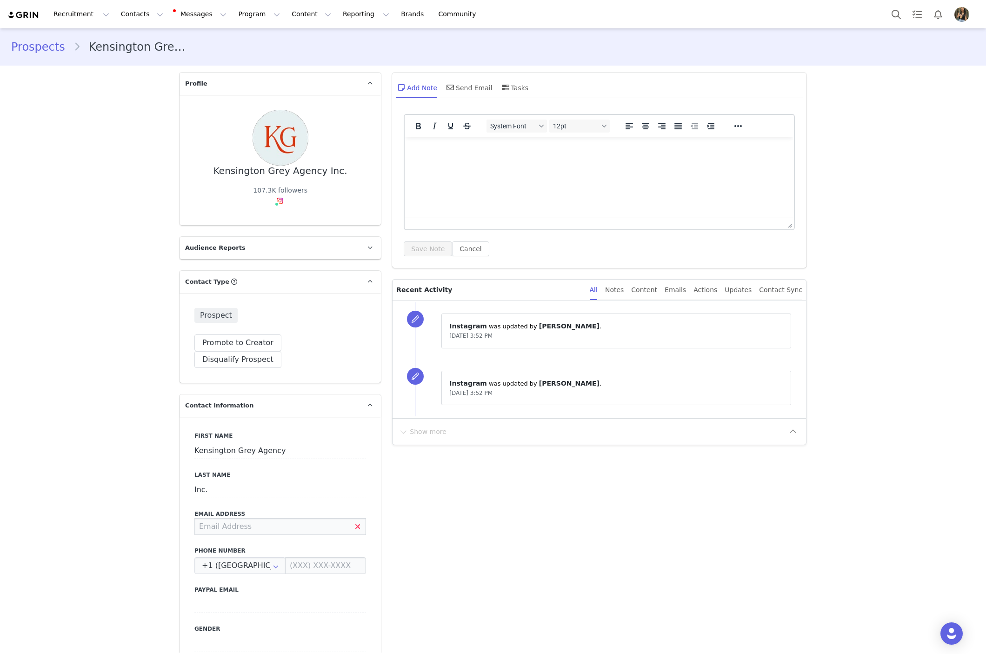
click at [308, 518] on input at bounding box center [280, 526] width 172 height 17
paste input "[EMAIL_ADDRESS][DOMAIN_NAME]."
type input "[EMAIL_ADDRESS][DOMAIN_NAME]"
click at [53, 642] on button "Save" at bounding box center [45, 633] width 49 height 26
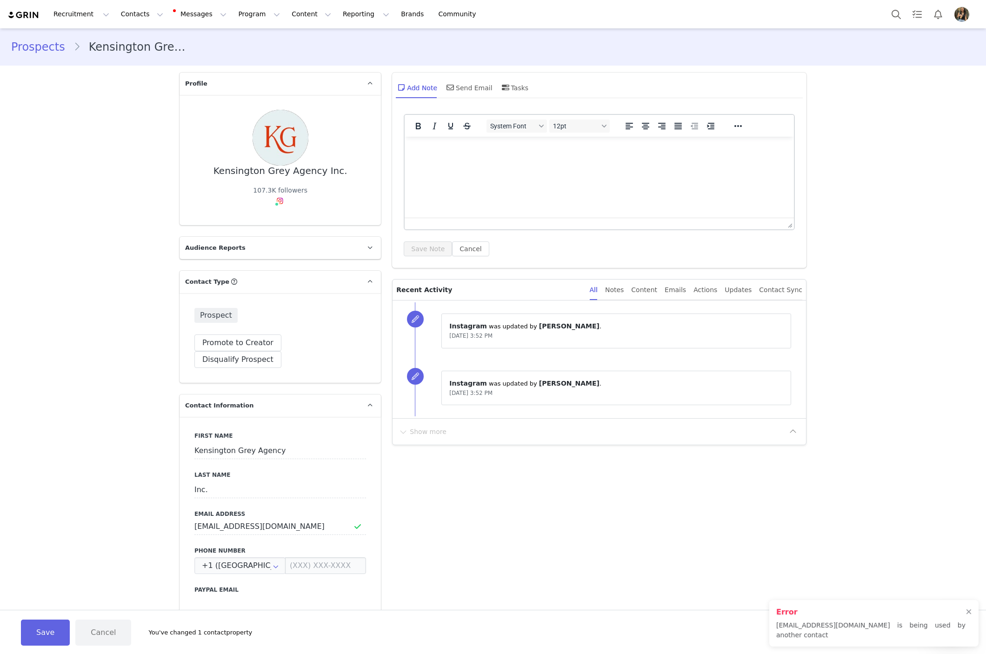
click at [830, 617] on h2 "Error" at bounding box center [871, 612] width 189 height 11
click at [830, 634] on p "[EMAIL_ADDRESS][DOMAIN_NAME] is being used by another contact" at bounding box center [871, 631] width 189 height 20
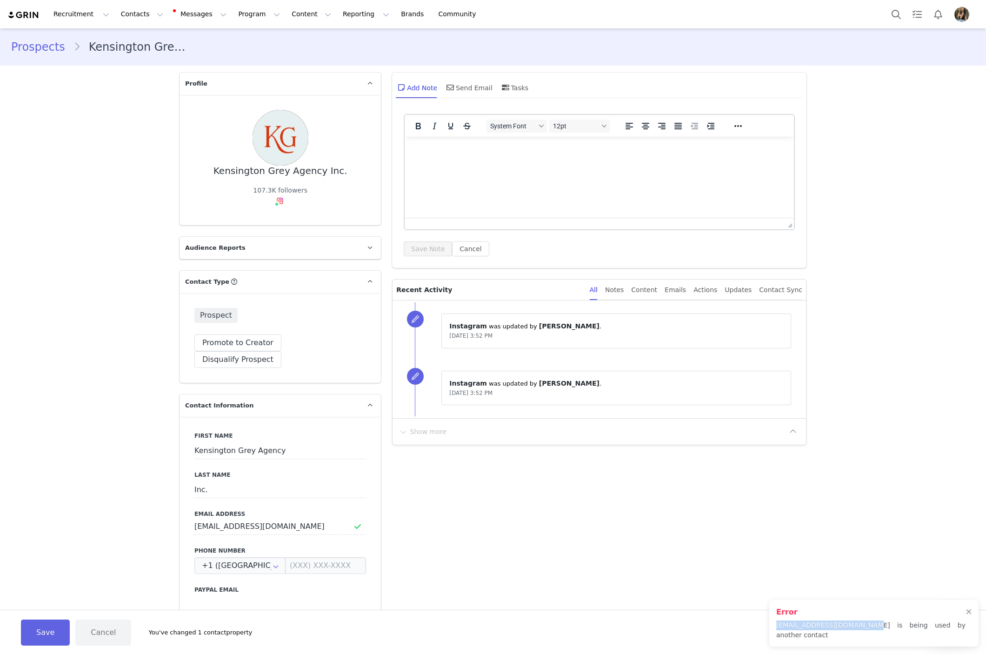
drag, startPoint x: 863, startPoint y: 636, endPoint x: 769, endPoint y: 638, distance: 93.5
click at [770, 638] on div "Error Finance@kensingtongrey.co is being used by another contact" at bounding box center [874, 623] width 209 height 47
copy p "[EMAIL_ADDRESS][DOMAIN_NAME]"
click at [32, 13] on img at bounding box center [23, 15] width 33 height 9
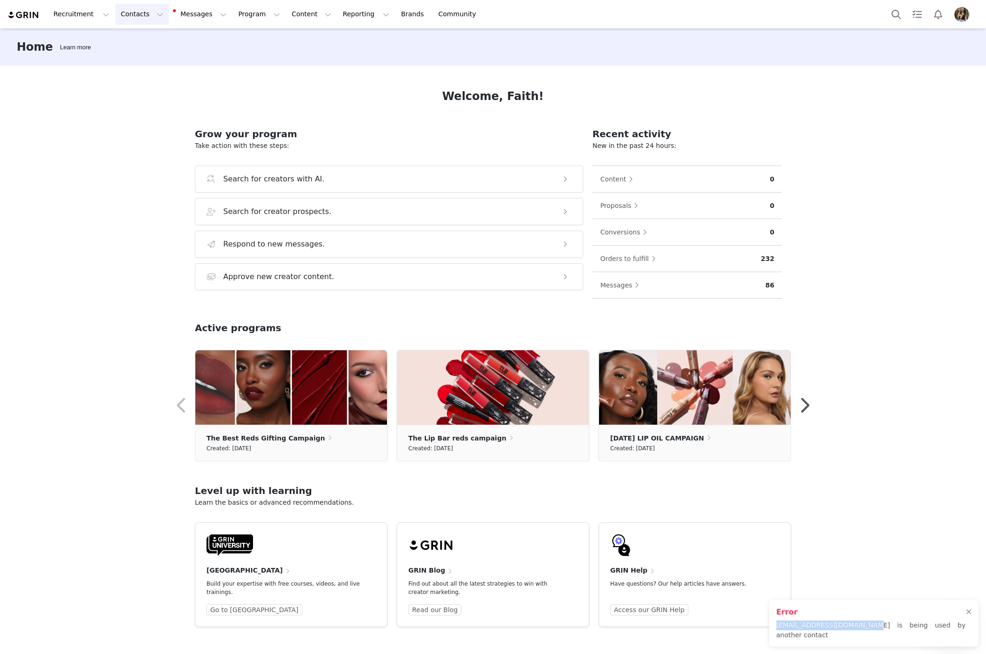
click at [138, 16] on button "Contacts Contacts" at bounding box center [142, 14] width 54 height 21
click at [141, 35] on link "Creators" at bounding box center [146, 41] width 74 height 17
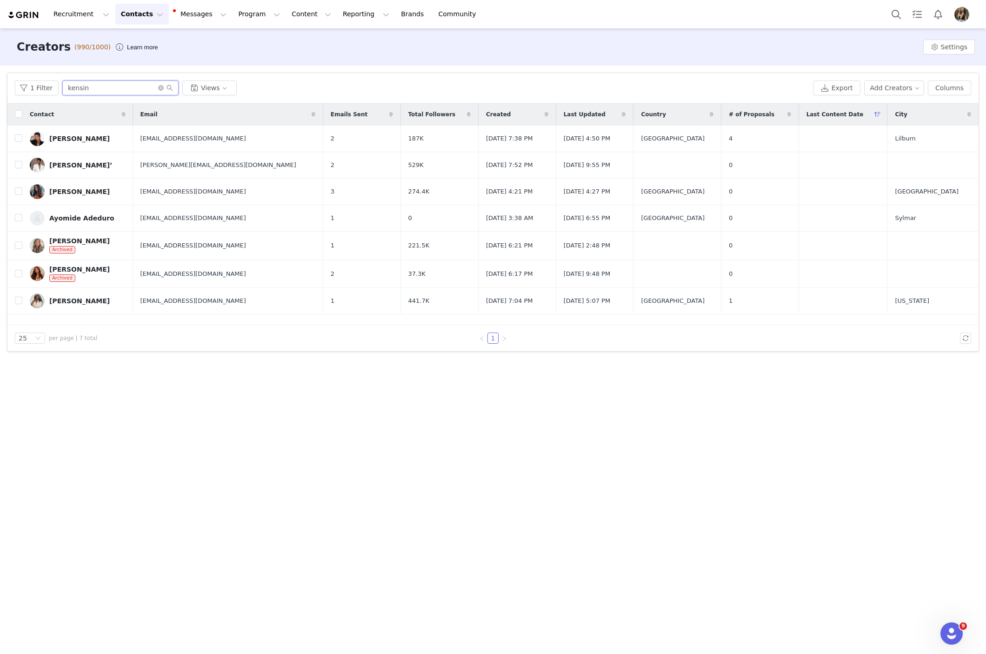
click at [114, 84] on input "kensin" at bounding box center [120, 87] width 116 height 15
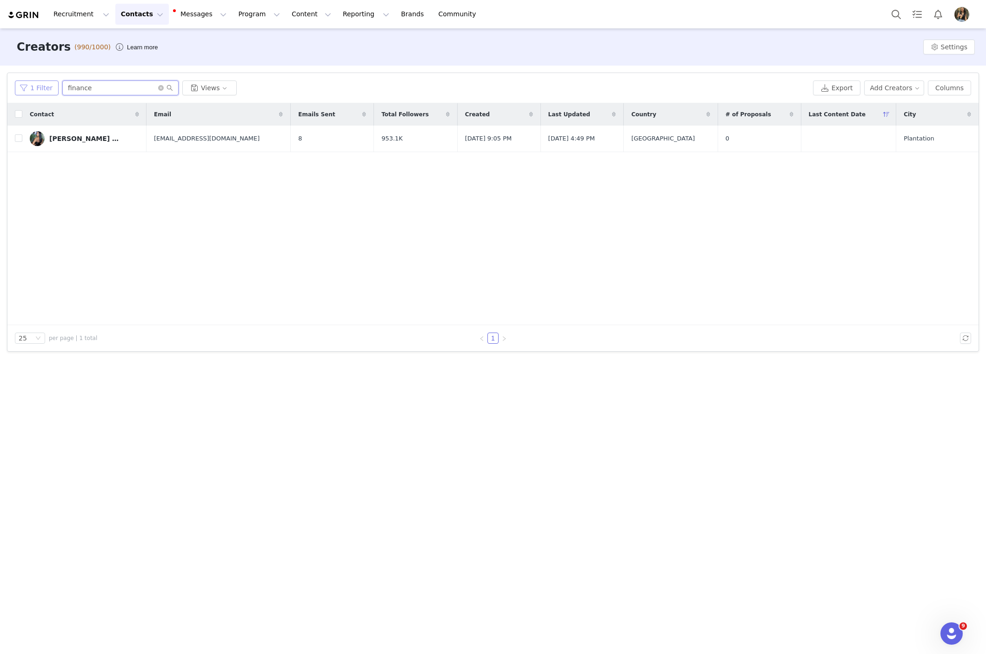
type input "finance"
click at [40, 87] on button "1 Filter" at bounding box center [37, 87] width 44 height 15
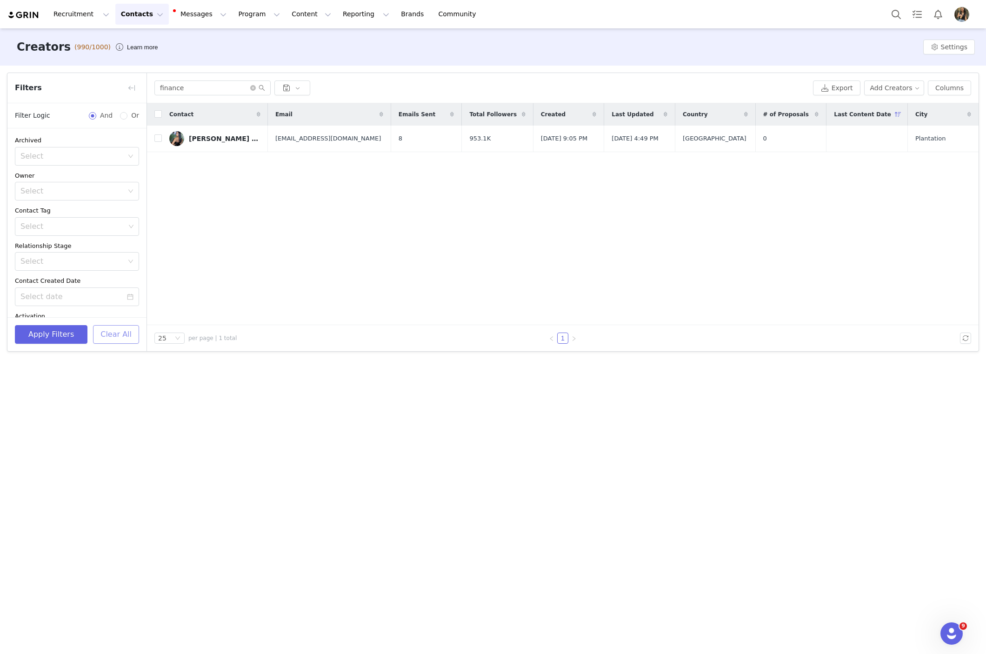
click at [118, 338] on button "Clear All" at bounding box center [116, 334] width 46 height 19
click at [134, 90] on button "button" at bounding box center [131, 87] width 15 height 15
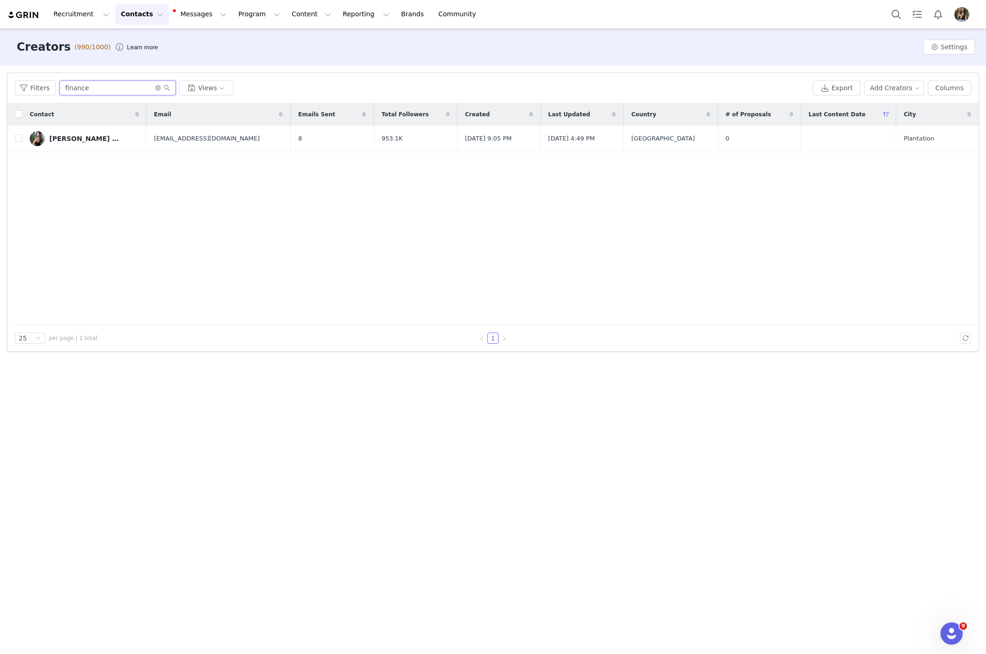
click at [134, 89] on input "finance" at bounding box center [118, 87] width 116 height 15
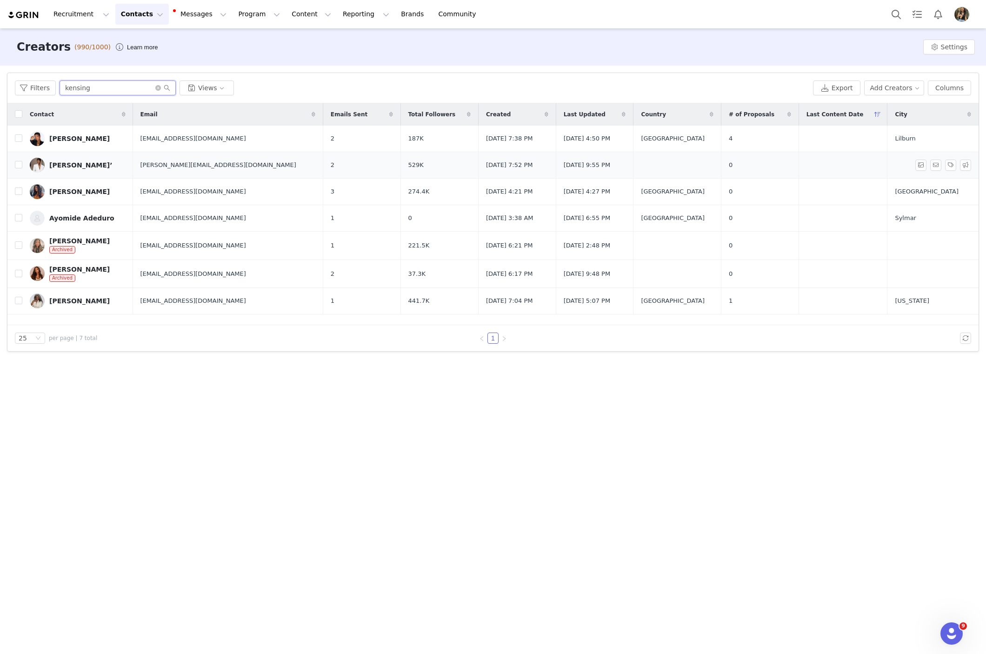
type input "kensing"
click at [61, 165] on div "JENEE’" at bounding box center [80, 164] width 63 height 7
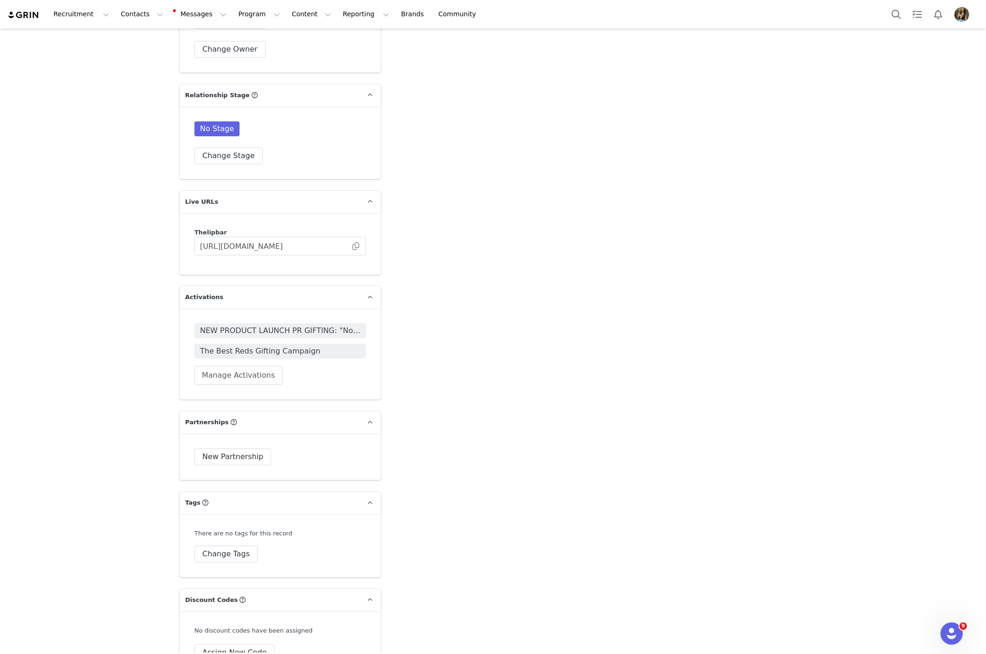
scroll to position [1701, 0]
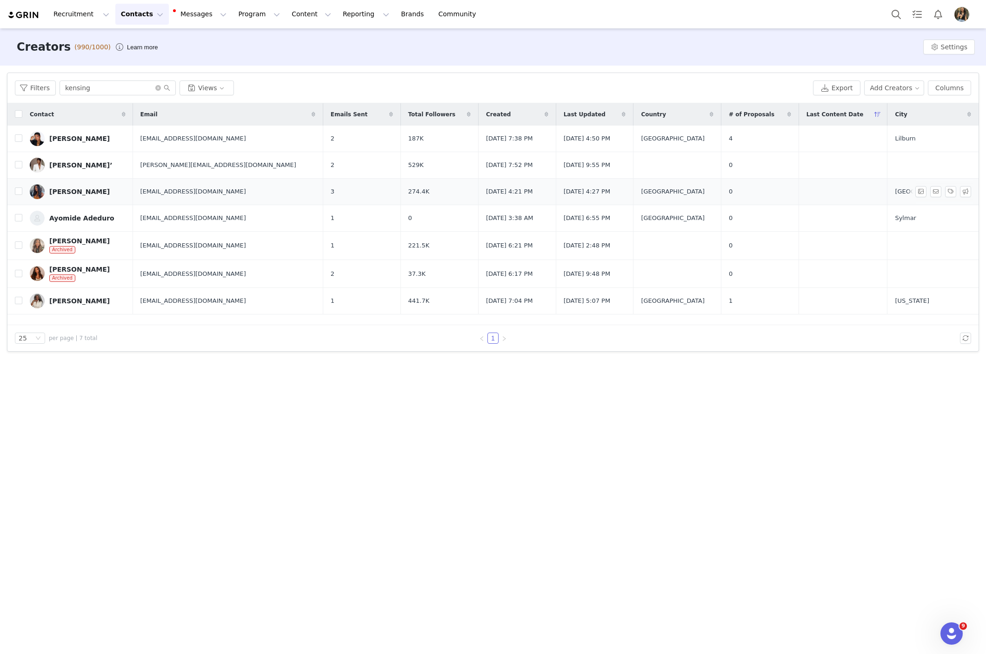
click at [66, 187] on link "SHANEICE CRYSTAL" at bounding box center [78, 191] width 96 height 15
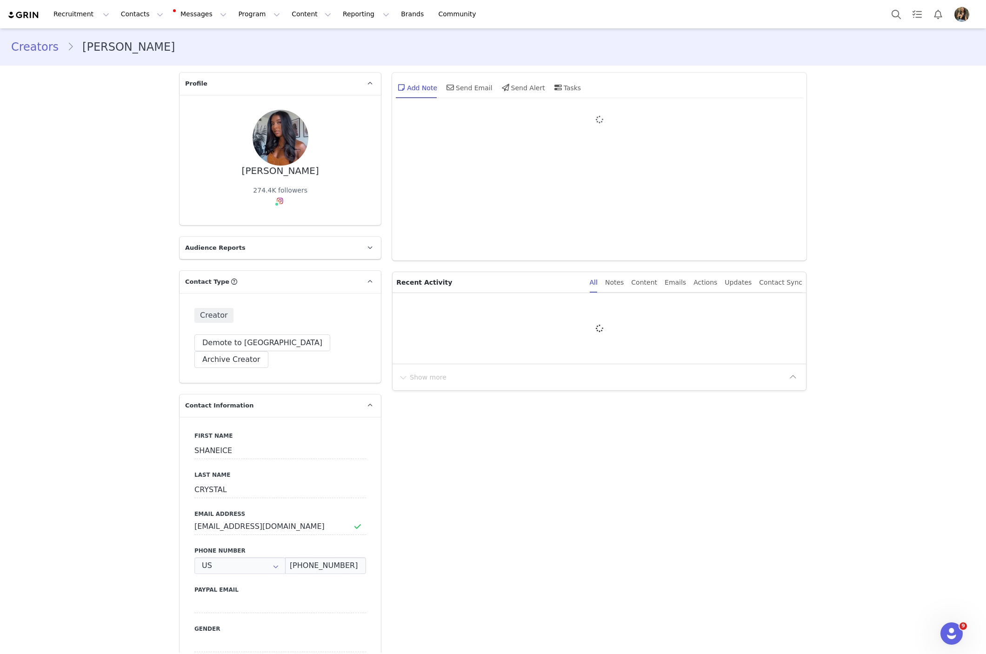
type input "+1 ([GEOGRAPHIC_DATA])"
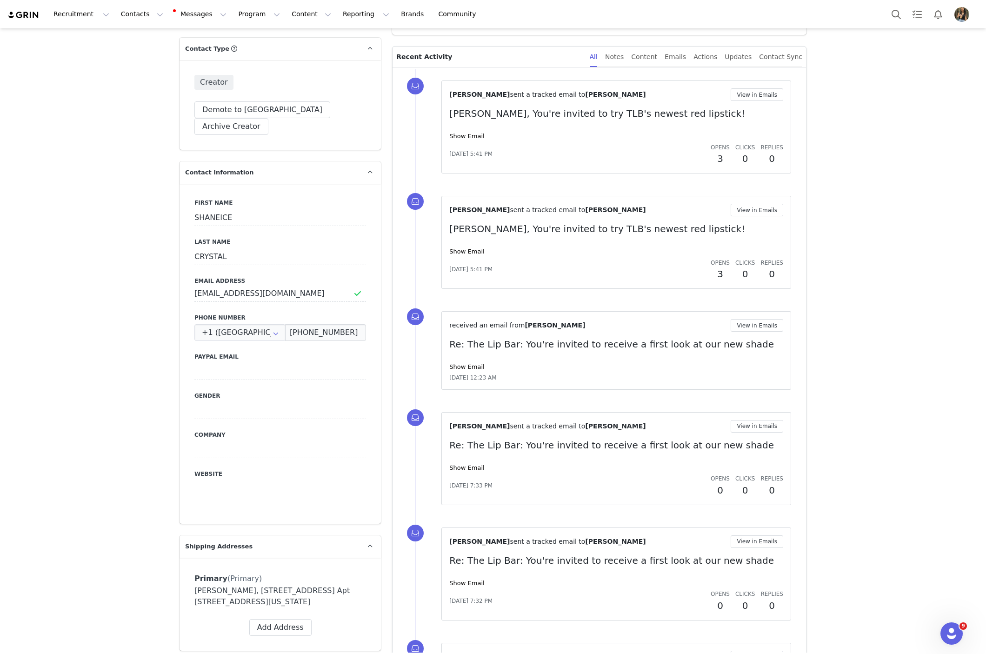
scroll to position [77, 0]
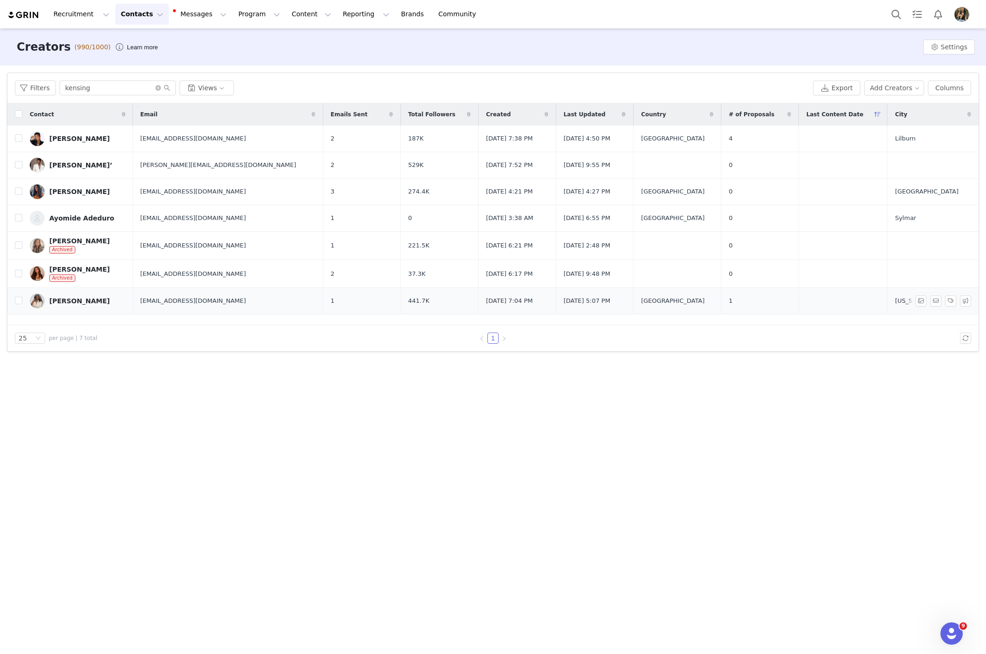
click at [79, 298] on div "Patti Roberts" at bounding box center [79, 300] width 60 height 7
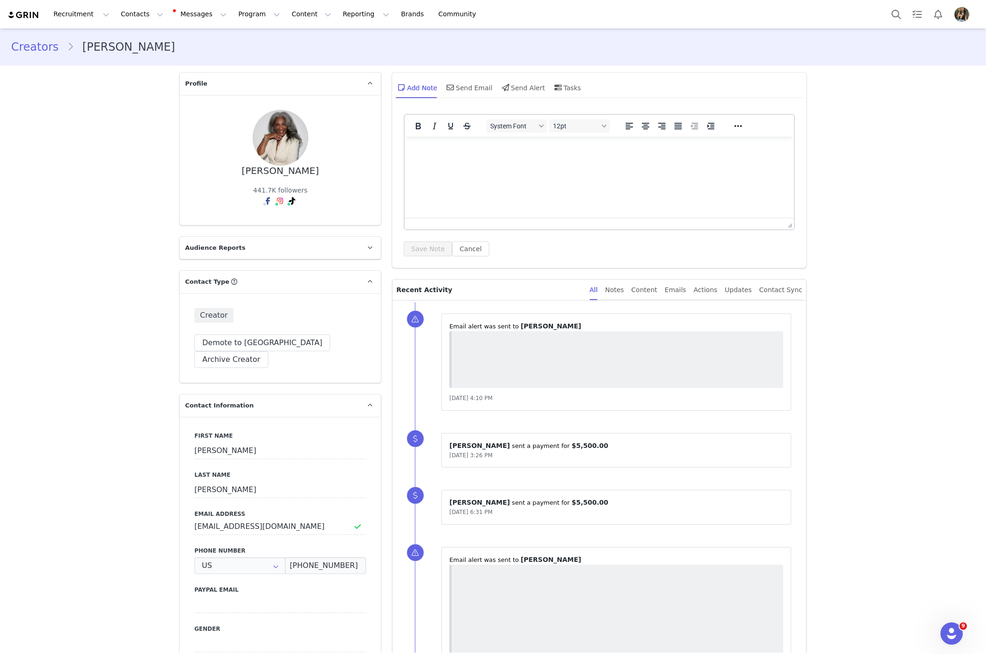
type input "+1 ([GEOGRAPHIC_DATA])"
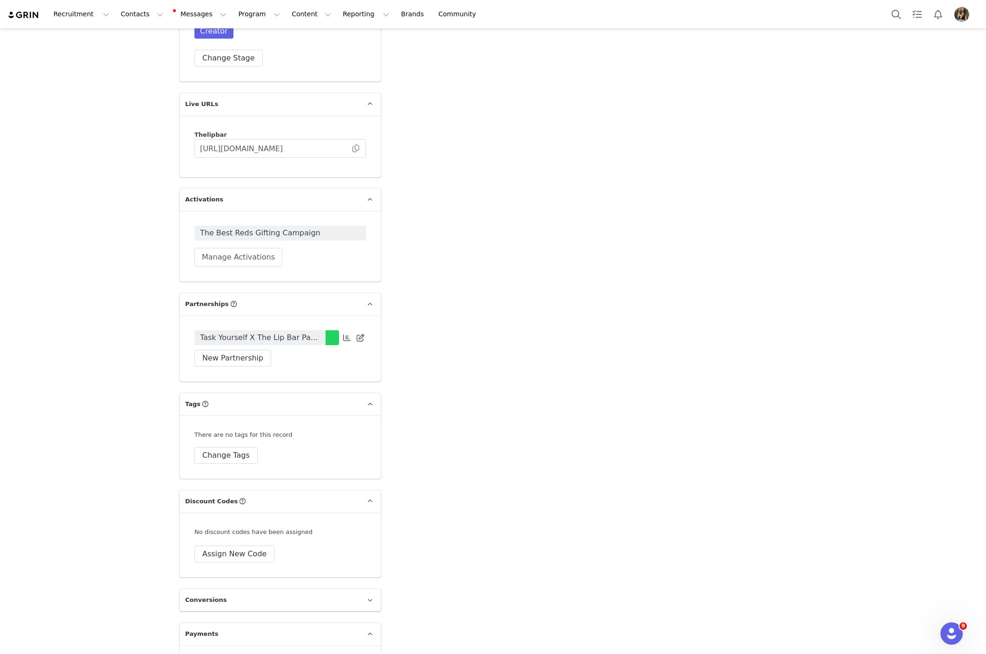
scroll to position [1783, 0]
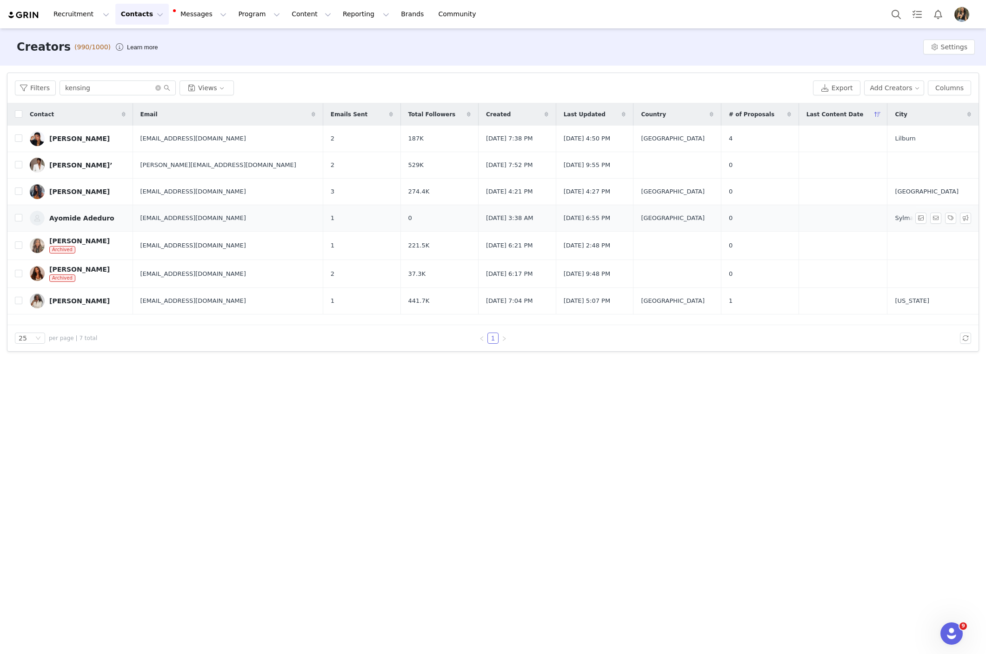
click at [89, 213] on link "Ayomide Adeduro" at bounding box center [78, 218] width 96 height 15
click at [72, 134] on link "MAYA GALORE" at bounding box center [78, 138] width 96 height 15
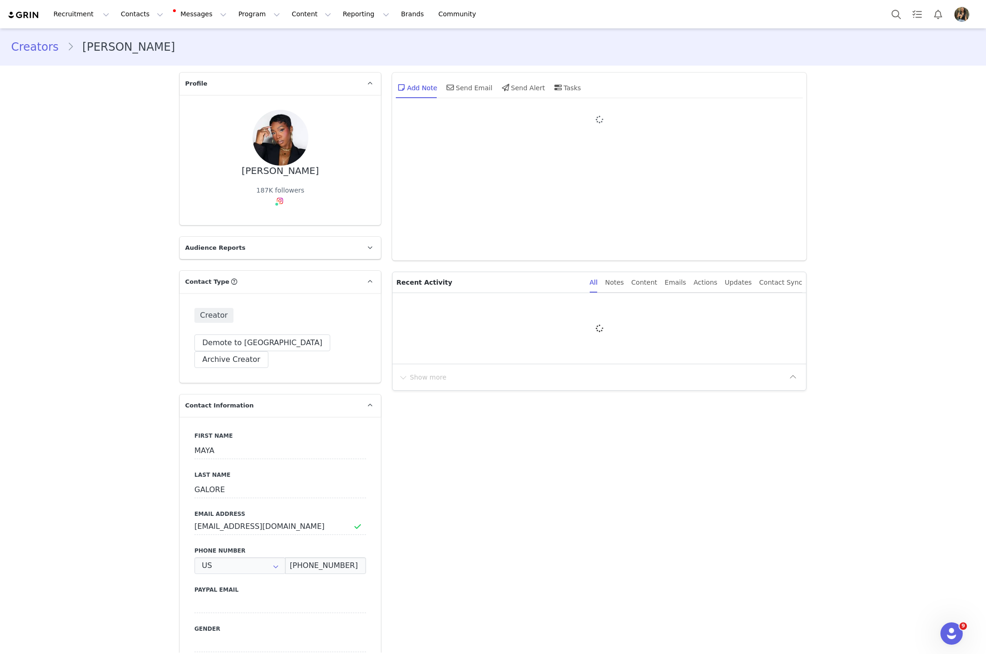
type input "+1 ([GEOGRAPHIC_DATA])"
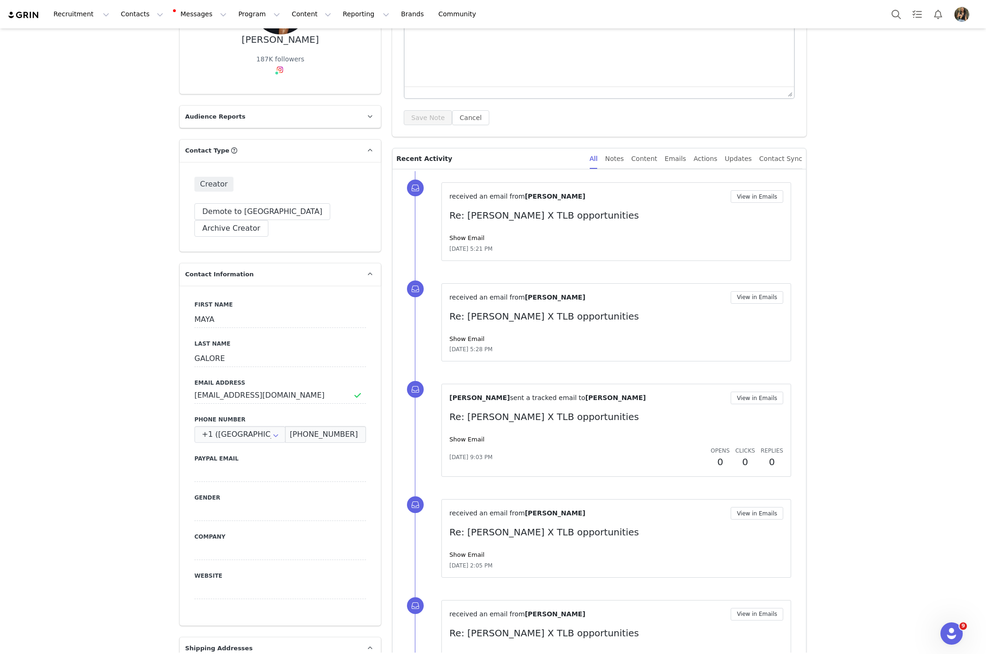
scroll to position [132, 0]
click at [287, 386] on input "mayagalore@kensingtongrey.co" at bounding box center [280, 394] width 172 height 17
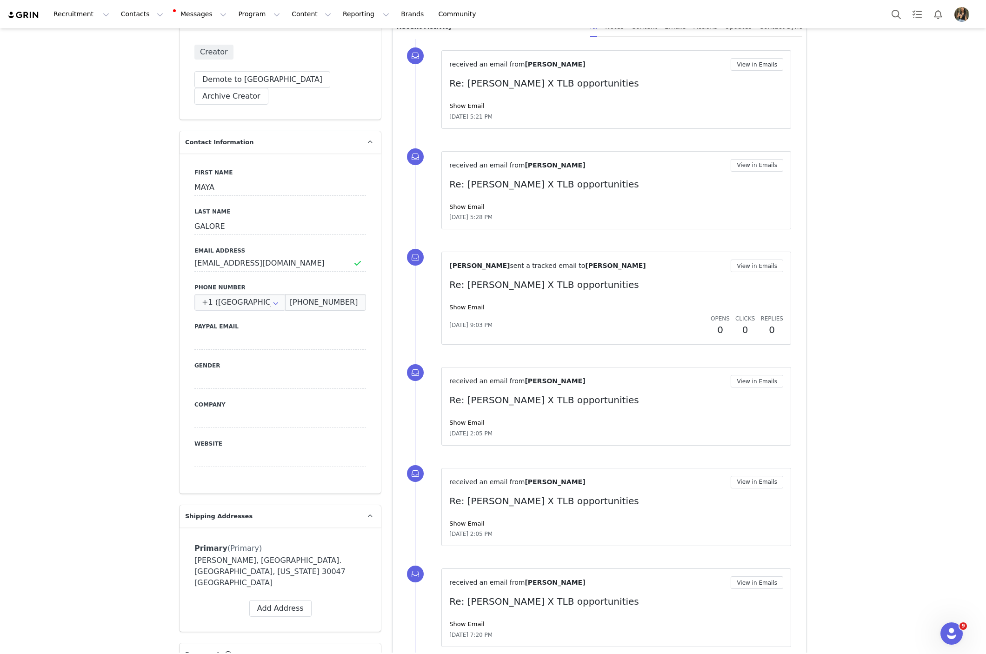
scroll to position [503, 0]
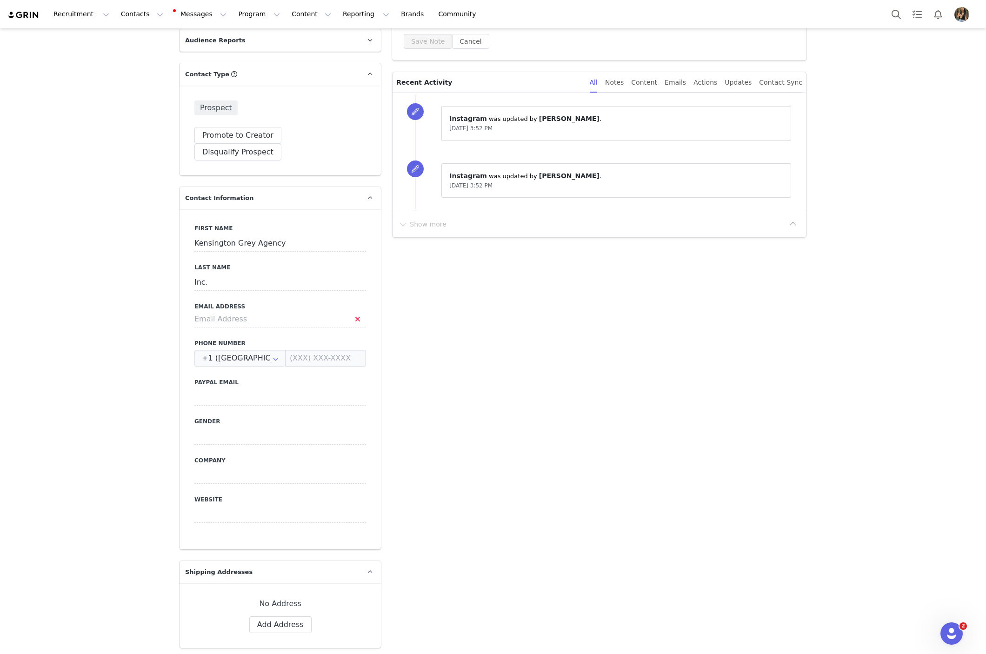
click at [242, 378] on div "Paypal Email" at bounding box center [280, 391] width 172 height 27
click at [246, 395] on div "First Name Kensington Grey Agency Last Name Inc. Email Address Phone Number +1 …" at bounding box center [280, 379] width 201 height 340
click at [244, 394] on div "First Name Kensington Grey Agency Last Name Inc. Email Address Phone Number +1 …" at bounding box center [280, 379] width 201 height 340
click at [241, 389] on input at bounding box center [280, 397] width 172 height 17
paste input "[EMAIL_ADDRESS][DOMAIN_NAME]"
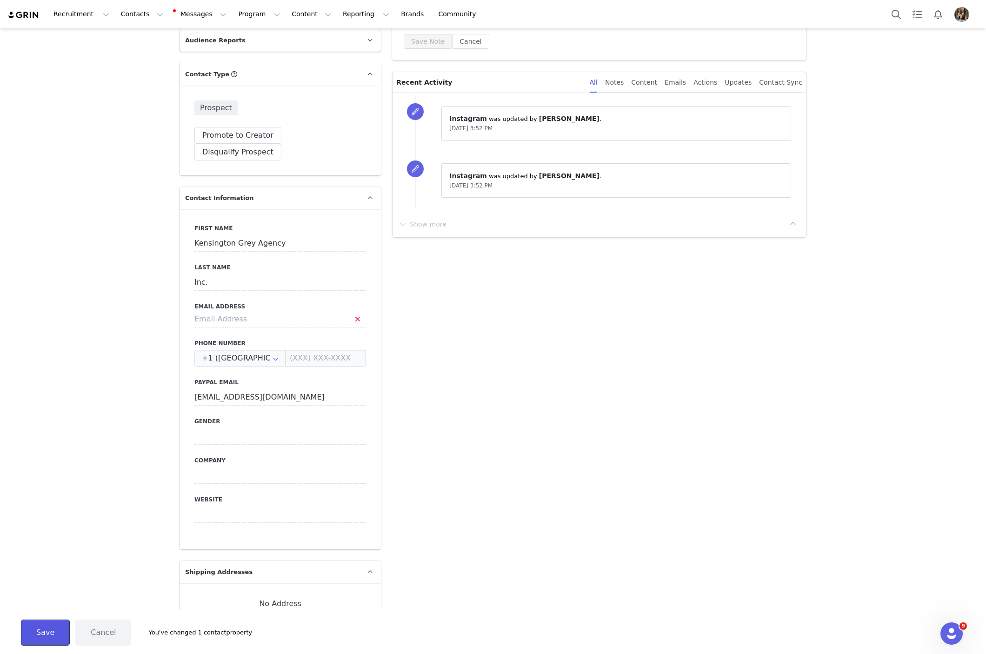
click at [37, 634] on button "Save" at bounding box center [45, 633] width 49 height 26
type input "[EMAIL_ADDRESS][DOMAIN_NAME]"
click at [285, 311] on input at bounding box center [280, 319] width 172 height 17
paste input "[EMAIL_ADDRESS][DOMAIN_NAME]"
type input "[EMAIL_ADDRESS][DOMAIN_NAME]"
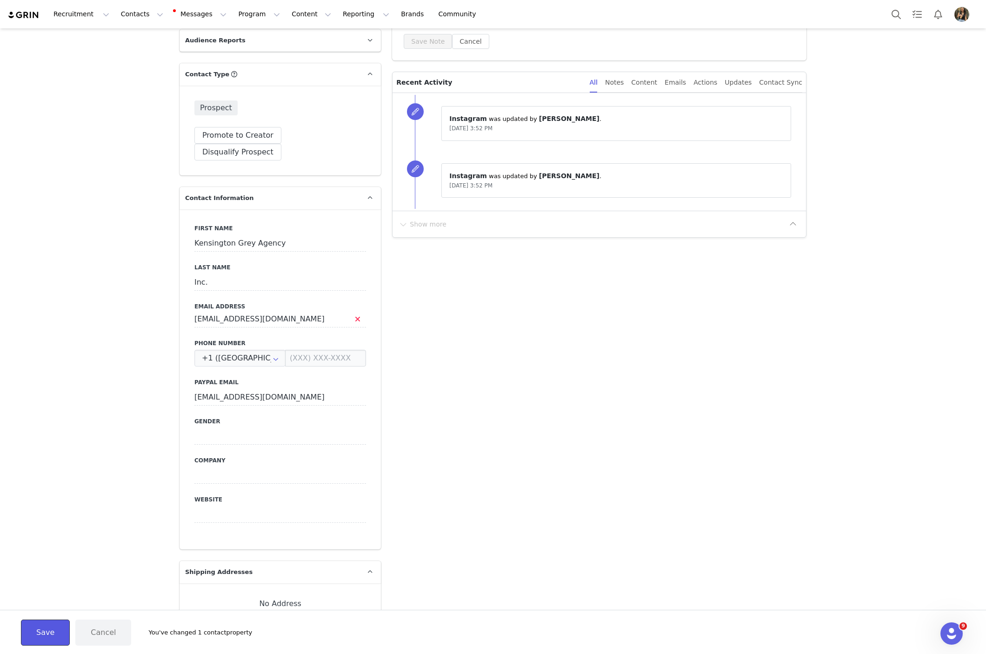
click at [38, 638] on button "Save" at bounding box center [45, 633] width 49 height 26
